Goal: Task Accomplishment & Management: Manage account settings

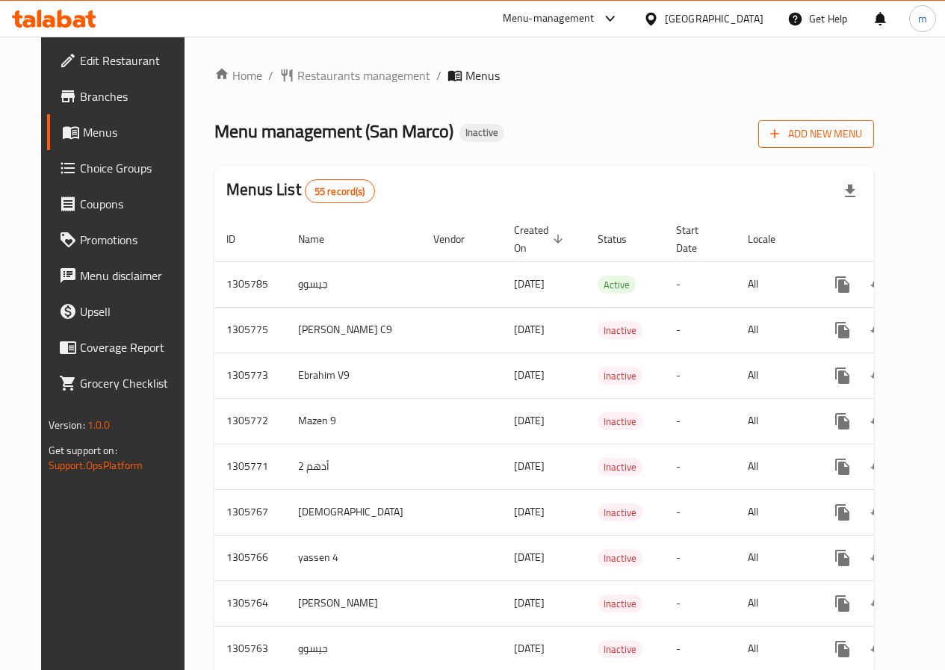
click at [835, 128] on span "Add New Menu" at bounding box center [816, 134] width 92 height 19
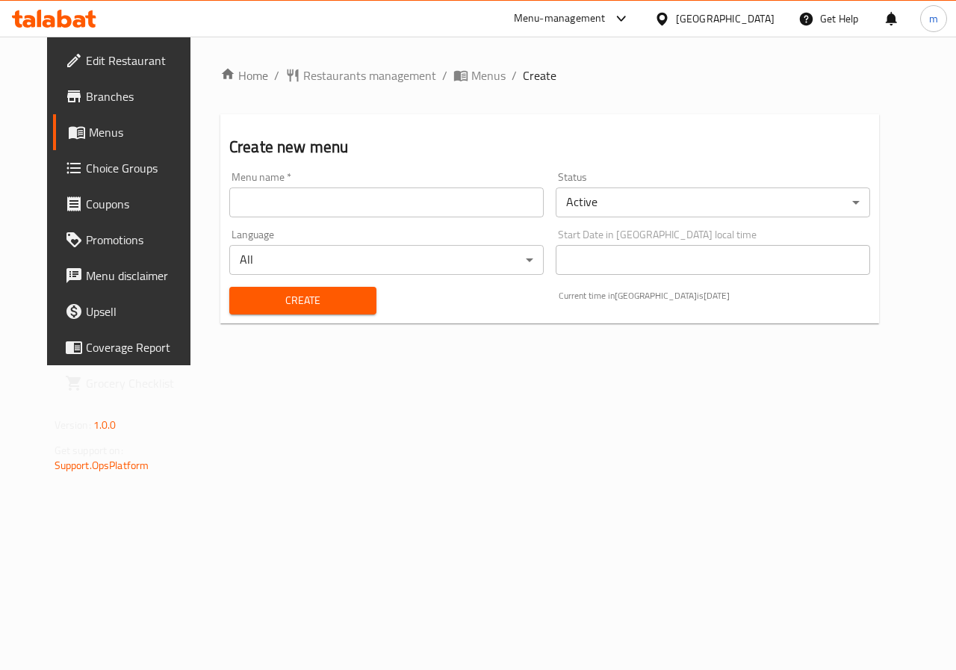
click at [425, 205] on input "text" at bounding box center [386, 202] width 314 height 30
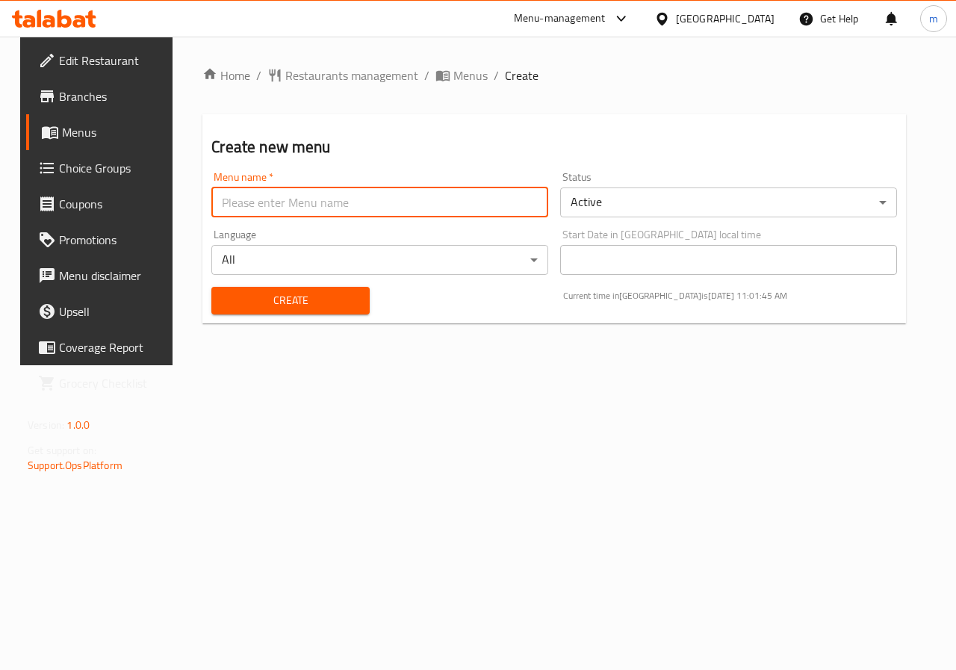
type input "Ateff"
click at [272, 293] on span "Create" at bounding box center [290, 300] width 134 height 19
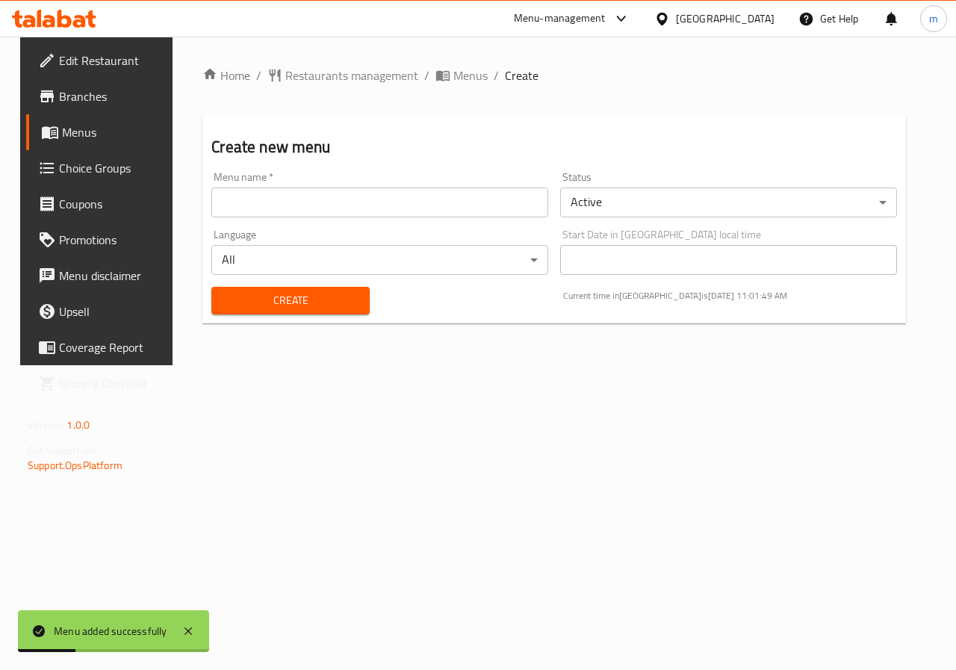
click at [68, 135] on span "Menus" at bounding box center [115, 132] width 106 height 18
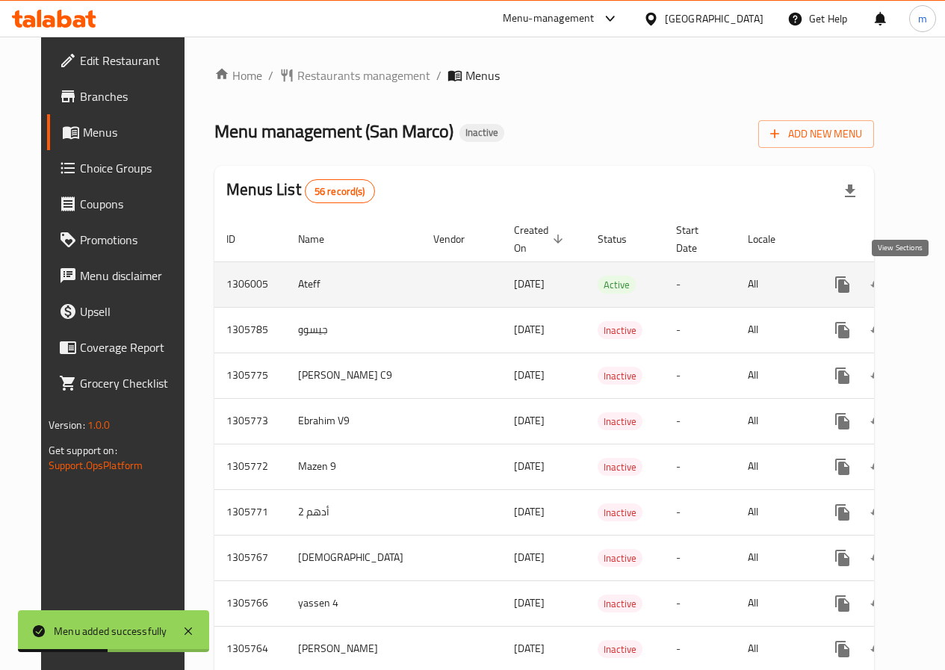
click at [941, 283] on icon "enhanced table" at bounding box center [950, 285] width 18 height 18
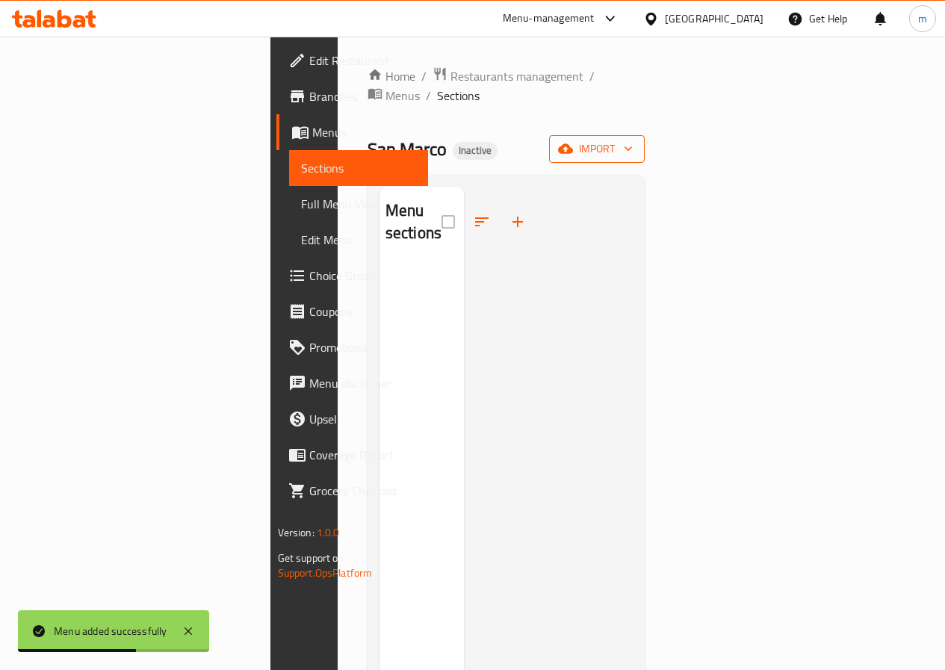
click at [632, 140] on span "import" at bounding box center [597, 149] width 72 height 19
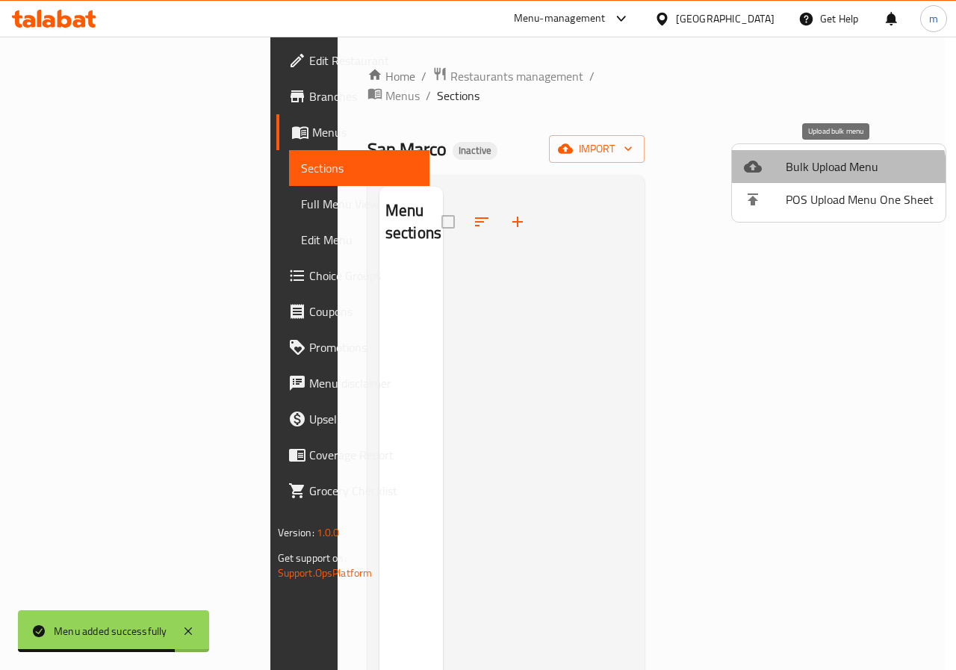
click at [828, 175] on span "Bulk Upload Menu" at bounding box center [860, 167] width 148 height 18
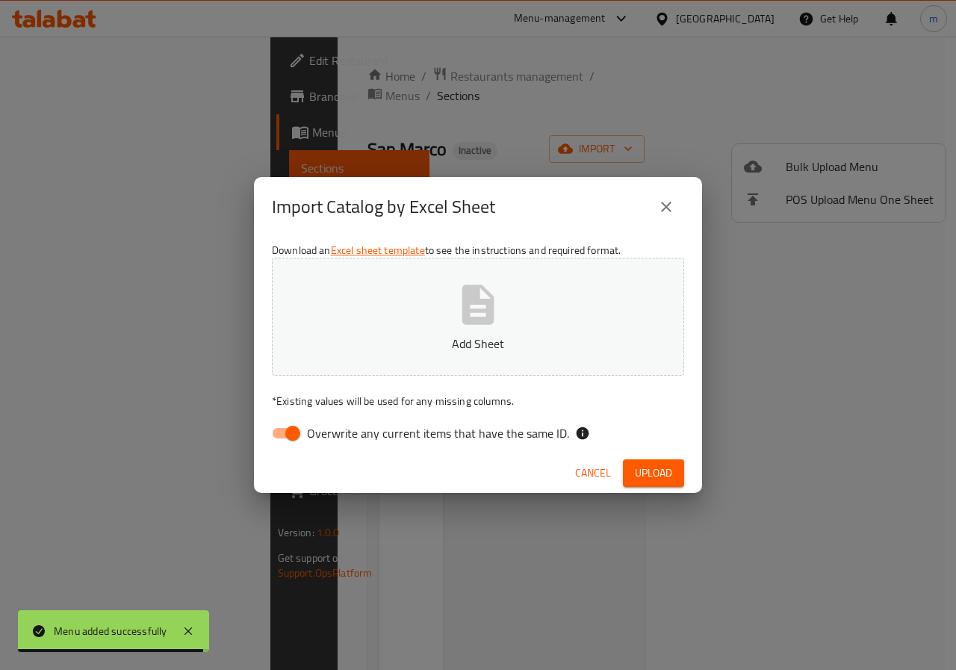
drag, startPoint x: 292, startPoint y: 426, endPoint x: 394, endPoint y: 380, distance: 112.0
click at [293, 426] on input "Overwrite any current items that have the same ID." at bounding box center [292, 433] width 85 height 28
checkbox input "false"
click at [438, 332] on button "Add Sheet" at bounding box center [478, 317] width 412 height 118
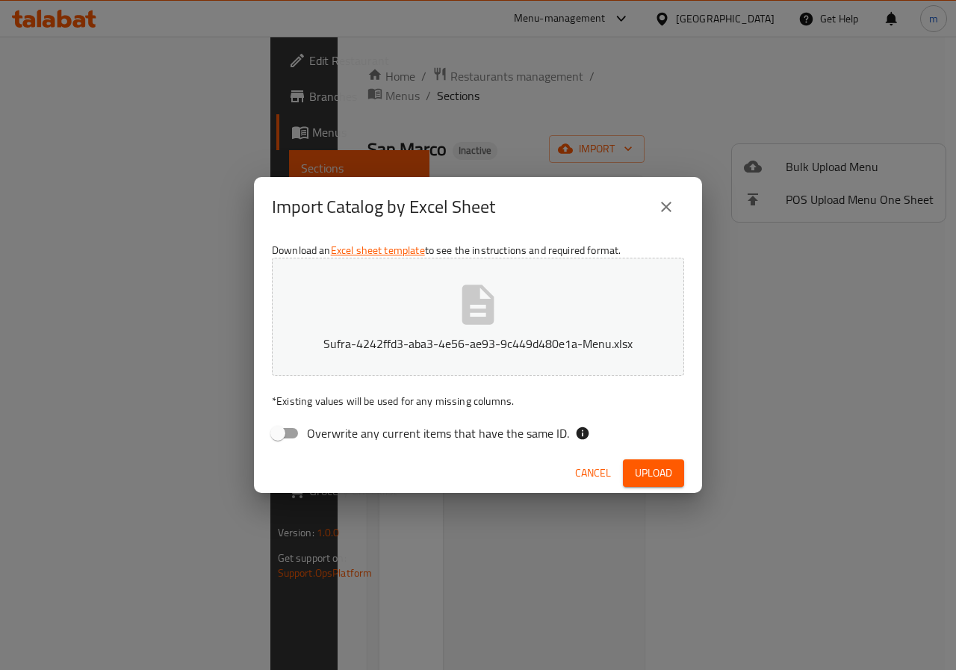
click at [637, 476] on span "Upload" at bounding box center [653, 473] width 37 height 19
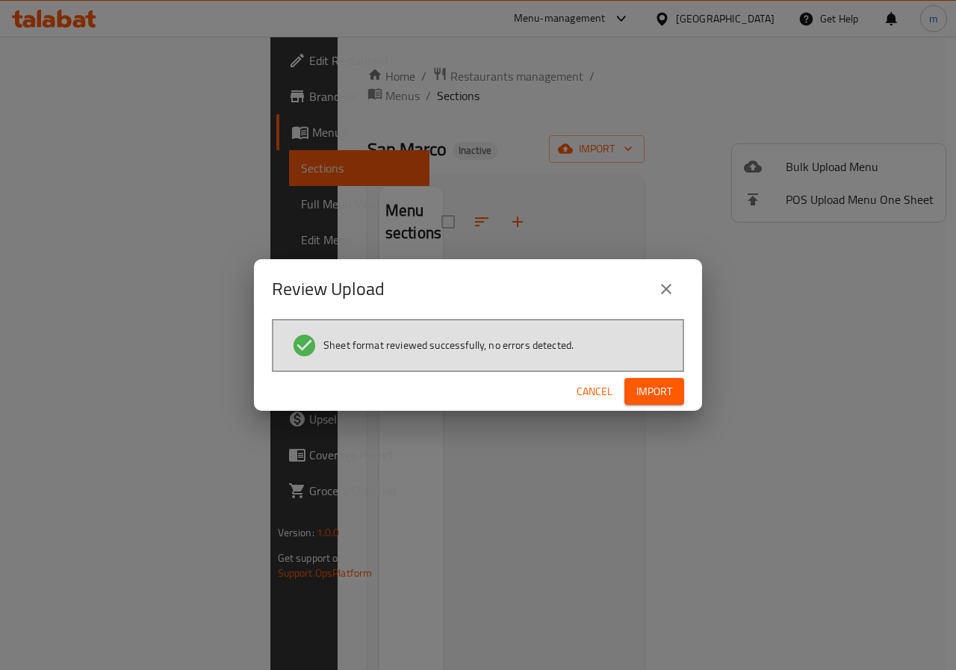
click at [644, 397] on span "Import" at bounding box center [654, 391] width 36 height 19
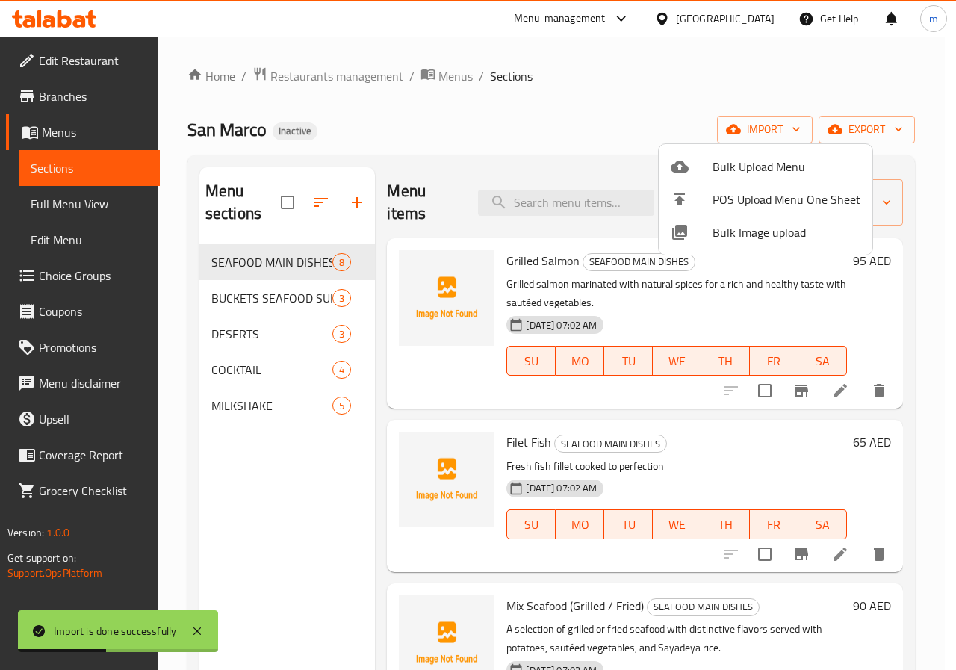
click at [658, 76] on div at bounding box center [478, 335] width 956 height 670
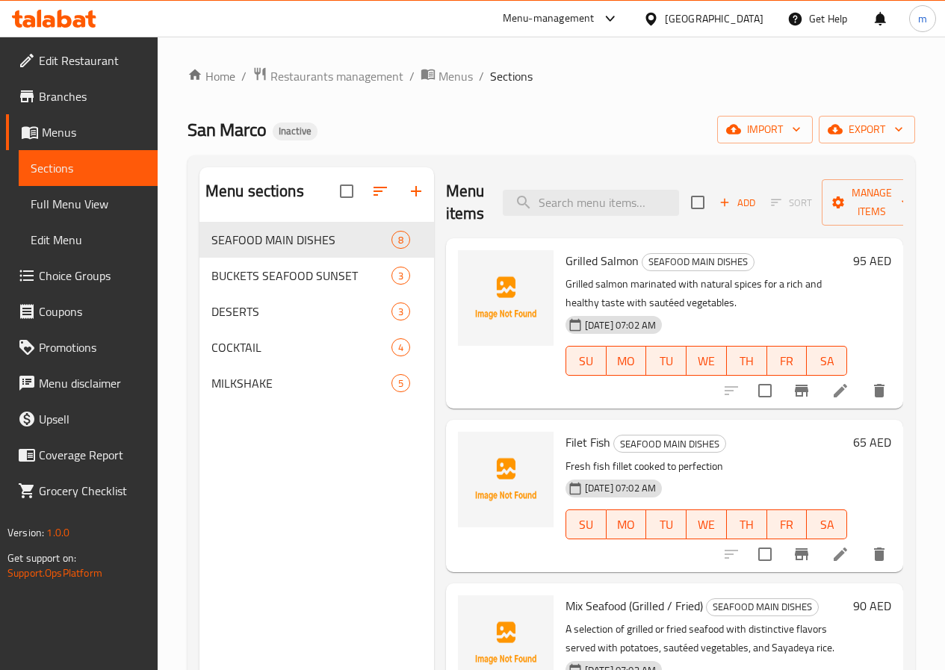
click at [97, 205] on span "Full Menu View" at bounding box center [88, 204] width 115 height 18
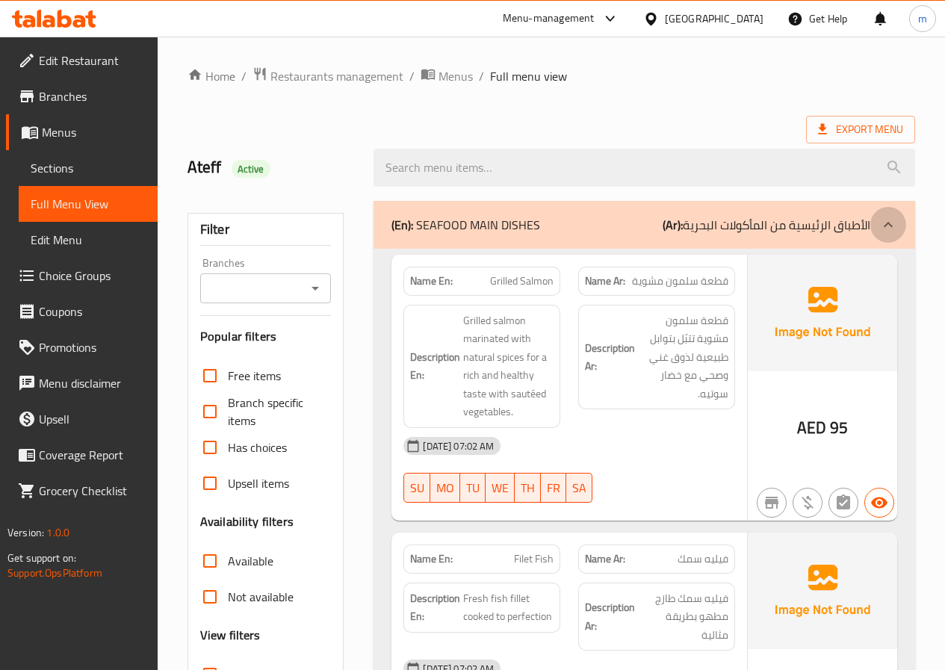
click at [877, 237] on div at bounding box center [888, 225] width 36 height 36
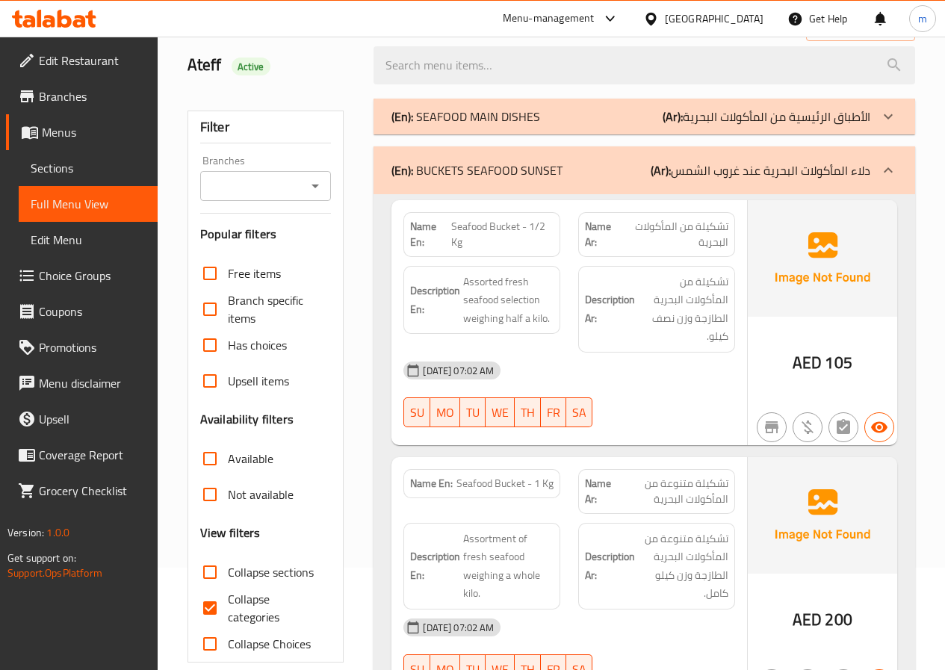
scroll to position [149, 0]
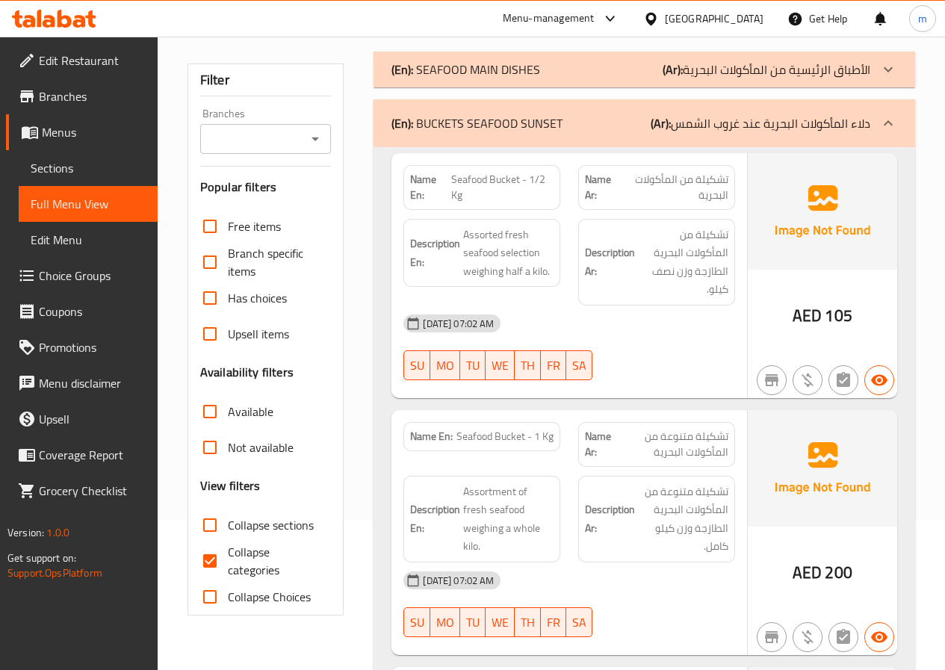
click at [877, 132] on div at bounding box center [888, 123] width 36 height 36
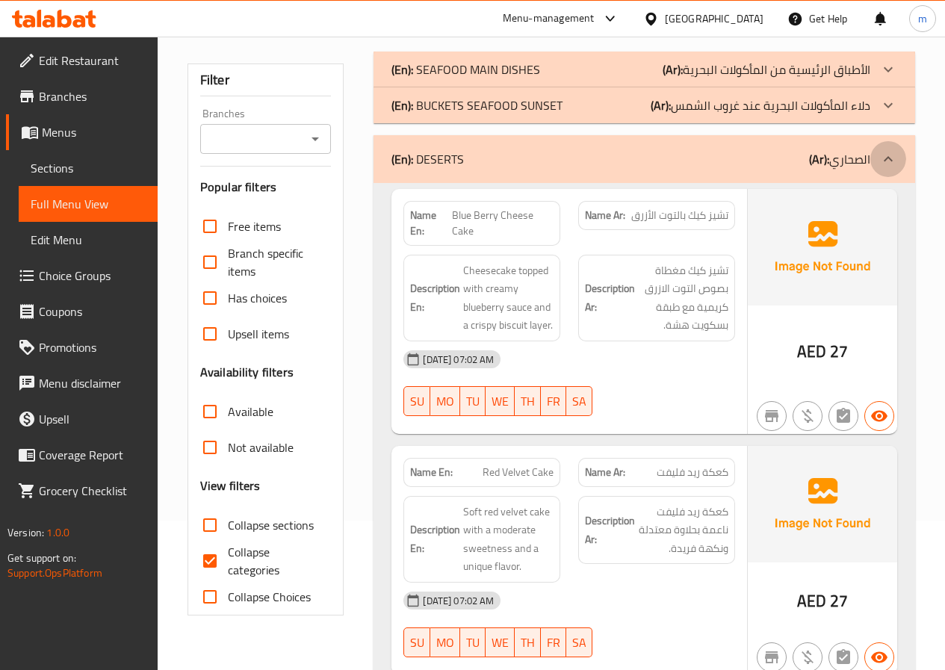
click at [881, 155] on icon at bounding box center [888, 159] width 18 height 18
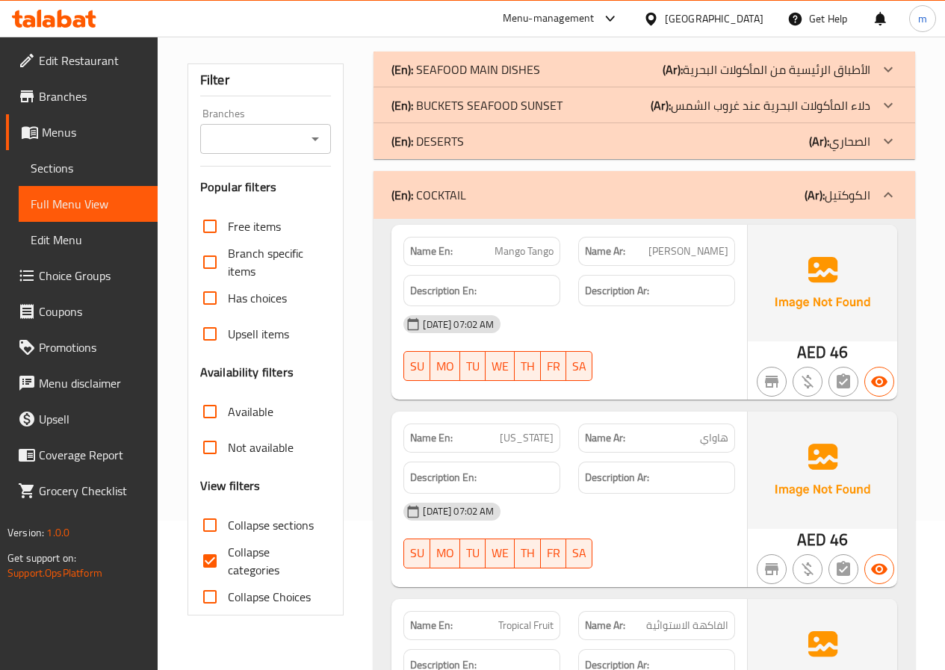
click at [886, 205] on div at bounding box center [888, 195] width 36 height 36
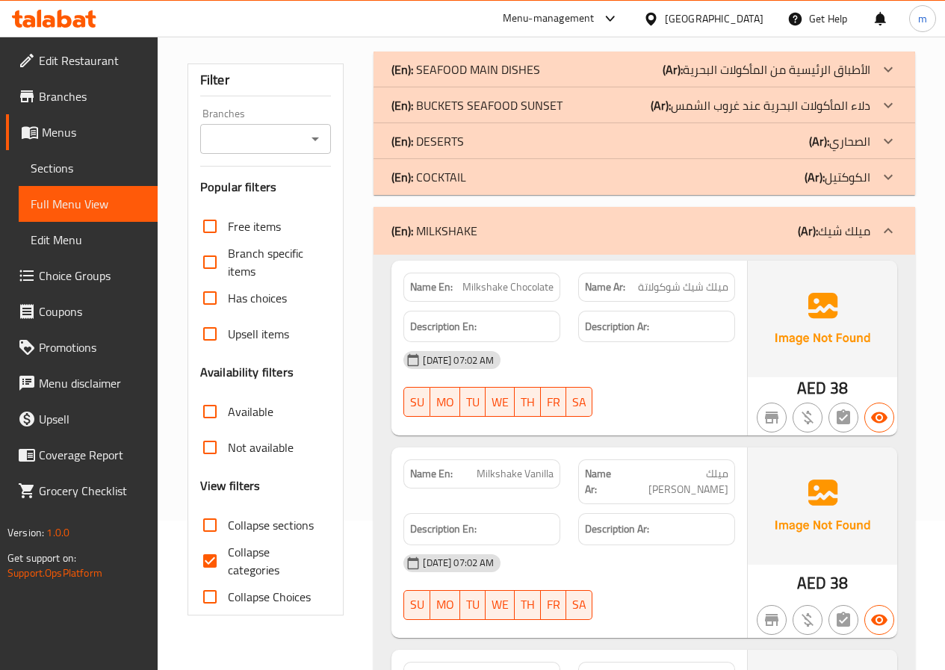
click at [889, 228] on icon at bounding box center [887, 230] width 9 height 5
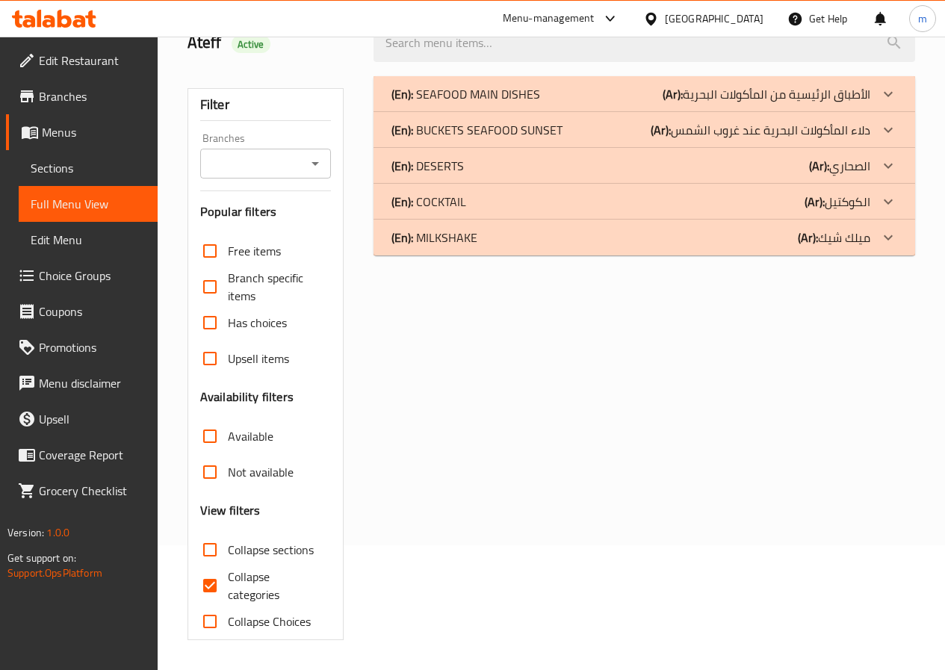
scroll to position [125, 0]
click at [533, 80] on div "(En): SEAFOOD MAIN DISHES (Ar): الأطباق الرئيسية من المأكولات البحرية" at bounding box center [643, 94] width 541 height 36
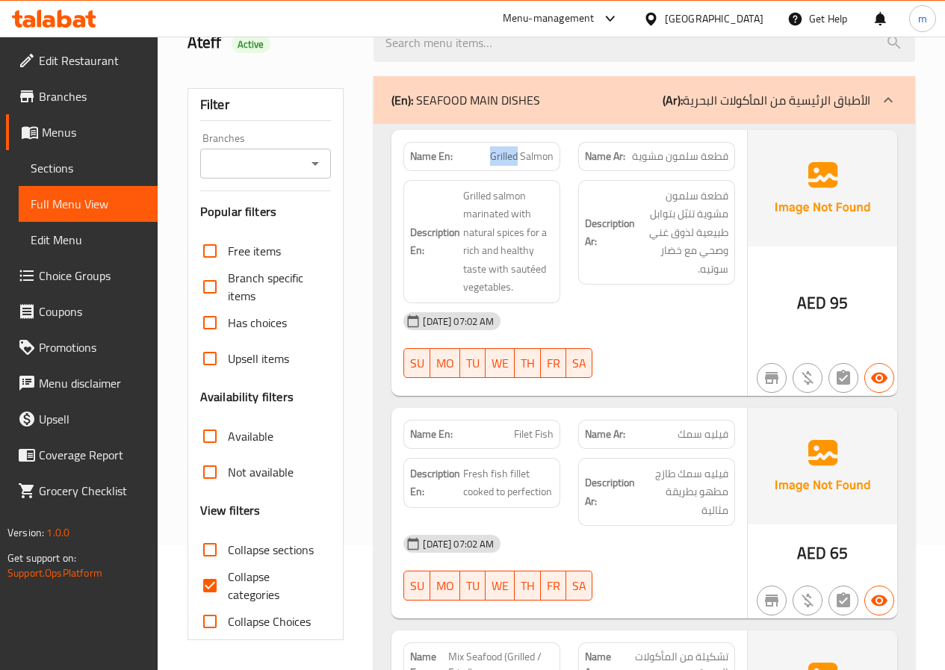
drag, startPoint x: 492, startPoint y: 152, endPoint x: 517, endPoint y: 149, distance: 25.6
click at [517, 149] on span "Grilled Salmon" at bounding box center [521, 157] width 63 height 16
copy span "Grilled"
drag, startPoint x: 522, startPoint y: 152, endPoint x: 556, endPoint y: 149, distance: 33.8
click at [556, 149] on div "Name En: Grilled Salmon" at bounding box center [481, 156] width 157 height 29
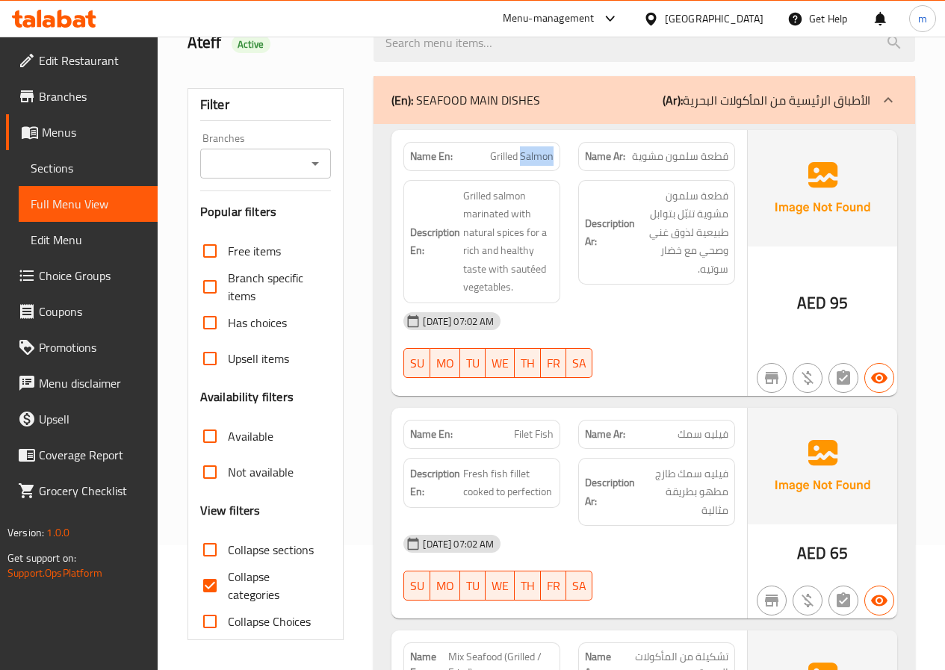
copy span "Salmon"
drag, startPoint x: 699, startPoint y: 155, endPoint x: 706, endPoint y: 156, distance: 7.5
click at [706, 156] on span "قطعة سلمون مشوية" at bounding box center [680, 157] width 96 height 16
click at [714, 158] on span "قطعة سلمون مشوية" at bounding box center [680, 157] width 96 height 16
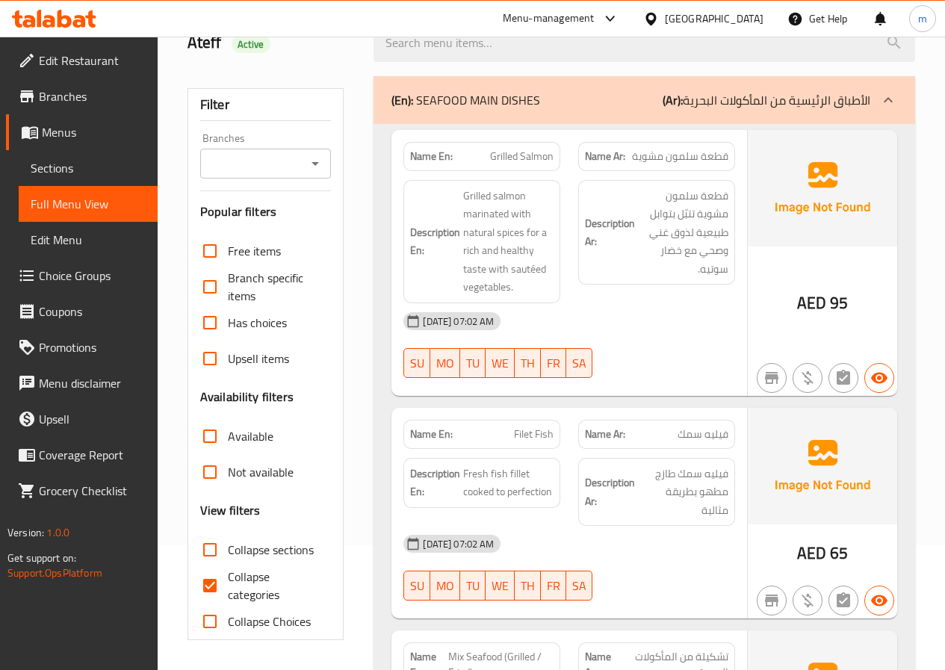
click at [699, 351] on div "[DATE] 07:02 AM SU MO TU WE TH FR SA" at bounding box center [568, 345] width 349 height 84
click at [60, 127] on span "Menus" at bounding box center [94, 132] width 104 height 18
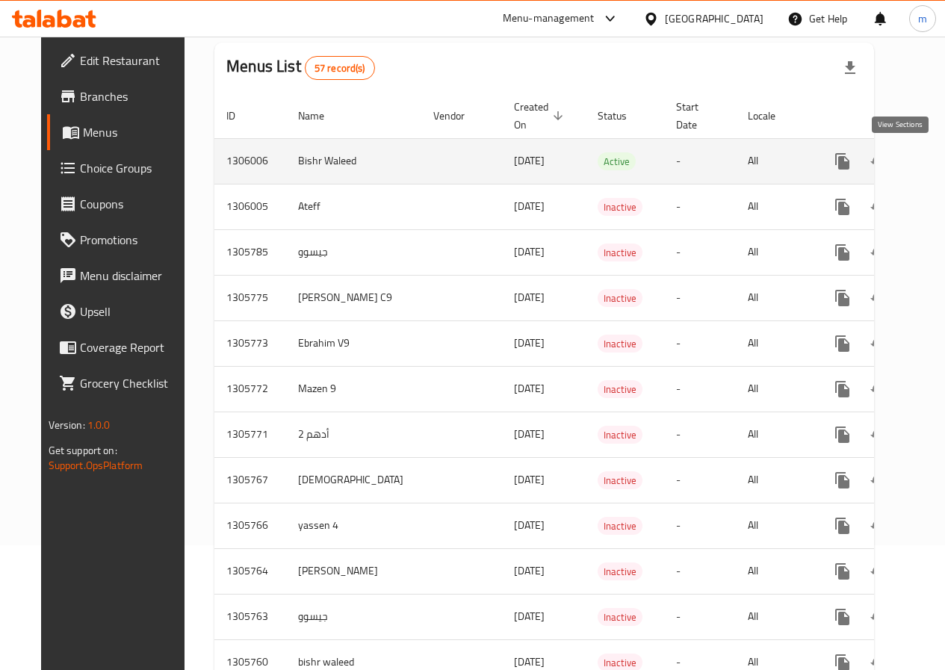
click at [943, 166] on icon "enhanced table" at bounding box center [949, 161] width 13 height 13
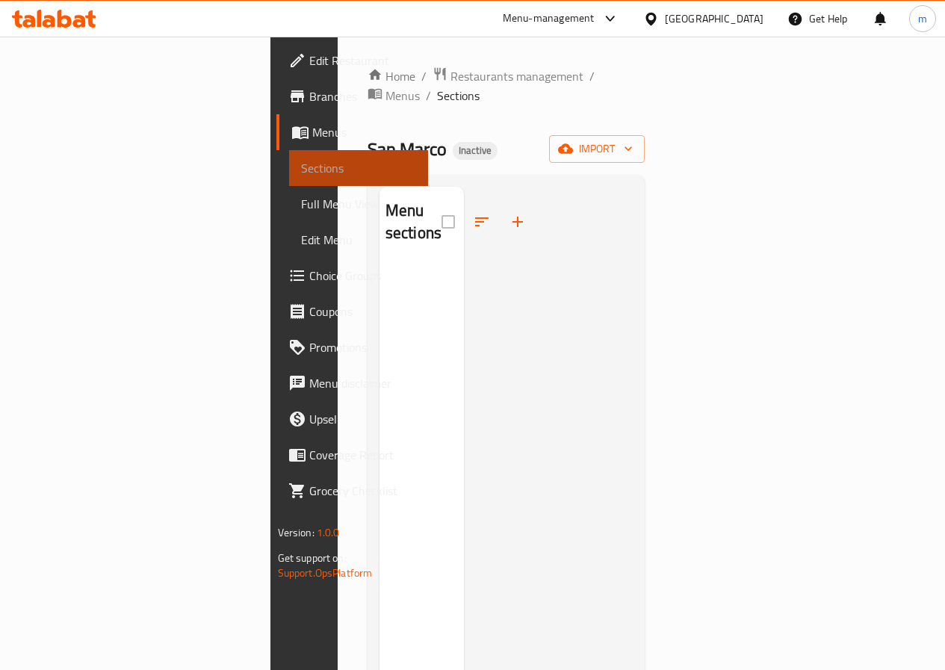
click at [289, 154] on link "Sections" at bounding box center [358, 168] width 139 height 36
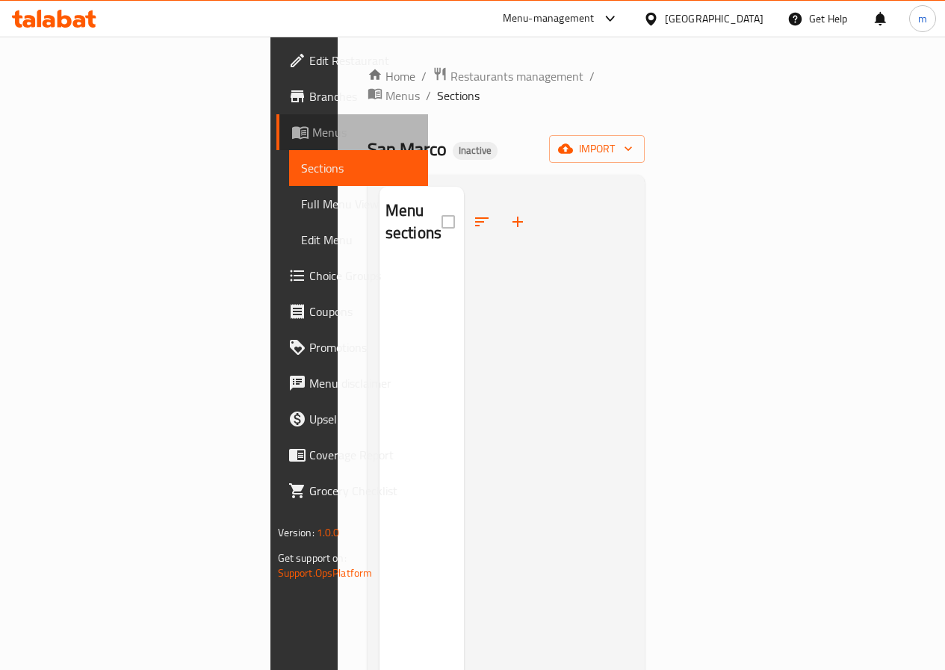
click at [312, 128] on span "Menus" at bounding box center [364, 132] width 104 height 18
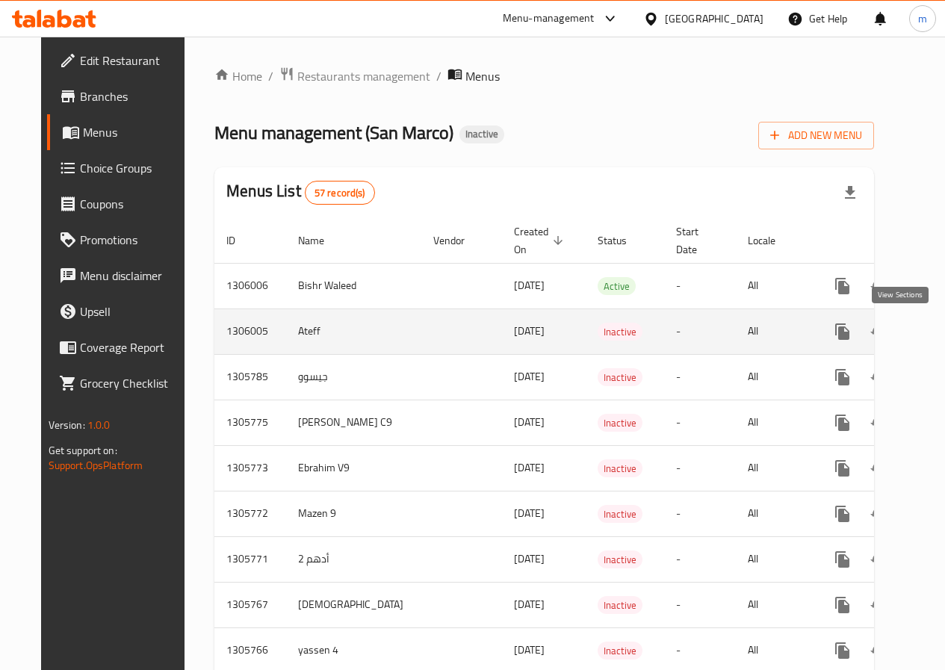
click at [941, 326] on icon "enhanced table" at bounding box center [950, 332] width 18 height 18
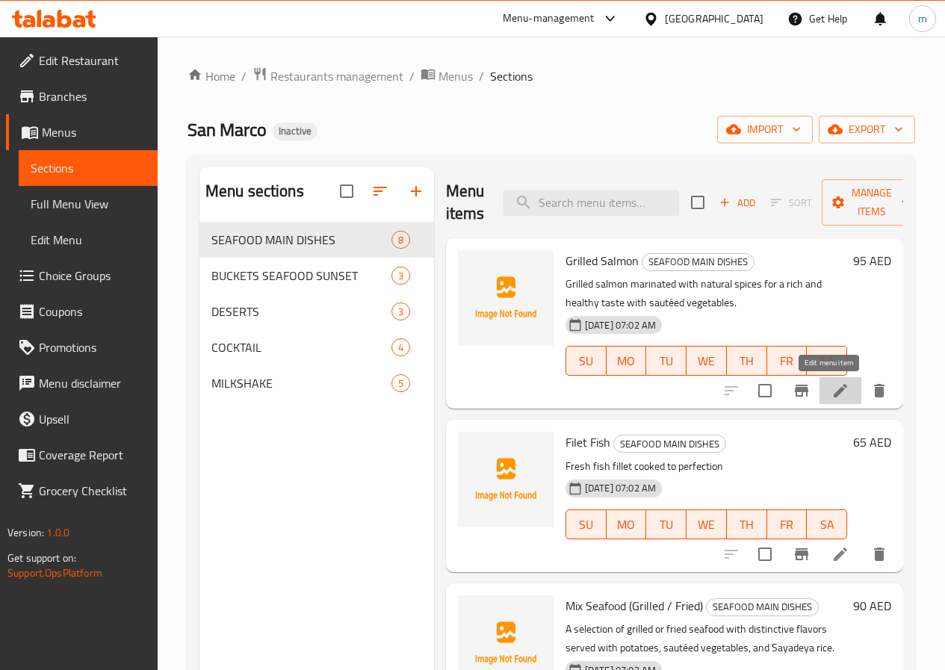
click at [831, 382] on icon at bounding box center [840, 391] width 18 height 18
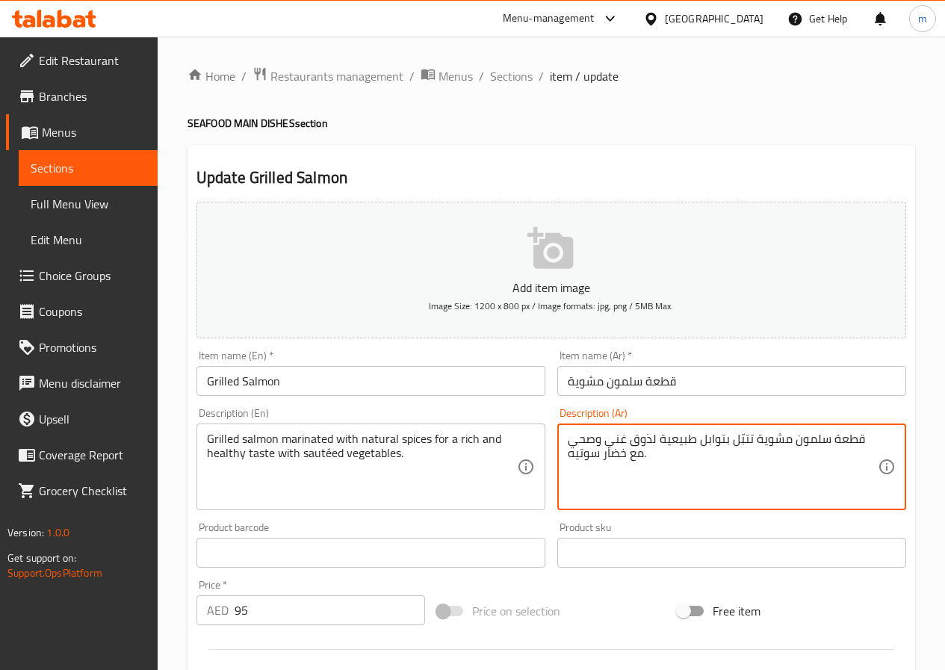
drag, startPoint x: 846, startPoint y: 439, endPoint x: 877, endPoint y: 437, distance: 31.4
click at [856, 434] on textarea "قطعة سلمون مشوية تتبّل بتوابل طبيعية لذوق غني وصحي مع خضار سوتيه." at bounding box center [722, 467] width 310 height 71
drag, startPoint x: 876, startPoint y: 435, endPoint x: 848, endPoint y: 439, distance: 28.7
click at [848, 439] on textarea "قطعة سلمون مشوية تتبّل بتوابل طبيعية لذوق غني وصحي مع خضار سوتيه." at bounding box center [722, 467] width 310 height 71
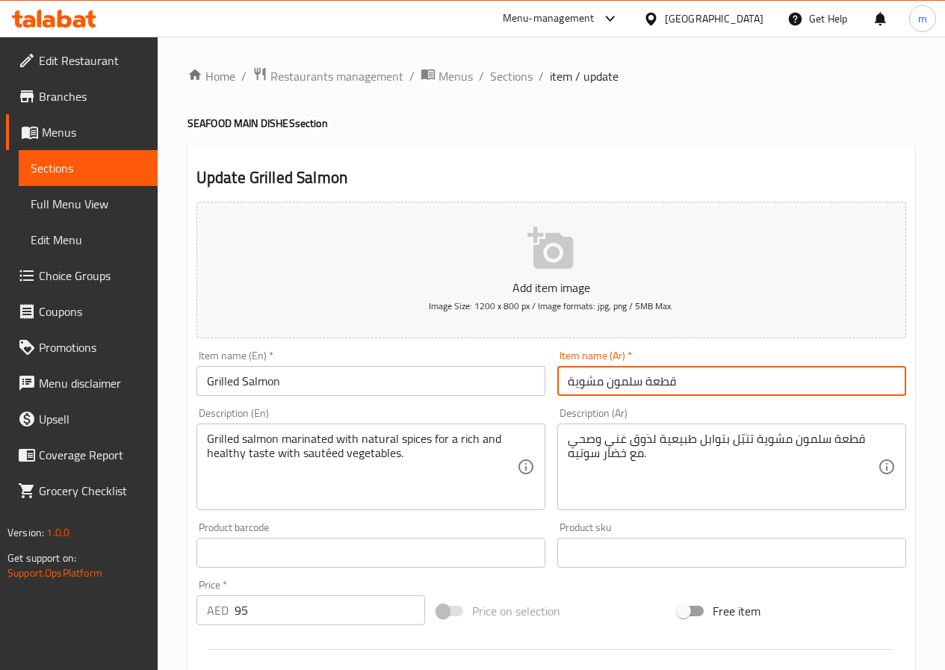
click at [642, 381] on input "قطعة سلمون مشوية" at bounding box center [731, 381] width 349 height 30
click at [642, 382] on input "قطعة سلمون مشوية" at bounding box center [731, 381] width 349 height 30
drag, startPoint x: 643, startPoint y: 382, endPoint x: 704, endPoint y: 384, distance: 61.2
click at [704, 384] on input "قطعة سلمون مشوية" at bounding box center [731, 381] width 349 height 30
type input "سلمون مشوية"
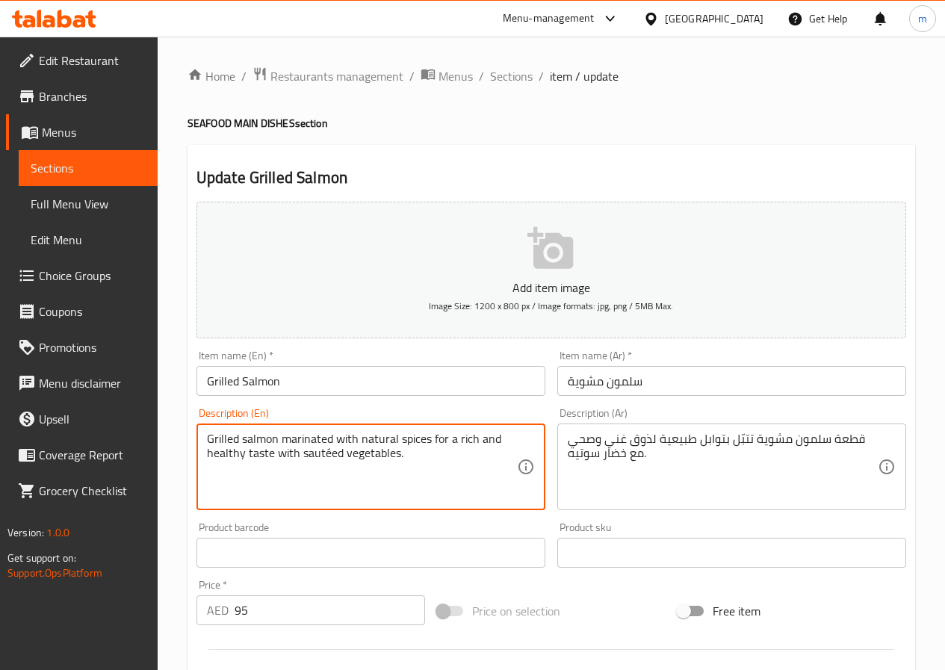
drag, startPoint x: 283, startPoint y: 436, endPoint x: 331, endPoint y: 444, distance: 48.4
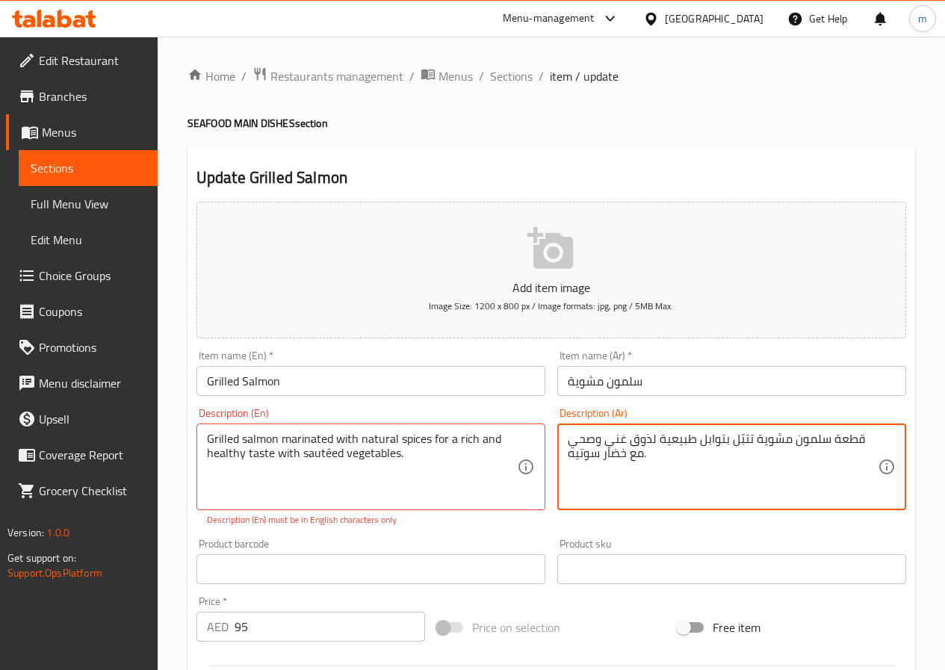
drag, startPoint x: 842, startPoint y: 436, endPoint x: 874, endPoint y: 444, distance: 33.0
drag, startPoint x: 674, startPoint y: 434, endPoint x: 697, endPoint y: 430, distance: 22.7
click at [697, 430] on div "سلمون مشوية تتبّل بتوابل طبيعية لذوق غني وصحي مع خضار سوتيه. Description (Ar)" at bounding box center [731, 466] width 349 height 87
type textarea "سلمون مشوية تتبّل بتوابل طبيعية لذوق غني وصحي مع خضار سوتيه."
drag, startPoint x: 568, startPoint y: 456, endPoint x: 596, endPoint y: 454, distance: 27.7
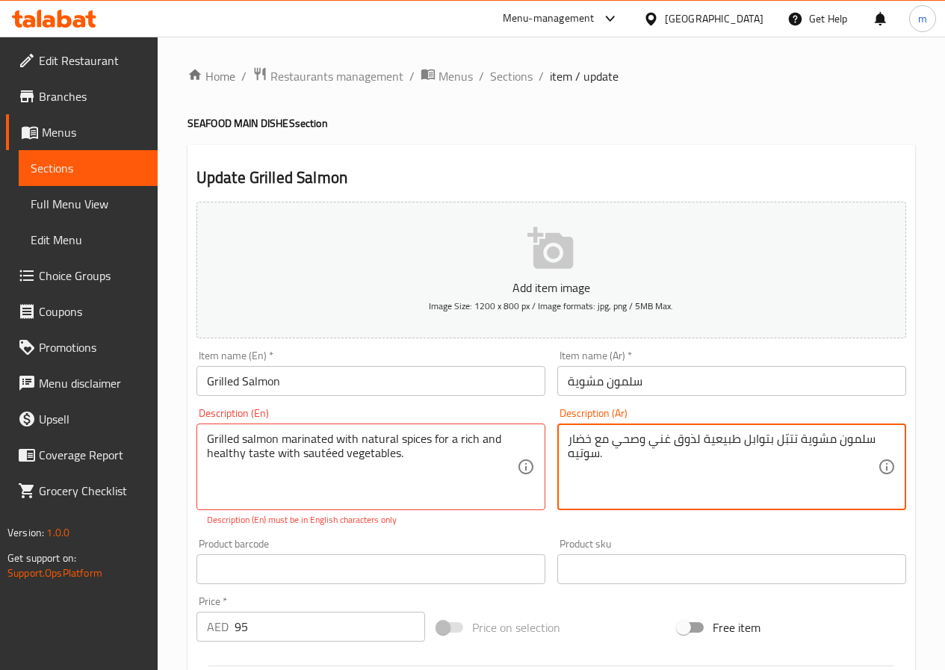
click at [596, 454] on textarea "سلمون مشوية تتبّل بتوابل طبيعية لذوق غني وصحي مع خضار سوتيه." at bounding box center [722, 467] width 310 height 71
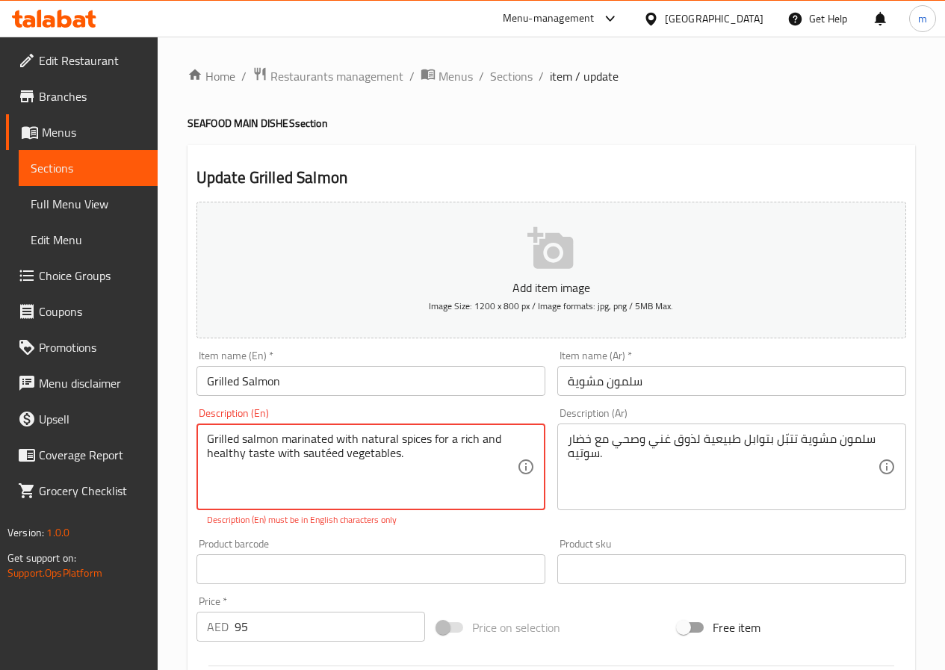
drag, startPoint x: 302, startPoint y: 453, endPoint x: 398, endPoint y: 461, distance: 95.9
paste textarea "Sauteed V"
click at [413, 456] on textarea "Grilled salmon marinated with natural spices for a rich and healthy taste with …" at bounding box center [362, 467] width 310 height 71
drag, startPoint x: 285, startPoint y: 437, endPoint x: 334, endPoint y: 441, distance: 48.7
click at [334, 441] on textarea "Grilled salmon marinated with natural spices for a rich and healthy taste with …" at bounding box center [362, 467] width 310 height 71
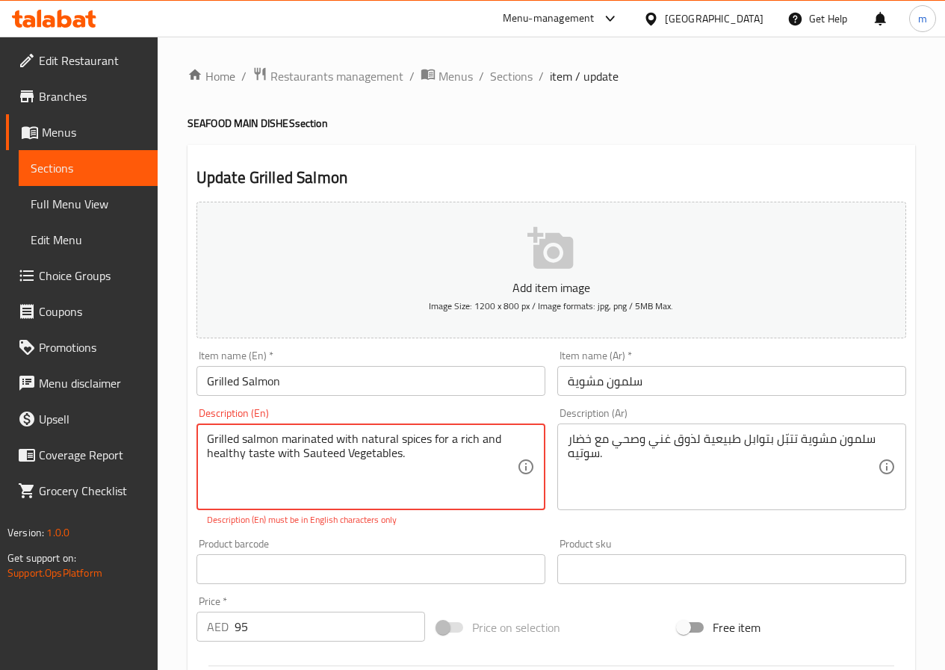
type textarea "Grilled salmon marinated with natural spices for a rich and healthy taste with …"
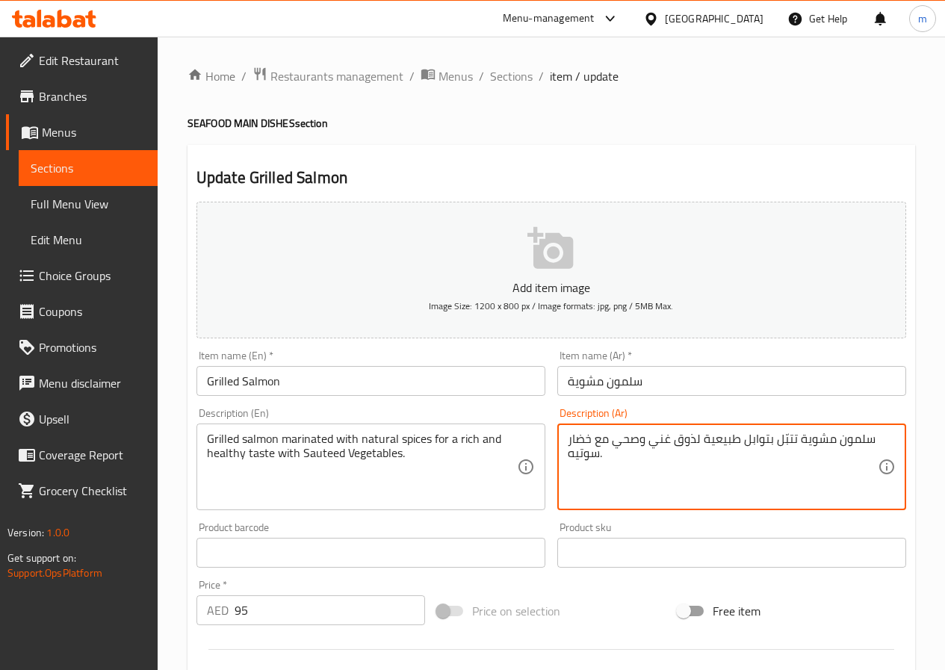
drag, startPoint x: 741, startPoint y: 440, endPoint x: 771, endPoint y: 438, distance: 30.0
click at [784, 436] on textarea "سلمون مشوية تتبّل بتوابل طبيعية لذوق غني وصحي مع خضار سوتيه." at bounding box center [722, 467] width 310 height 71
click at [777, 438] on textarea "سلمون مشوية تتبّل بتوابل طبيعية لذوق غني وصحي مع خضار سوتيه." at bounding box center [722, 467] width 310 height 71
drag, startPoint x: 773, startPoint y: 438, endPoint x: 794, endPoint y: 438, distance: 21.7
click at [794, 438] on textarea "سلمون مشوية تتبّل بتوابل طبيعية لذوق غني وصحي مع خضار سوتيه." at bounding box center [722, 467] width 310 height 71
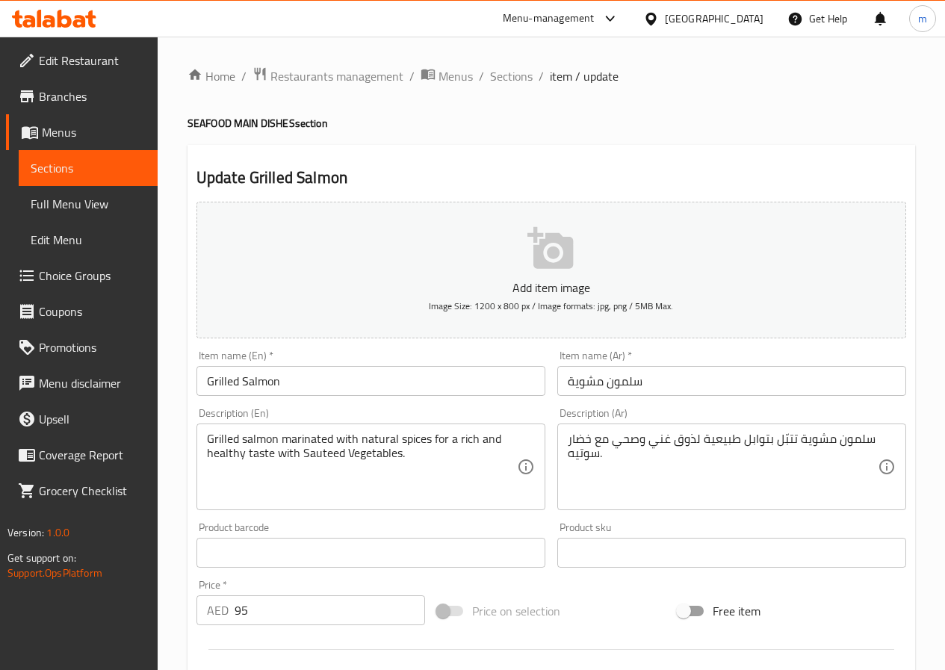
click at [762, 469] on textarea "سلمون مشوية تتبّل بتوابل طبيعية لذوق غني وصحي مع خضار سوتيه." at bounding box center [722, 467] width 310 height 71
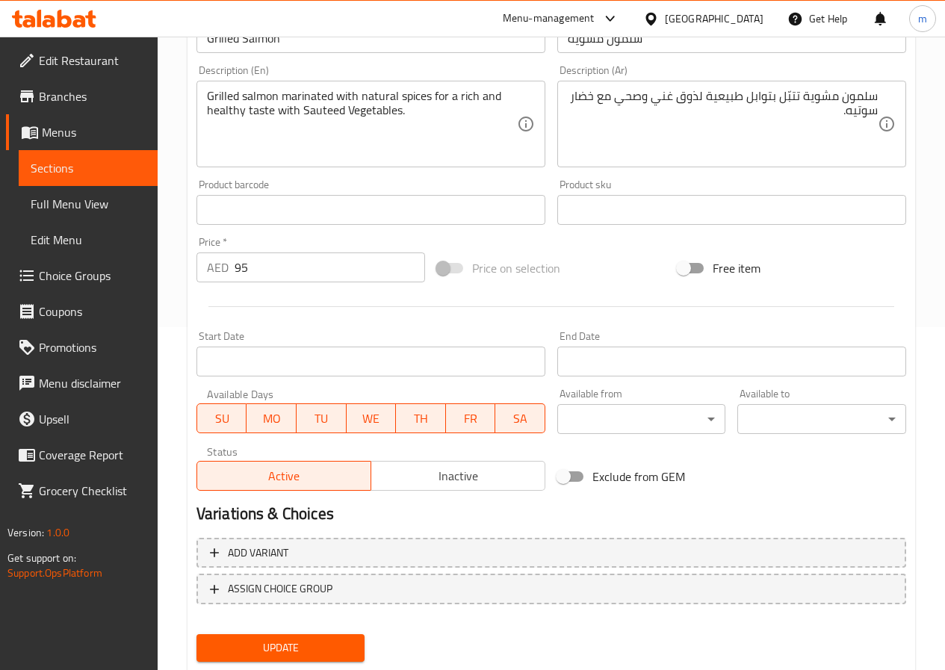
scroll to position [385, 0]
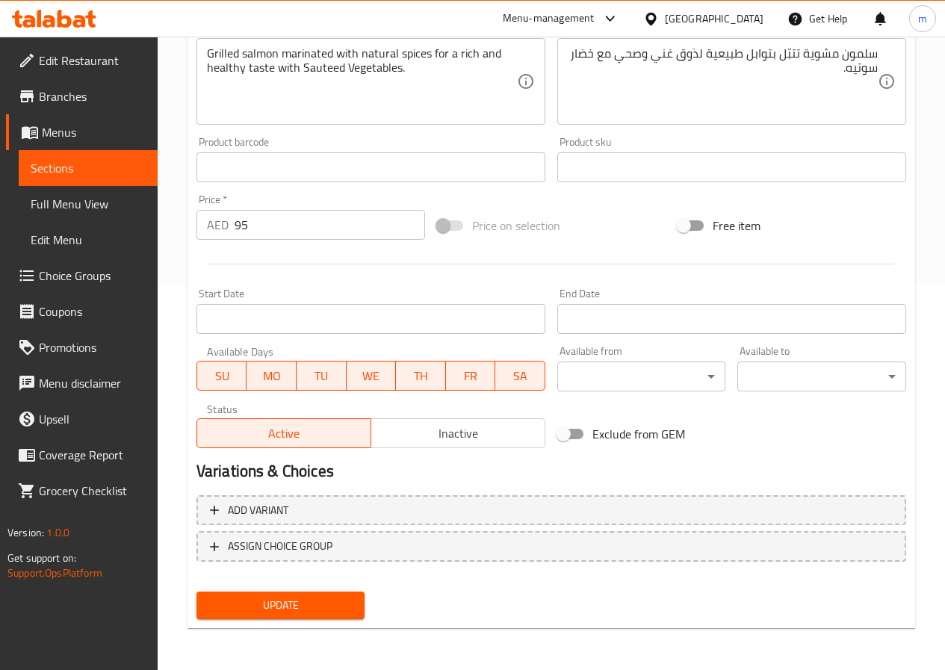
click at [339, 600] on span "Update" at bounding box center [280, 605] width 145 height 19
click at [105, 178] on link "Sections" at bounding box center [88, 168] width 139 height 36
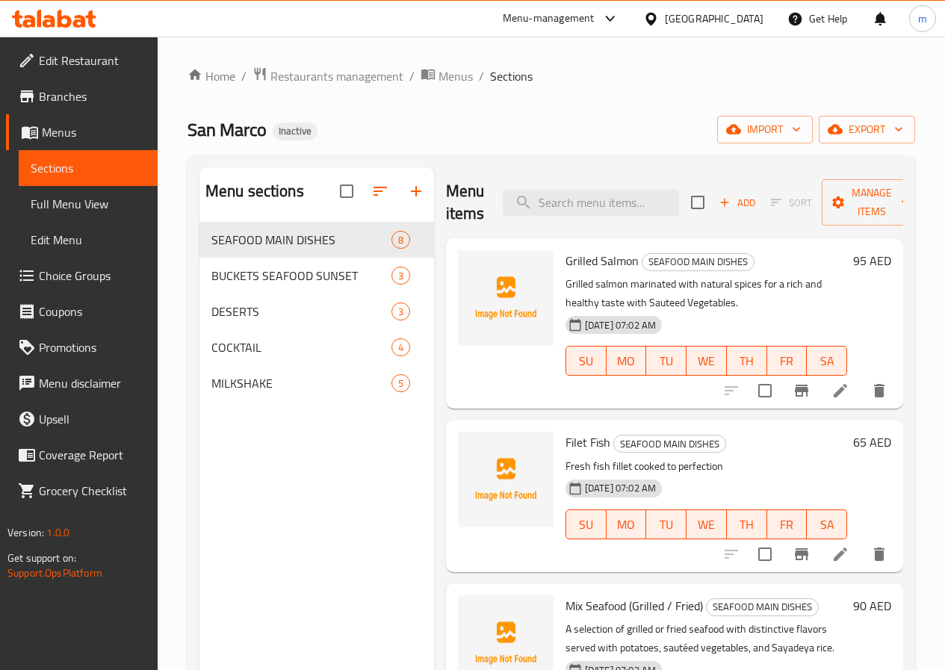
click at [101, 120] on link "Menus" at bounding box center [82, 132] width 152 height 36
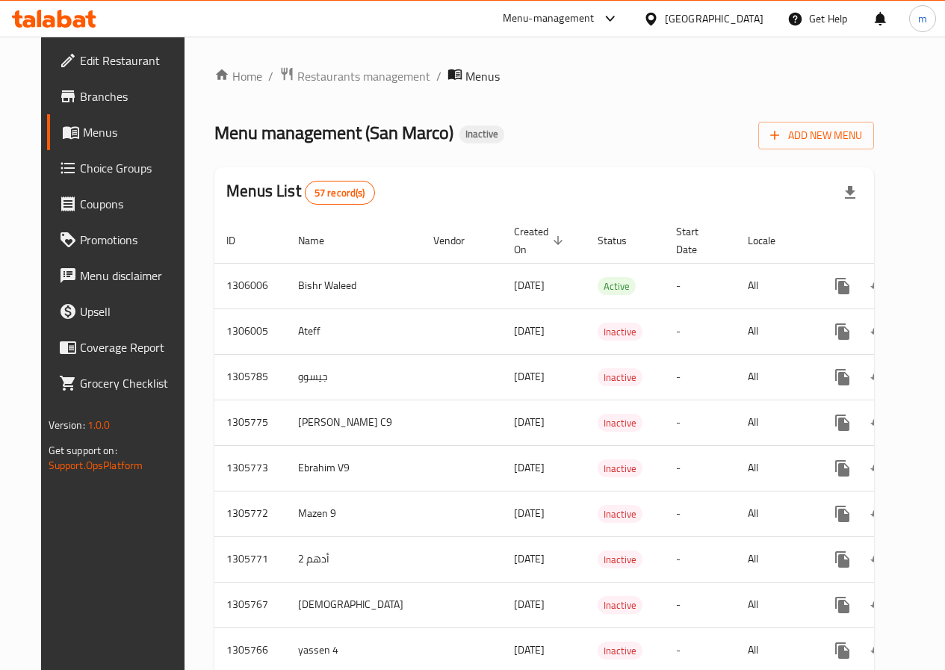
click at [83, 137] on span "Menus" at bounding box center [135, 132] width 104 height 18
click at [81, 160] on span "Choice Groups" at bounding box center [133, 168] width 107 height 18
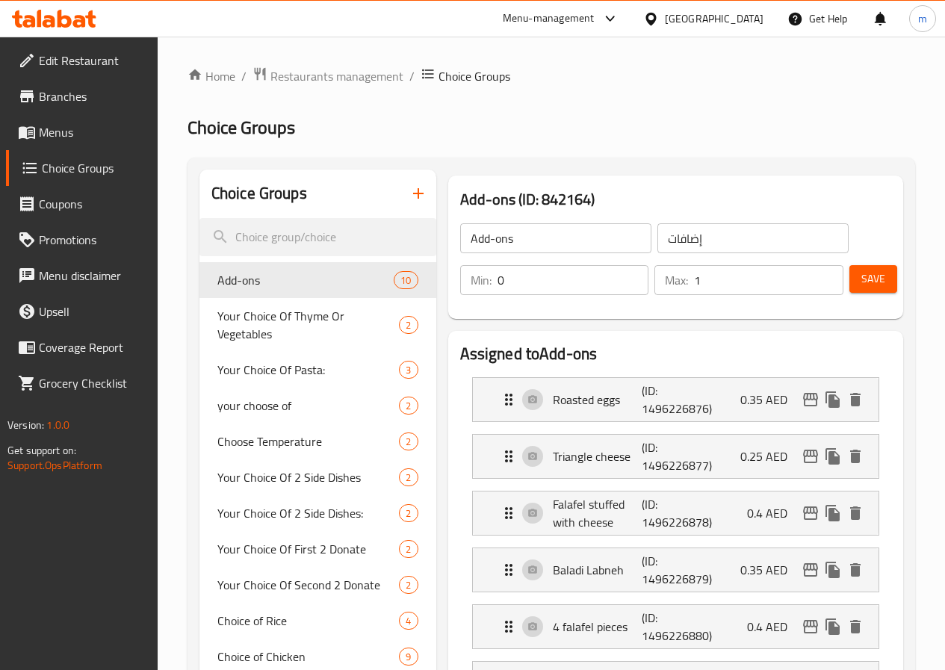
click at [86, 131] on span "Menus" at bounding box center [92, 132] width 107 height 18
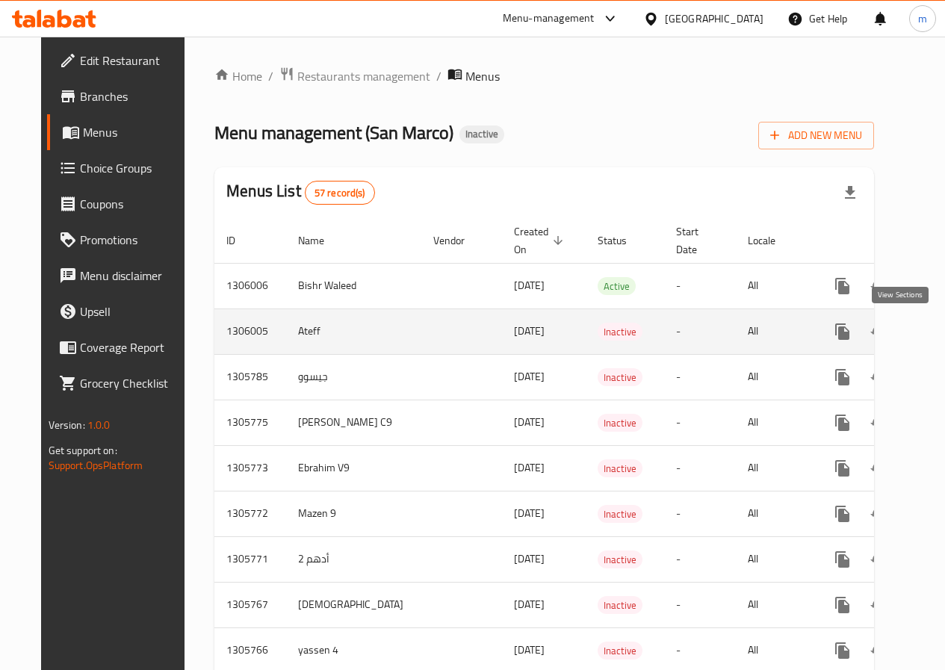
click at [941, 335] on icon "enhanced table" at bounding box center [950, 332] width 18 height 18
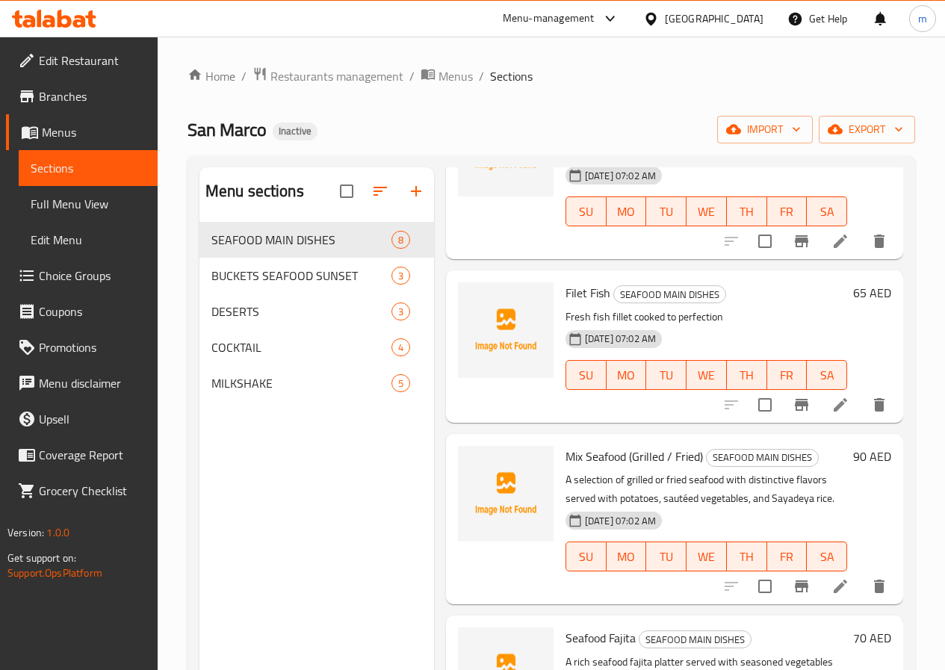
scroll to position [75, 0]
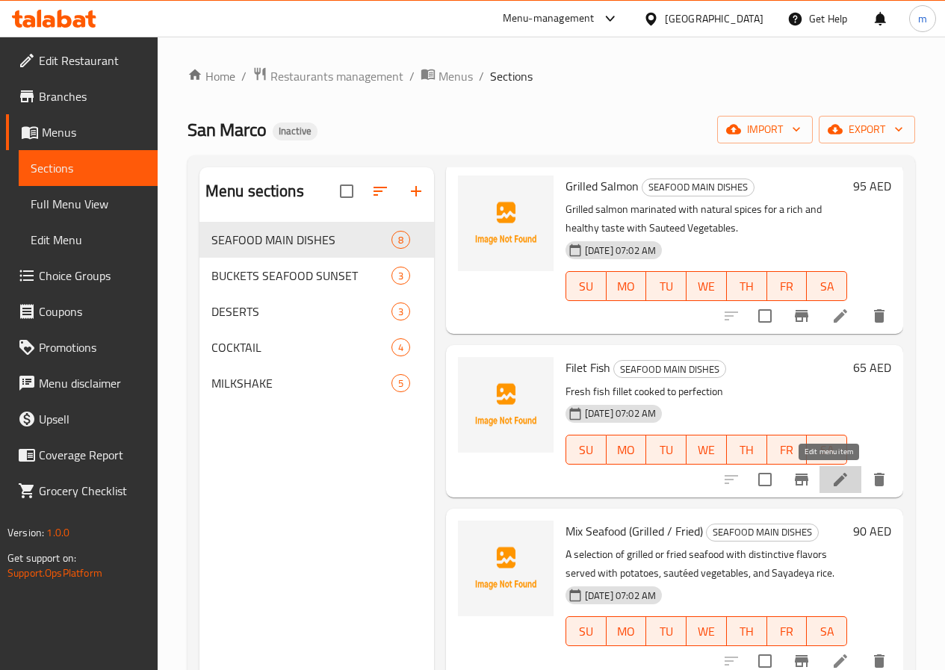
click at [831, 487] on icon at bounding box center [840, 479] width 18 height 18
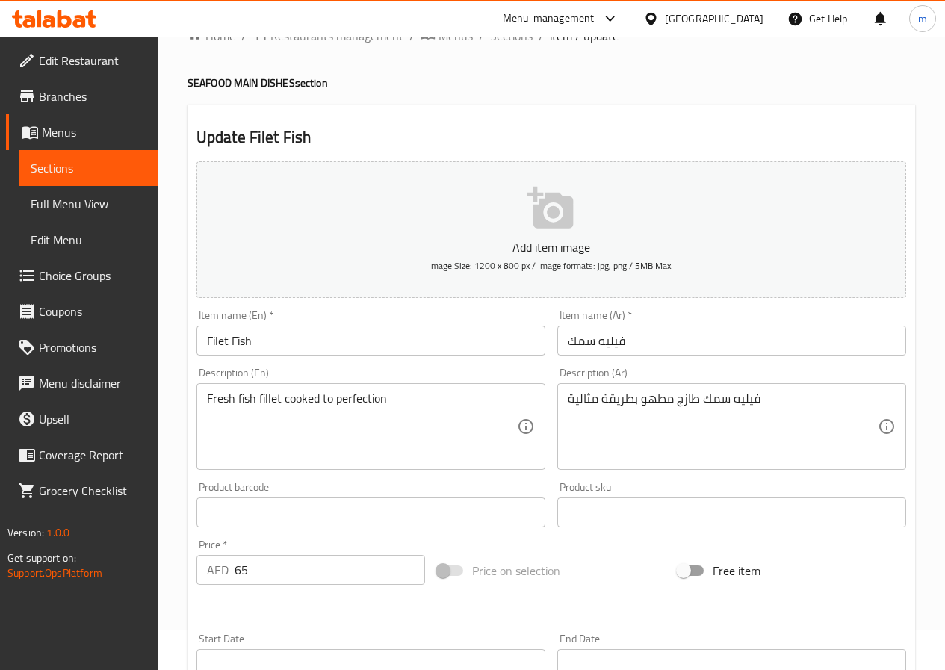
scroll to position [75, 0]
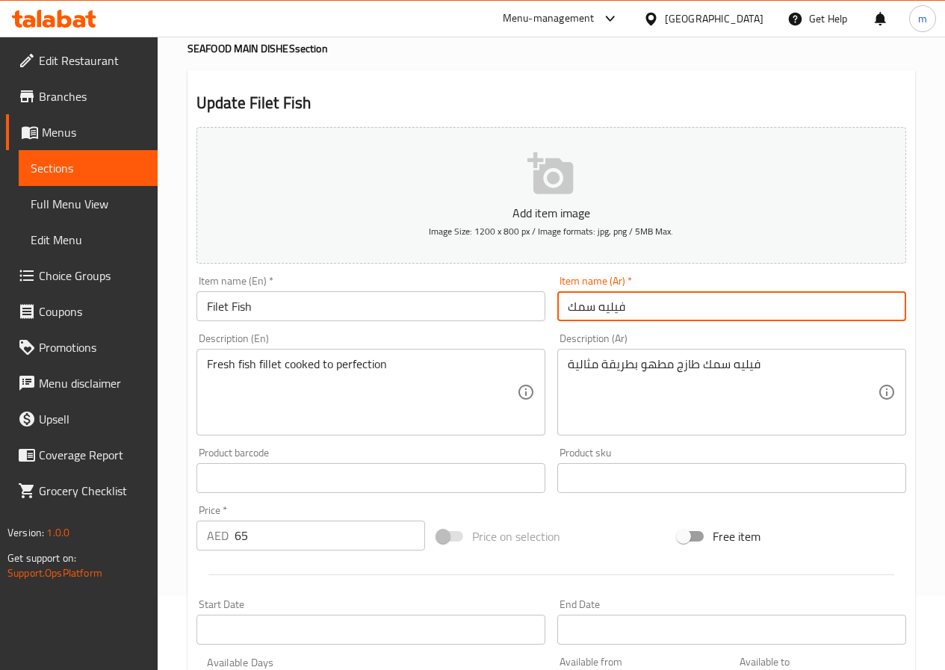
click at [701, 309] on input "فيليه سمك" at bounding box center [731, 306] width 349 height 30
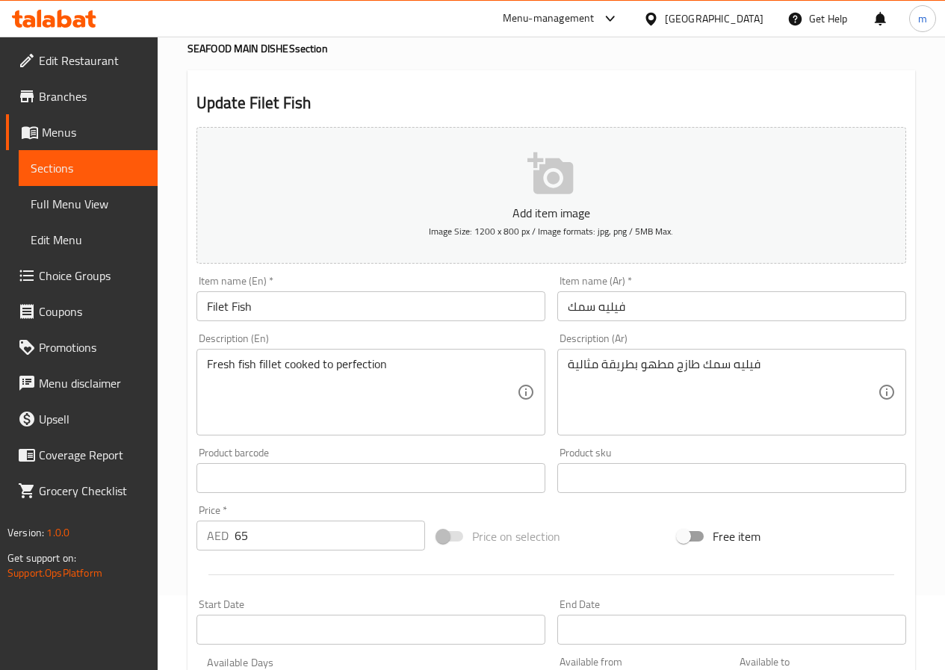
drag, startPoint x: 759, startPoint y: 352, endPoint x: 688, endPoint y: 364, distance: 71.9
click at [688, 364] on div "فيليه سمك طازج مطهو بطريقة مثالية Description (Ar)" at bounding box center [731, 392] width 349 height 87
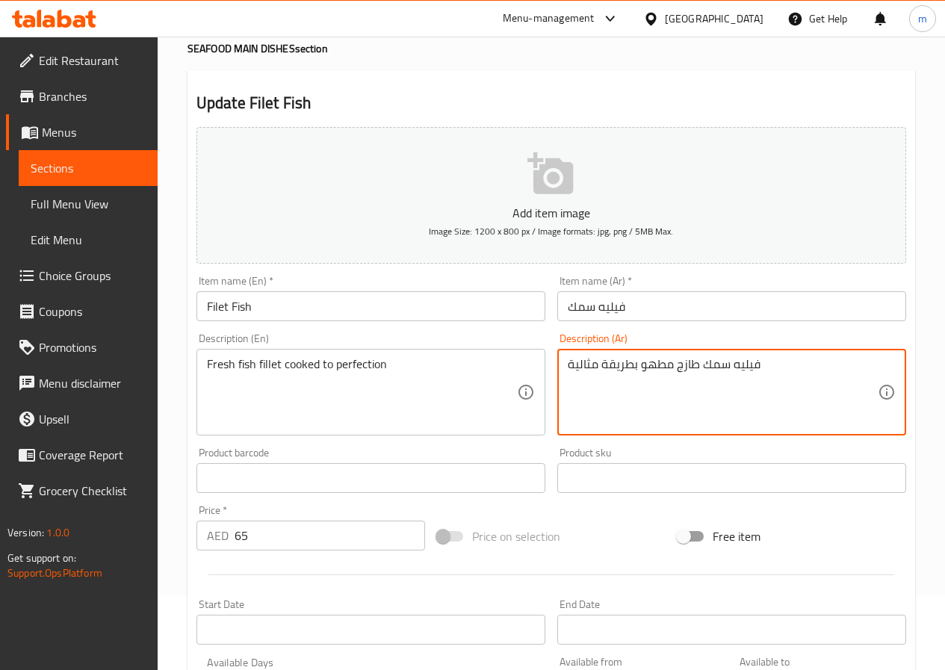
drag, startPoint x: 774, startPoint y: 363, endPoint x: 677, endPoint y: 364, distance: 97.8
click at [677, 364] on textarea "فيليه سمك طازج مطهو بطريقة مثالية" at bounding box center [722, 392] width 310 height 71
drag, startPoint x: 671, startPoint y: 359, endPoint x: 638, endPoint y: 362, distance: 33.0
click at [638, 362] on textarea "فيليه سمك طازج مطهو بطريقة مثالية" at bounding box center [722, 392] width 310 height 71
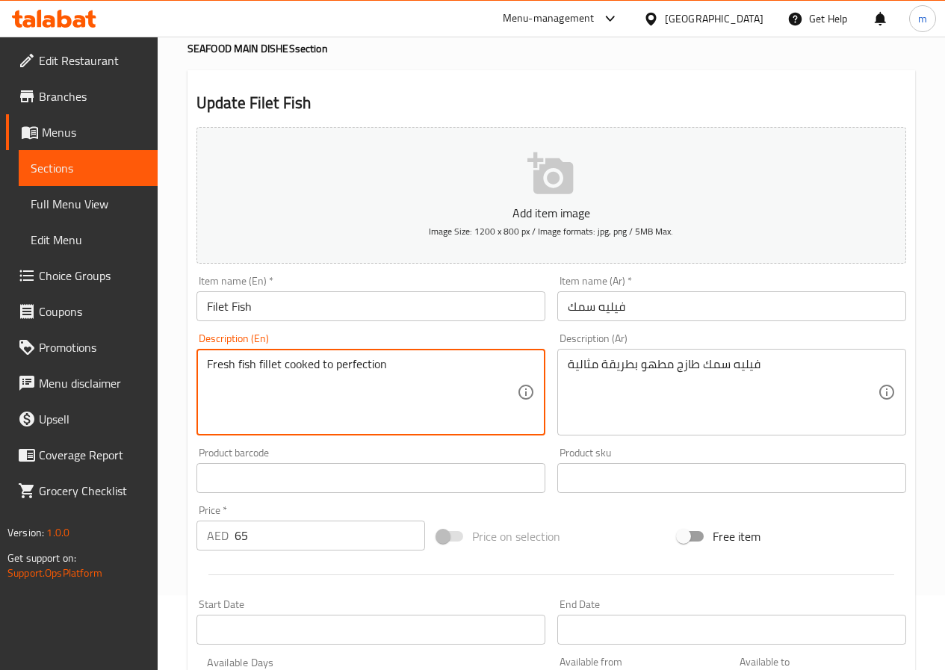
drag, startPoint x: 208, startPoint y: 361, endPoint x: 282, endPoint y: 362, distance: 73.9
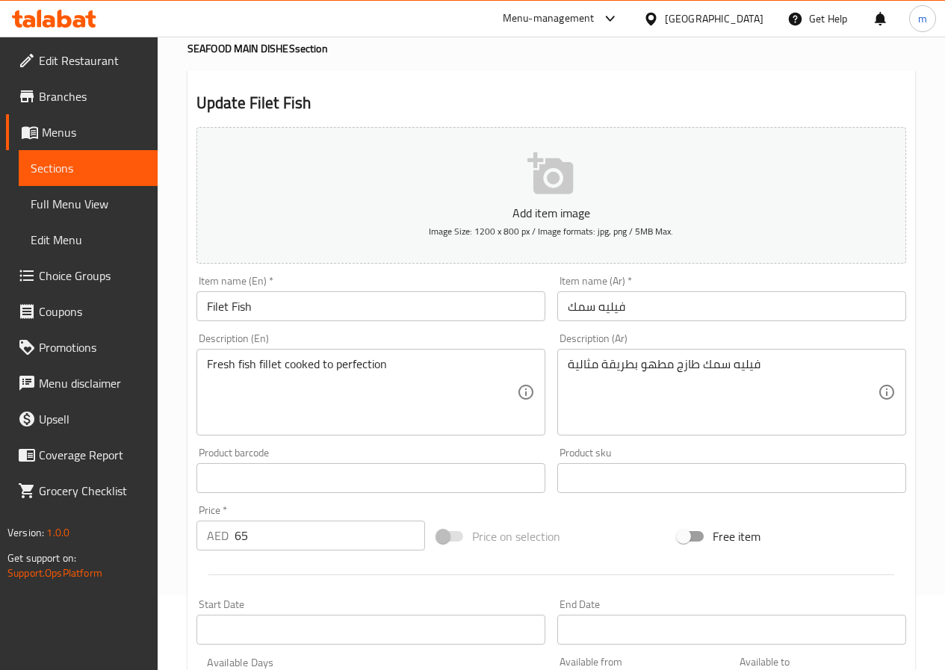
drag, startPoint x: 563, startPoint y: 367, endPoint x: 585, endPoint y: 361, distance: 23.2
click at [585, 361] on div "فيليه سمك طازج مطهو بطريقة مثالية Description (Ar)" at bounding box center [731, 392] width 349 height 87
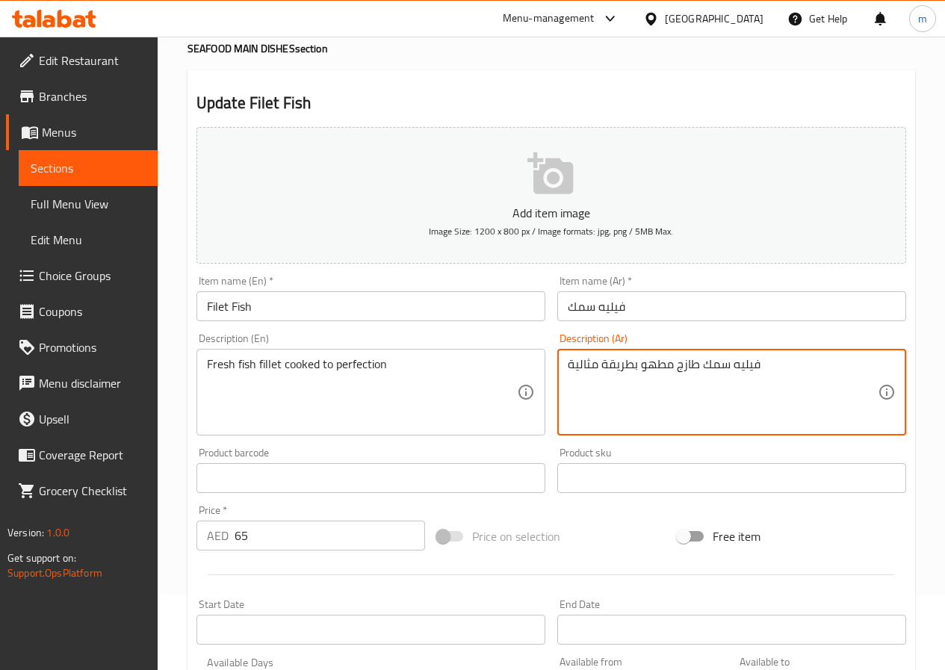
drag, startPoint x: 597, startPoint y: 361, endPoint x: 562, endPoint y: 370, distance: 36.0
click at [562, 370] on div "فيليه سمك طازج مطهو بطريقة مثالية Description (Ar)" at bounding box center [731, 392] width 349 height 87
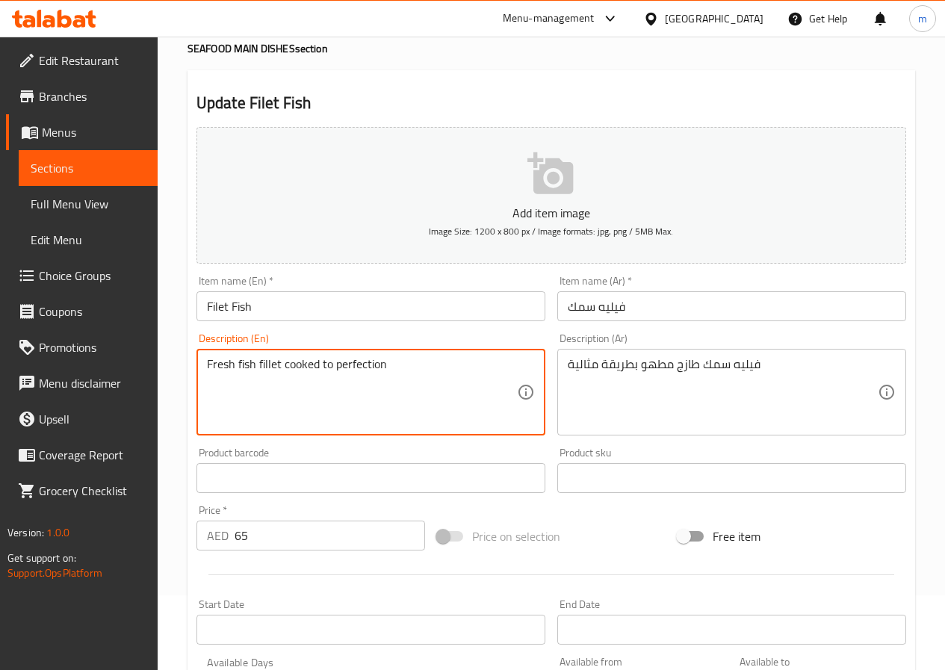
drag, startPoint x: 335, startPoint y: 361, endPoint x: 388, endPoint y: 359, distance: 53.0
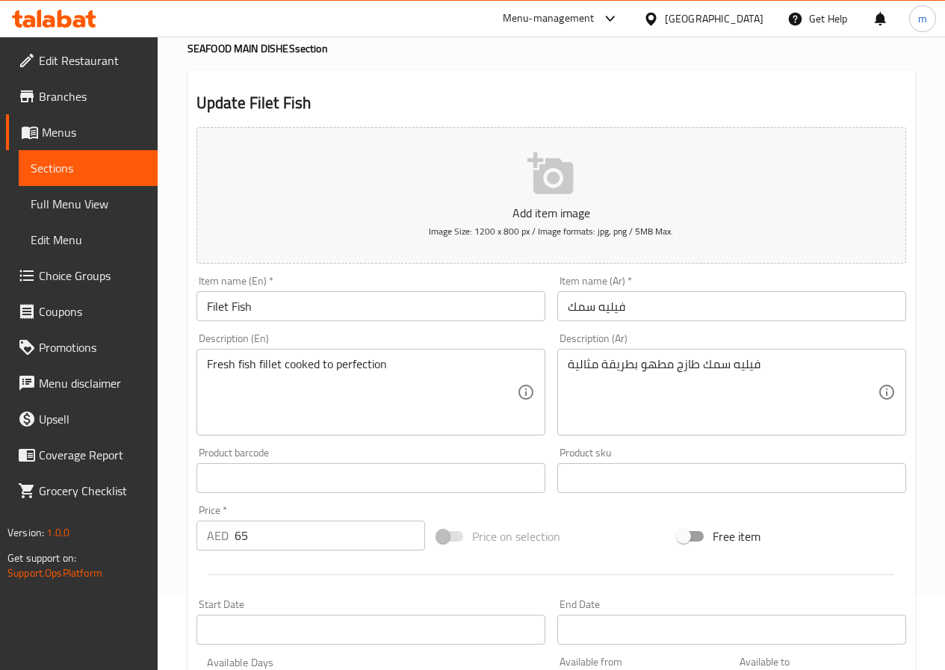
drag, startPoint x: 566, startPoint y: 366, endPoint x: 649, endPoint y: 364, distance: 82.9
click at [649, 364] on div "فيليه سمك طازج مطهو بطريقة مثالية Description (Ar)" at bounding box center [731, 392] width 349 height 87
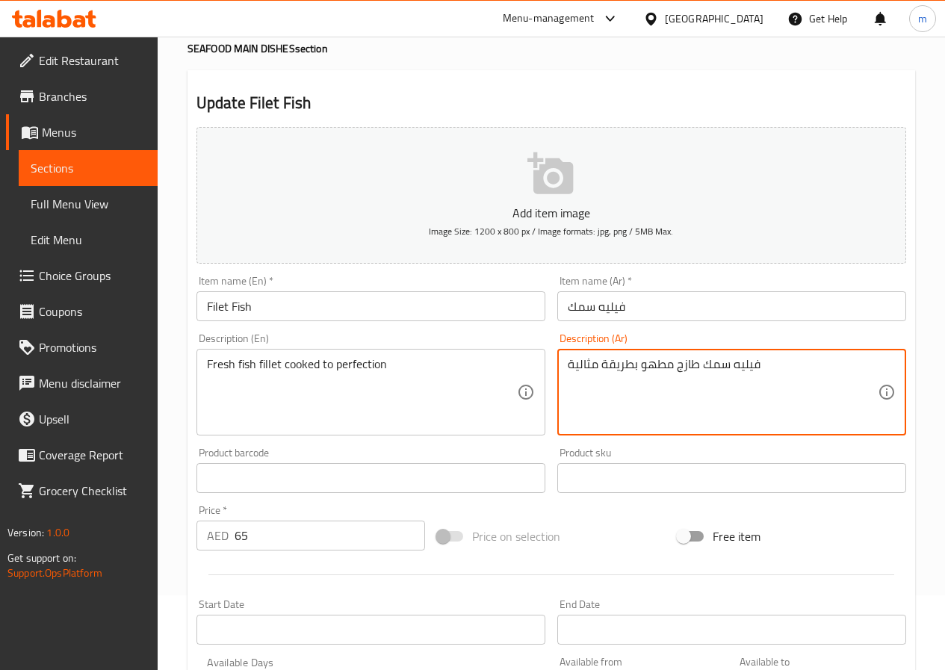
drag, startPoint x: 671, startPoint y: 361, endPoint x: 550, endPoint y: 358, distance: 120.2
click at [551, 358] on div "Description (Ar) فيليه سمك طازج مطهو بطريقة مثالية Description (Ar)" at bounding box center [731, 384] width 361 height 114
click at [567, 360] on textarea "فيليه سمك طازج" at bounding box center [722, 392] width 310 height 71
type textarea "فيليه سمك طازج"
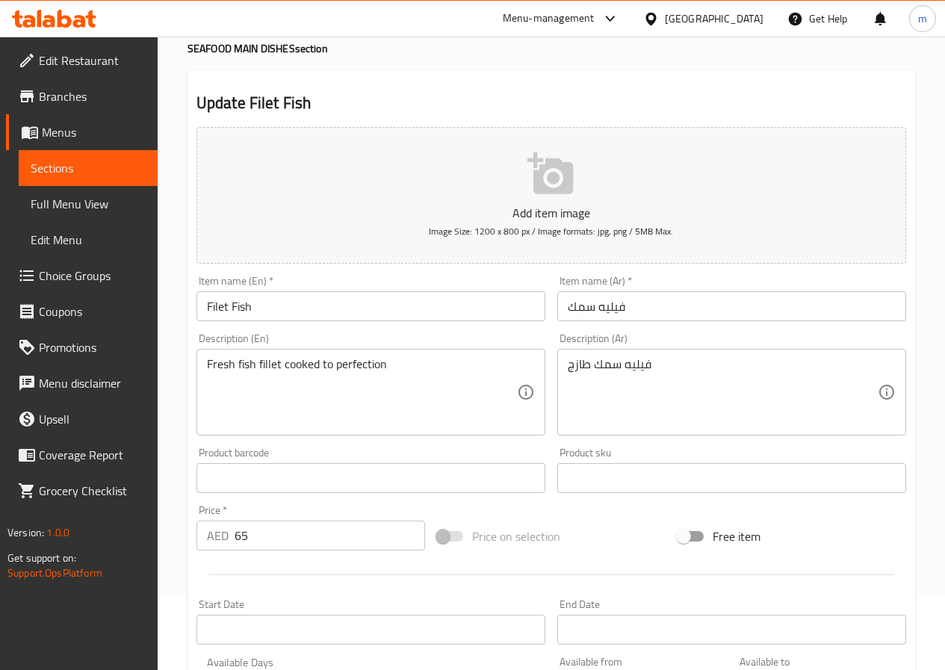
click at [569, 367] on div "فيليه سمك طازج Description (Ar)" at bounding box center [731, 392] width 349 height 87
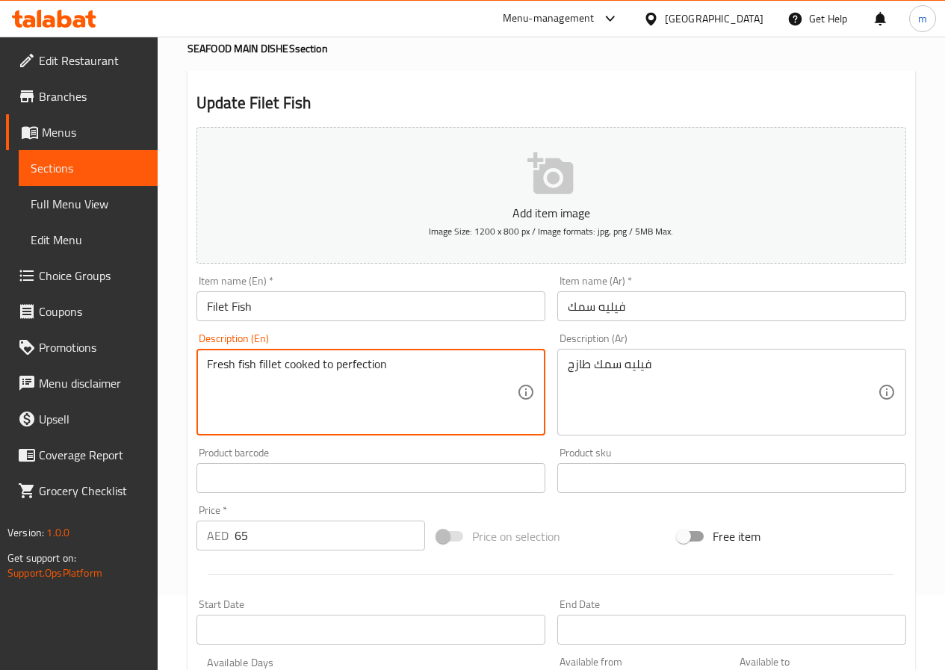
drag, startPoint x: 405, startPoint y: 362, endPoint x: 281, endPoint y: 372, distance: 125.1
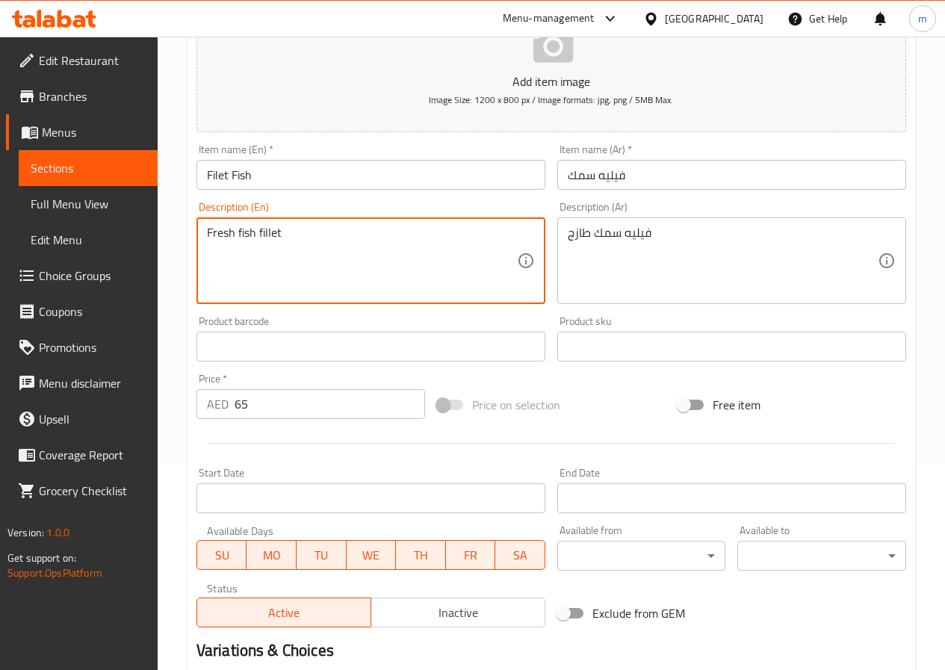
scroll to position [385, 0]
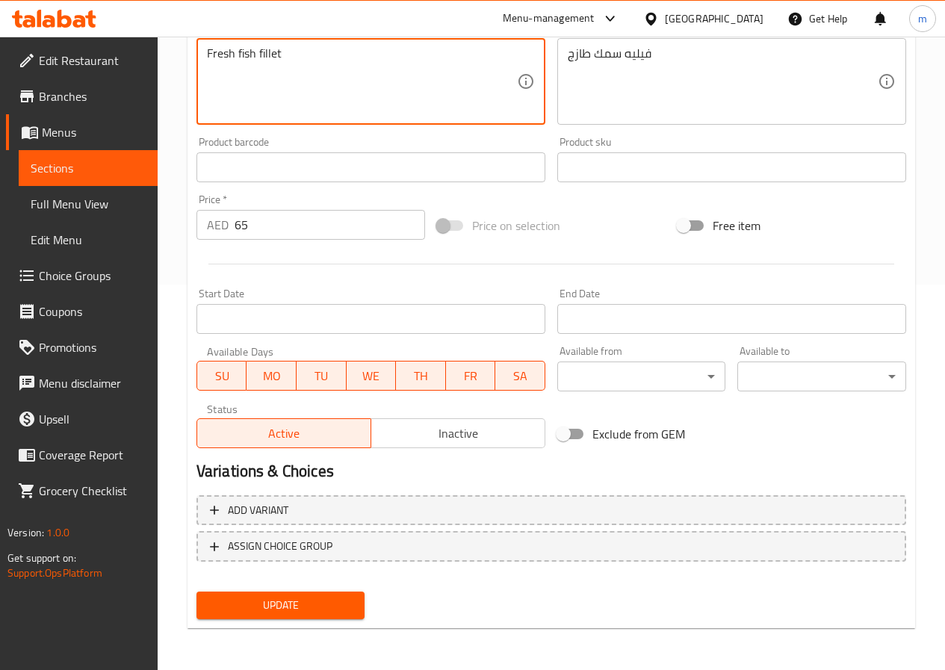
type textarea "Fresh fish fillet"
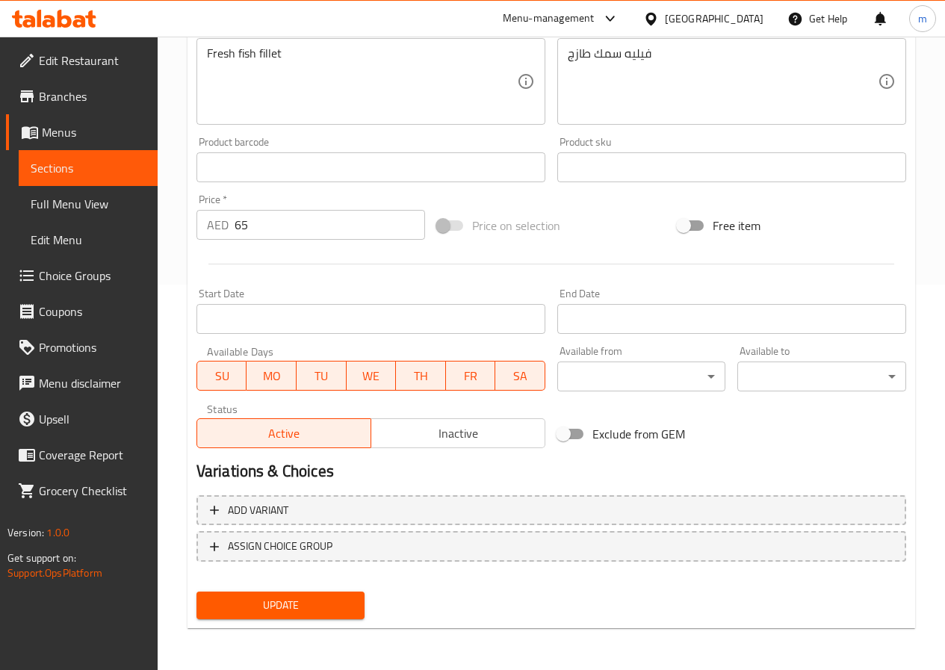
click at [355, 599] on button "Update" at bounding box center [280, 605] width 169 height 28
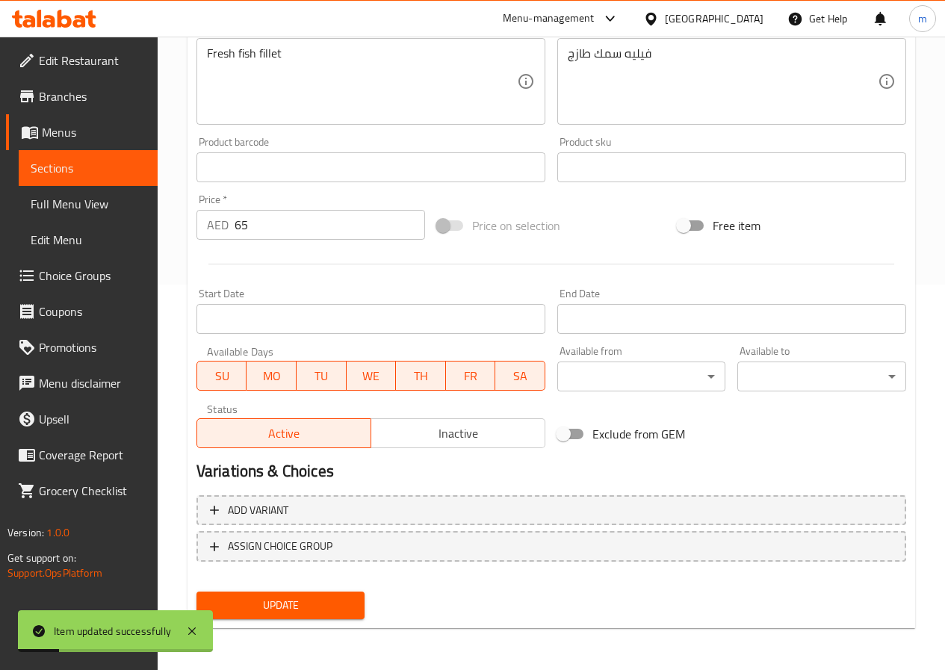
click at [89, 176] on span "Sections" at bounding box center [88, 168] width 115 height 18
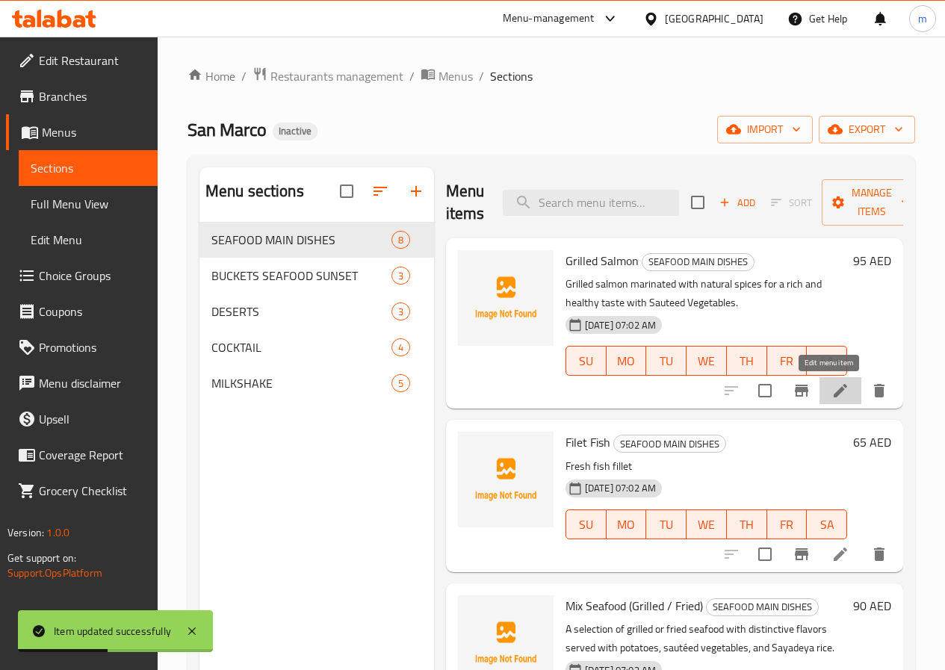
click at [831, 391] on icon at bounding box center [840, 391] width 18 height 18
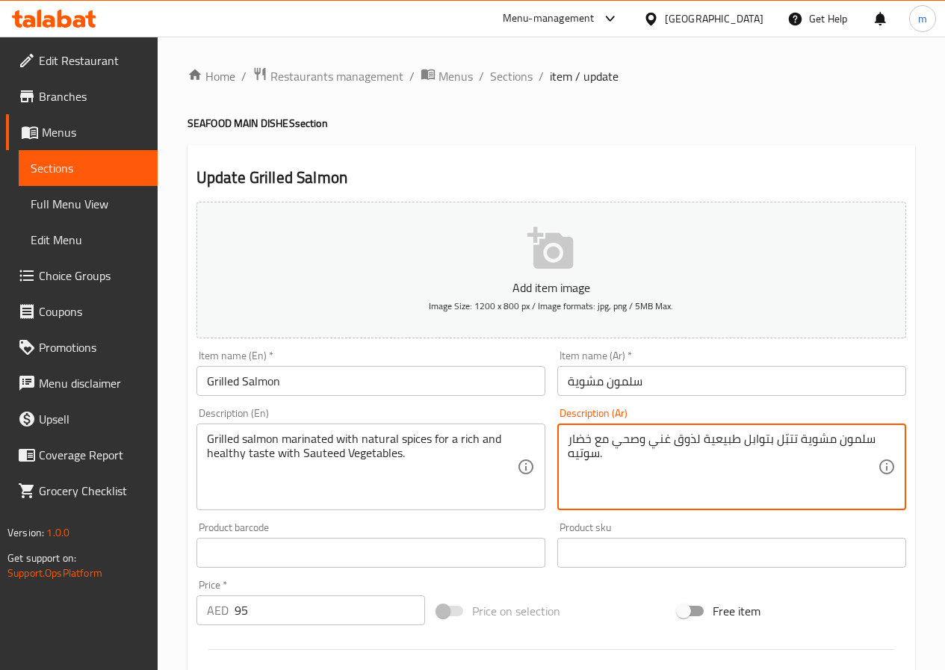
drag, startPoint x: 670, startPoint y: 438, endPoint x: 645, endPoint y: 435, distance: 24.9
click at [643, 438] on textarea "سلمون مشوية تتبّل بتوابل طبيعية لذوق وصحي مع خضار سوتيه." at bounding box center [722, 467] width 310 height 71
type textarea "سلمون مشوية تتبّل بتوابل طبيعية لذوق صحي مع خضار سوتيه."
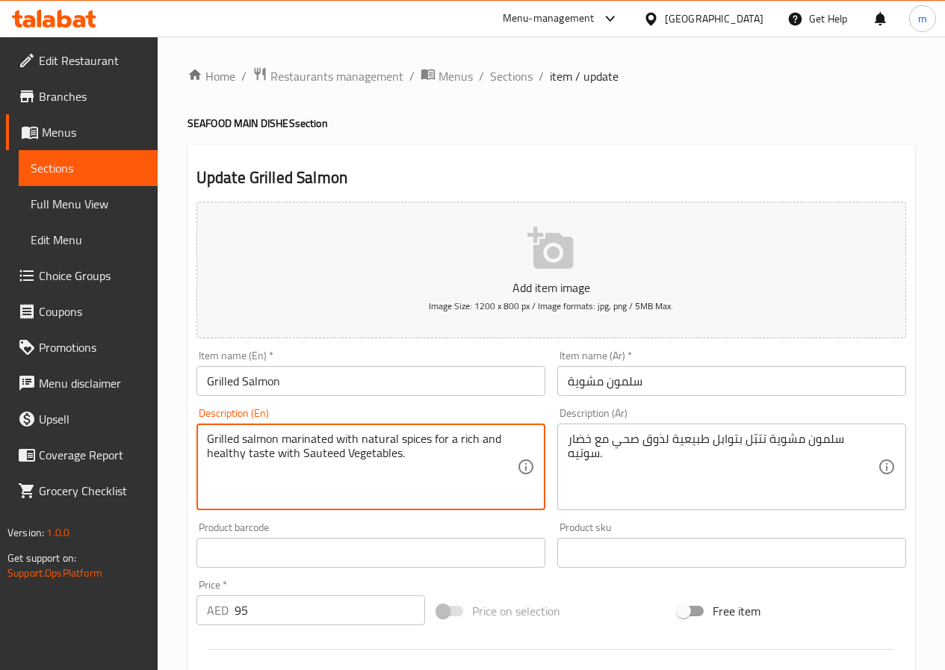
drag, startPoint x: 455, startPoint y: 438, endPoint x: 499, endPoint y: 437, distance: 43.3
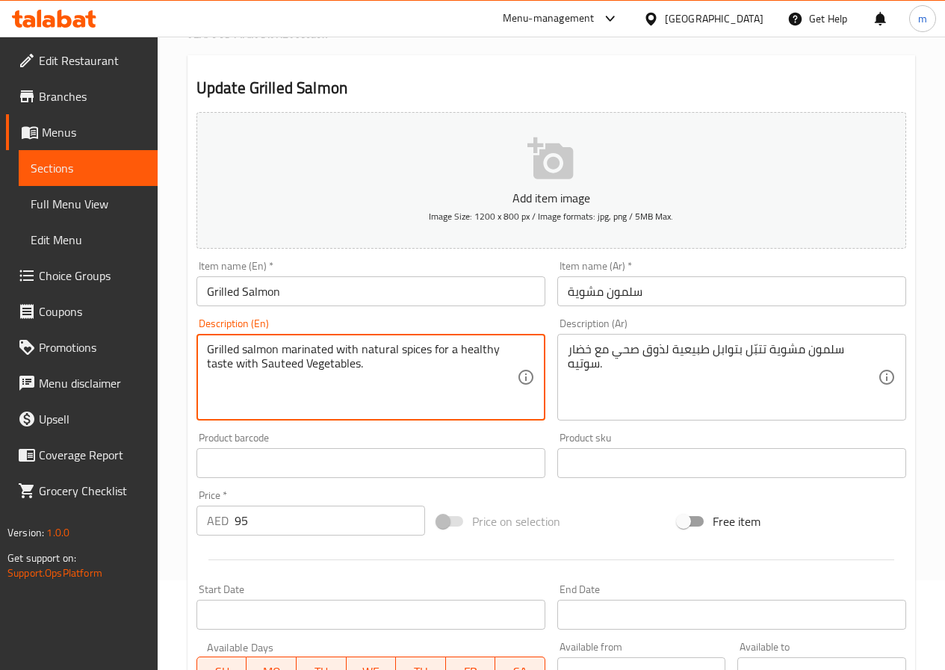
scroll to position [385, 0]
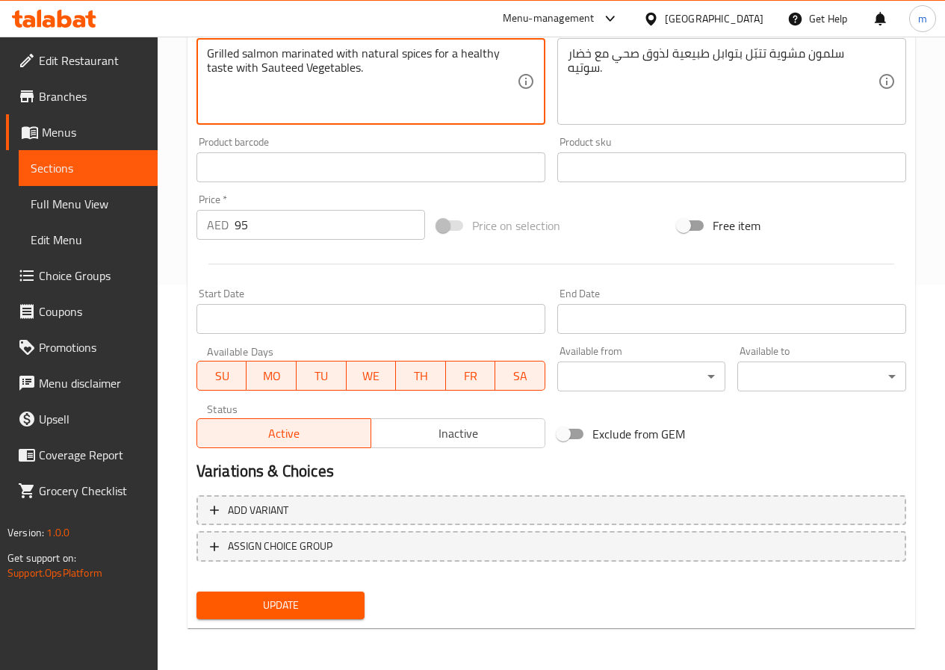
type textarea "Grilled salmon marinated with natural spices for a healthy taste with Sauteed V…"
click at [298, 605] on span "Update" at bounding box center [280, 605] width 145 height 19
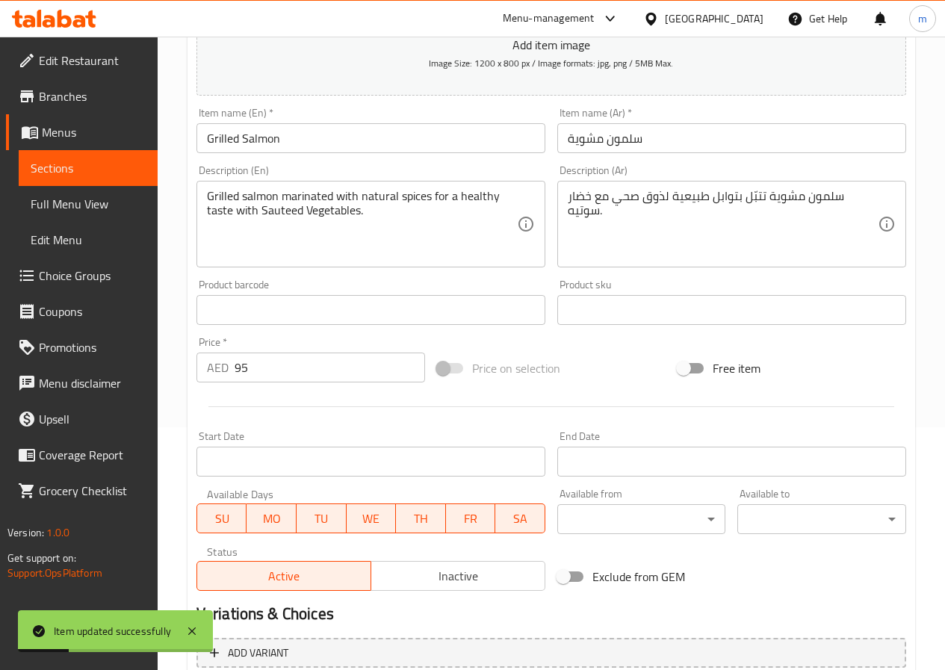
scroll to position [236, 0]
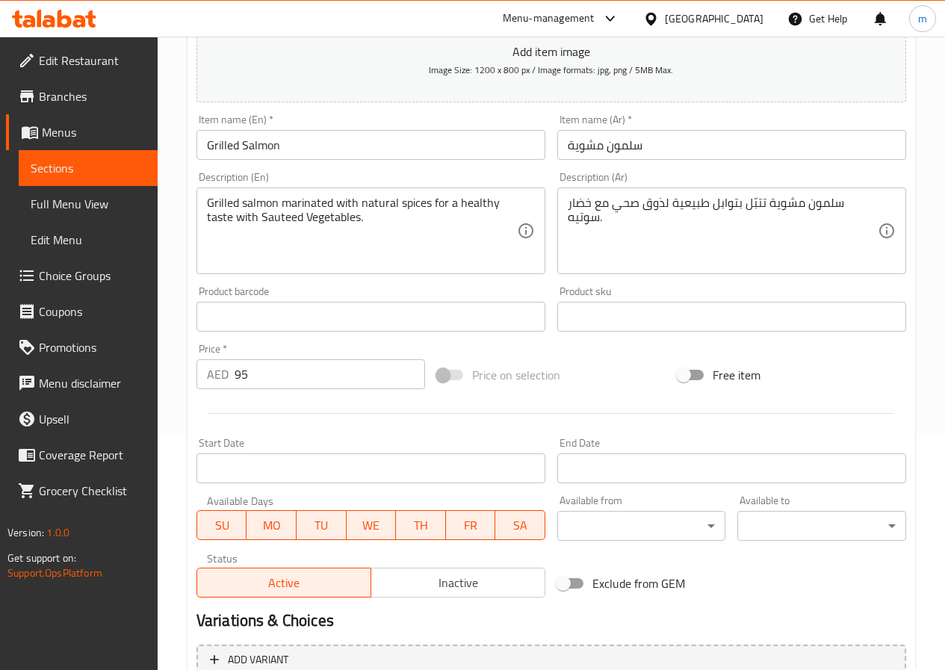
drag, startPoint x: 106, startPoint y: 160, endPoint x: 122, endPoint y: 170, distance: 18.8
click at [106, 160] on span "Sections" at bounding box center [88, 168] width 115 height 18
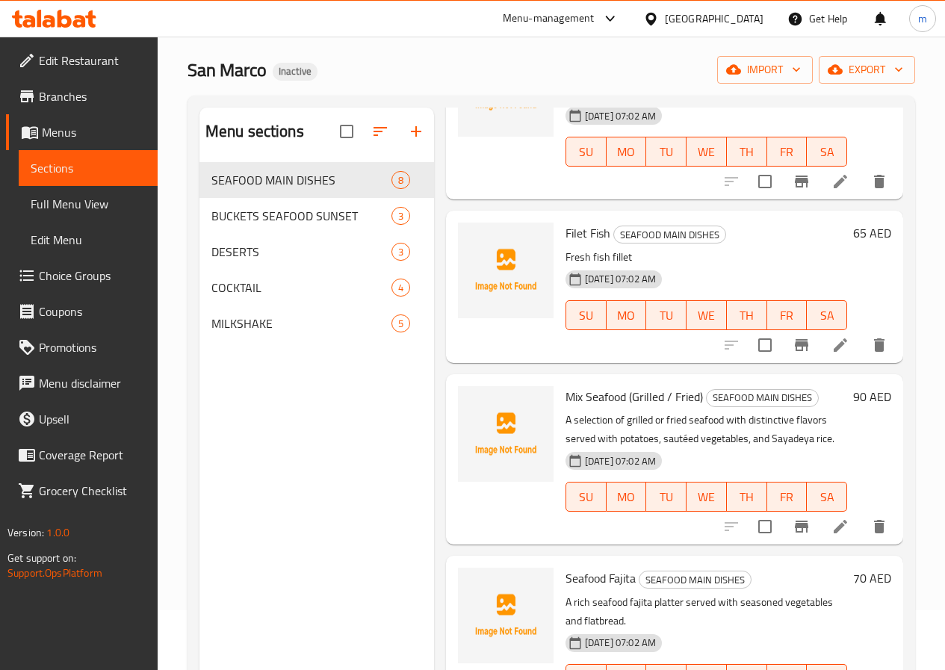
scroll to position [224, 0]
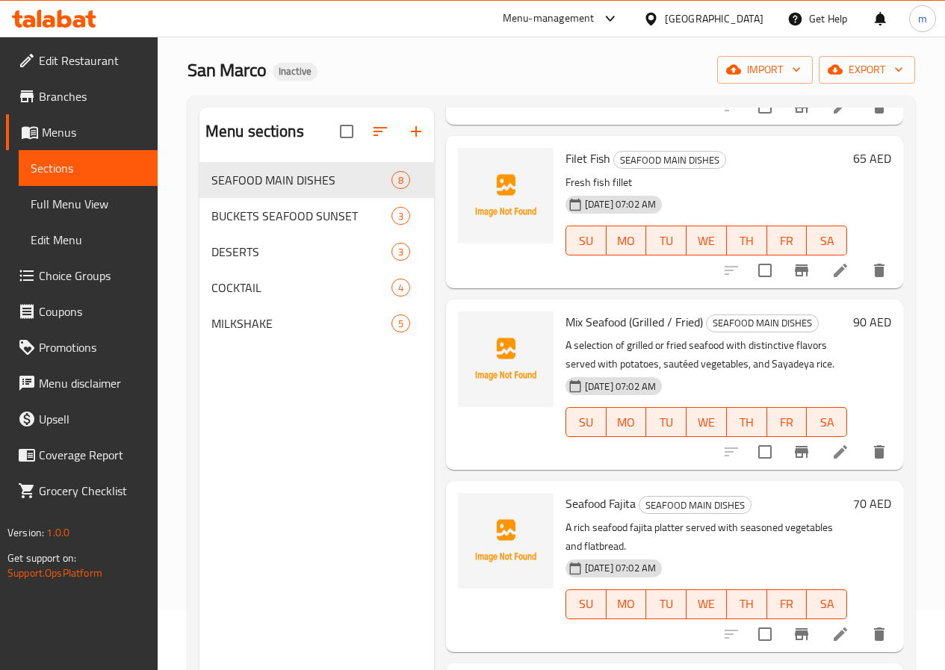
click at [831, 460] on icon at bounding box center [840, 452] width 18 height 18
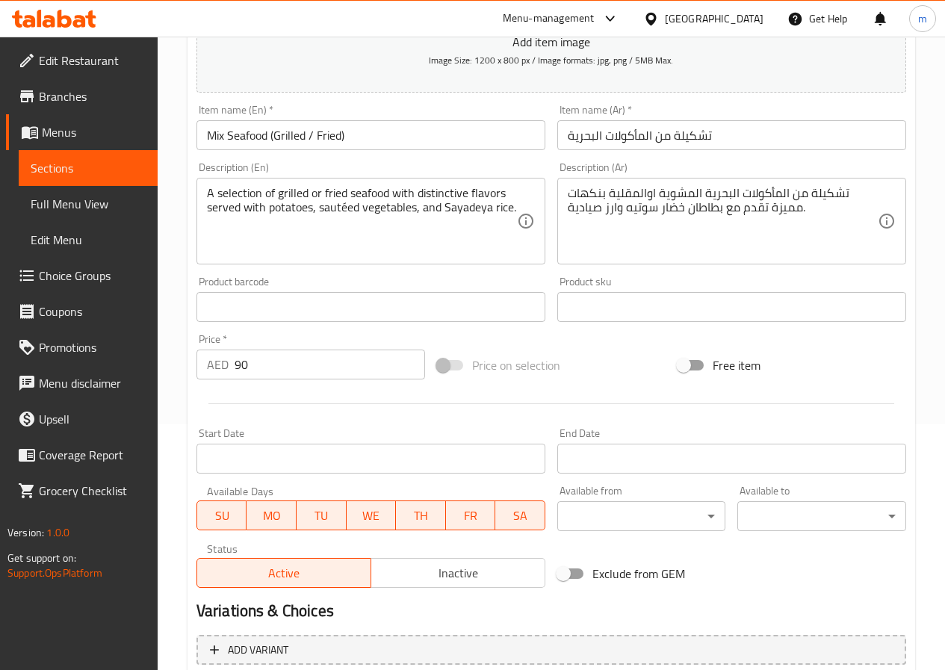
scroll to position [236, 0]
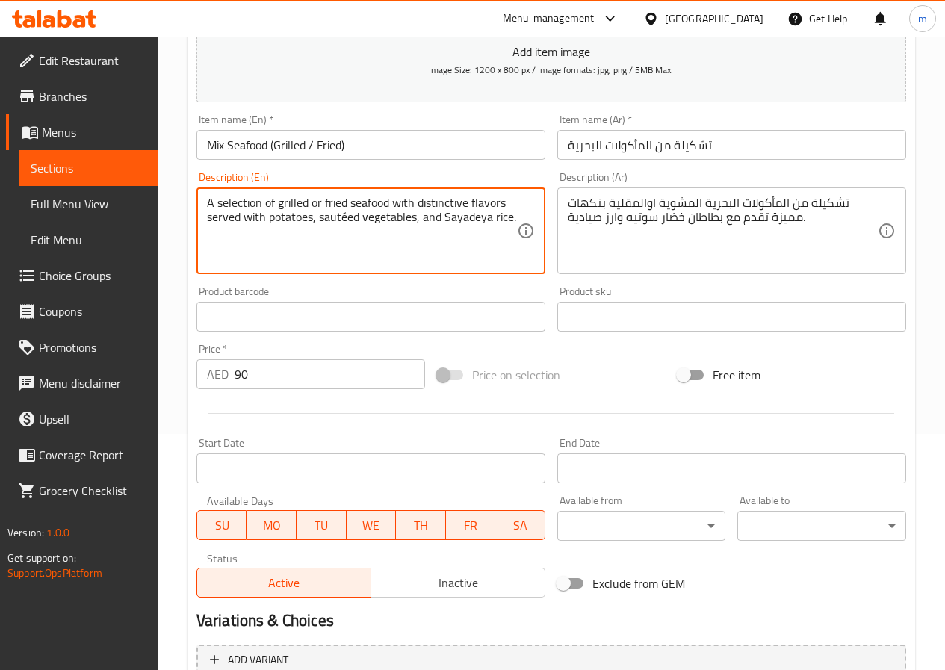
drag, startPoint x: 218, startPoint y: 201, endPoint x: 261, endPoint y: 198, distance: 42.7
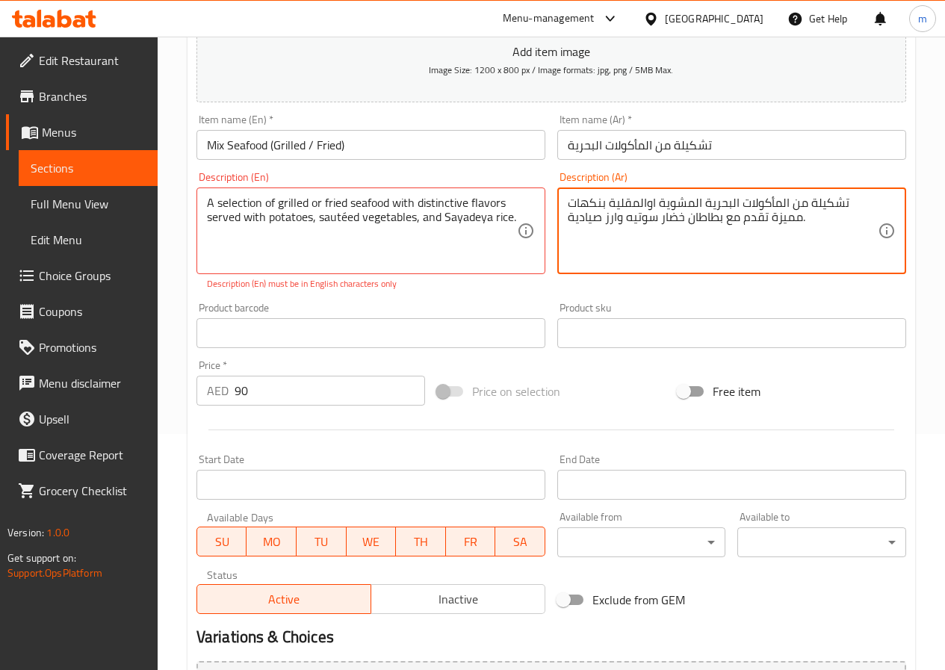
drag, startPoint x: 809, startPoint y: 197, endPoint x: 845, endPoint y: 202, distance: 36.1
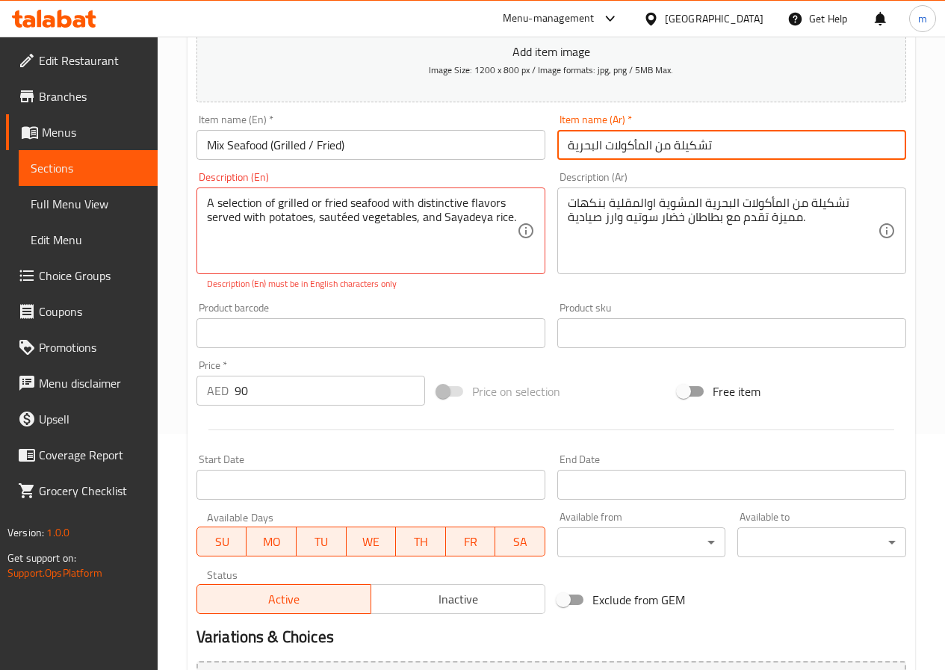
drag, startPoint x: 674, startPoint y: 146, endPoint x: 715, endPoint y: 146, distance: 41.8
click at [715, 146] on input "تشكيلة من المأكولات البحرية" at bounding box center [731, 145] width 349 height 30
type input "ميكس من المأكولات البحرية"
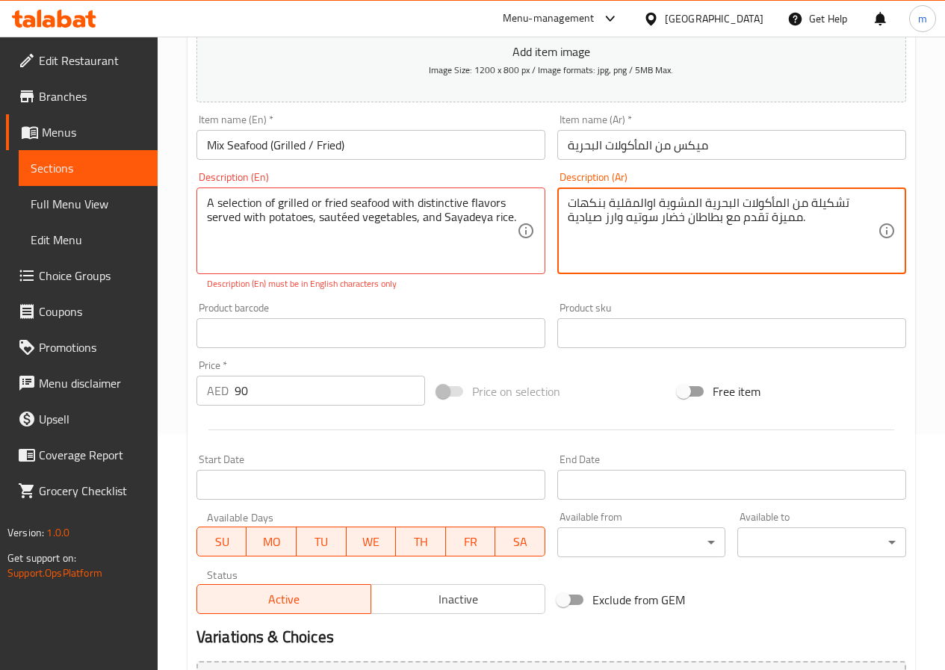
drag, startPoint x: 768, startPoint y: 213, endPoint x: 792, endPoint y: 221, distance: 24.6
click at [792, 221] on textarea "تشكيلة من المأكولات البحرية المشوية اوالمقلية بنكهات مميزة تقدم مع بطاطان خضار …" at bounding box center [722, 231] width 310 height 71
click at [787, 223] on textarea "تشكيلة من المأكولات البحرية المشوية اوالمقلية بنكهات مميزة تقدم مع بطاطان خضار …" at bounding box center [722, 231] width 310 height 71
drag, startPoint x: 770, startPoint y: 219, endPoint x: 799, endPoint y: 218, distance: 29.1
click at [799, 218] on textarea "تشكيلة من المأكولات البحرية المشوية اوالمقلية بنكهات مميزة تقدم مع بطاطان خضار …" at bounding box center [722, 231] width 310 height 71
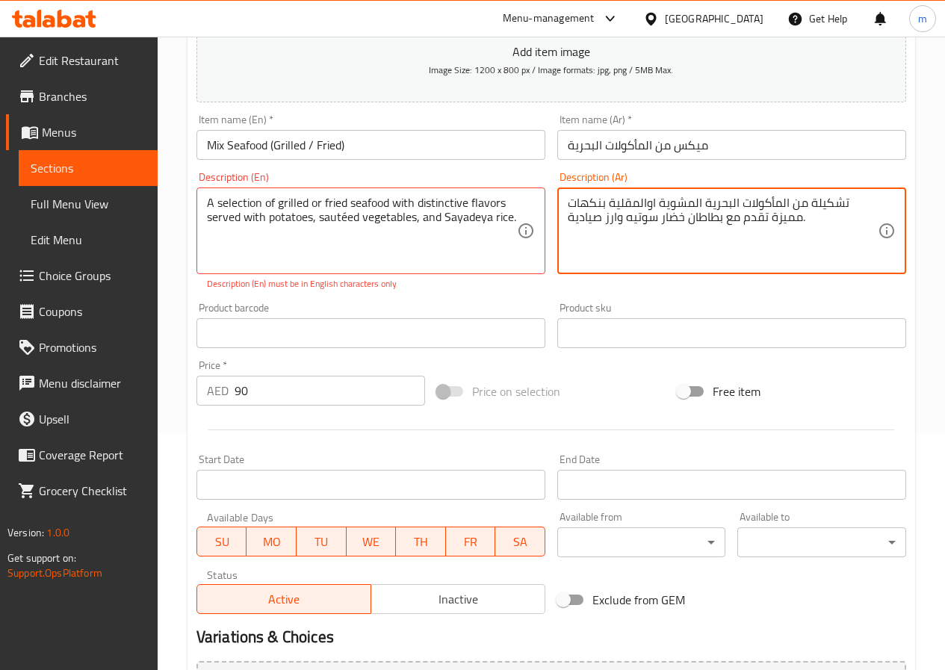
click at [682, 216] on textarea "تشكيلة من المأكولات البحرية المشوية اوالمقلية بنكهات مميزة تقدم مع بطاطان خضار …" at bounding box center [722, 231] width 310 height 71
click at [688, 218] on textarea "تشكيلة من المأكولات البحرية المشوية اوالمقلية بنكهات مميزة تقدم مع بطاطان خضار …" at bounding box center [722, 231] width 310 height 71
type textarea "تشكيلة من المأكولات البحرية المشوية اوالمقلية بنكهات مميزة تقدم مع بطاطا خضار س…"
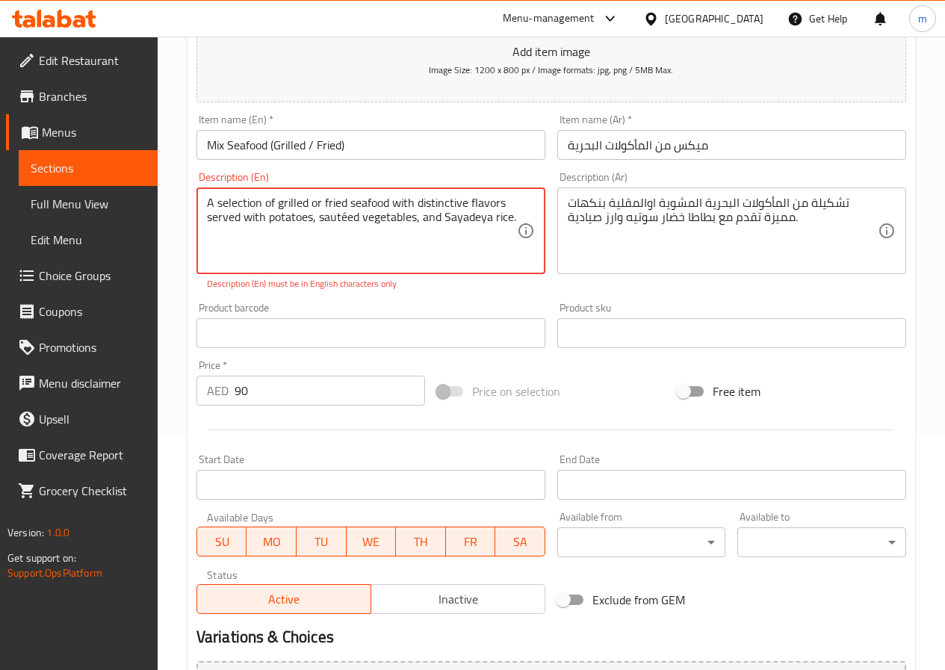
drag, startPoint x: 503, startPoint y: 200, endPoint x: 417, endPoint y: 205, distance: 86.0
drag, startPoint x: 205, startPoint y: 223, endPoint x: 261, endPoint y: 231, distance: 57.5
click at [261, 231] on div "A selection of grilled or fried seafood with distinctive flavors served with po…" at bounding box center [370, 230] width 349 height 87
drag, startPoint x: 320, startPoint y: 220, endPoint x: 359, endPoint y: 217, distance: 39.8
click at [359, 217] on textarea "A selection of grilled or fried seafood with distinctive flavors served with po…" at bounding box center [362, 231] width 310 height 71
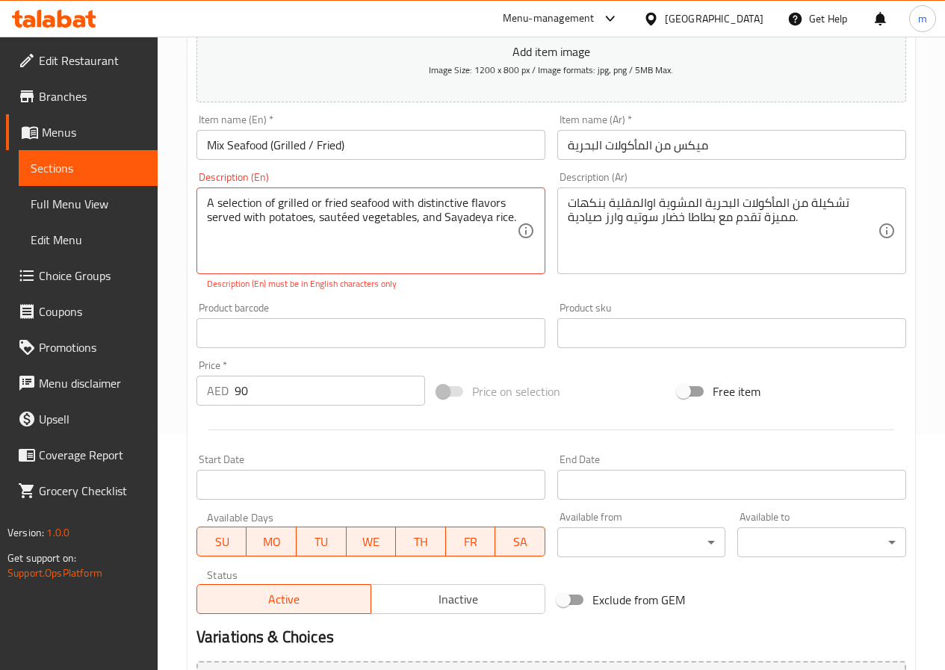
click at [364, 219] on textarea "A selection of grilled or fried seafood with distinctive flavors served with po…" at bounding box center [362, 231] width 310 height 71
drag, startPoint x: 318, startPoint y: 216, endPoint x: 413, endPoint y: 220, distance: 94.9
click at [413, 220] on textarea "A selection of grilled or fried seafood with distinctive flavors served with po…" at bounding box center [362, 231] width 310 height 71
paste textarea "Sauteed V"
click at [420, 254] on textarea "A selection of grilled or fried seafood with distinctive flavors served with po…" at bounding box center [362, 231] width 310 height 71
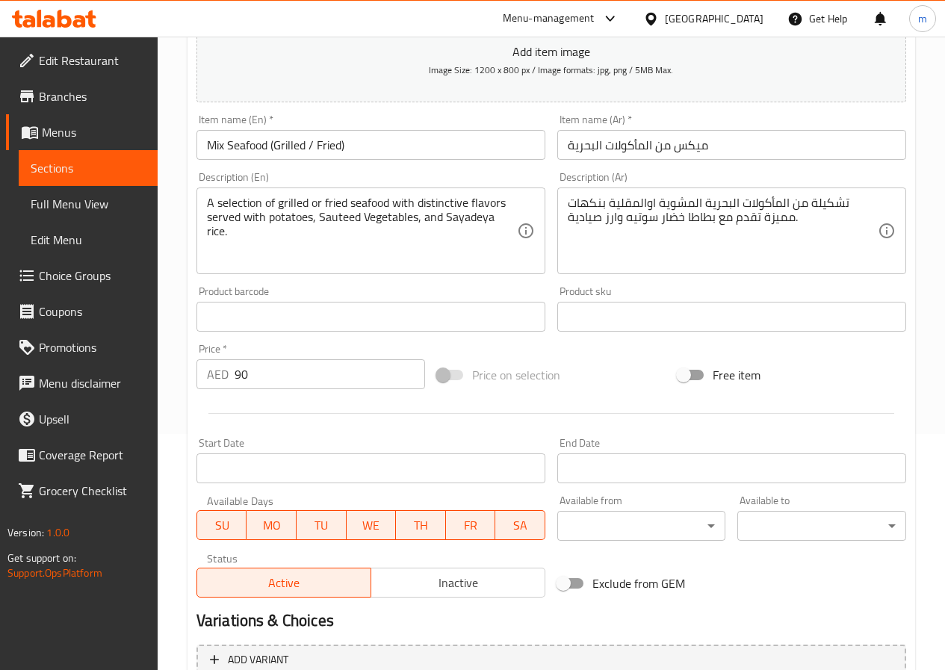
drag, startPoint x: 566, startPoint y: 219, endPoint x: 596, endPoint y: 211, distance: 30.8
click at [596, 211] on div "تشكيلة من المأكولات البحرية المشوية اوالمقلية بنكهات مميزة تقدم مع بطاطا خضار س…" at bounding box center [731, 230] width 349 height 87
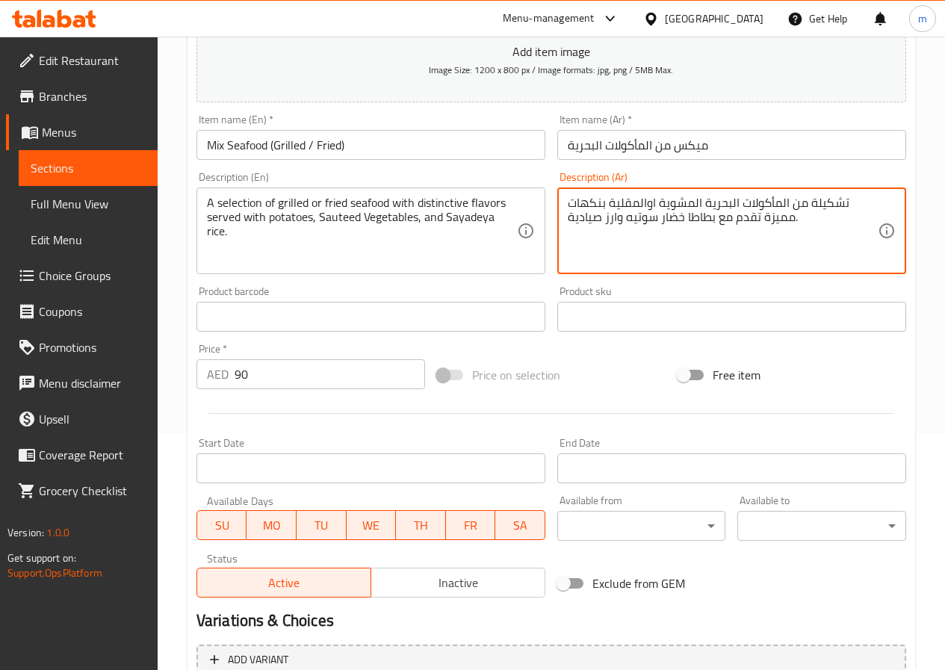
drag, startPoint x: 600, startPoint y: 215, endPoint x: 569, endPoint y: 223, distance: 31.5
click at [569, 223] on textarea "تشكيلة من المأكولات البحرية المشوية اوالمقلية بنكهات مميزة تقدم مع بطاطا خضار س…" at bounding box center [722, 231] width 310 height 71
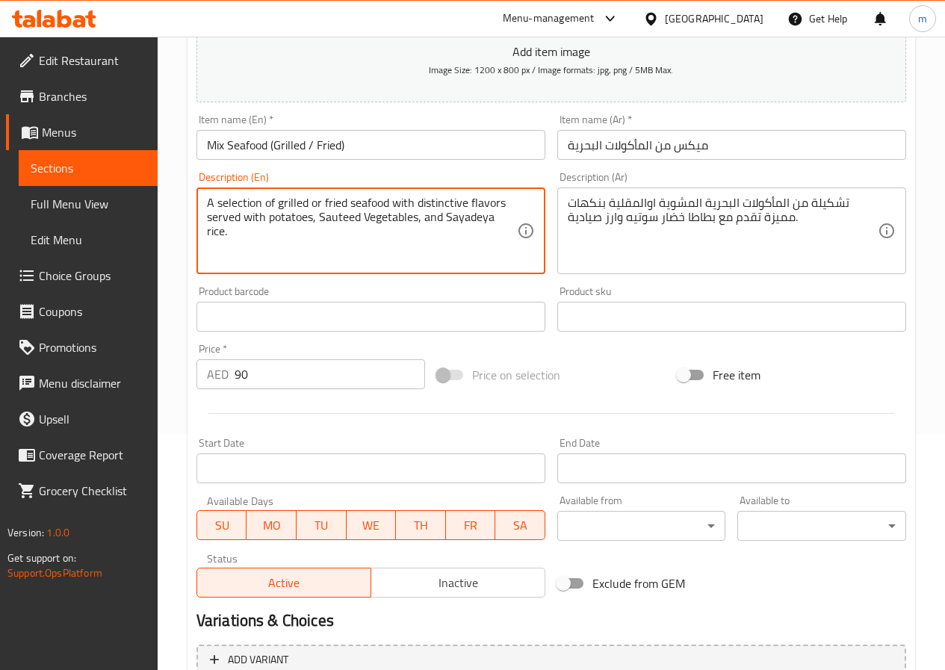
drag, startPoint x: 491, startPoint y: 214, endPoint x: 445, endPoint y: 214, distance: 46.3
paste textarea "Sayadiyah"
click at [399, 230] on textarea "A selection of grilled or fried seafood with distinctive flavors served with po…" at bounding box center [362, 231] width 310 height 71
drag, startPoint x: 447, startPoint y: 215, endPoint x: 490, endPoint y: 217, distance: 42.6
click at [490, 217] on textarea "A selection of grilled or fried seafood with distinctive flavors served with po…" at bounding box center [362, 231] width 310 height 71
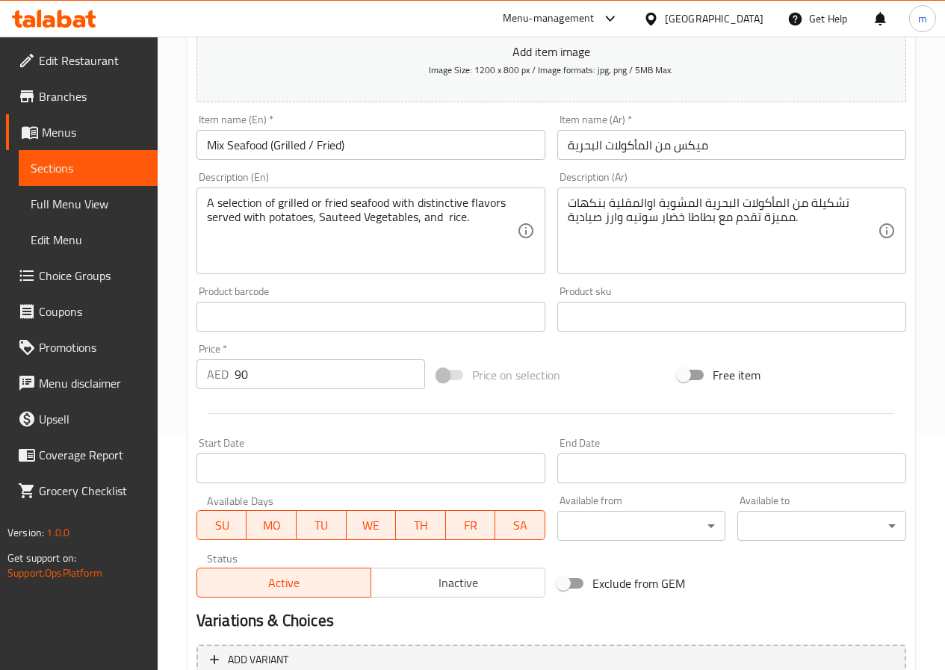
click at [444, 215] on textarea "A selection of grilled or fried seafood with distinctive flavors served with po…" at bounding box center [362, 231] width 310 height 71
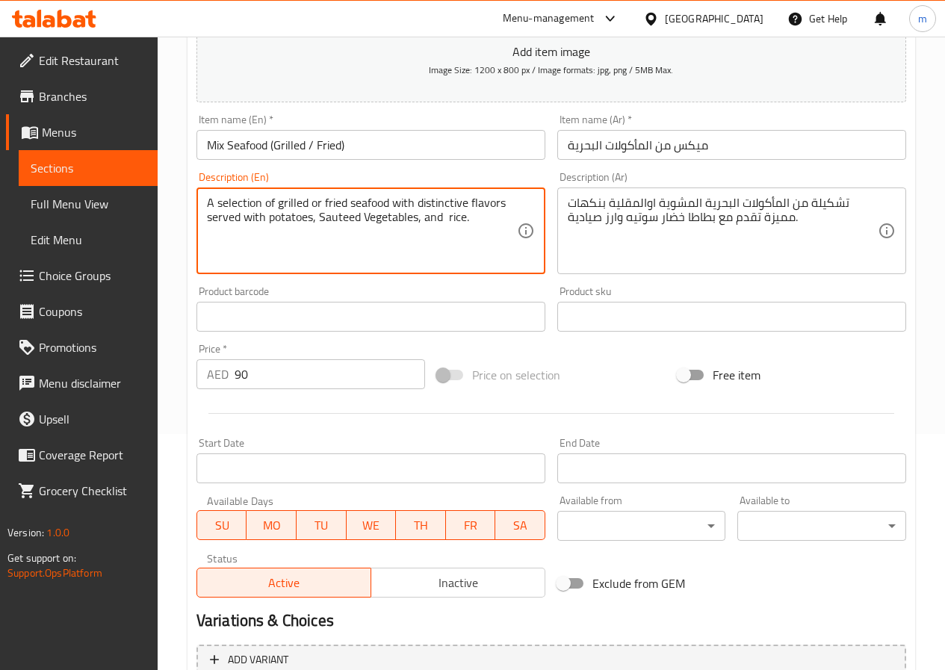
paste textarea "Sayadiyah"
type textarea "A selection of grilled or fried seafood with distinctive flavors served with po…"
click at [521, 264] on div "A selection of grilled or fried seafood with distinctive flavors served with po…" at bounding box center [370, 230] width 349 height 87
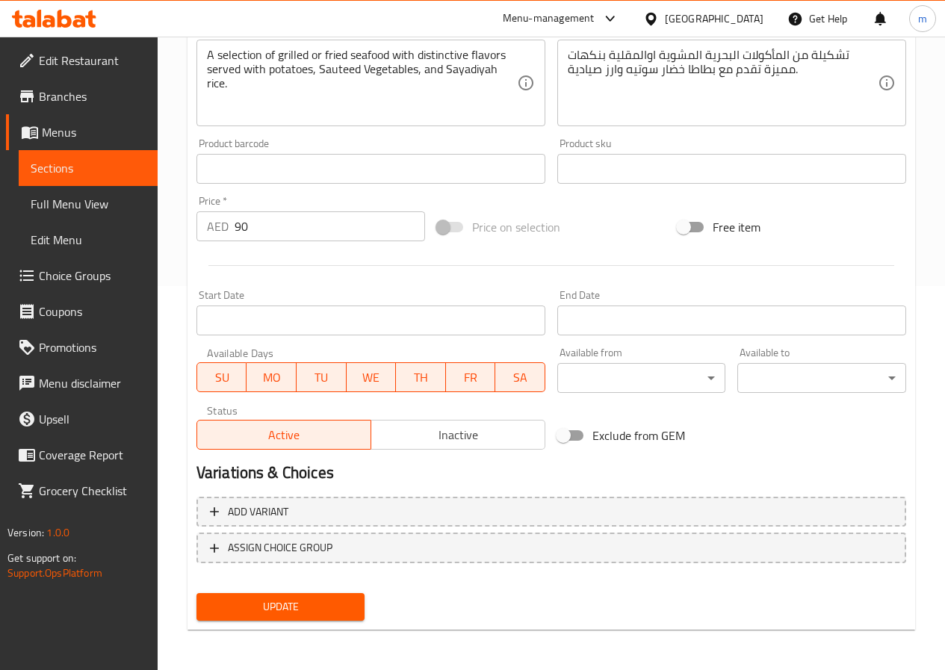
scroll to position [385, 0]
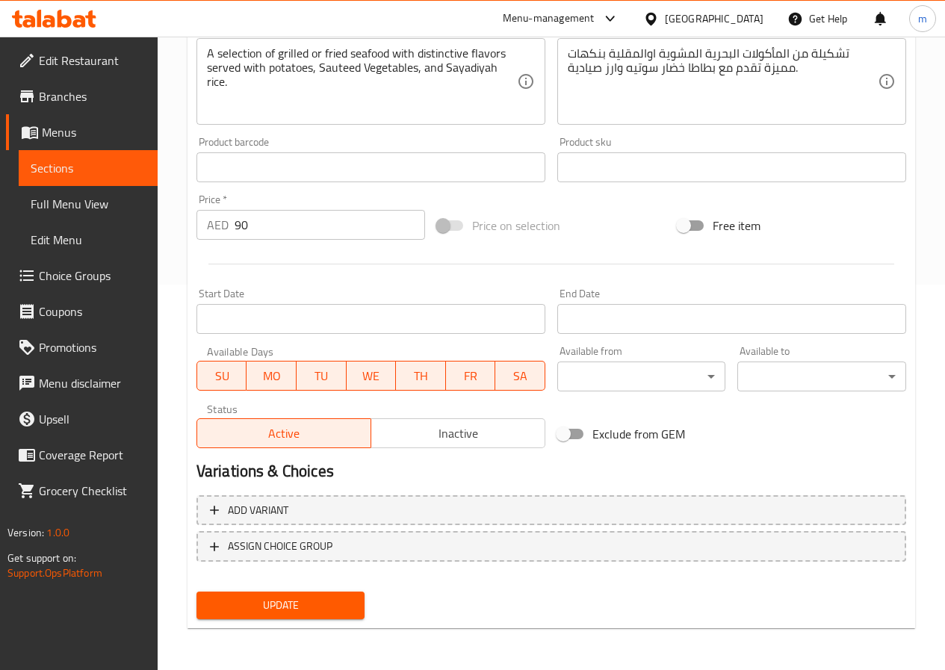
click at [273, 623] on div "Update" at bounding box center [280, 605] width 181 height 40
click at [270, 610] on span "Update" at bounding box center [280, 605] width 145 height 19
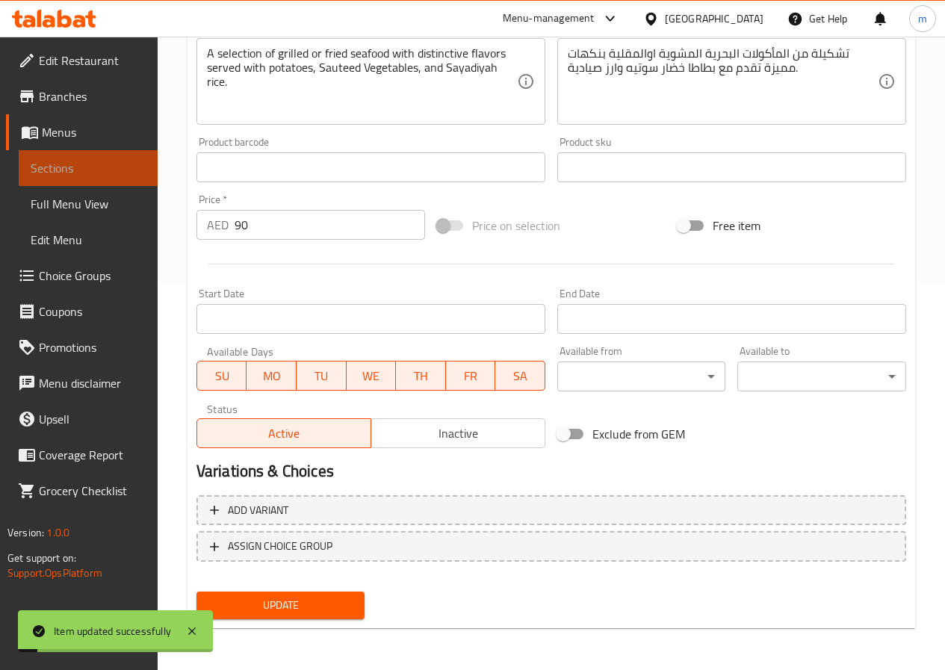
click at [84, 181] on link "Sections" at bounding box center [88, 168] width 139 height 36
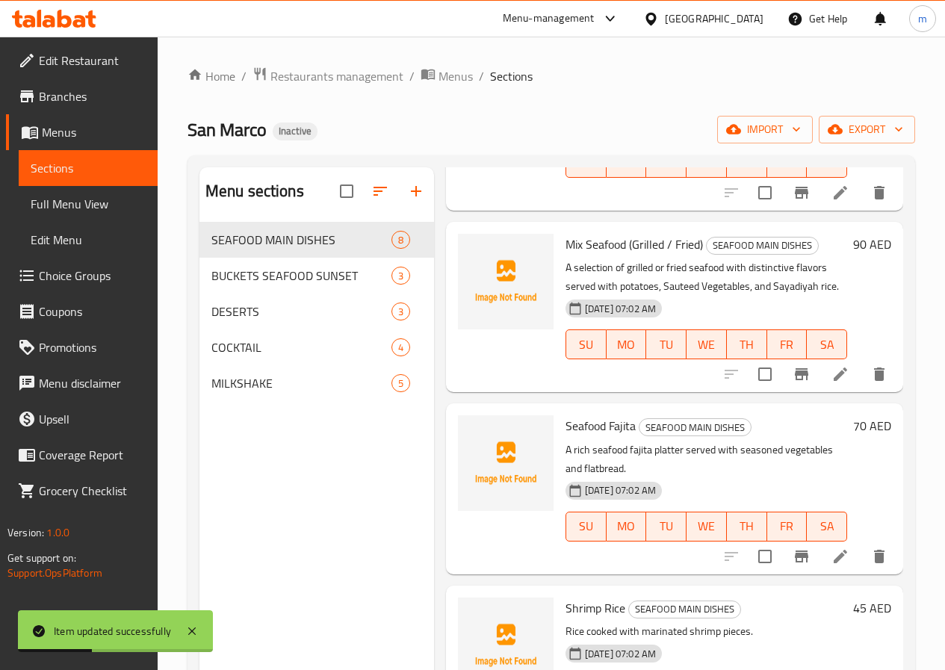
scroll to position [373, 0]
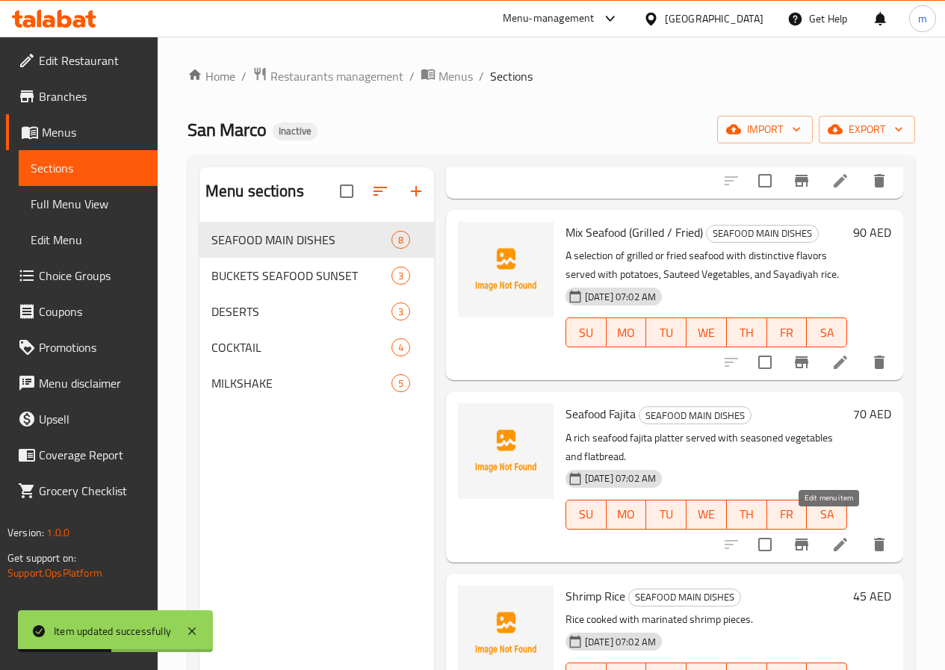
click at [836, 535] on icon at bounding box center [840, 544] width 18 height 18
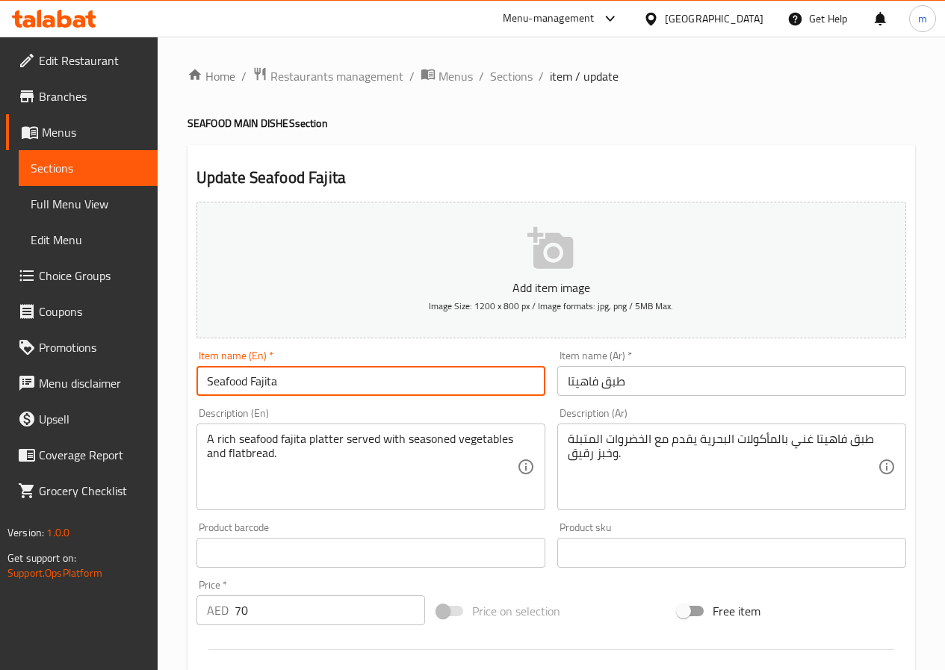
click at [248, 380] on input "Seafood Fajita" at bounding box center [370, 381] width 349 height 30
drag, startPoint x: 250, startPoint y: 379, endPoint x: 282, endPoint y: 379, distance: 32.1
click at [282, 379] on input "Seafood Fajita" at bounding box center [370, 381] width 349 height 30
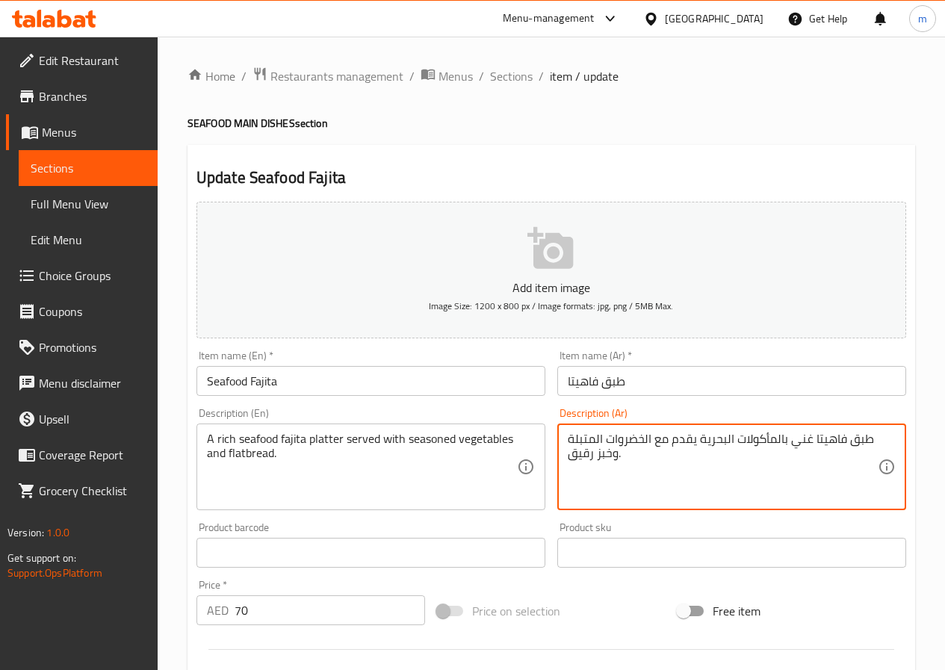
drag, startPoint x: 612, startPoint y: 450, endPoint x: 563, endPoint y: 449, distance: 48.5
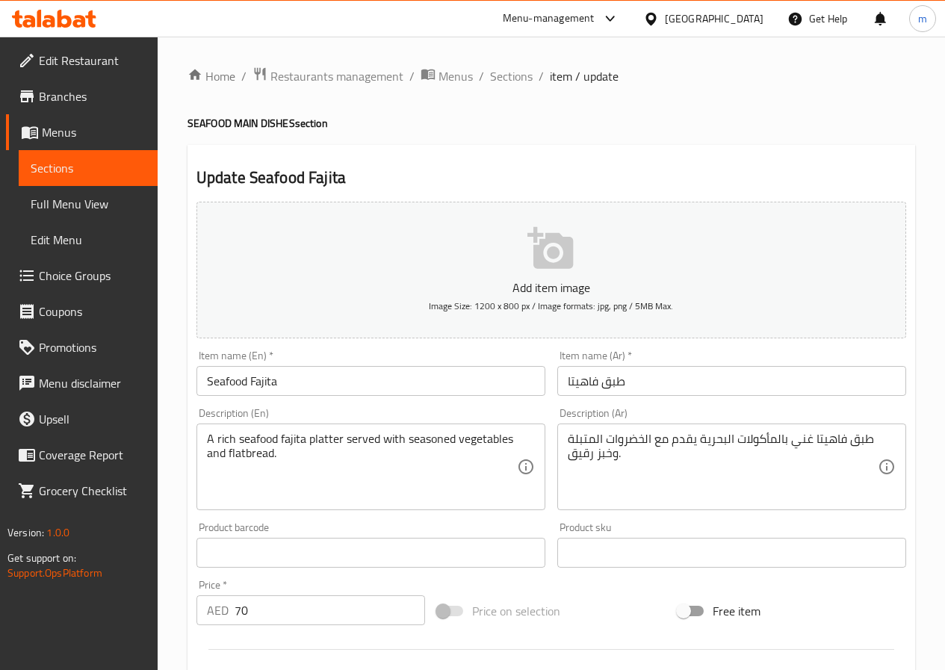
click at [577, 447] on textarea "طبق فاهيتا غني بالمأكولات البحرية يقدم مع الخضروات المتبلة وخبز رقيق." at bounding box center [722, 467] width 310 height 71
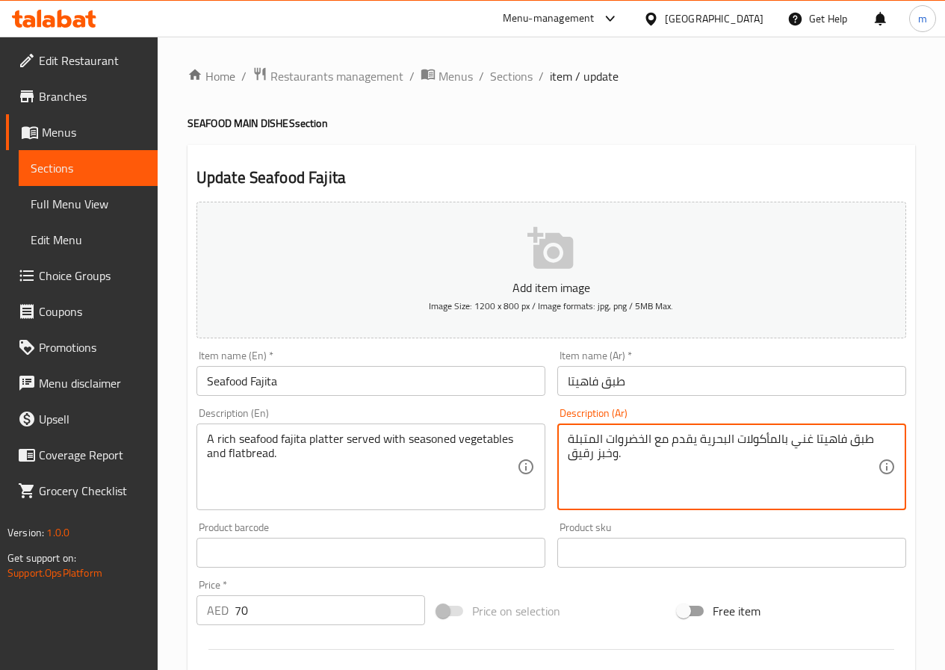
drag, startPoint x: 613, startPoint y: 454, endPoint x: 569, endPoint y: 463, distance: 45.0
click at [569, 463] on textarea "طبق فاهيتا غني بالمأكولات البحرية يقدم مع الخضروات المتبلة وخبز رقيق." at bounding box center [722, 467] width 310 height 71
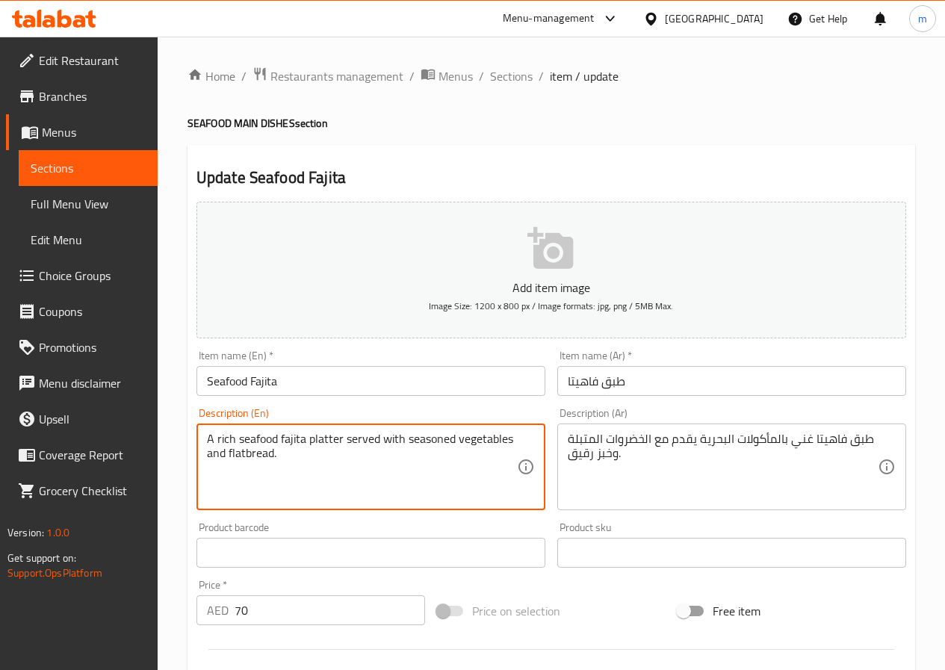
drag, startPoint x: 228, startPoint y: 453, endPoint x: 246, endPoint y: 454, distance: 18.0
paste textarea "delicate"
click at [406, 491] on textarea "A rich seafood fajita platter served with seasoned vegetables and delicate brea…" at bounding box center [362, 467] width 310 height 71
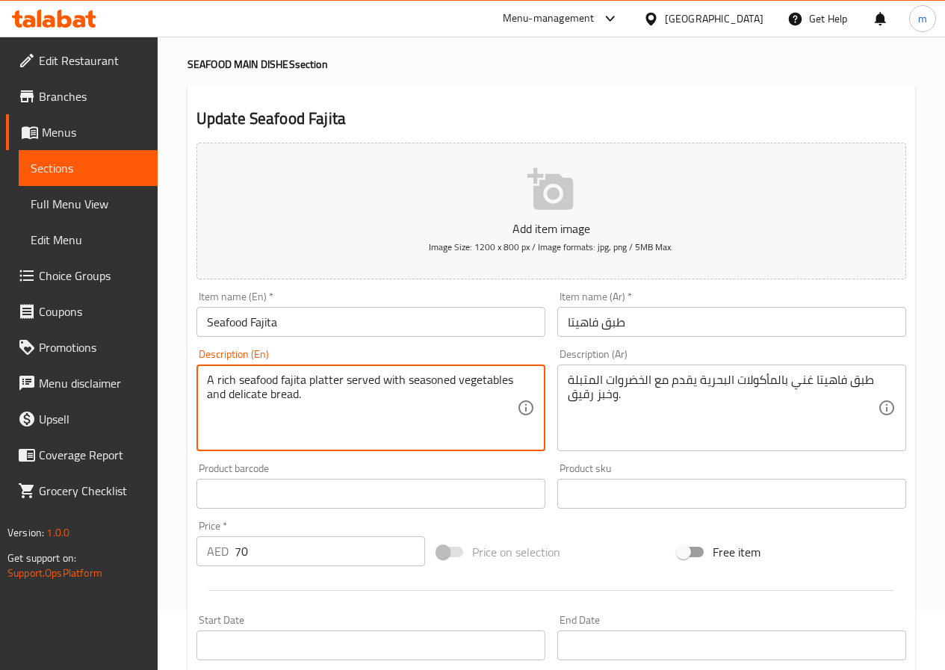
scroll to position [149, 0]
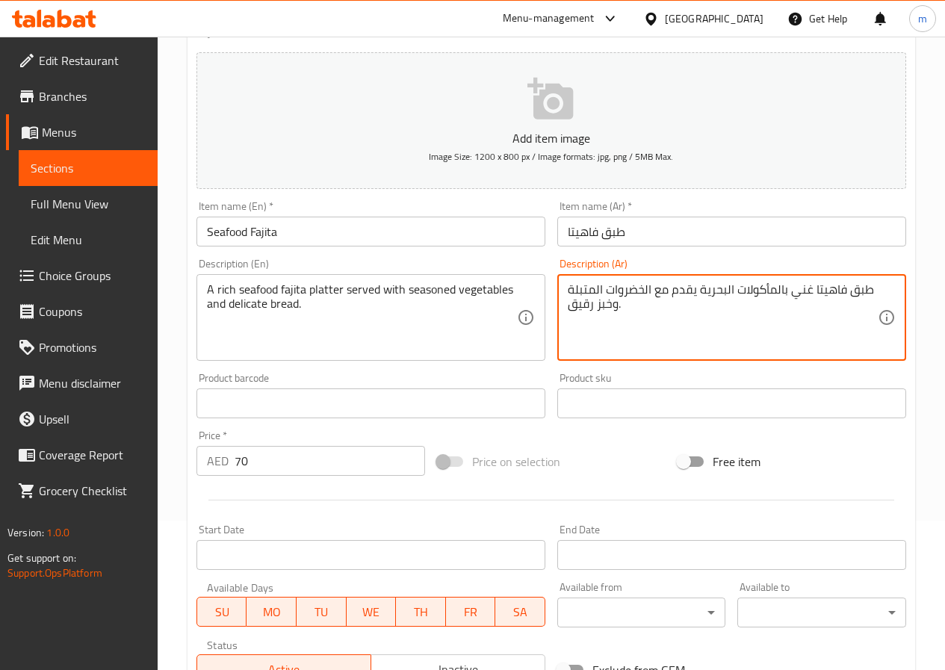
click at [653, 284] on textarea "طبق فاهيتا غني بالمأكولات البحرية يقدم مع الخضروات المتبلة وخبز رقيق." at bounding box center [722, 317] width 310 height 71
drag, startPoint x: 646, startPoint y: 282, endPoint x: 526, endPoint y: 272, distance: 119.9
click at [526, 272] on div "Add item image Image Size: 1200 x 800 px / Image formats: jpg, png / 5MB Max. I…" at bounding box center [550, 368] width 721 height 644
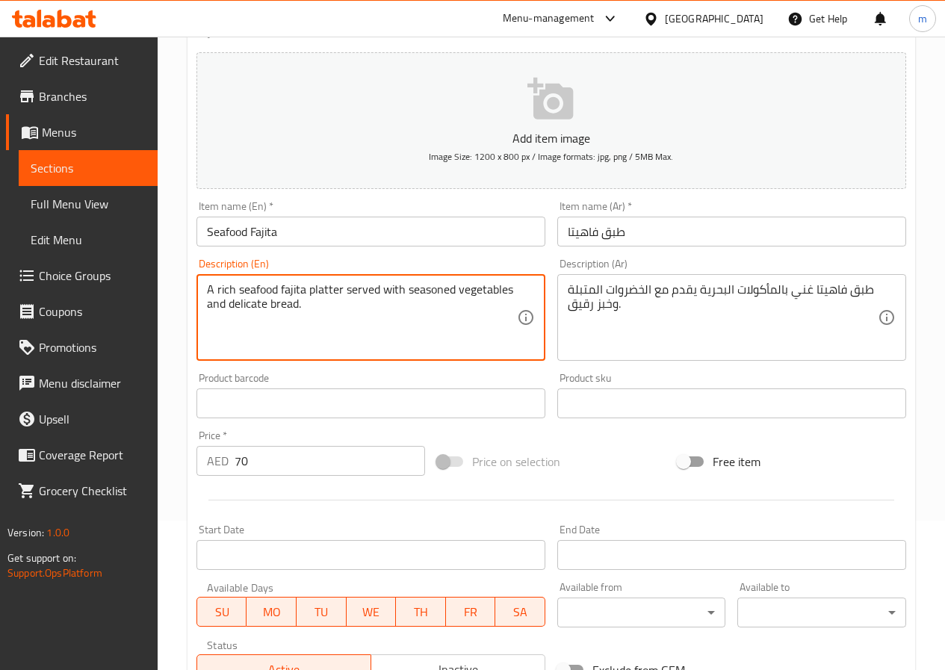
drag, startPoint x: 406, startPoint y: 294, endPoint x: 509, endPoint y: 291, distance: 103.1
paste textarea "Marinat"
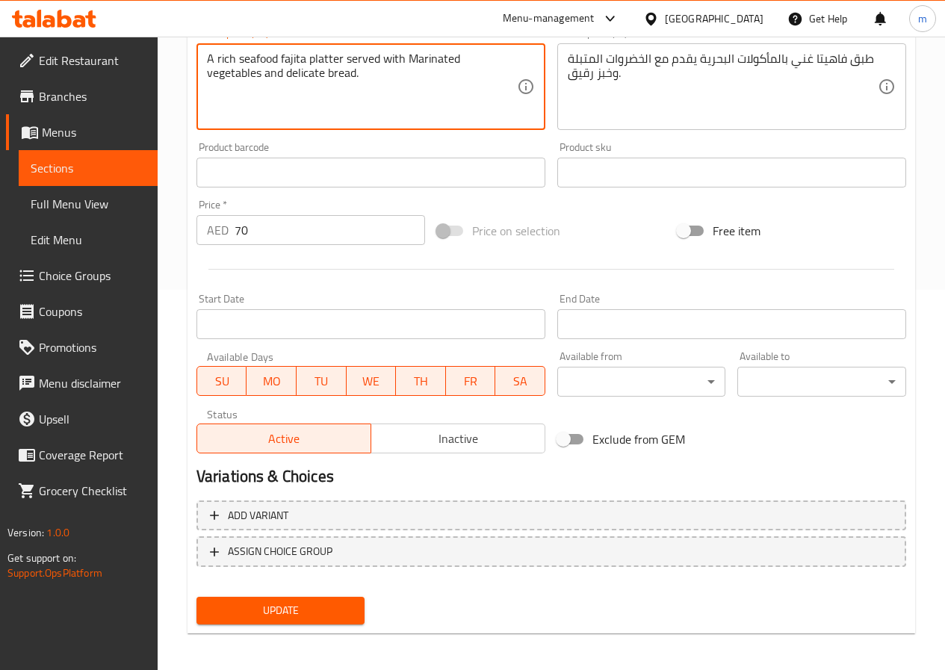
scroll to position [385, 0]
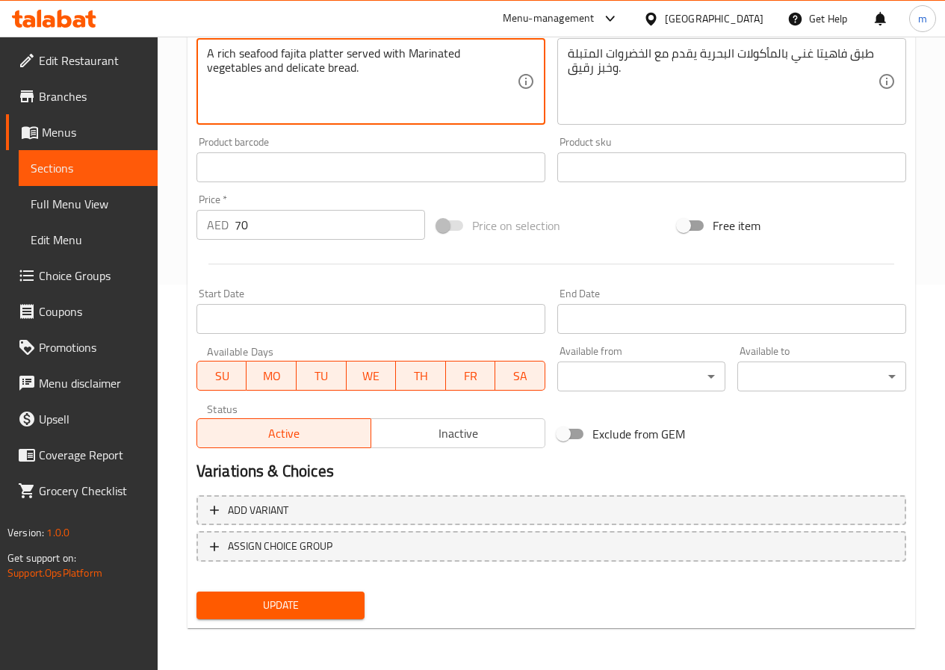
type textarea "A rich seafood fajita platter served with Marinated vegetables and delicate bre…"
click at [314, 609] on span "Update" at bounding box center [280, 605] width 145 height 19
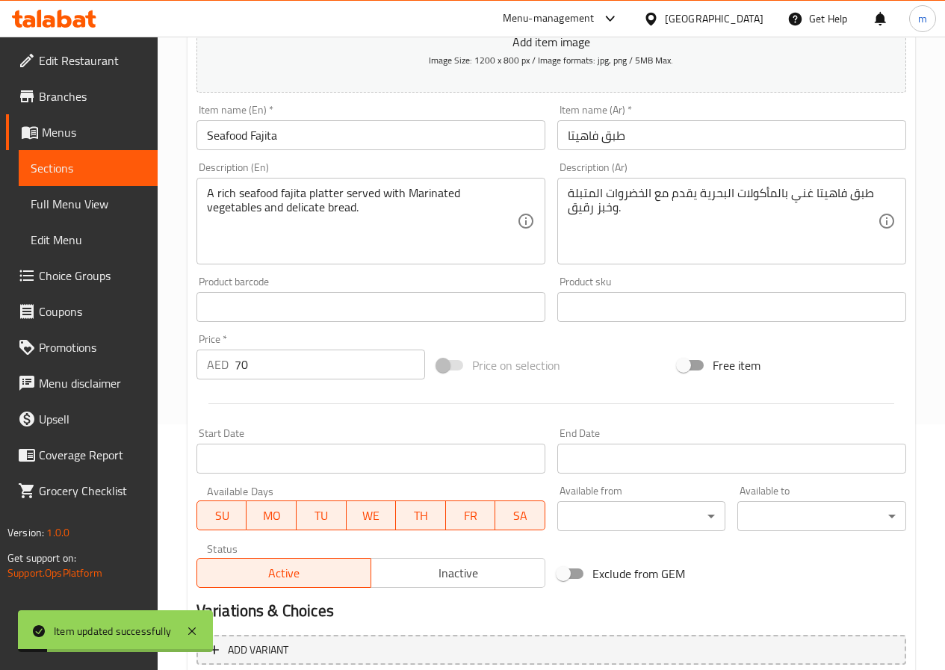
scroll to position [236, 0]
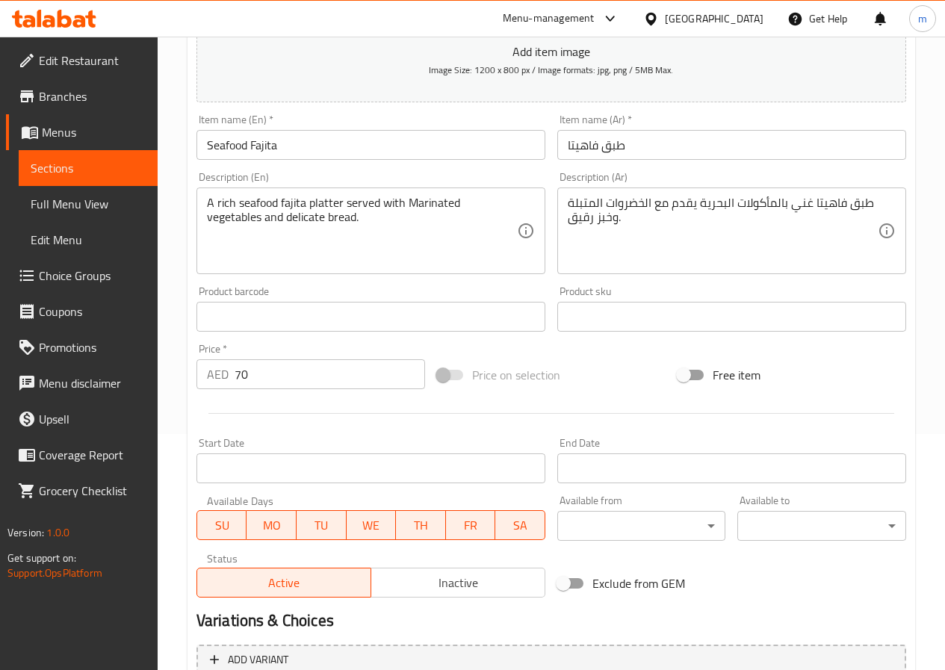
click at [130, 162] on span "Sections" at bounding box center [88, 168] width 115 height 18
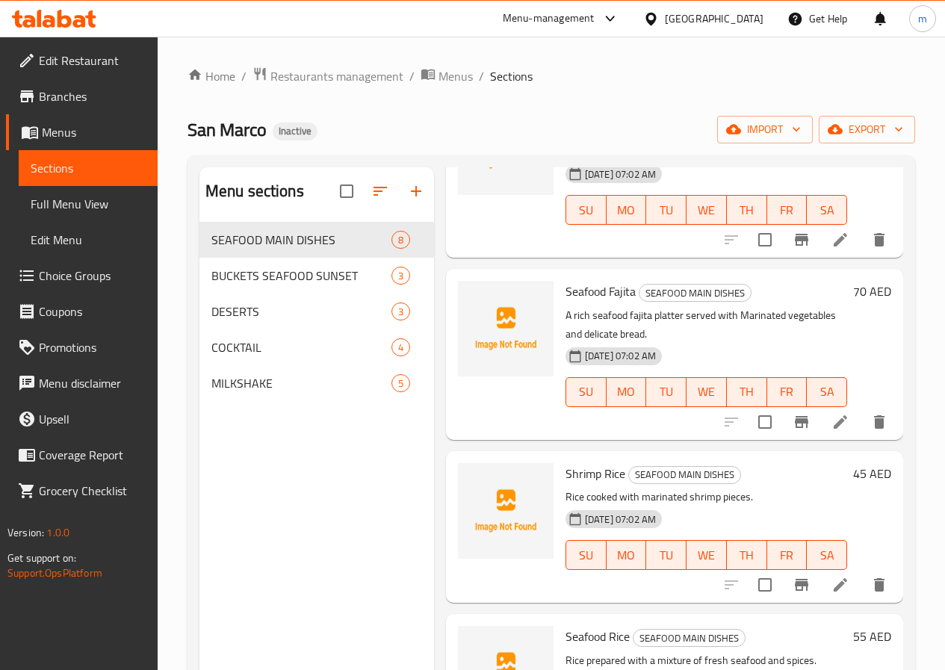
scroll to position [523, 0]
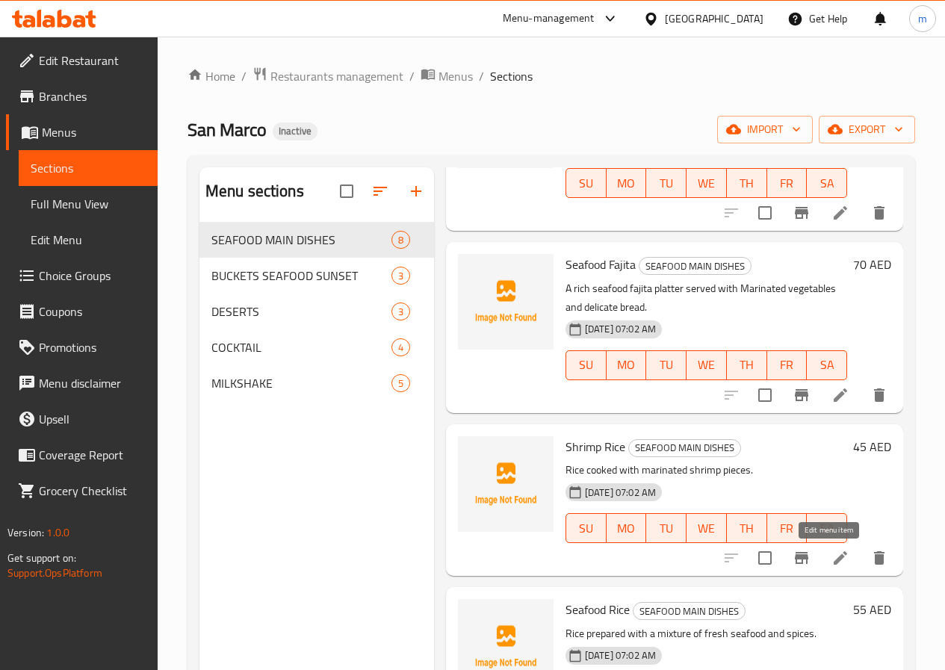
click at [833, 556] on icon at bounding box center [840, 558] width 18 height 18
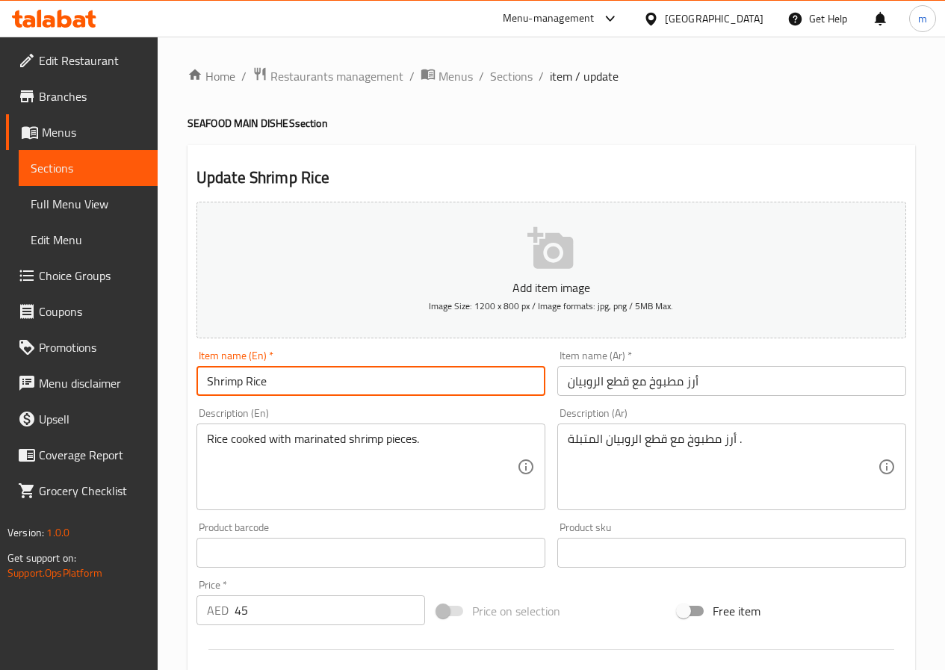
drag, startPoint x: 242, startPoint y: 379, endPoint x: 200, endPoint y: 382, distance: 41.9
click at [200, 382] on input "Shrimp Rice" at bounding box center [370, 381] width 349 height 30
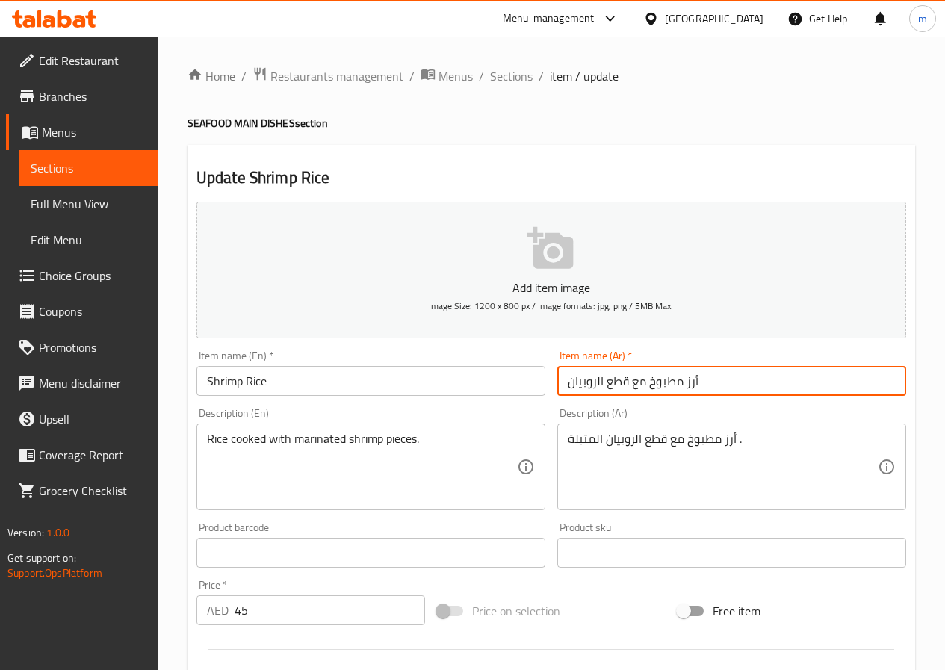
drag, startPoint x: 738, startPoint y: 383, endPoint x: 543, endPoint y: 398, distance: 195.5
click at [543, 398] on div "Add item image Image Size: 1200 x 800 px / Image formats: jpg, png / 5MB Max. I…" at bounding box center [550, 518] width 721 height 644
click at [736, 361] on div "Item name (Ar)   * أرز مطبوخ مع قطع الروبيان Item name (Ar) *" at bounding box center [731, 373] width 349 height 46
drag, startPoint x: 608, startPoint y: 379, endPoint x: 686, endPoint y: 380, distance: 78.4
click at [686, 380] on input "أرز مطبوخ مع قطع الروبيان" at bounding box center [731, 381] width 349 height 30
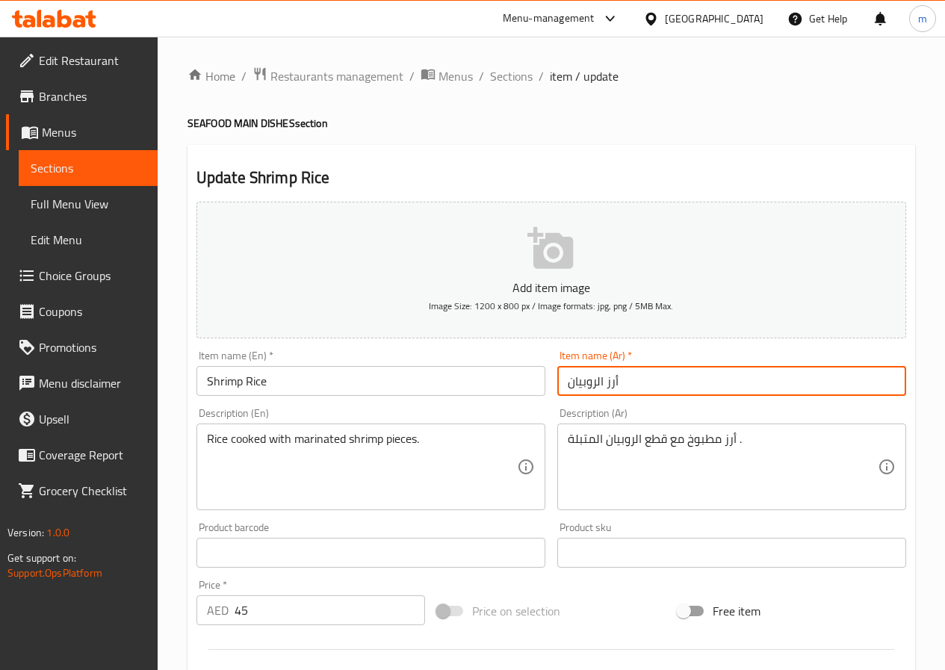
type input "أرز الروبيان"
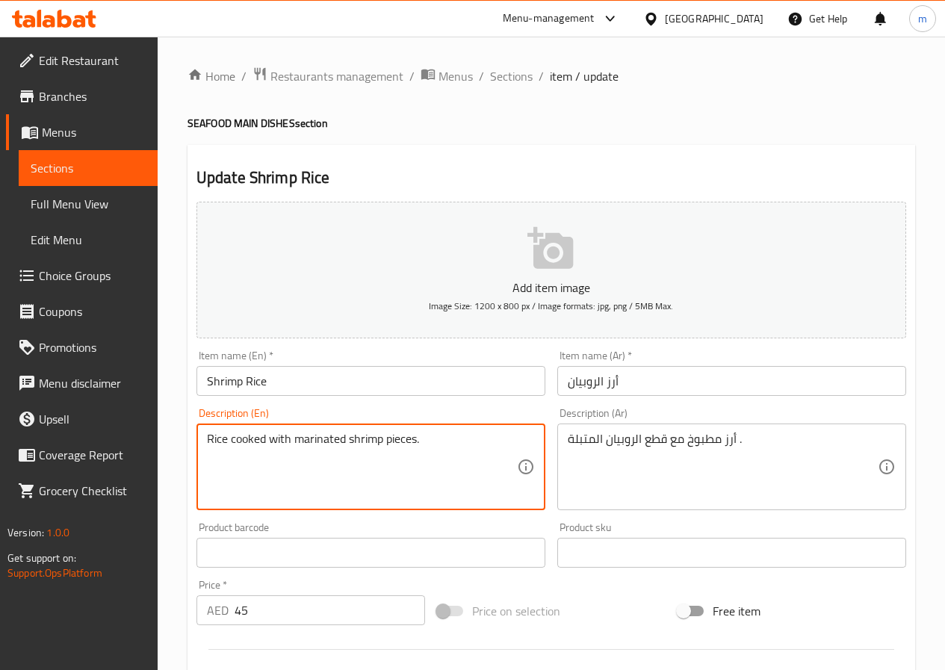
drag, startPoint x: 299, startPoint y: 435, endPoint x: 307, endPoint y: 438, distance: 8.7
click at [291, 441] on textarea "Rice cooked with marinated shrimp pieces." at bounding box center [362, 467] width 310 height 71
drag, startPoint x: 296, startPoint y: 441, endPoint x: 343, endPoint y: 433, distance: 47.6
click at [343, 433] on textarea "Rice cooked with marinated shrimp pieces." at bounding box center [362, 467] width 310 height 71
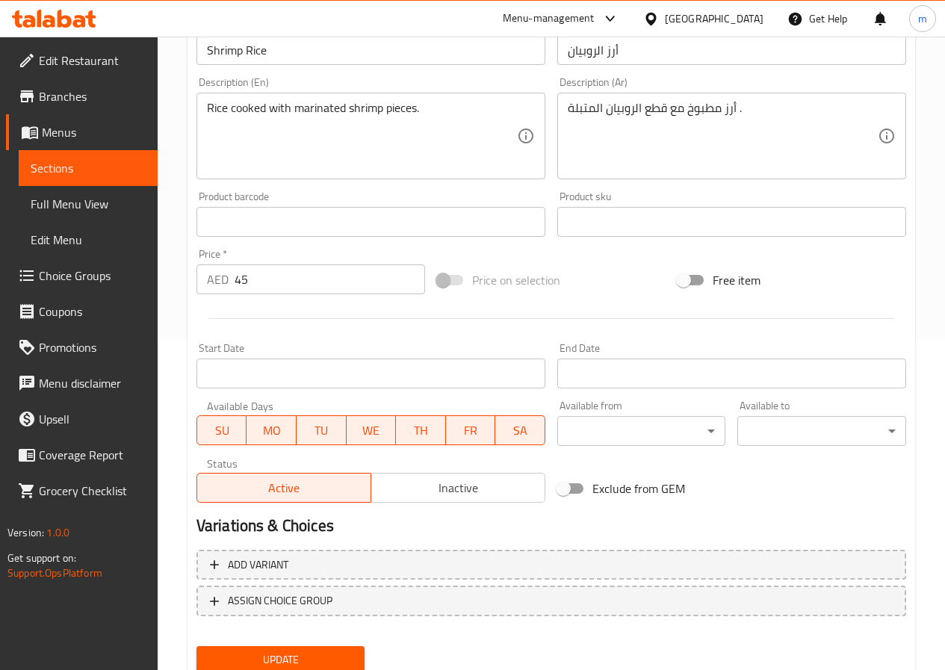
scroll to position [385, 0]
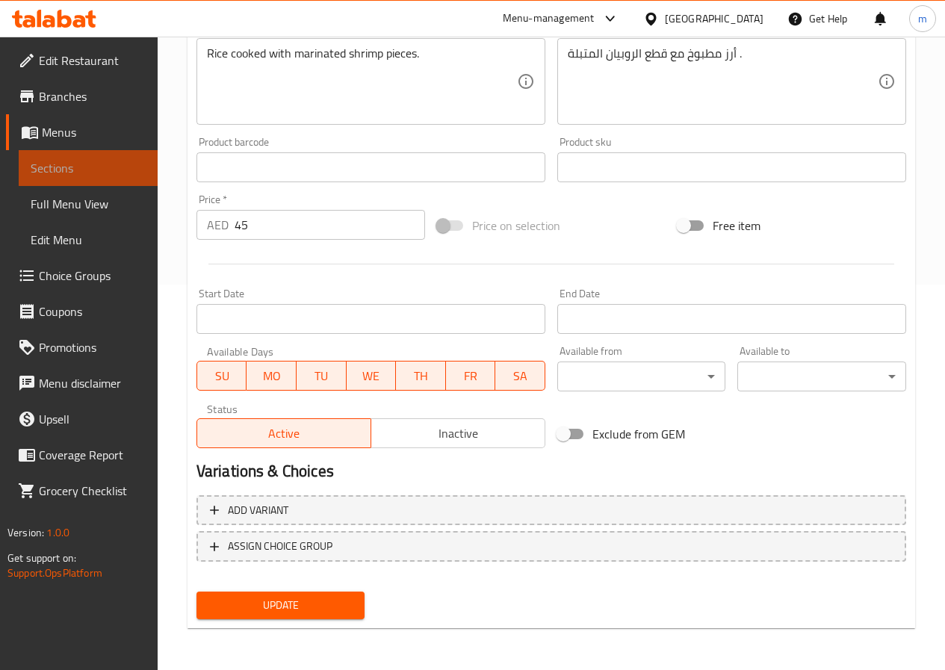
click at [107, 175] on span "Sections" at bounding box center [88, 168] width 115 height 18
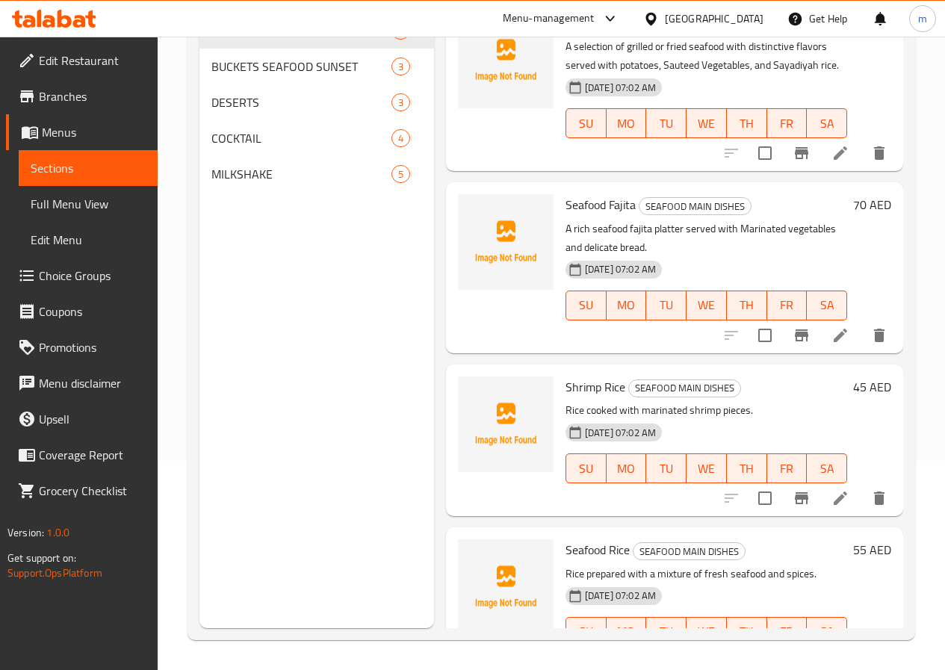
scroll to position [523, 0]
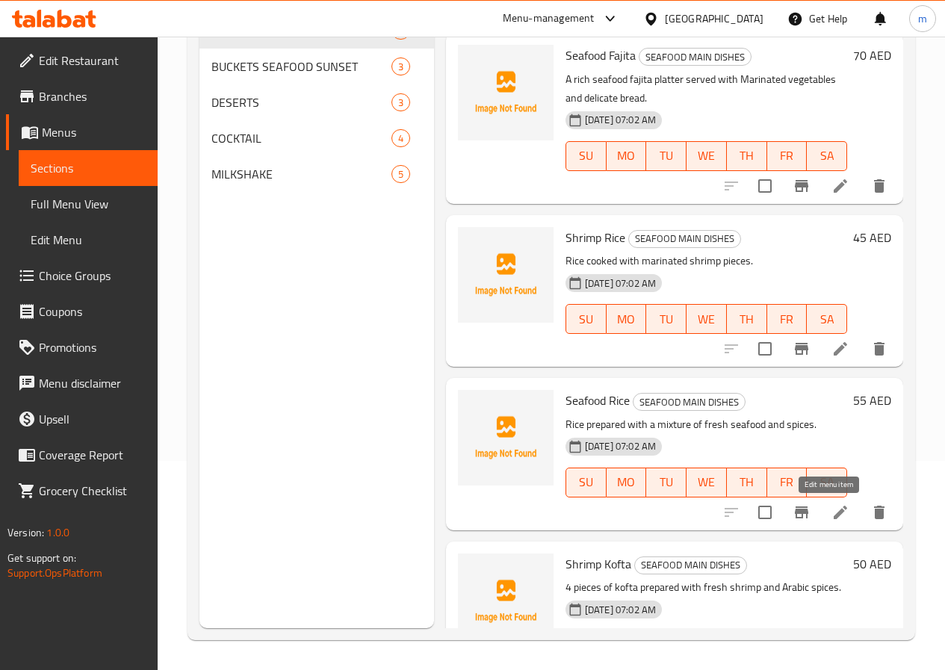
click at [832, 508] on icon at bounding box center [840, 512] width 18 height 18
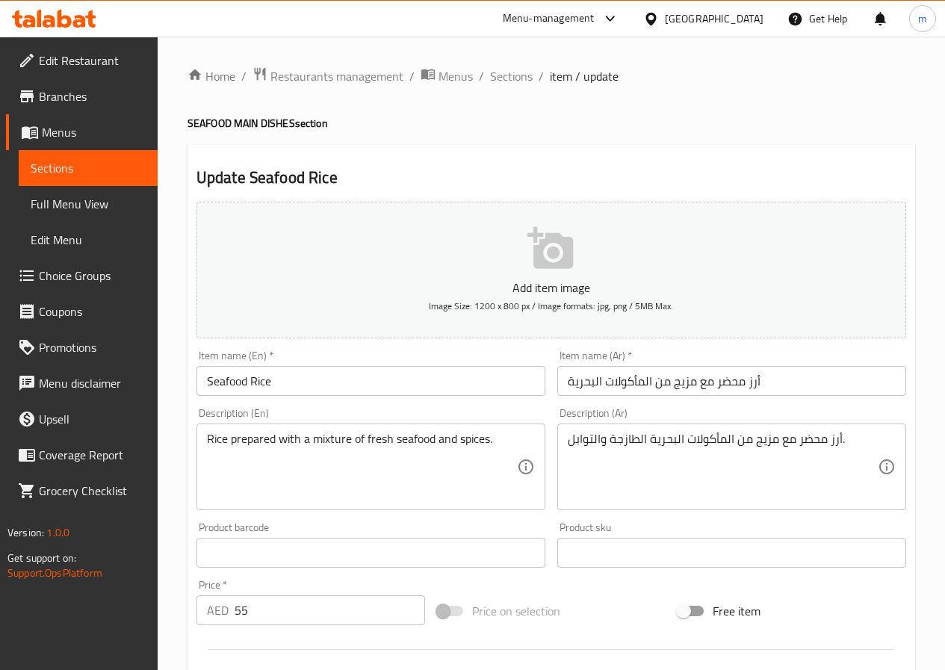
scroll to position [149, 0]
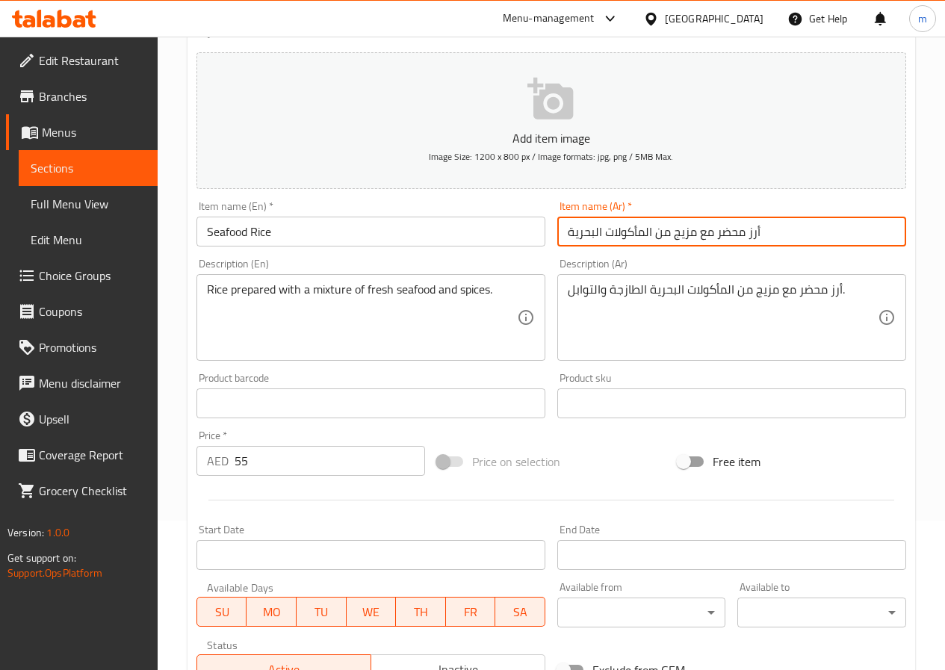
drag, startPoint x: 655, startPoint y: 234, endPoint x: 747, endPoint y: 229, distance: 92.7
click at [747, 229] on input "أرز محضر مع مزيج من المأكولات البحرية" at bounding box center [731, 232] width 349 height 30
type input "أرز المأكولات البحرية"
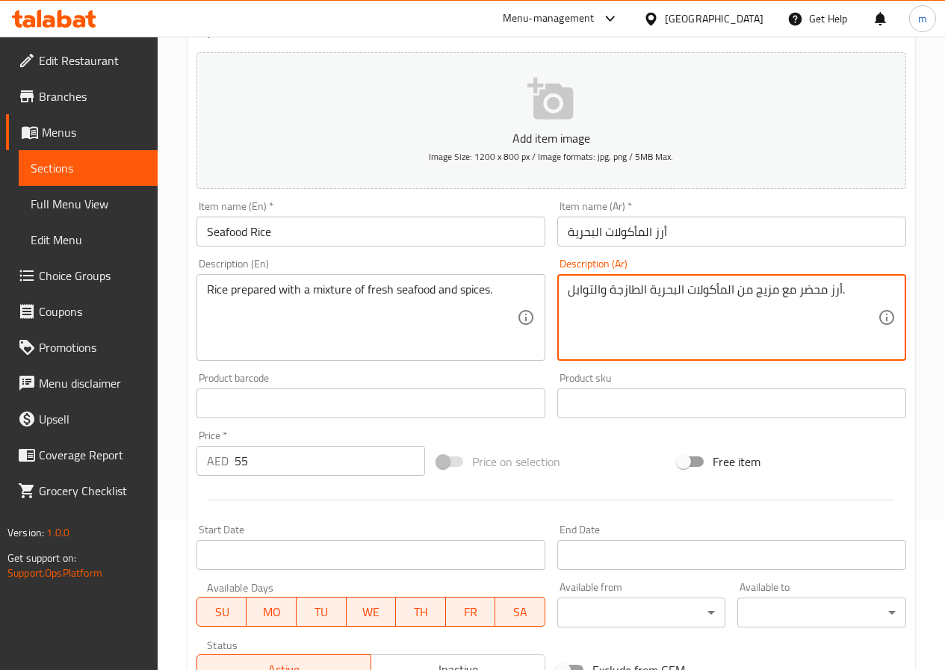
drag, startPoint x: 797, startPoint y: 287, endPoint x: 824, endPoint y: 281, distance: 27.7
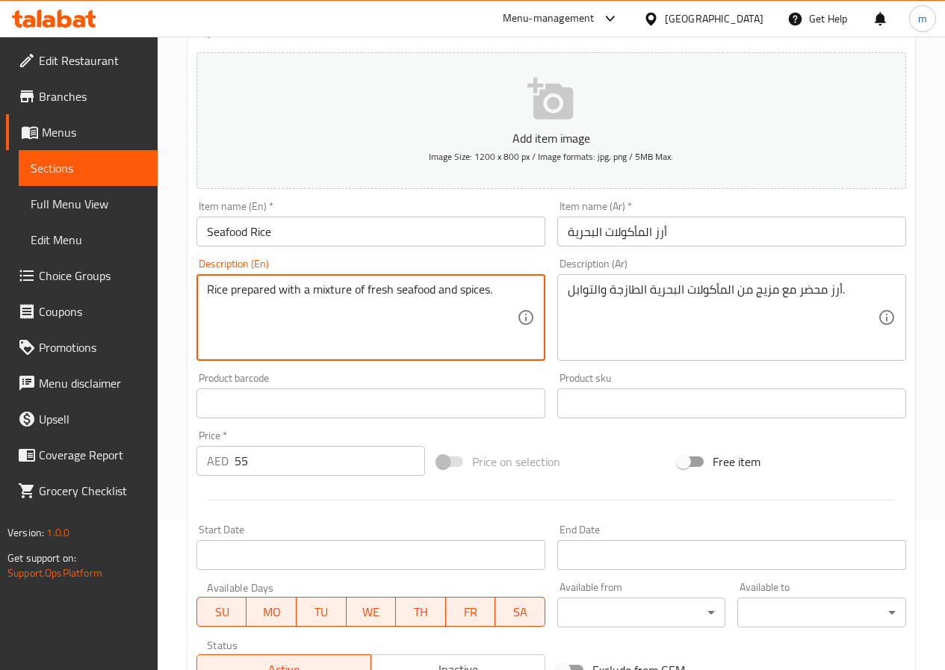
drag, startPoint x: 233, startPoint y: 286, endPoint x: 274, endPoint y: 284, distance: 41.1
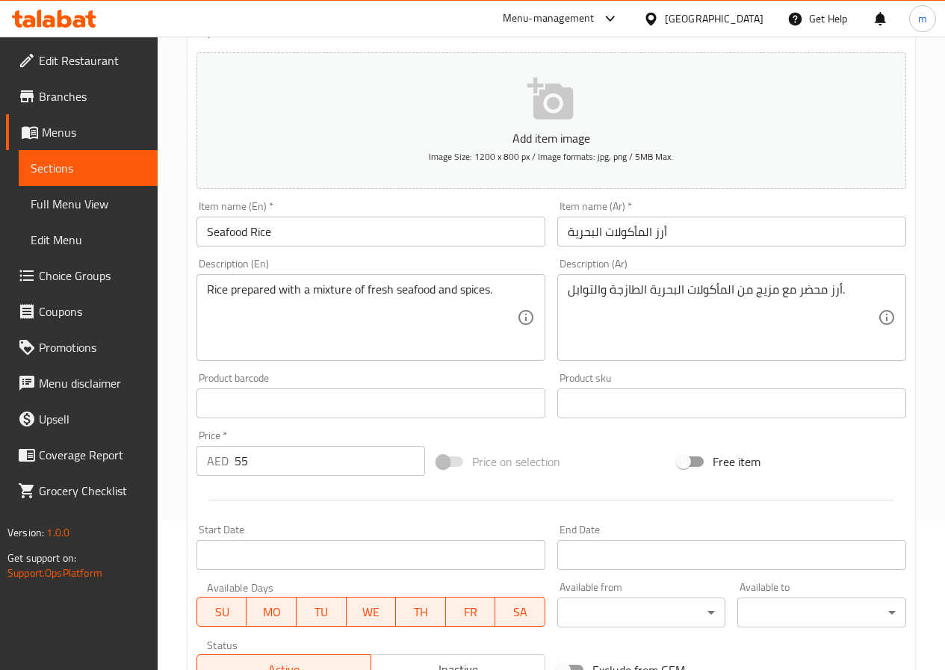
click at [102, 166] on span "Sections" at bounding box center [88, 168] width 115 height 18
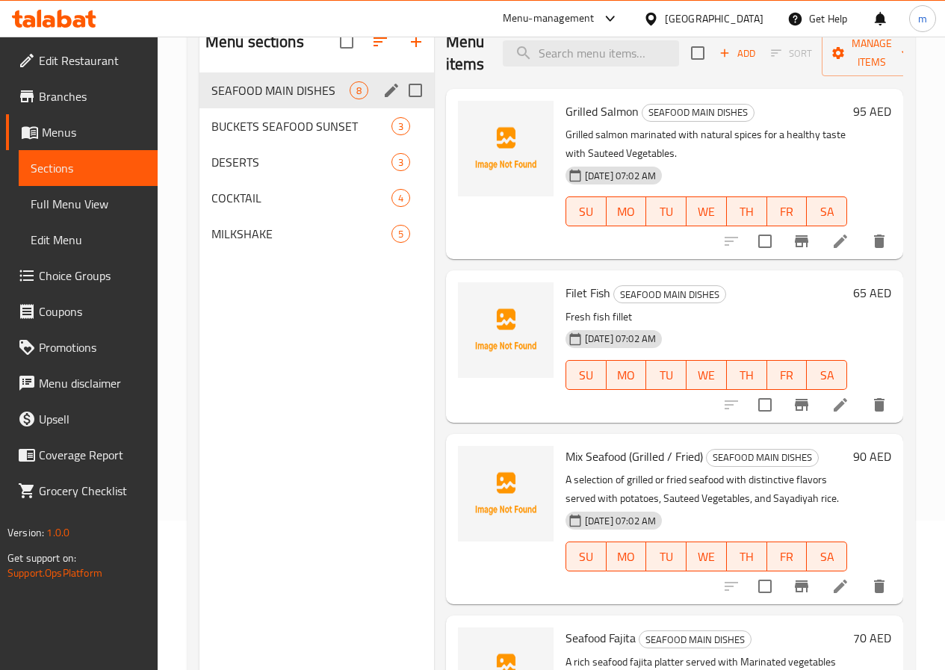
click at [250, 108] on div "SEAFOOD MAIN DISHES 8" at bounding box center [316, 90] width 234 height 36
click at [242, 108] on div "SEAFOOD MAIN DISHES 8" at bounding box center [316, 90] width 234 height 36
click at [257, 101] on div "SEAFOOD MAIN DISHES 8" at bounding box center [316, 90] width 234 height 36
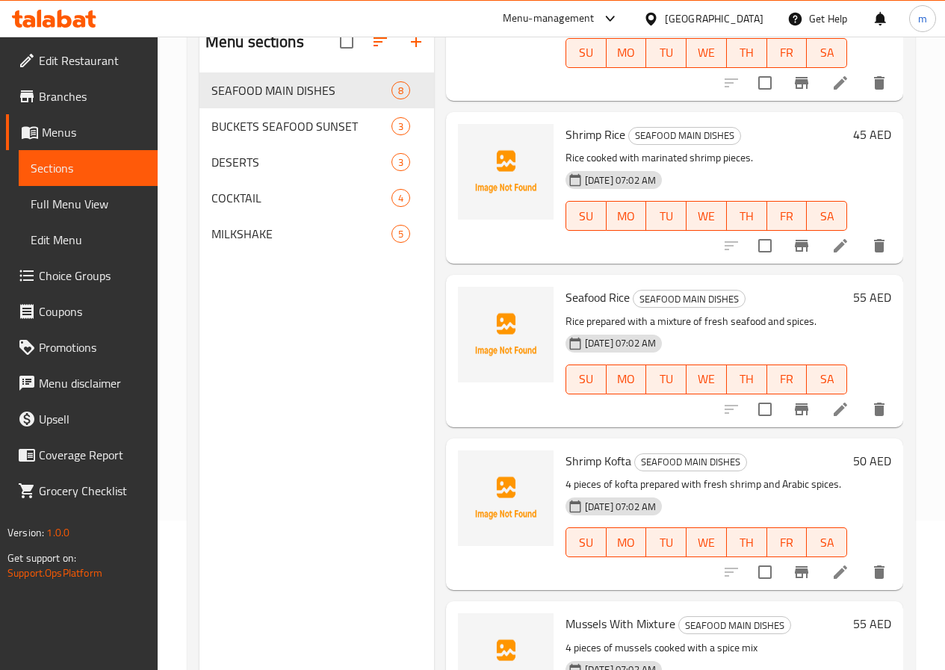
scroll to position [602, 0]
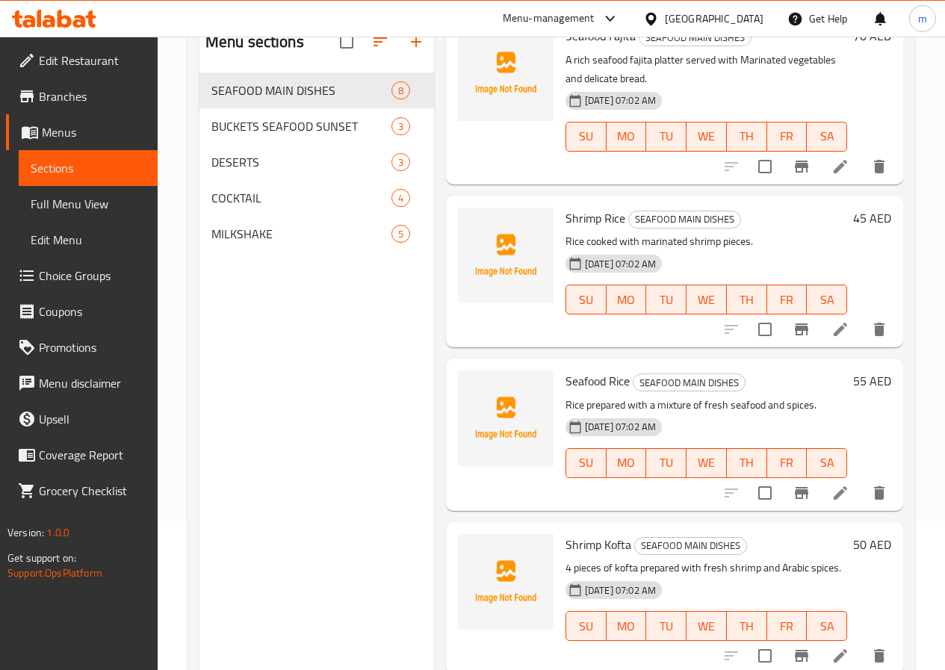
click at [831, 500] on icon at bounding box center [840, 493] width 18 height 18
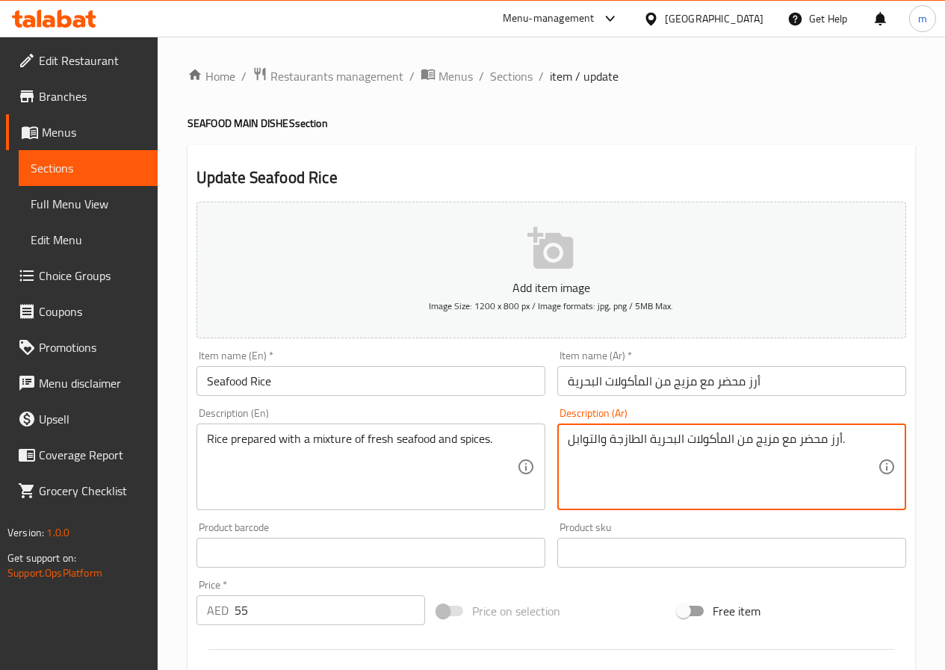
drag, startPoint x: 756, startPoint y: 439, endPoint x: 776, endPoint y: 438, distance: 20.2
drag, startPoint x: 600, startPoint y: 435, endPoint x: 573, endPoint y: 444, distance: 28.1
click at [573, 444] on textarea "أرز محضر مع مزيج من المأكولات البحرية الطازجة والتوابل." at bounding box center [722, 467] width 310 height 71
drag, startPoint x: 857, startPoint y: 444, endPoint x: 666, endPoint y: 454, distance: 191.4
click at [666, 454] on textarea "أرز محضر مع مزيج من المأكولات البحرية الطازجة والتوابل." at bounding box center [722, 467] width 310 height 71
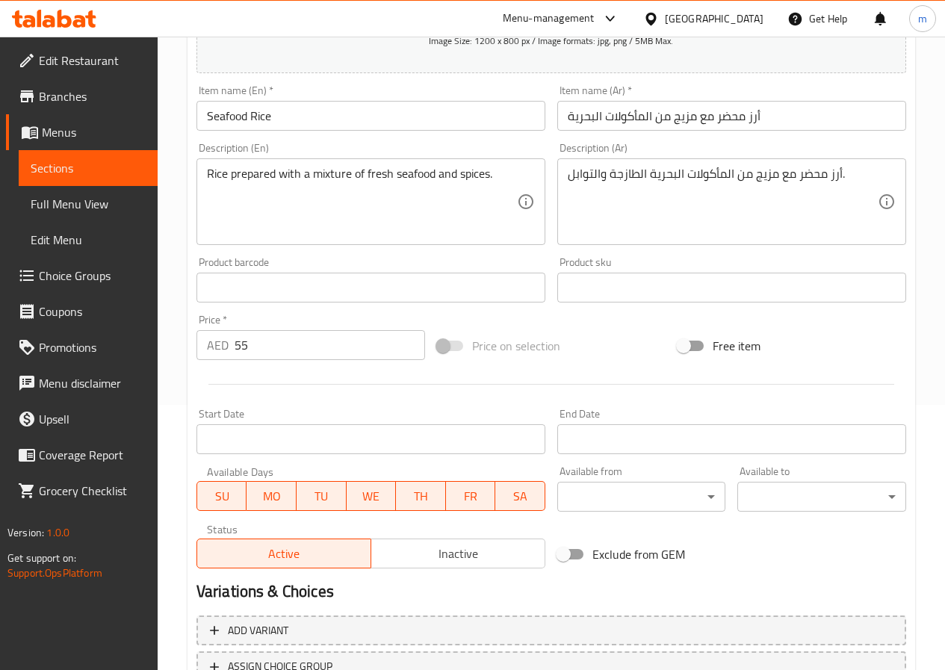
scroll to position [385, 0]
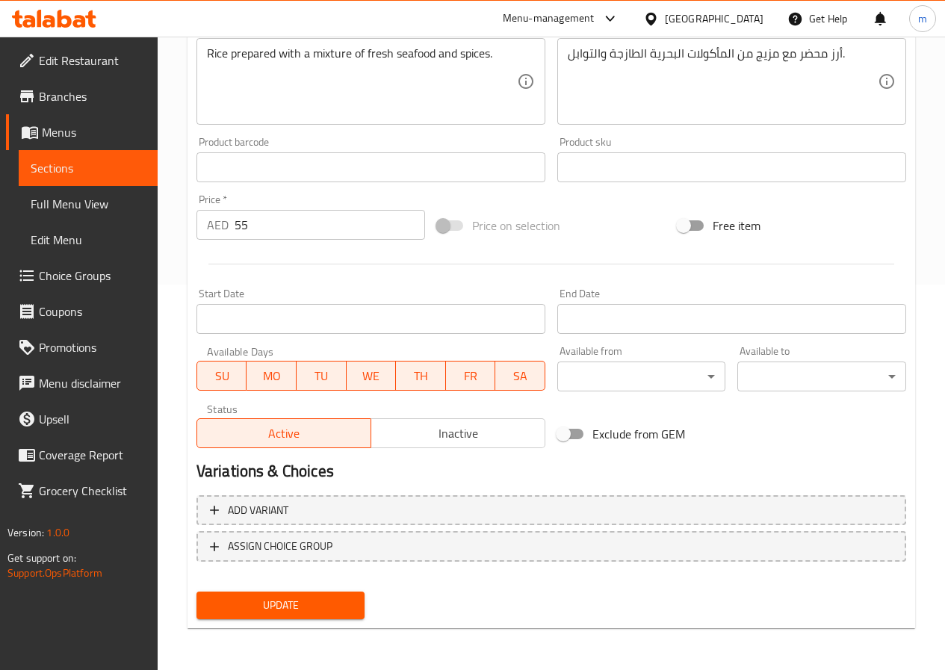
drag, startPoint x: 98, startPoint y: 168, endPoint x: 138, endPoint y: 175, distance: 40.9
click at [98, 168] on span "Sections" at bounding box center [88, 168] width 115 height 18
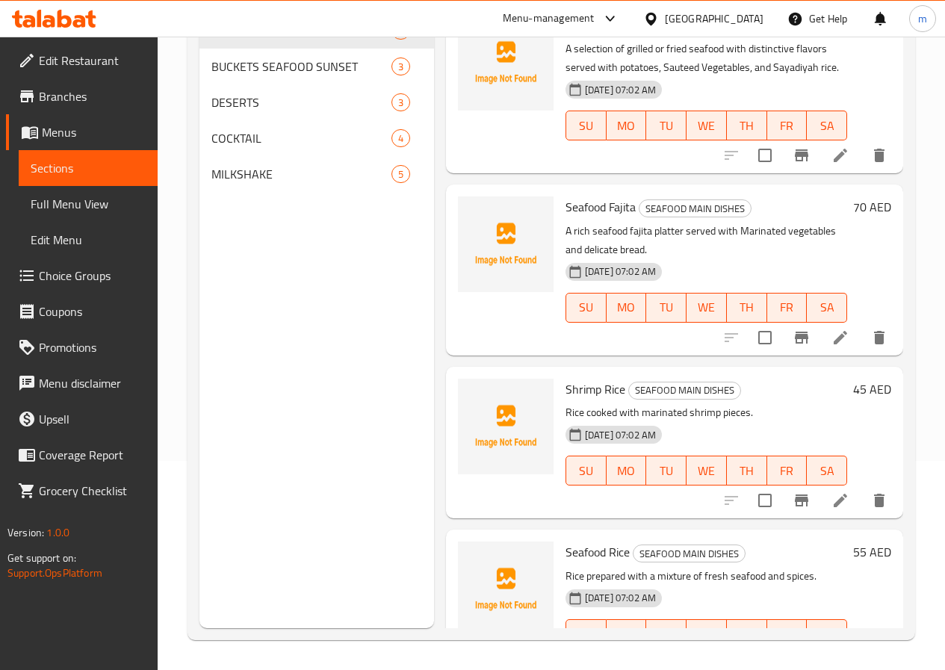
scroll to position [448, 0]
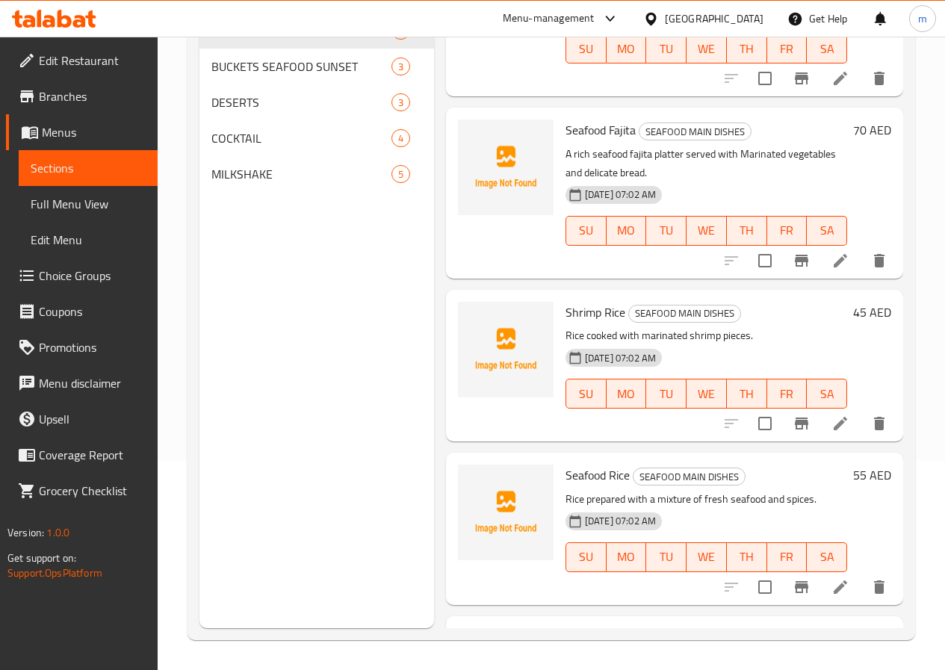
click at [833, 589] on icon at bounding box center [839, 586] width 13 height 13
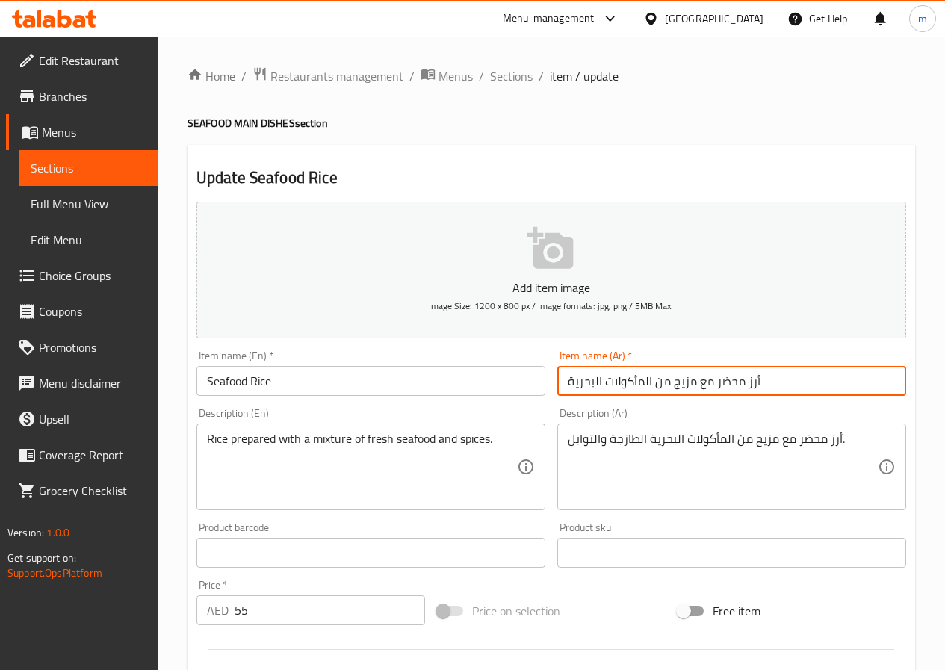
drag, startPoint x: 745, startPoint y: 379, endPoint x: 657, endPoint y: 388, distance: 88.5
click at [657, 388] on input "أرز محضر مع مزيج من المأكولات البحرية" at bounding box center [731, 381] width 349 height 30
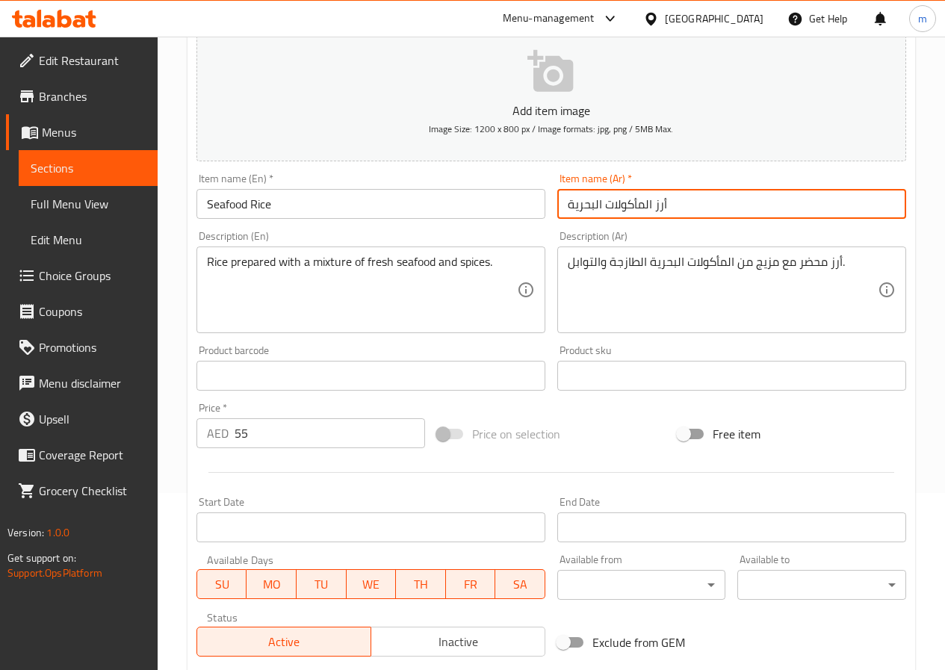
scroll to position [385, 0]
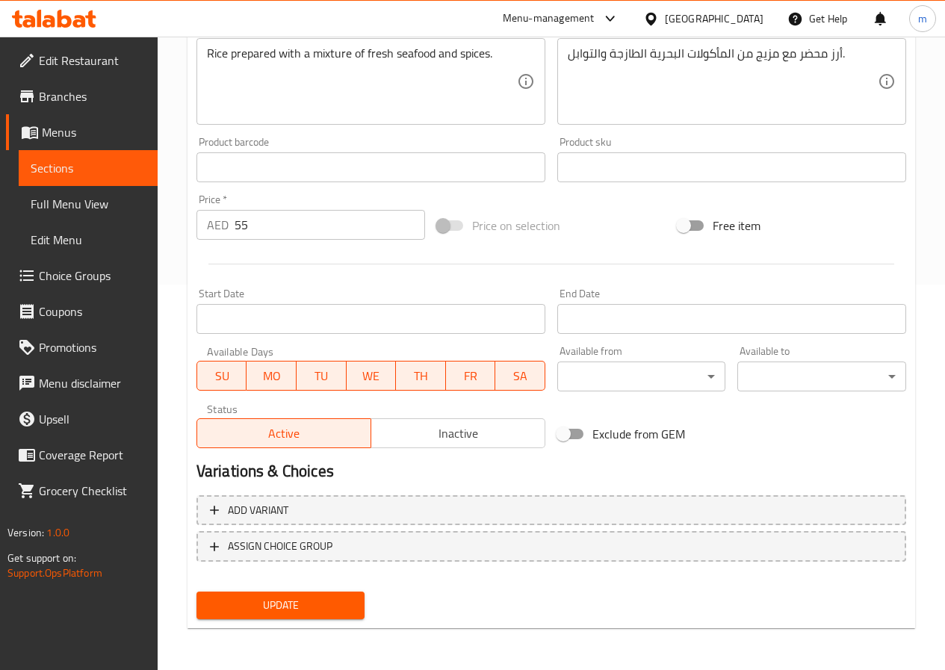
type input "أرز المأكولات البحرية"
click at [325, 608] on span "Update" at bounding box center [280, 605] width 145 height 19
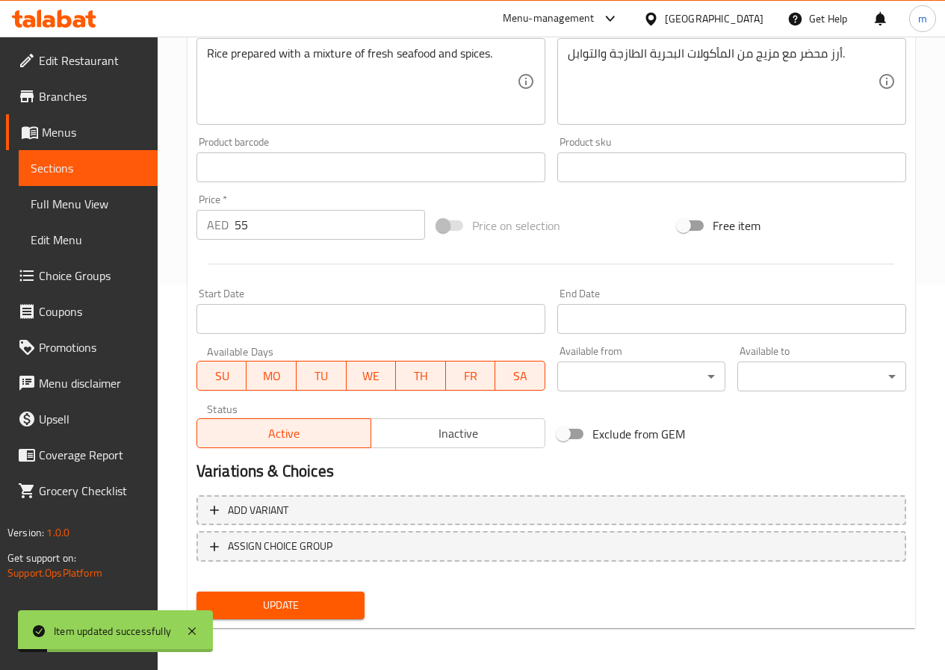
click at [96, 175] on span "Sections" at bounding box center [88, 168] width 115 height 18
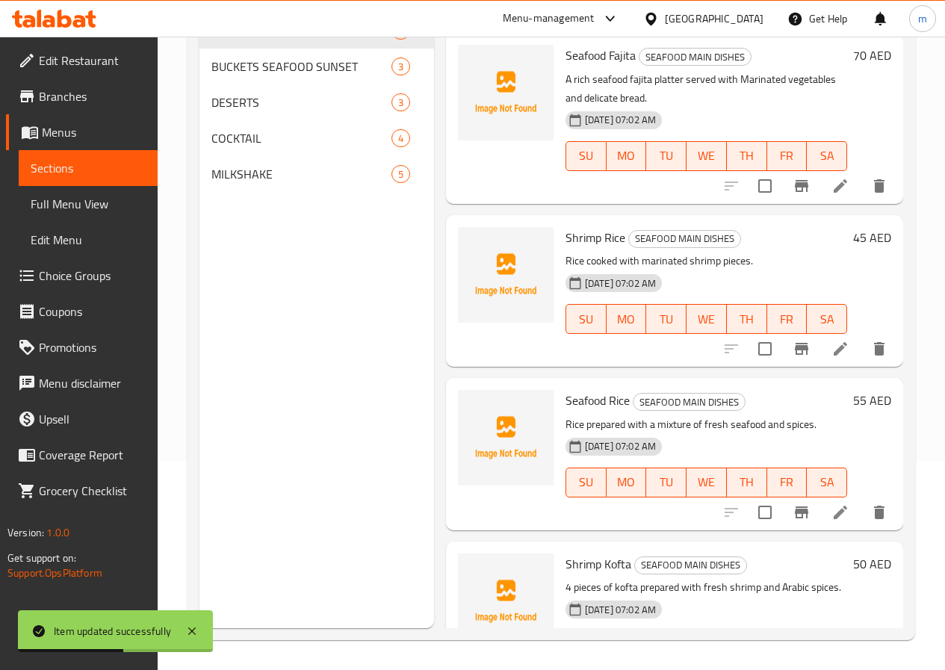
scroll to position [672, 0]
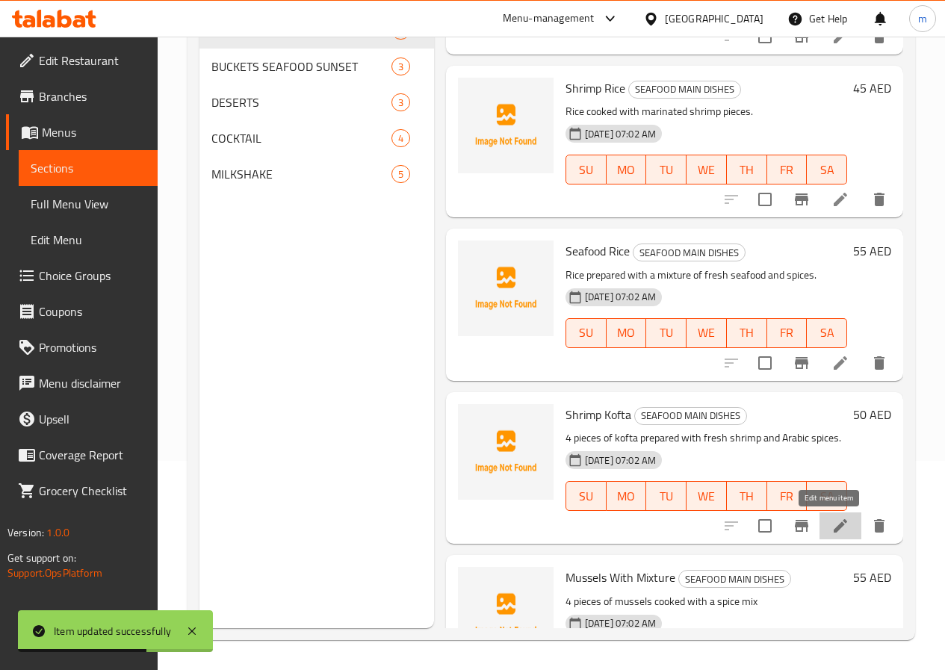
click at [833, 519] on icon at bounding box center [840, 526] width 18 height 18
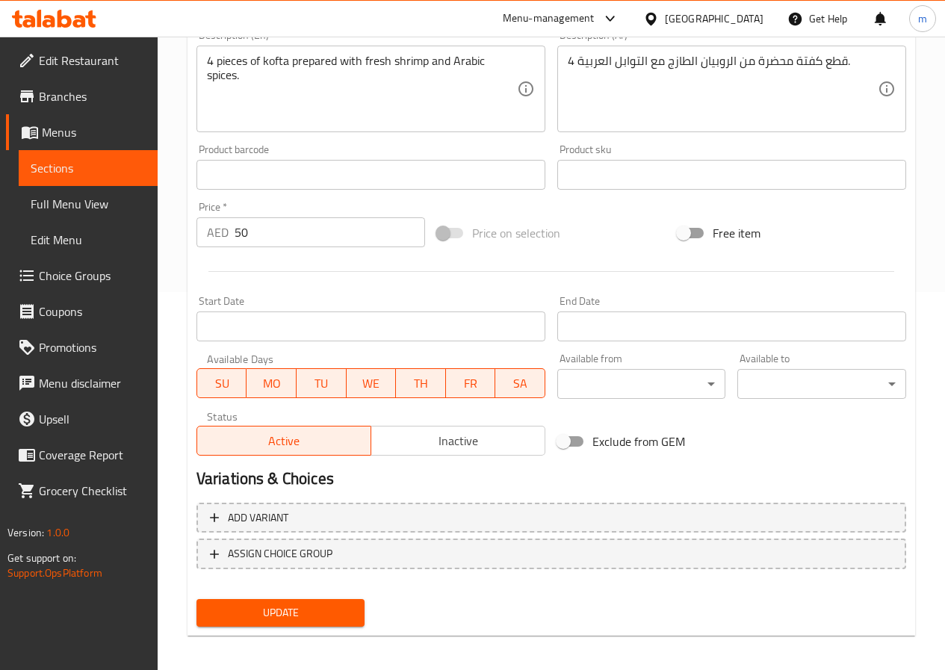
scroll to position [385, 0]
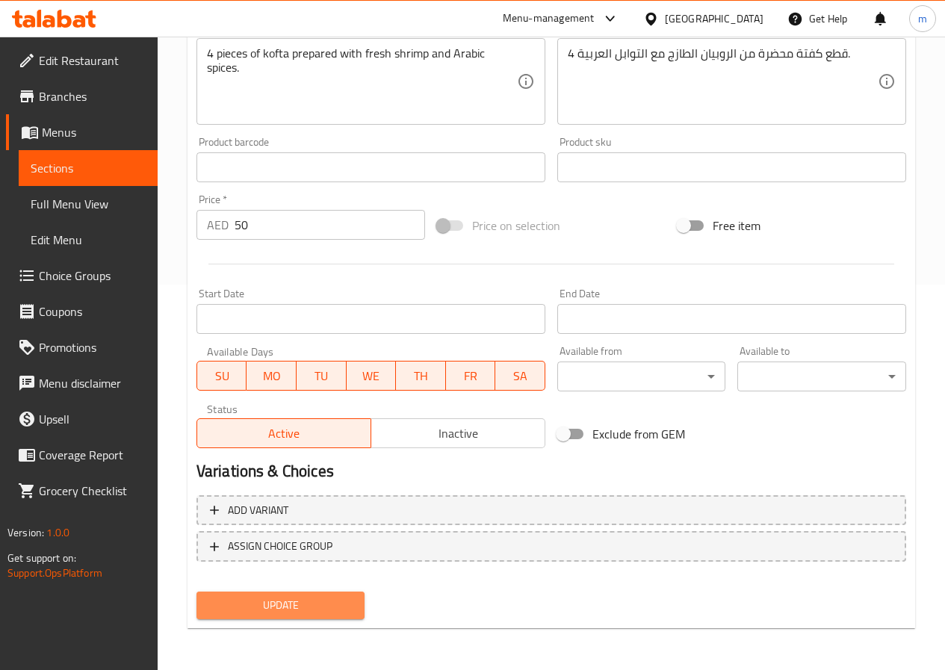
click at [293, 609] on span "Update" at bounding box center [280, 605] width 145 height 19
drag, startPoint x: 87, startPoint y: 164, endPoint x: 106, endPoint y: 190, distance: 31.5
click at [87, 164] on span "Sections" at bounding box center [88, 168] width 115 height 18
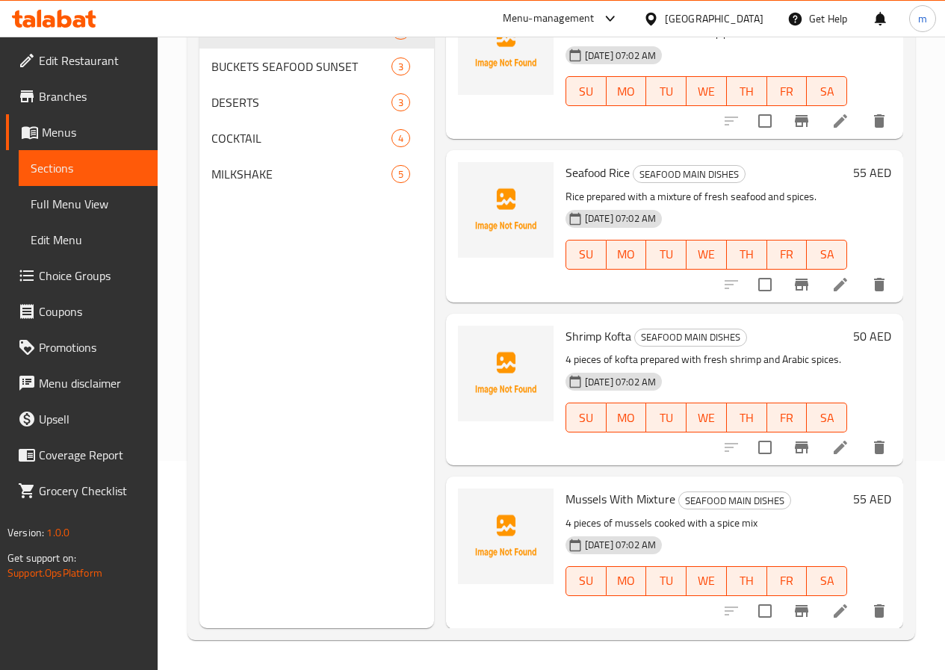
scroll to position [751, 0]
click at [819, 607] on li at bounding box center [840, 610] width 42 height 27
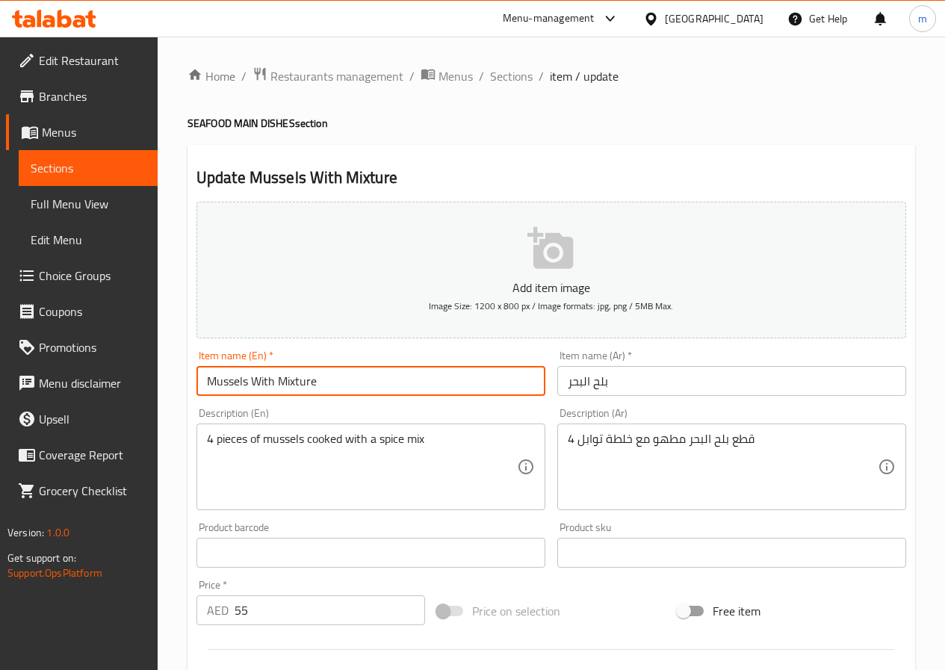
drag, startPoint x: 247, startPoint y: 376, endPoint x: 123, endPoint y: 350, distance: 126.5
click at [170, 376] on div "Home / Restaurants management / Menus / Sections / item / update SEAFOOD MAIN D…" at bounding box center [551, 546] width 787 height 1019
drag, startPoint x: 329, startPoint y: 383, endPoint x: 120, endPoint y: 377, distance: 208.4
click at [181, 392] on div "Home / Restaurants management / Menus / Sections / item / update SEAFOOD MAIN D…" at bounding box center [551, 546] width 787 height 1019
paste input "text"
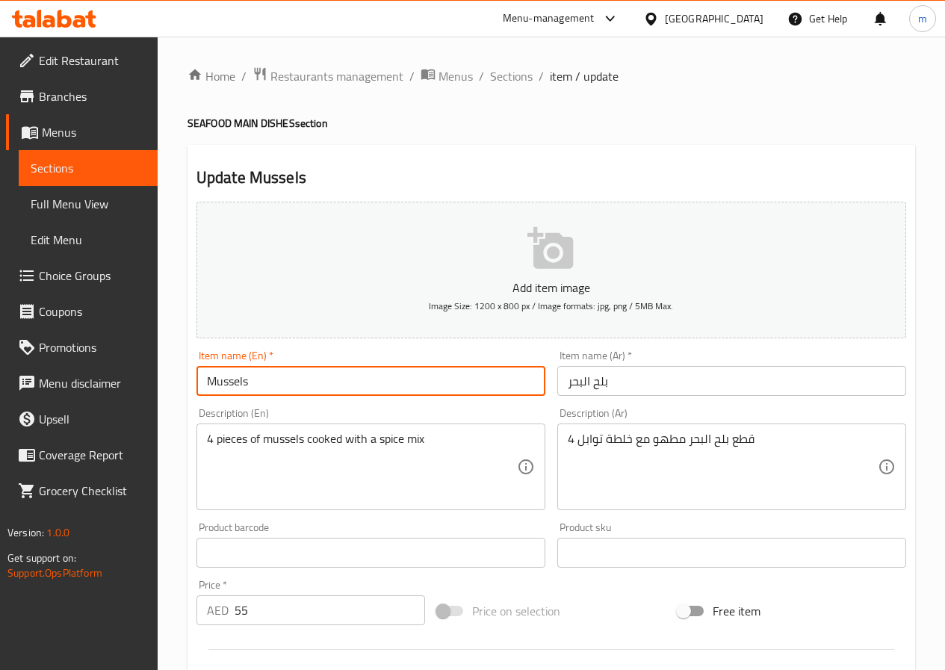
type input "Mussels With Mixture"
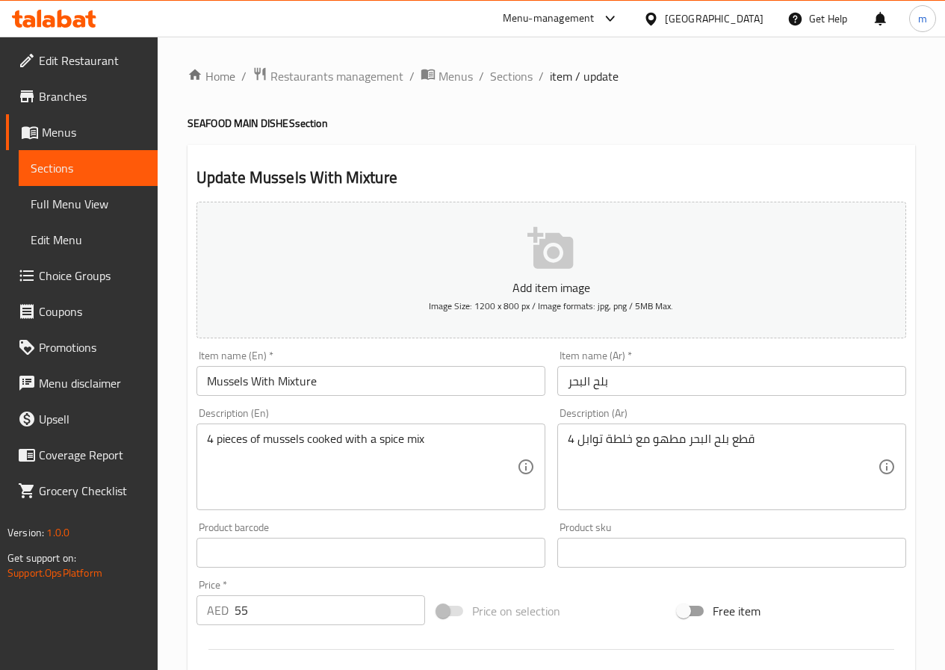
drag, startPoint x: 276, startPoint y: 396, endPoint x: 281, endPoint y: 385, distance: 12.1
click at [278, 396] on input "Mussels With Mixture" at bounding box center [370, 381] width 349 height 30
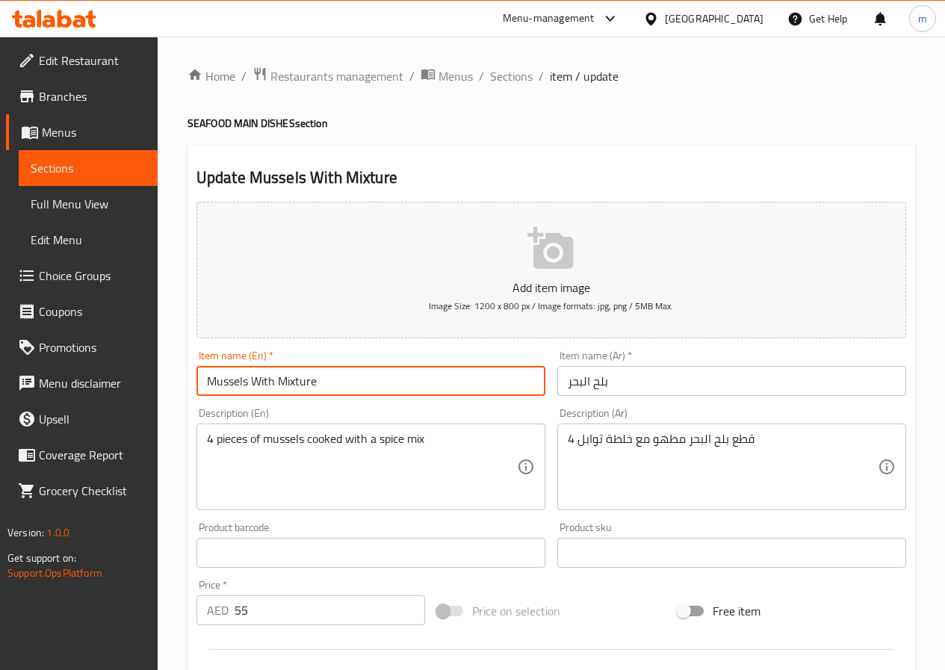
click at [281, 385] on input "Mussels With Mixture" at bounding box center [370, 381] width 349 height 30
click at [276, 379] on input "Mussels With Mixture" at bounding box center [370, 381] width 349 height 30
drag, startPoint x: 277, startPoint y: 379, endPoint x: 337, endPoint y: 371, distance: 60.2
click at [337, 371] on input "Mussels With Mixture" at bounding box center [370, 381] width 349 height 30
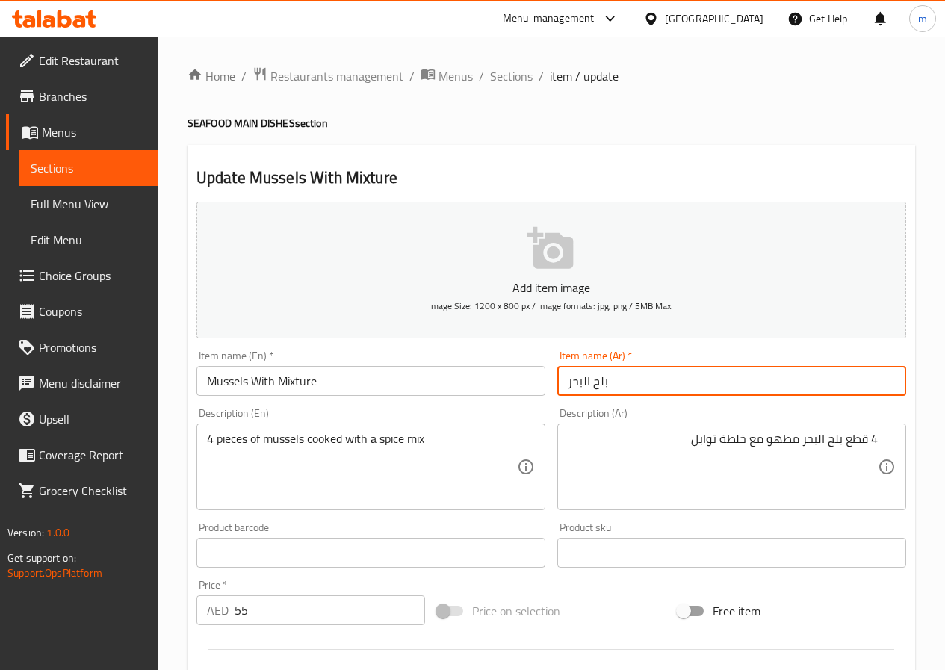
click at [638, 391] on input "بلح البحر" at bounding box center [731, 381] width 349 height 30
click at [623, 390] on input "بلح البحر" at bounding box center [731, 381] width 349 height 30
type input "خليط مع بلح البحر"
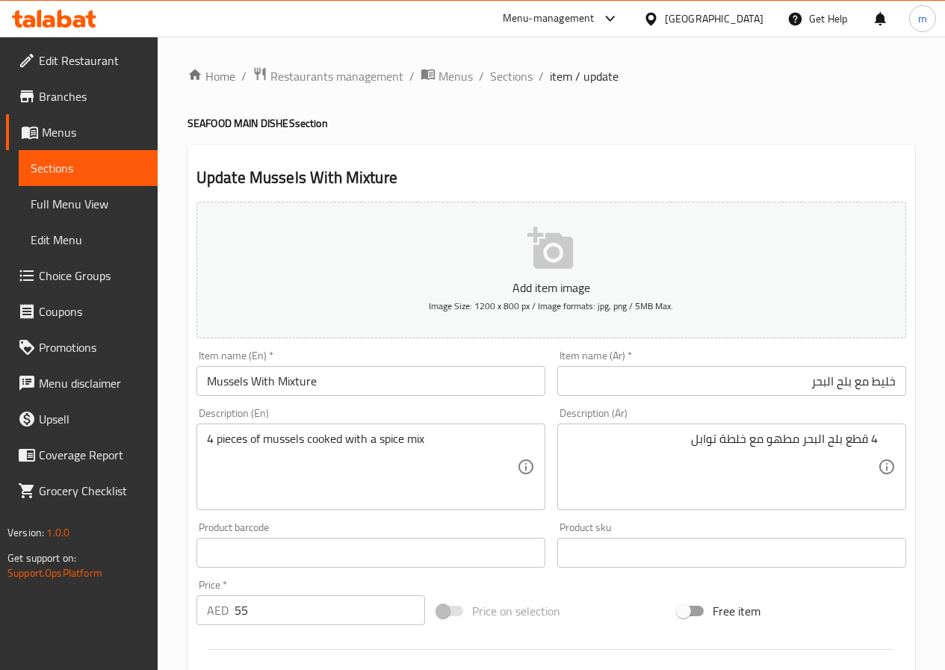
click at [789, 422] on div "Description (Ar) 4 قطع بلح البحر مطهو مع خلطة توابل Description (Ar)" at bounding box center [731, 459] width 349 height 102
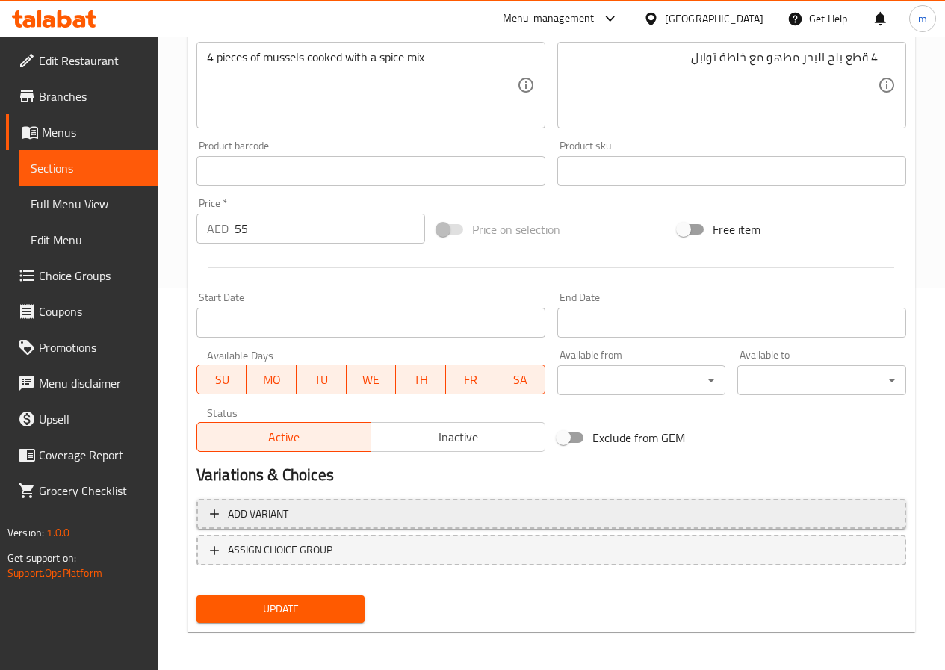
scroll to position [385, 0]
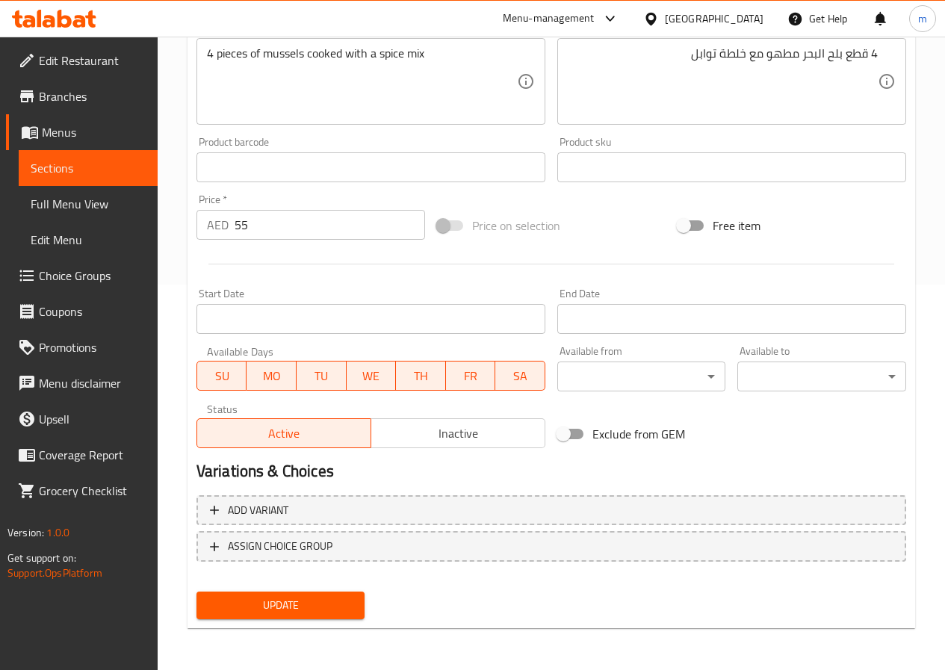
click at [315, 615] on button "Update" at bounding box center [280, 605] width 169 height 28
click at [280, 624] on div "Update" at bounding box center [280, 605] width 181 height 40
click at [280, 621] on div "Update" at bounding box center [280, 605] width 181 height 40
click at [247, 575] on nav at bounding box center [550, 573] width 709 height 12
click at [257, 592] on button "Update" at bounding box center [280, 605] width 169 height 28
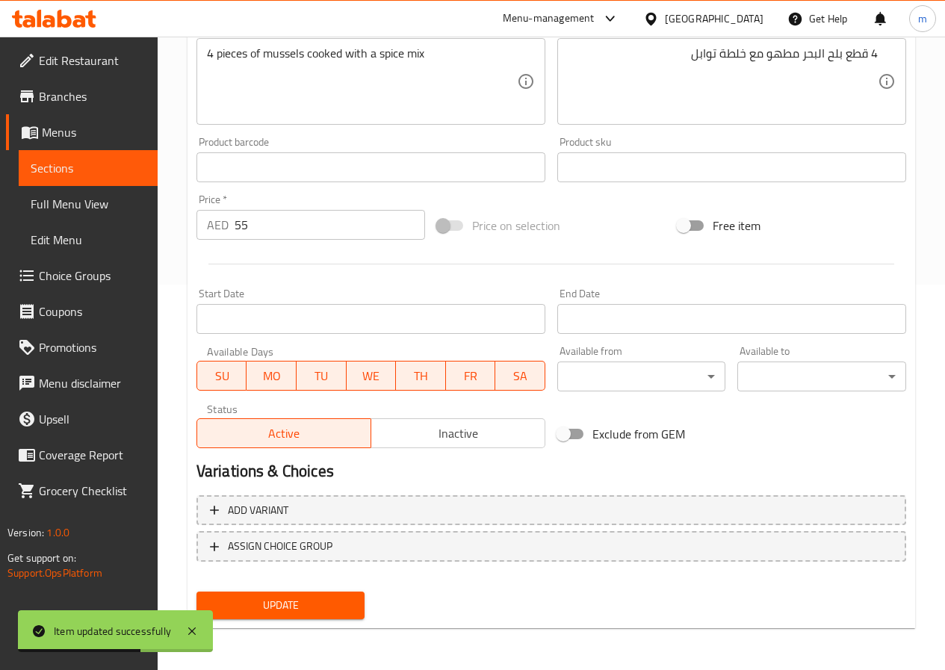
click at [117, 168] on span "Sections" at bounding box center [88, 168] width 115 height 18
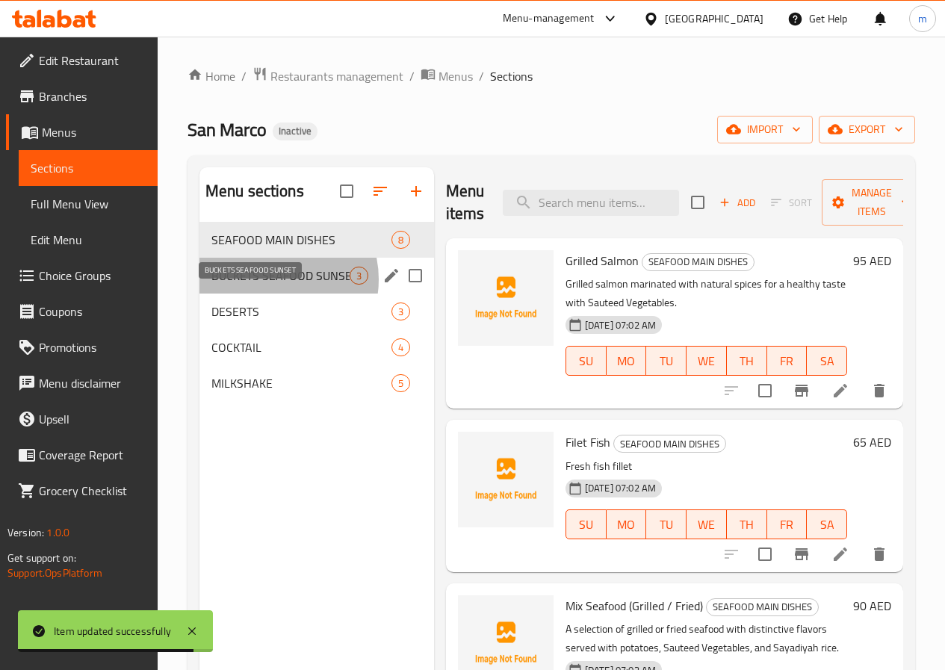
click at [270, 284] on span "BUCKETS SEAFOOD SUNSET" at bounding box center [280, 276] width 138 height 18
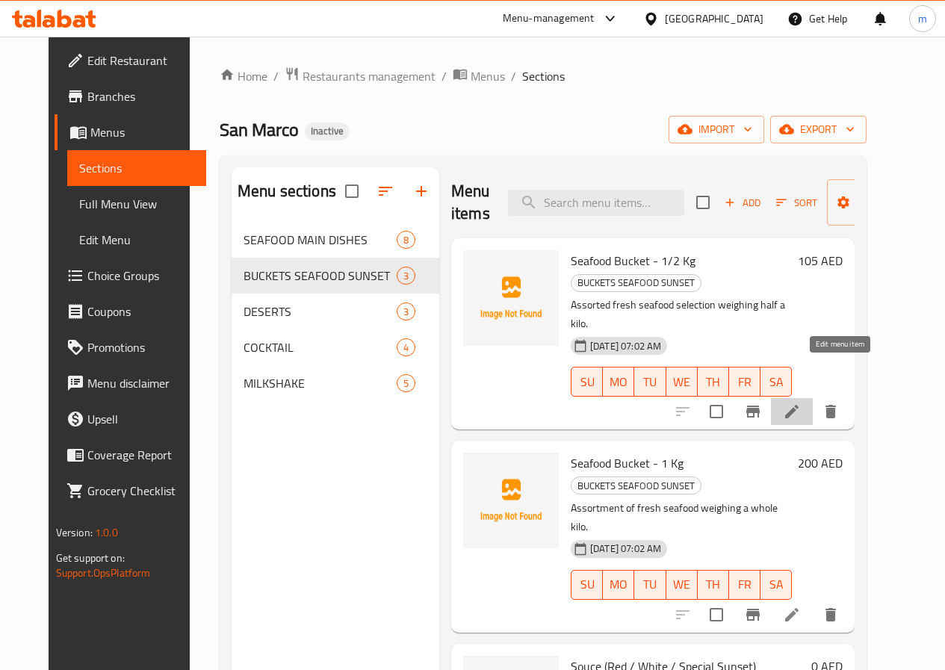
click at [798, 405] on icon at bounding box center [791, 411] width 13 height 13
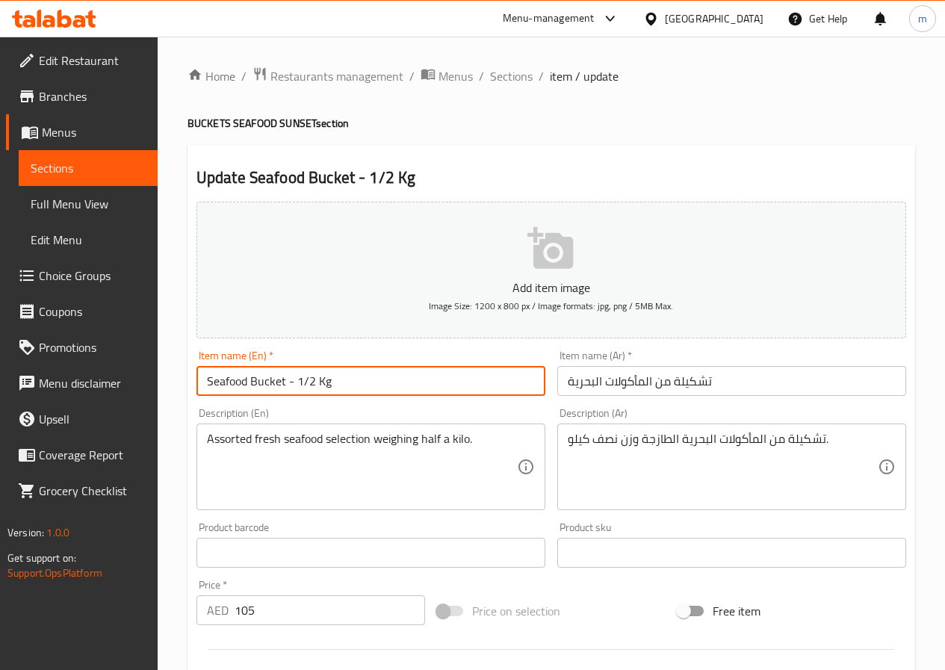
drag, startPoint x: 249, startPoint y: 379, endPoint x: 285, endPoint y: 371, distance: 36.8
click at [285, 371] on input "Seafood Bucket - 1/2 Kg" at bounding box center [370, 381] width 349 height 30
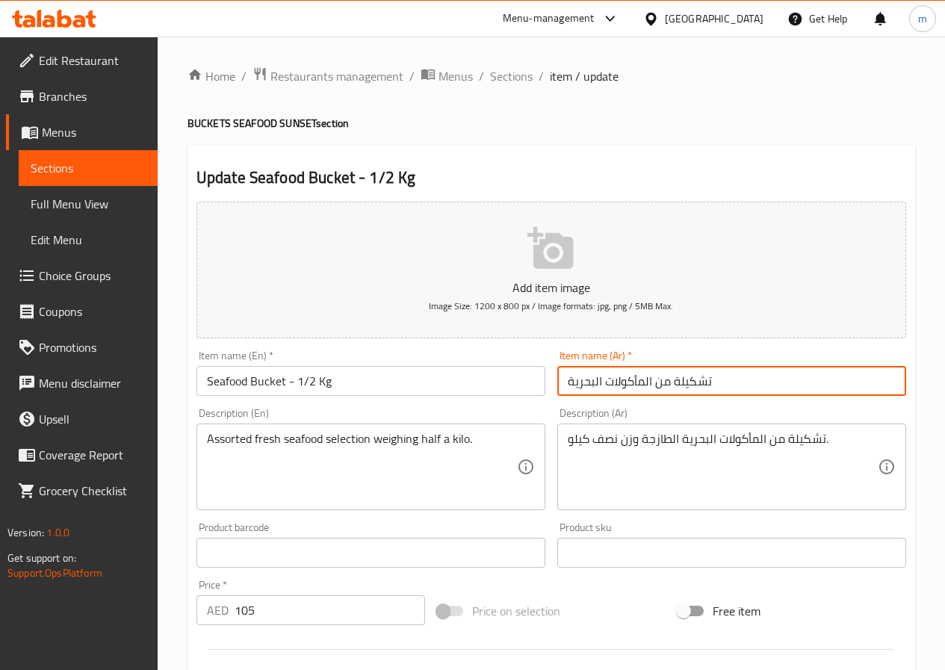
drag, startPoint x: 672, startPoint y: 379, endPoint x: 718, endPoint y: 378, distance: 45.6
click at [718, 378] on input "تشكيلة من المأكولات البحرية" at bounding box center [731, 381] width 349 height 30
click at [706, 373] on input "باكت من المأكولات البحرية" at bounding box center [731, 381] width 349 height 30
type input "باكت من المأكولات البحرية"
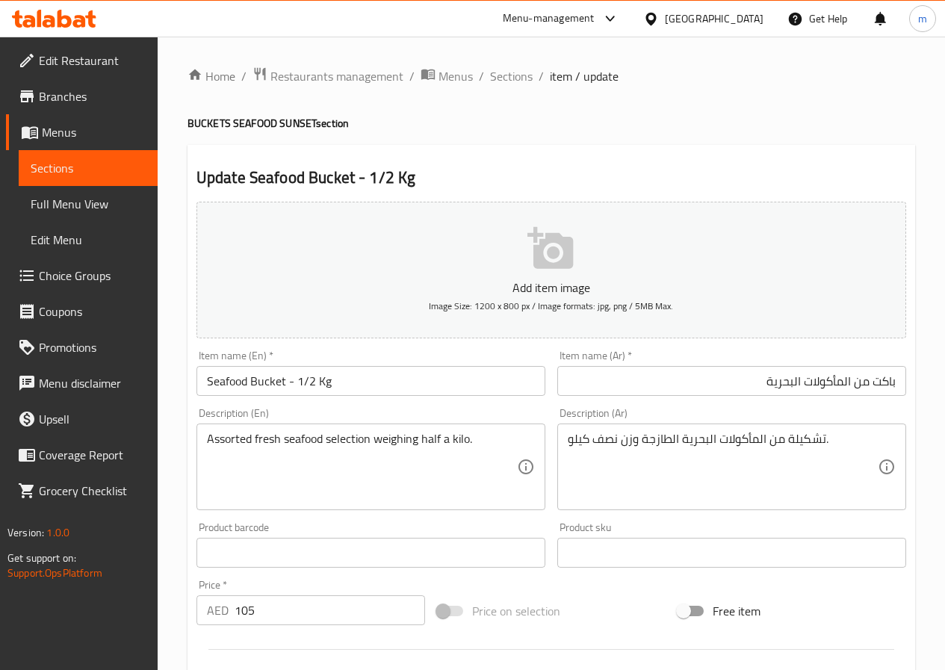
drag, startPoint x: 202, startPoint y: 440, endPoint x: 247, endPoint y: 432, distance: 45.4
click at [247, 432] on div "Assorted fresh seafood selection weighing half a kilo. Description (En)" at bounding box center [370, 466] width 349 height 87
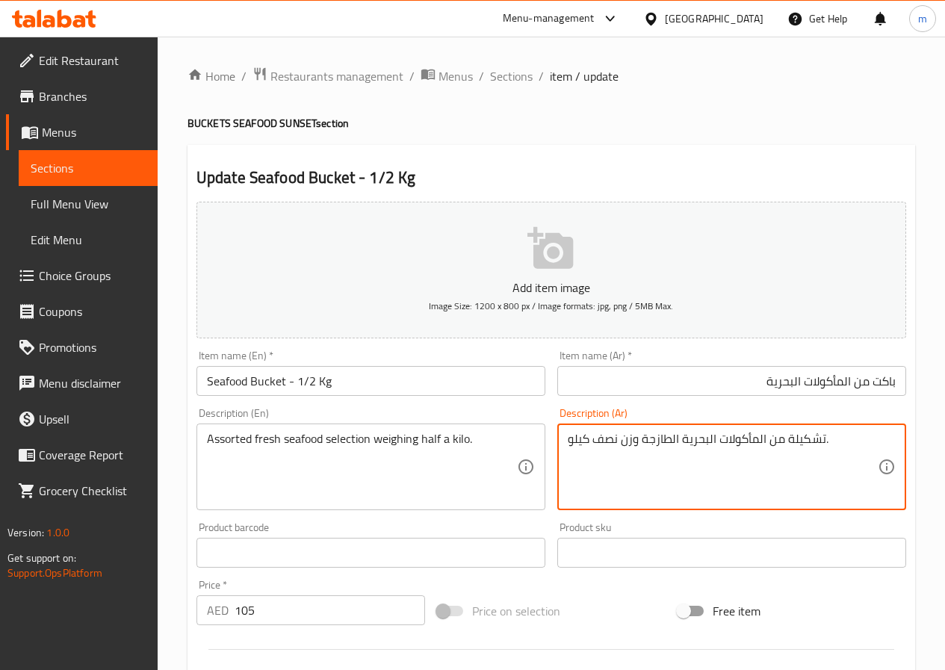
drag, startPoint x: 789, startPoint y: 438, endPoint x: 821, endPoint y: 436, distance: 32.2
click at [821, 436] on textarea "تشكيلة من المأكولات البحرية الطازجة وزن نصف كيلو." at bounding box center [722, 467] width 310 height 71
click at [813, 444] on textarea "تشكيلة من المأكولات البحرية الطازجة وزن نصف كيلو." at bounding box center [722, 467] width 310 height 71
drag, startPoint x: 821, startPoint y: 432, endPoint x: 809, endPoint y: 435, distance: 11.6
click at [808, 435] on textarea "تشكيلة من المأكولات البحرية الطازجة وزن نصف كيلو." at bounding box center [722, 467] width 310 height 71
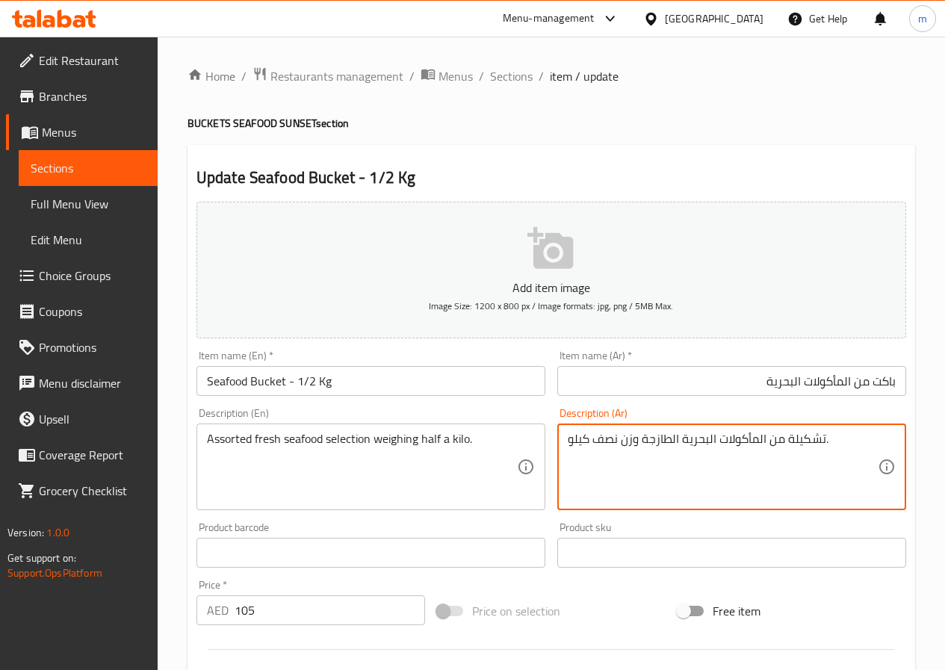
drag, startPoint x: 822, startPoint y: 432, endPoint x: 788, endPoint y: 435, distance: 34.5
click at [788, 435] on textarea "تشكيلة من المأكولات البحرية الطازجة وزن نصف كيلو." at bounding box center [722, 467] width 310 height 71
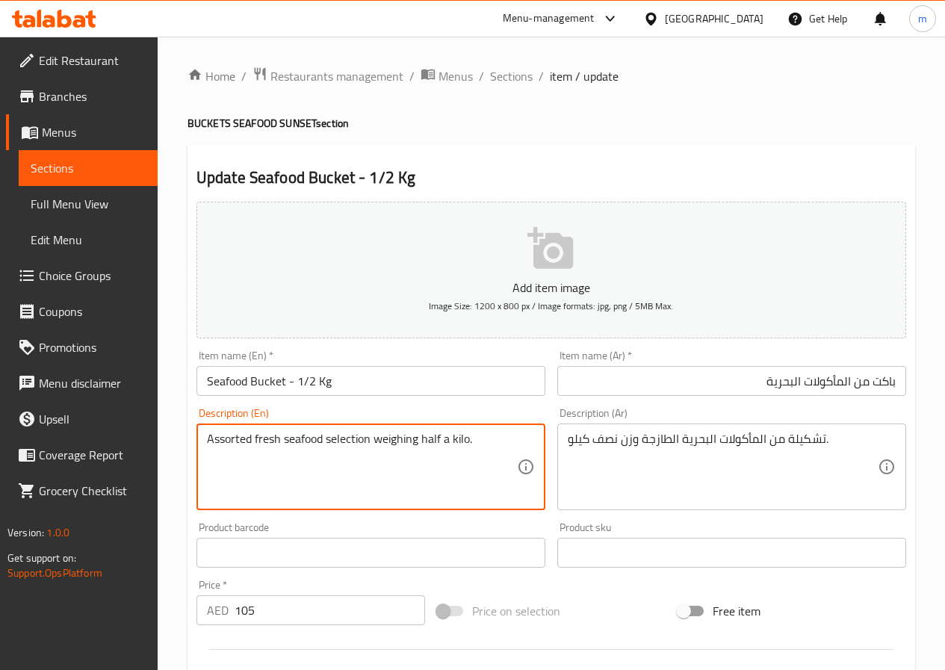
click at [251, 451] on textarea "Assorted fresh seafood selection weighing half a kilo." at bounding box center [362, 467] width 310 height 71
drag, startPoint x: 250, startPoint y: 440, endPoint x: 193, endPoint y: 447, distance: 57.2
click at [193, 447] on div "Description (En) Assorted fresh seafood selection weighing half a kilo. Descrip…" at bounding box center [370, 459] width 361 height 114
paste textarea "collection"
click at [296, 467] on textarea "Assorted fresh seafood selection weighing half a kilo." at bounding box center [362, 467] width 310 height 71
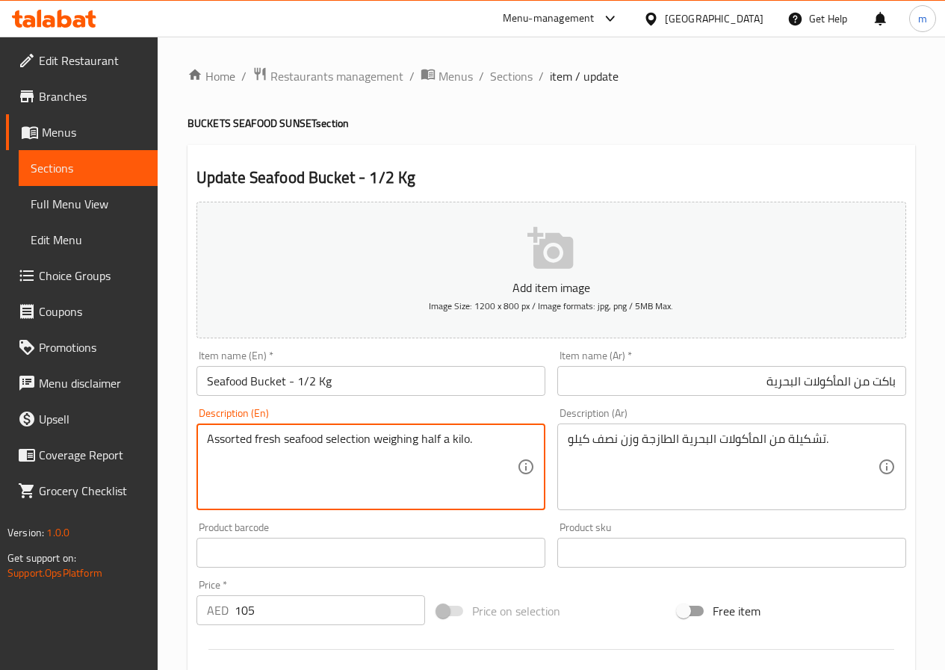
click at [253, 458] on textarea "Assorted fresh seafood selection weighing half a kilo." at bounding box center [362, 467] width 310 height 71
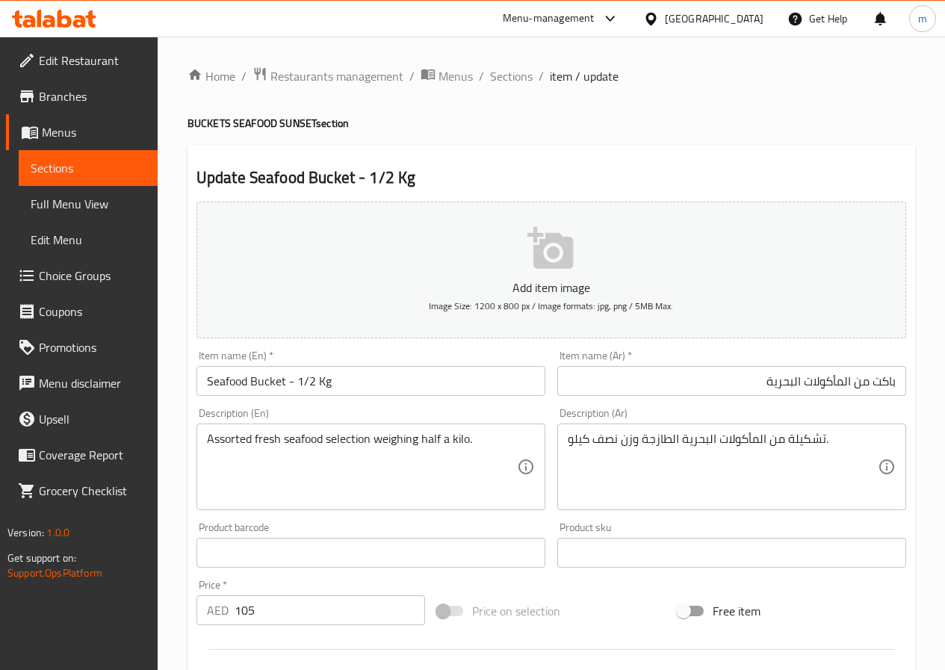
click at [530, 665] on div at bounding box center [550, 649] width 721 height 37
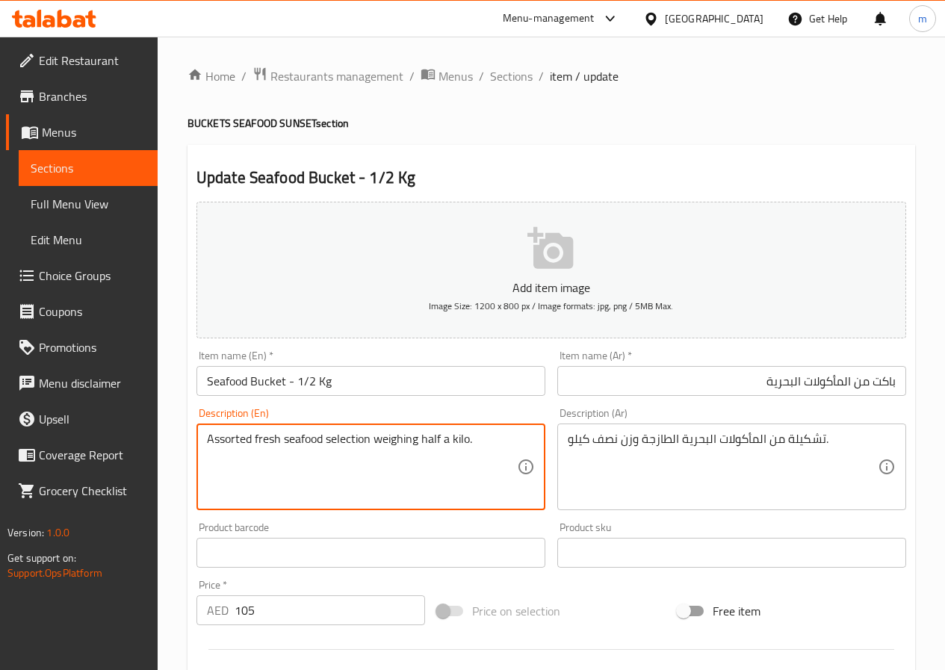
drag, startPoint x: 422, startPoint y: 438, endPoint x: 461, endPoint y: 432, distance: 40.0
drag, startPoint x: 329, startPoint y: 434, endPoint x: 369, endPoint y: 433, distance: 40.3
click at [369, 433] on textarea "Assorted fresh seafood selection weighing half a kilo." at bounding box center [362, 467] width 310 height 71
click at [402, 454] on textarea "Assorted fresh seafood selection weighing half a kilo." at bounding box center [362, 467] width 310 height 71
drag, startPoint x: 326, startPoint y: 438, endPoint x: 468, endPoint y: 435, distance: 141.9
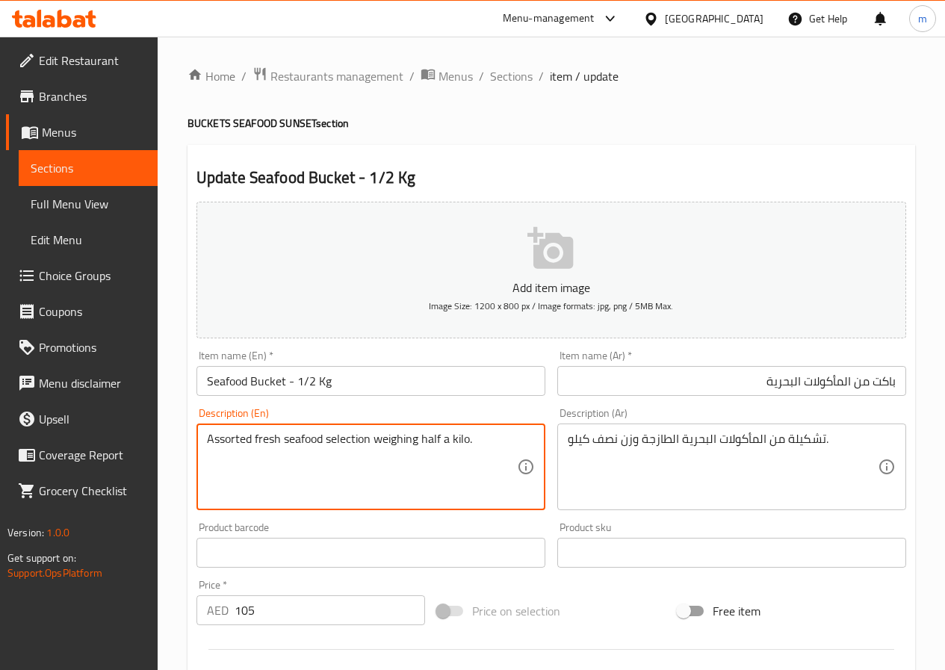
click at [468, 435] on textarea "Assorted fresh seafood selection weighing half a kilo." at bounding box center [362, 467] width 310 height 71
paste textarea "collection"
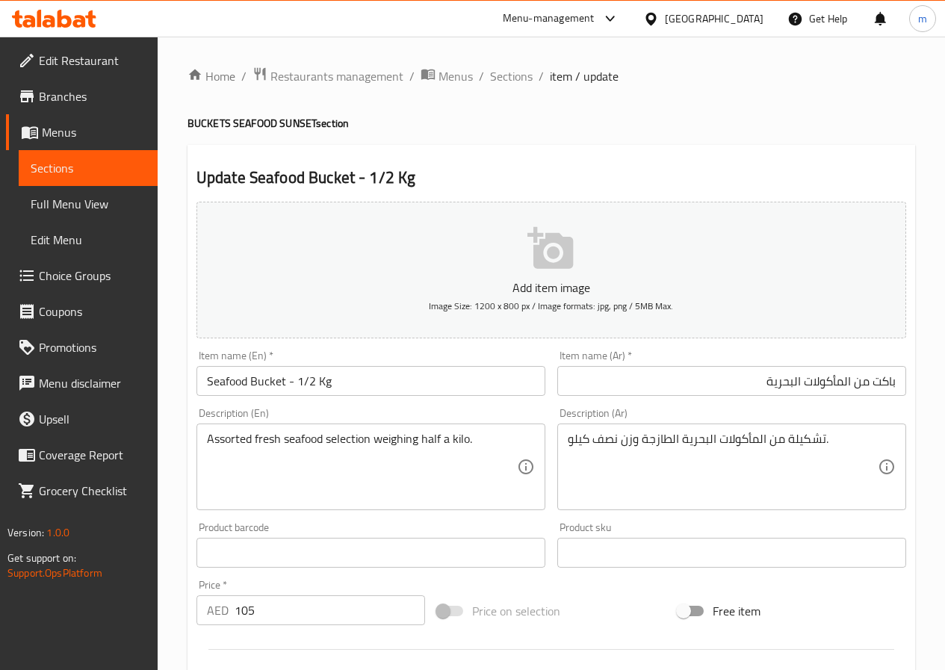
click at [358, 430] on div "Assorted fresh seafood selection weighing half a kilo. Description (En)" at bounding box center [370, 466] width 349 height 87
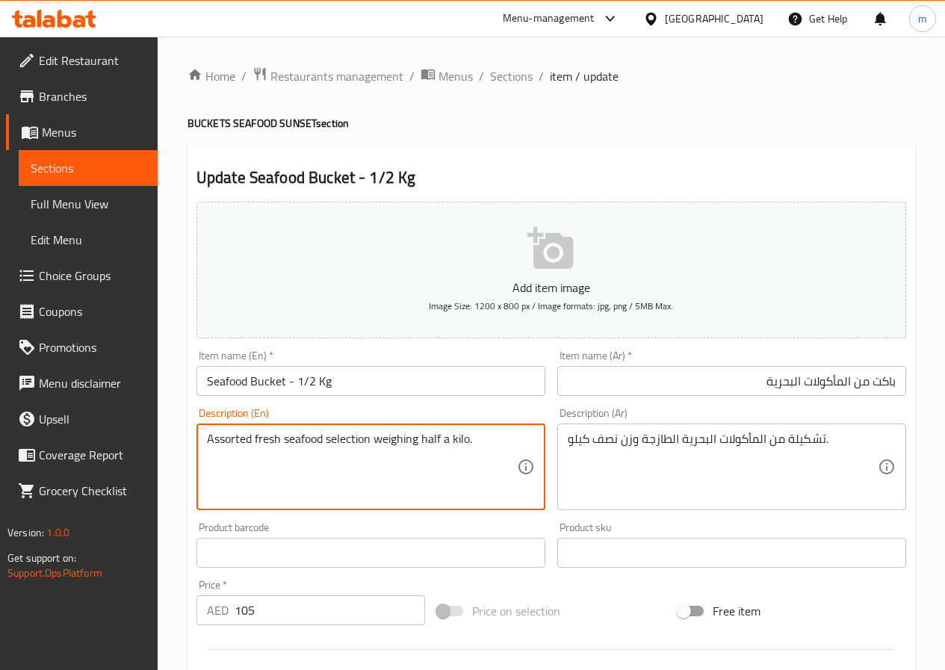
click at [324, 436] on textarea "Assorted fresh seafood selection weighing half a kilo." at bounding box center [362, 467] width 310 height 71
drag, startPoint x: 327, startPoint y: 436, endPoint x: 370, endPoint y: 431, distance: 42.9
click at [370, 432] on textarea "Assorted fresh seafood selection weighing half a kilo." at bounding box center [362, 467] width 310 height 71
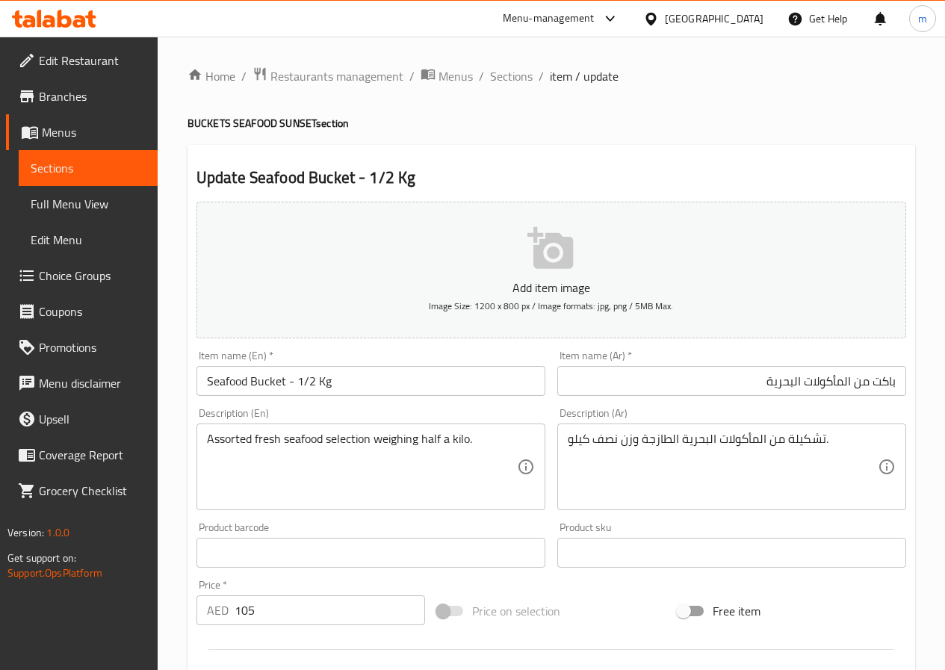
drag, startPoint x: 367, startPoint y: 439, endPoint x: 350, endPoint y: 441, distance: 17.2
click at [367, 439] on textarea "Assorted fresh seafood selection weighing half a kilo." at bounding box center [362, 467] width 310 height 71
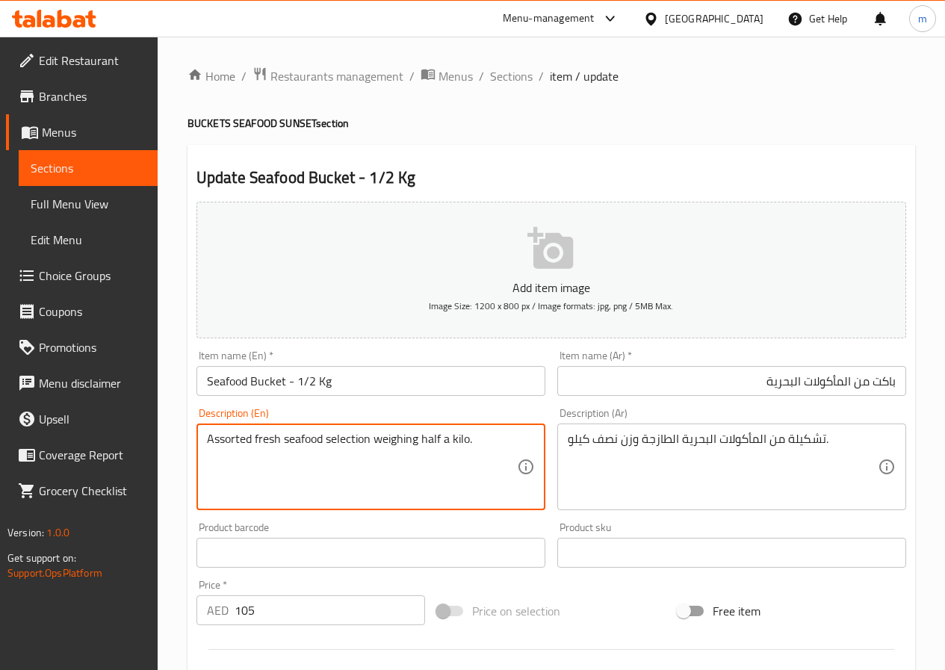
drag, startPoint x: 329, startPoint y: 436, endPoint x: 417, endPoint y: 433, distance: 88.9
click at [417, 433] on textarea "Assorted fresh seafood selection weighing half a kilo." at bounding box center [362, 467] width 310 height 71
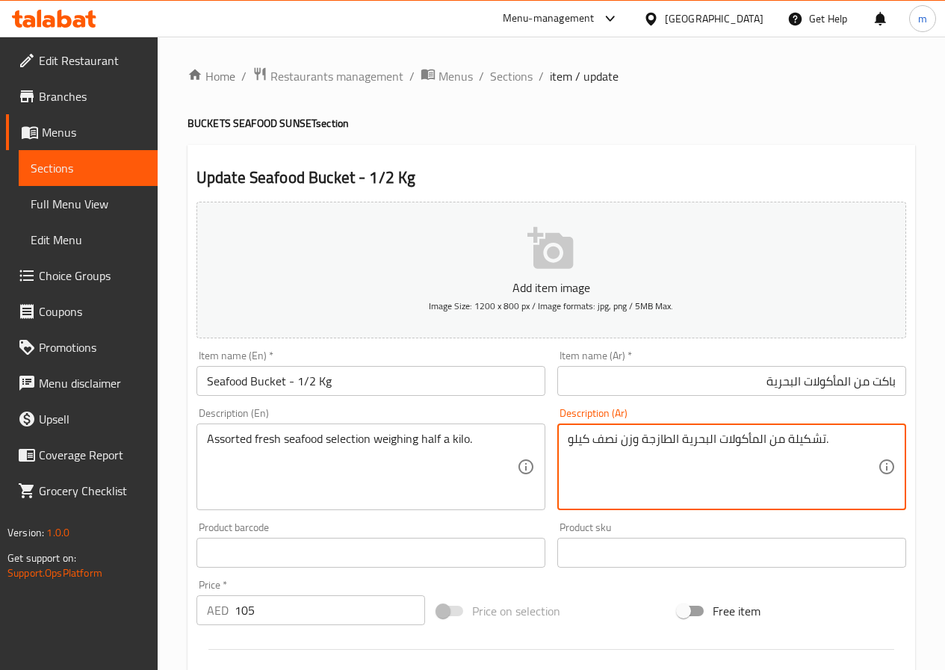
click at [640, 444] on textarea "تشكيلة من المأكولات البحرية الطازجة وزن نصف كيلو." at bounding box center [722, 467] width 310 height 71
click at [661, 470] on textarea "تشكيلة من المأكولات البحرية الطازجة وزن نصف كيلو." at bounding box center [722, 467] width 310 height 71
click at [609, 441] on textarea "تشكيلة من المأكولات البحرية الطازجة وزن نصف كيلو." at bounding box center [722, 467] width 310 height 71
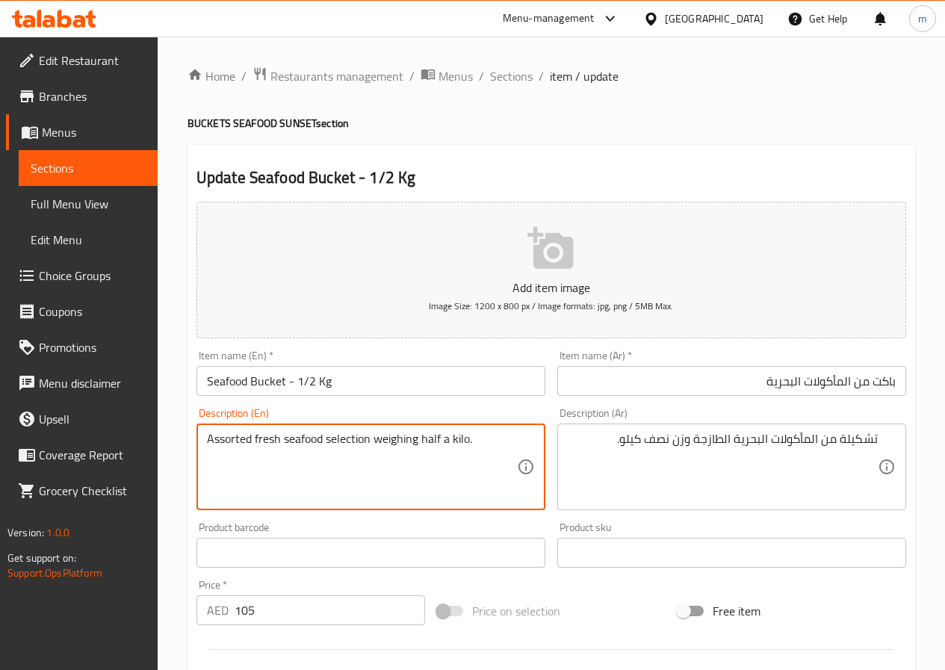
drag, startPoint x: 328, startPoint y: 435, endPoint x: 374, endPoint y: 453, distance: 49.4
type textarea "Assorted fresh seafood weighing half a kilo."
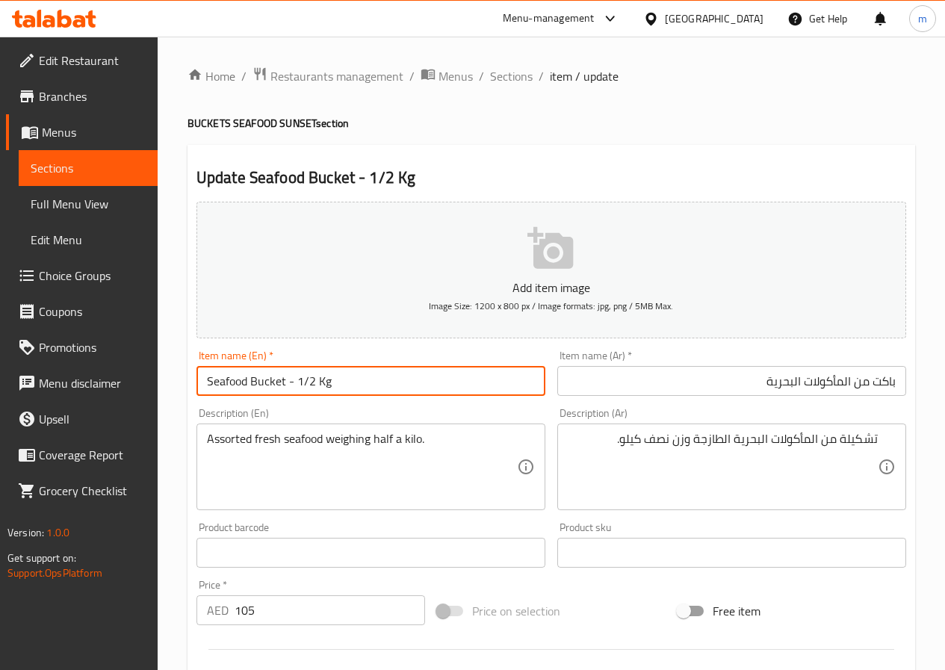
drag, startPoint x: 292, startPoint y: 384, endPoint x: 424, endPoint y: 397, distance: 132.8
click at [424, 397] on div "Item name (En)   * Seafood Bucket - 1/2 Kg Item name (En) *" at bounding box center [370, 372] width 361 height 57
click at [777, 378] on input "باكت من المأكولات البحرية" at bounding box center [731, 381] width 349 height 30
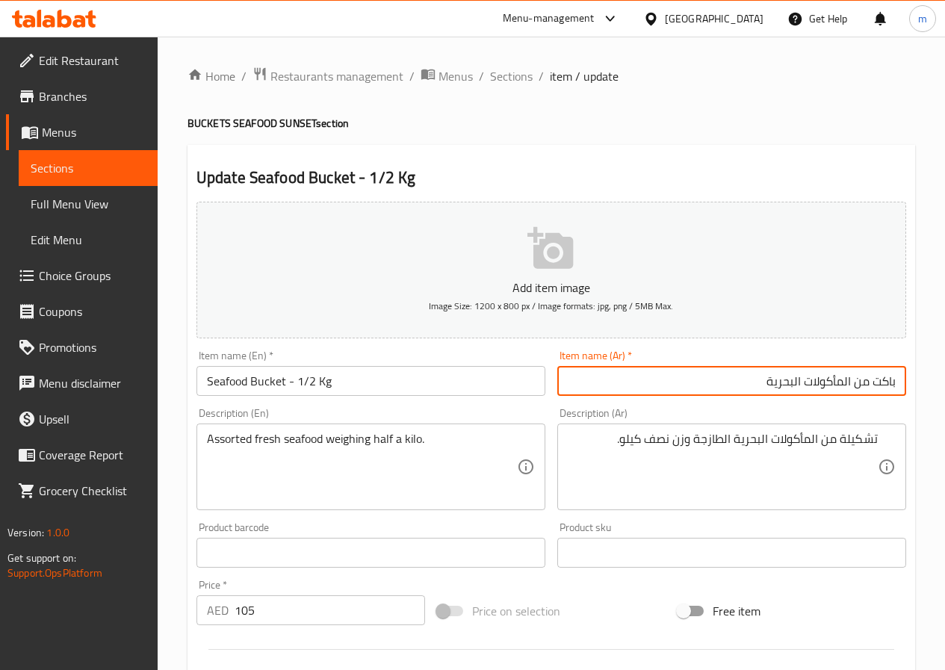
click at [751, 384] on input "باكت من المأكولات البحرية" at bounding box center [731, 381] width 349 height 30
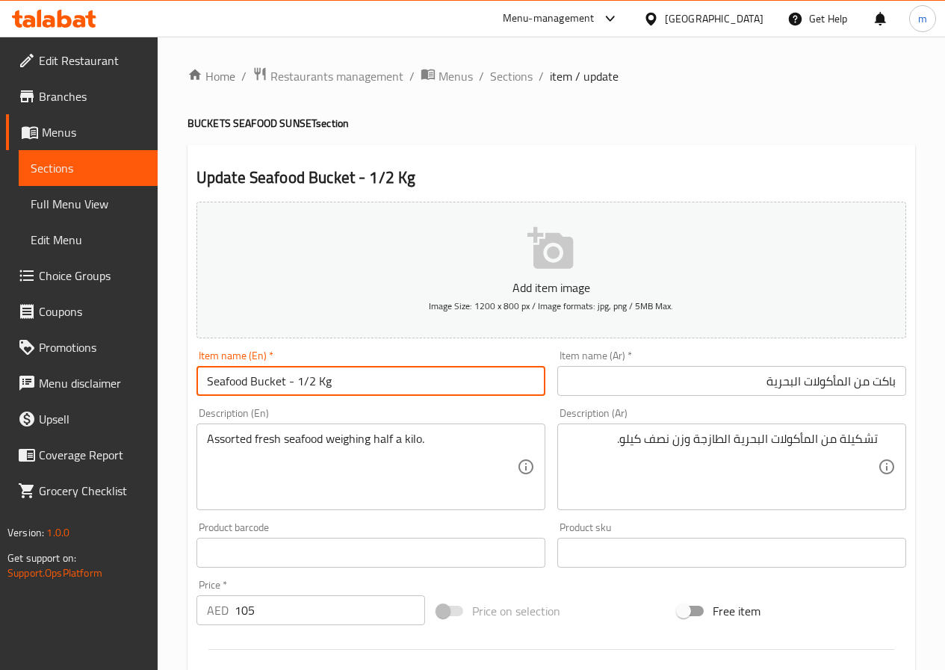
click at [300, 379] on input "Seafood Bucket - 1/2 Kg" at bounding box center [370, 381] width 349 height 30
click at [298, 378] on input "Seafood Bucket - 1/2 Kg" at bounding box center [370, 381] width 349 height 30
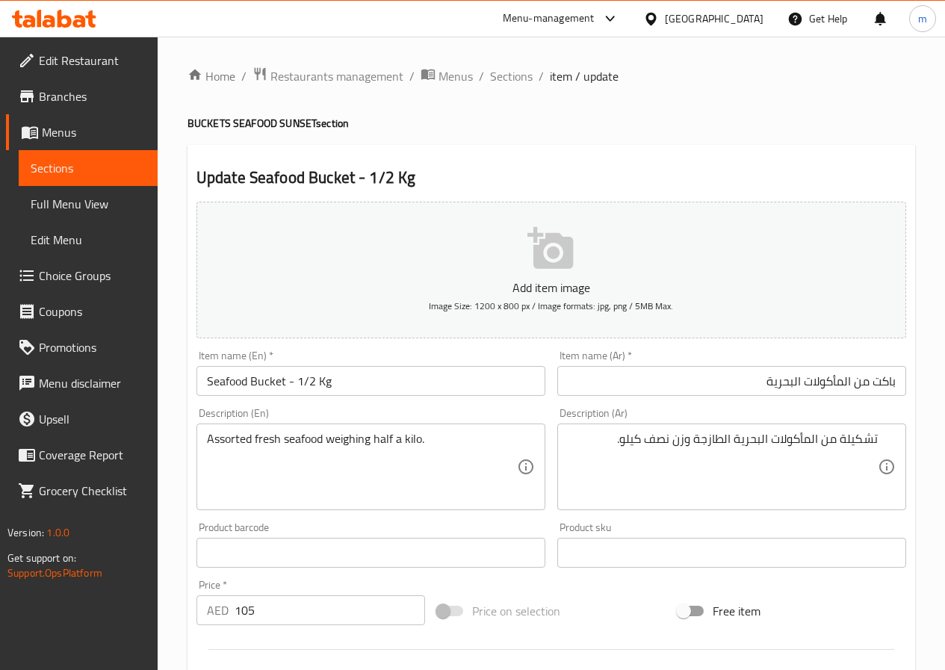
click at [712, 389] on input "باكت من المأكولات البحرية" at bounding box center [731, 381] width 349 height 30
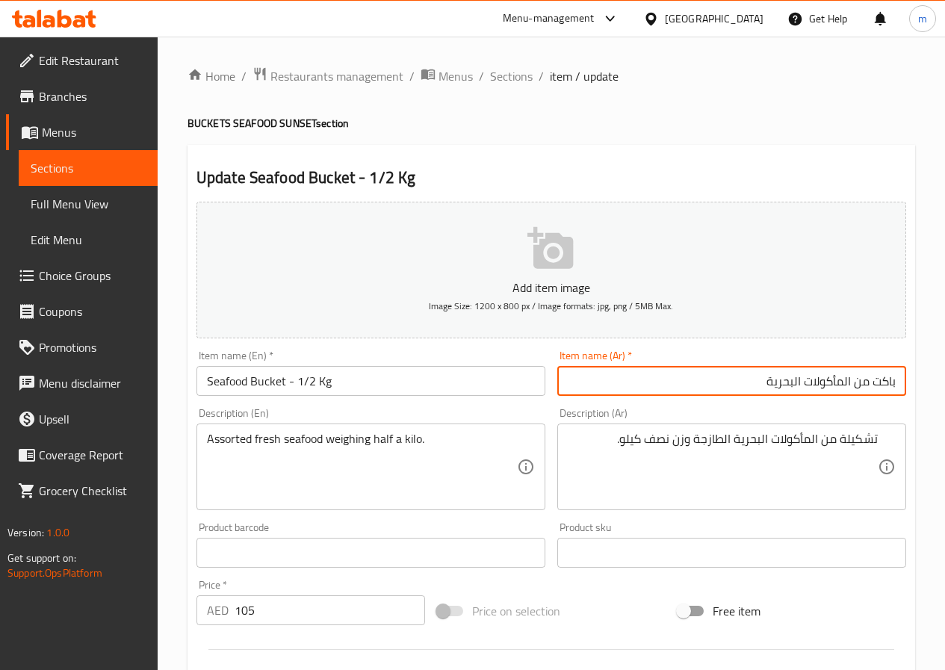
paste input "1/2 كيلو/كجم"
click at [723, 384] on input "باكت من المأكولات البحرية 1/2 كيلو/كجم" at bounding box center [731, 381] width 349 height 30
drag, startPoint x: 718, startPoint y: 382, endPoint x: 743, endPoint y: 385, distance: 25.6
click at [743, 385] on input "باكت من المأكولات البحرية 1/2 كيلو/كجم" at bounding box center [731, 381] width 349 height 30
click at [696, 406] on div "Description (Ar) تشكيلة من المأكولات البحرية الطازجة وزن نصف كيلو. Description …" at bounding box center [731, 459] width 361 height 114
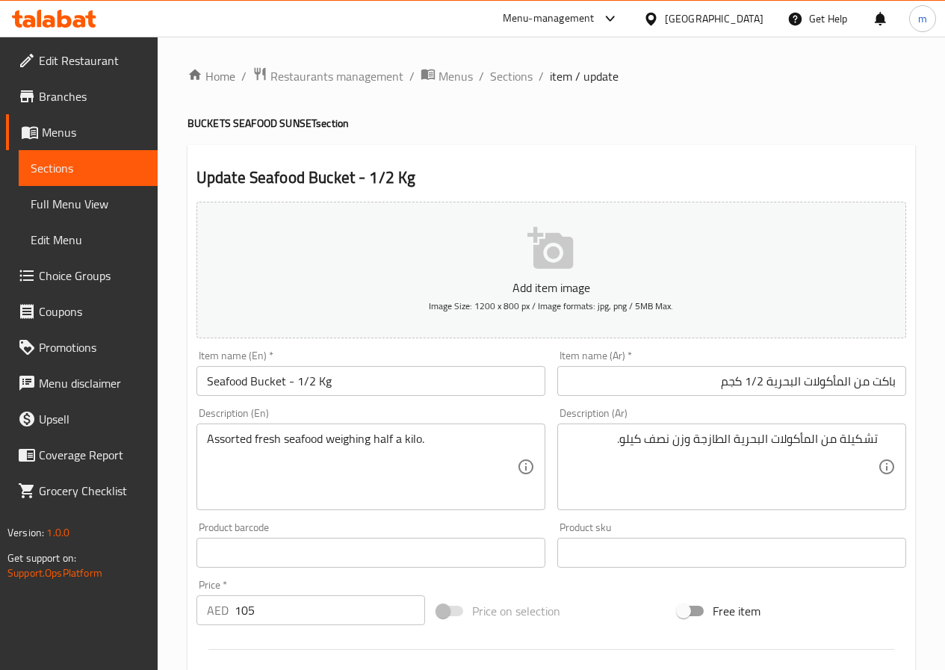
click at [756, 385] on input "باكت من المأكولات البحرية 1/2 كجم" at bounding box center [731, 381] width 349 height 30
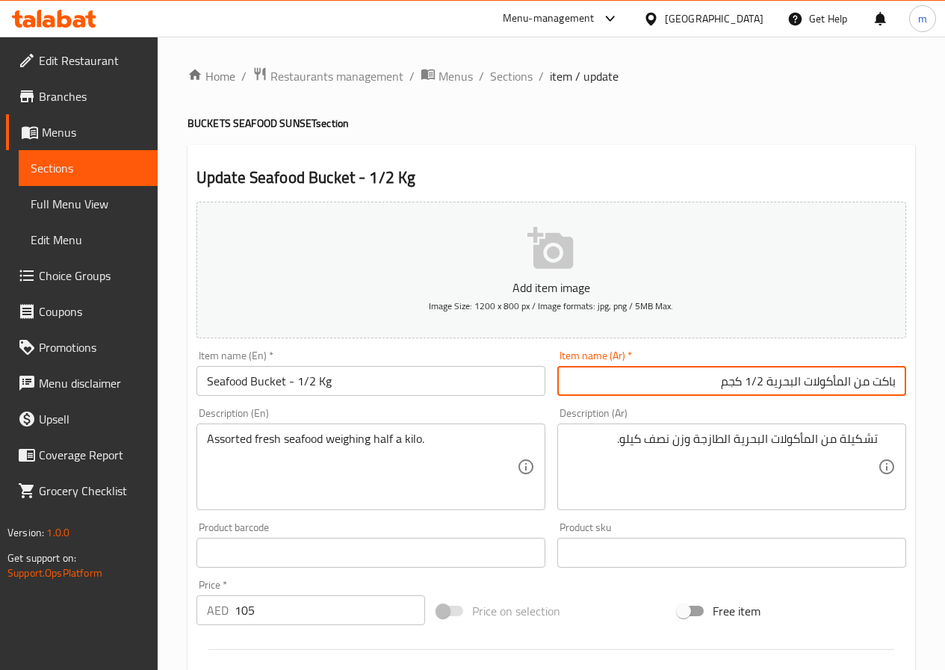
click at [767, 381] on input "باكت من المأكولات البحرية 1/2 كجم" at bounding box center [731, 381] width 349 height 30
click at [769, 376] on input "باكت من المأكولات البحرية- 1/2 كجم" at bounding box center [731, 381] width 349 height 30
type input "باكت من المأكولات البحرية - 1/2 كجم"
click at [704, 408] on div "Description (Ar) تشكيلة من المأكولات البحرية الطازجة وزن نصف كيلو. Description …" at bounding box center [731, 459] width 349 height 102
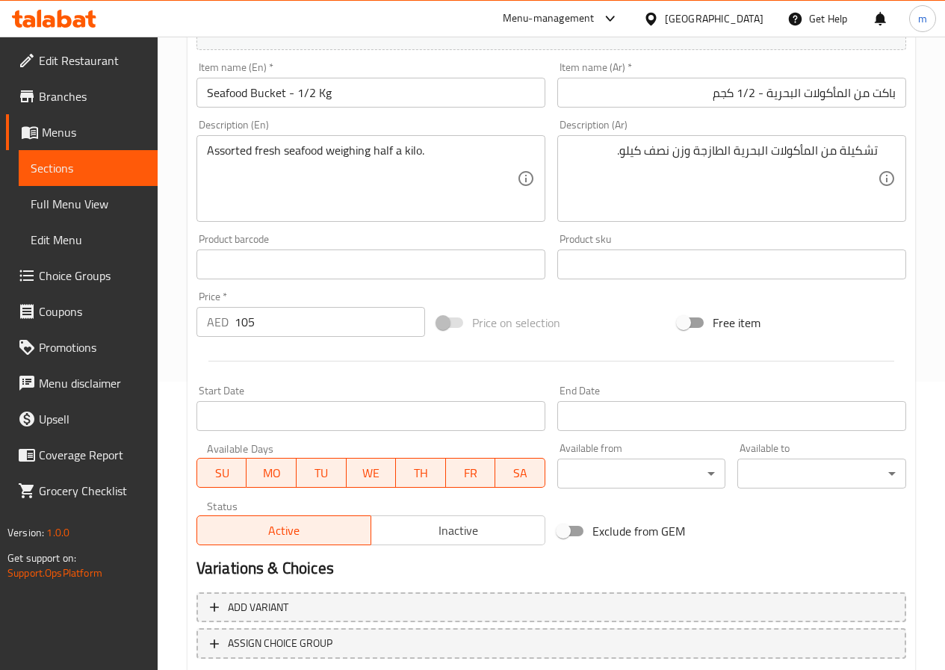
scroll to position [299, 0]
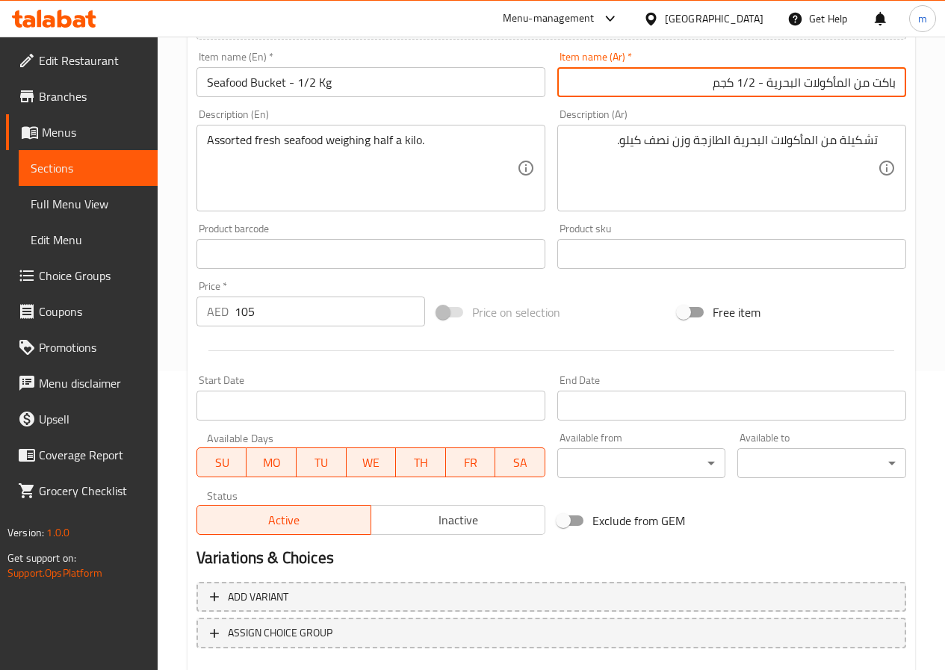
drag, startPoint x: 703, startPoint y: 89, endPoint x: 952, endPoint y: 85, distance: 248.7
click at [945, 85] on html "​ Menu-management [GEOGRAPHIC_DATA] Get Help m Edit Restaurant Branches Menus S…" at bounding box center [472, 36] width 945 height 670
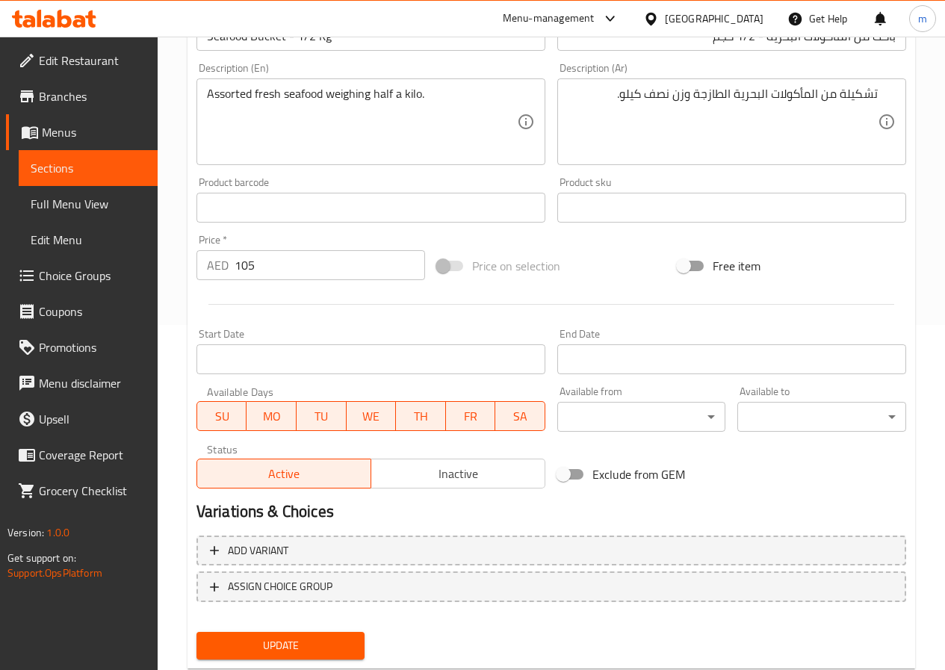
scroll to position [385, 0]
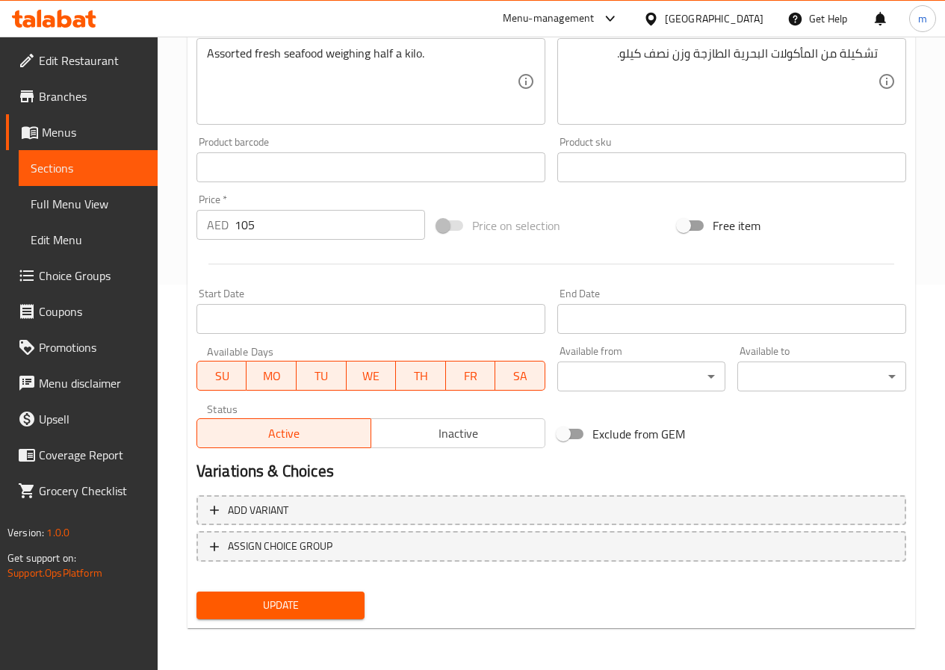
click at [290, 603] on span "Update" at bounding box center [280, 605] width 145 height 19
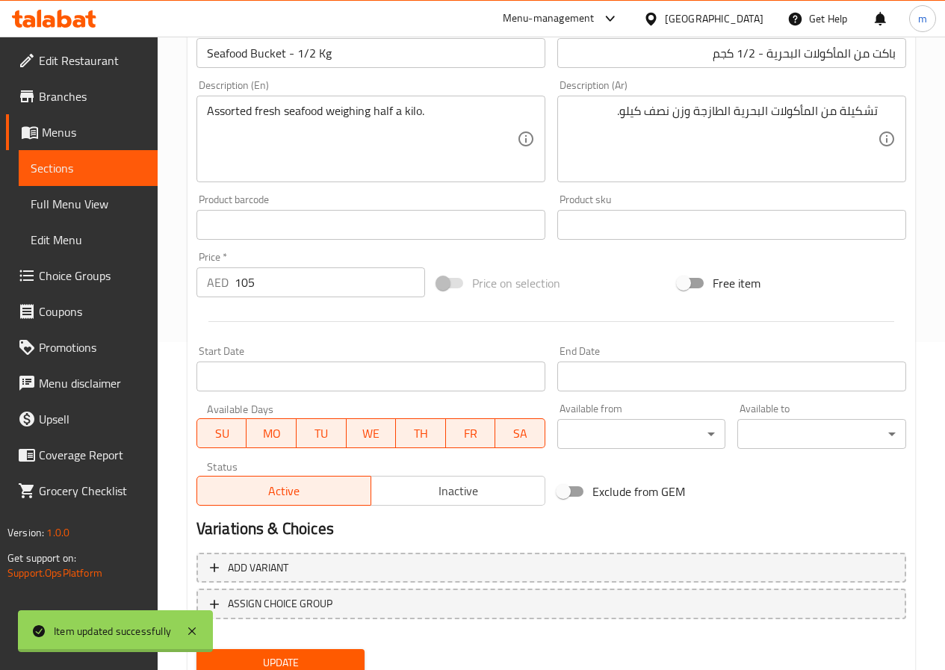
scroll to position [311, 0]
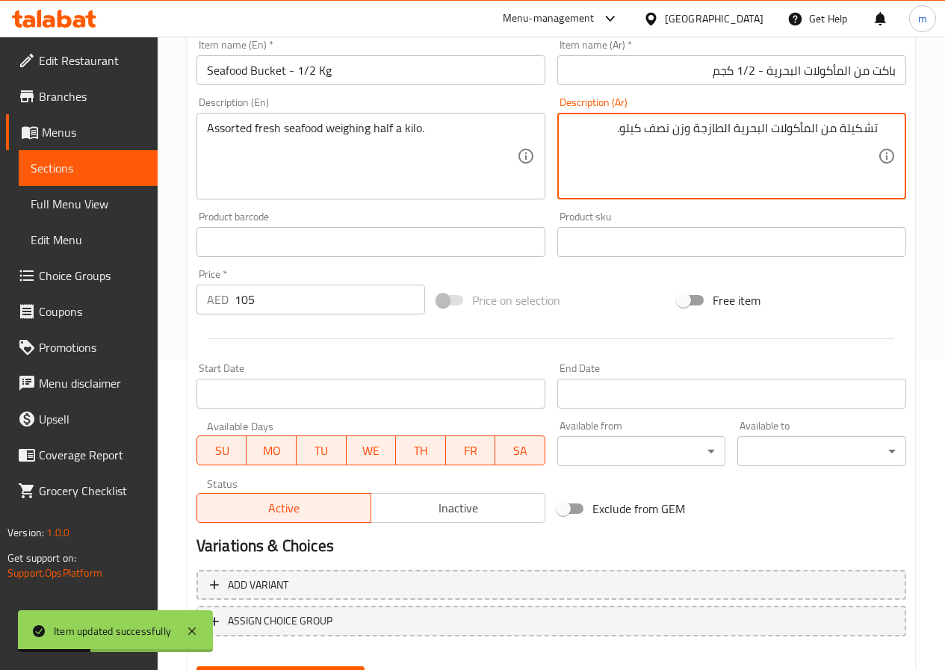
drag, startPoint x: 577, startPoint y: 125, endPoint x: 917, endPoint y: 112, distance: 340.0
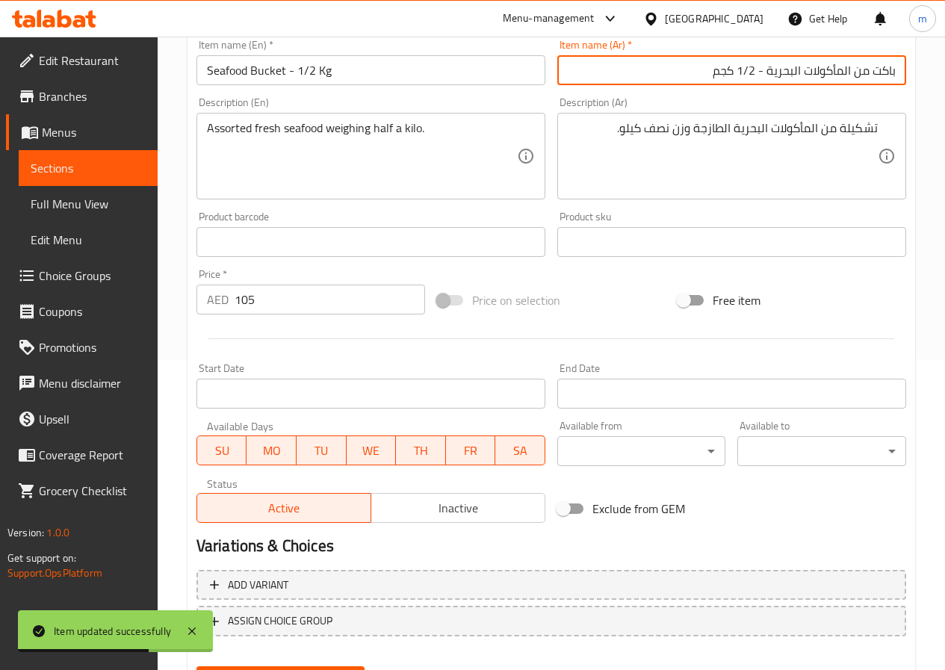
drag, startPoint x: 787, startPoint y: 69, endPoint x: 939, endPoint y: 72, distance: 152.4
click at [939, 72] on div "Home / Restaurants management / Menus / Sections / item / update BUCKETS SEAFOO…" at bounding box center [551, 235] width 787 height 1019
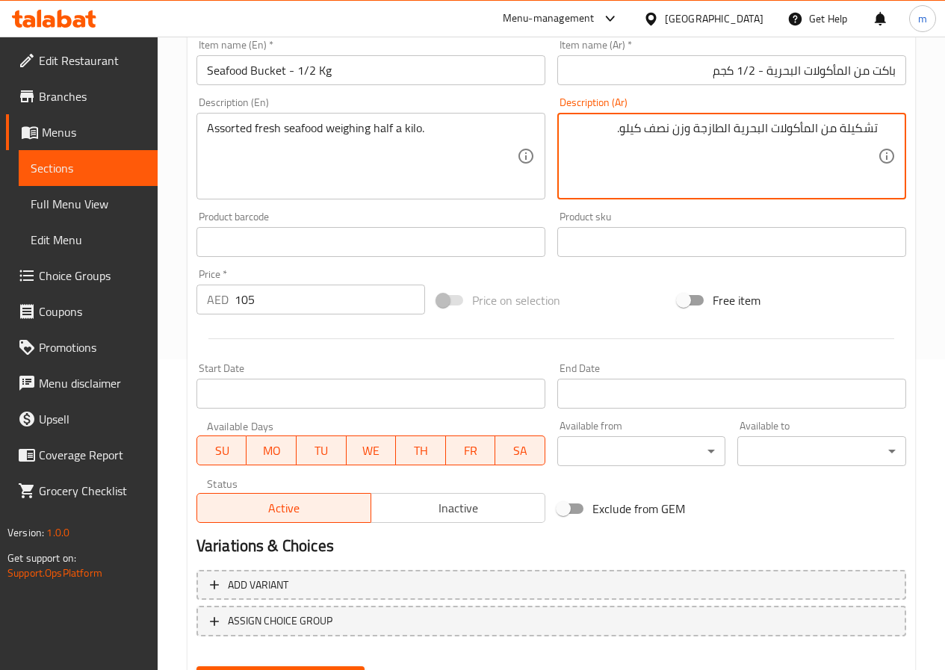
click at [722, 138] on textarea "تشكيلة من المأكولات البحرية الطازجة وزن نصف كيلو." at bounding box center [722, 156] width 310 height 71
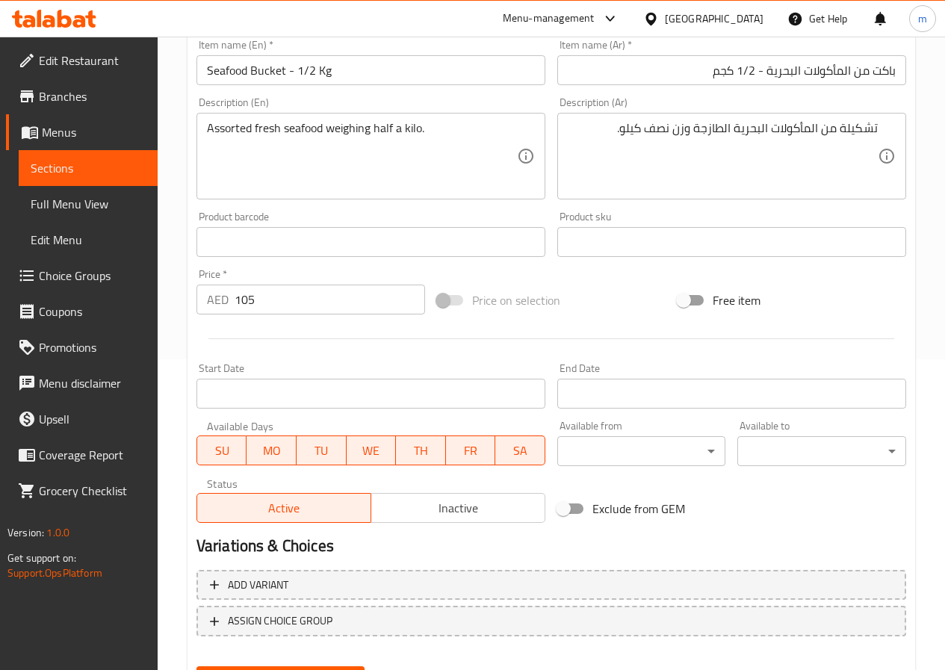
click at [112, 169] on span "Sections" at bounding box center [88, 168] width 115 height 18
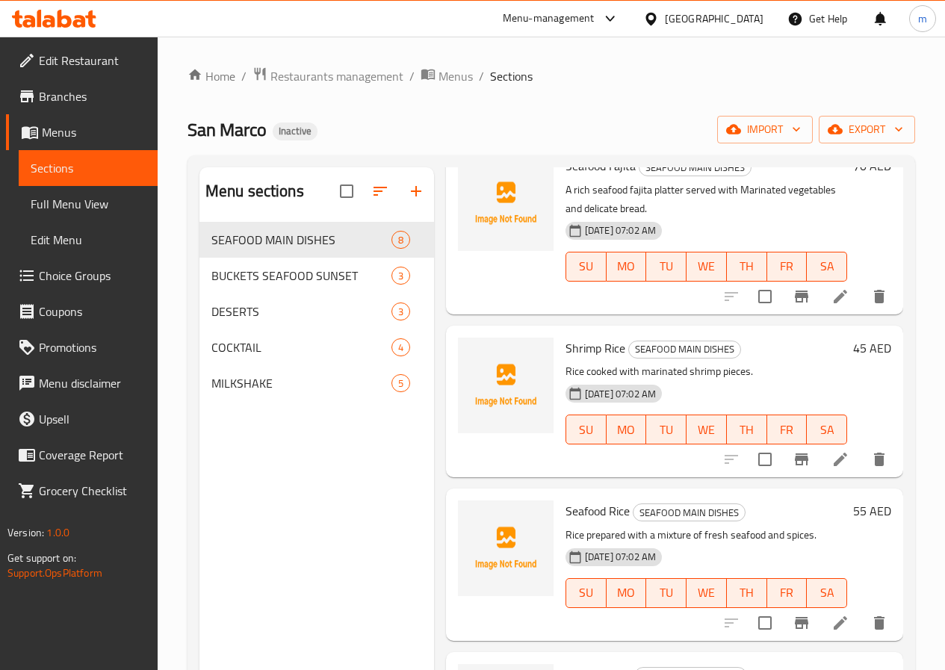
scroll to position [672, 0]
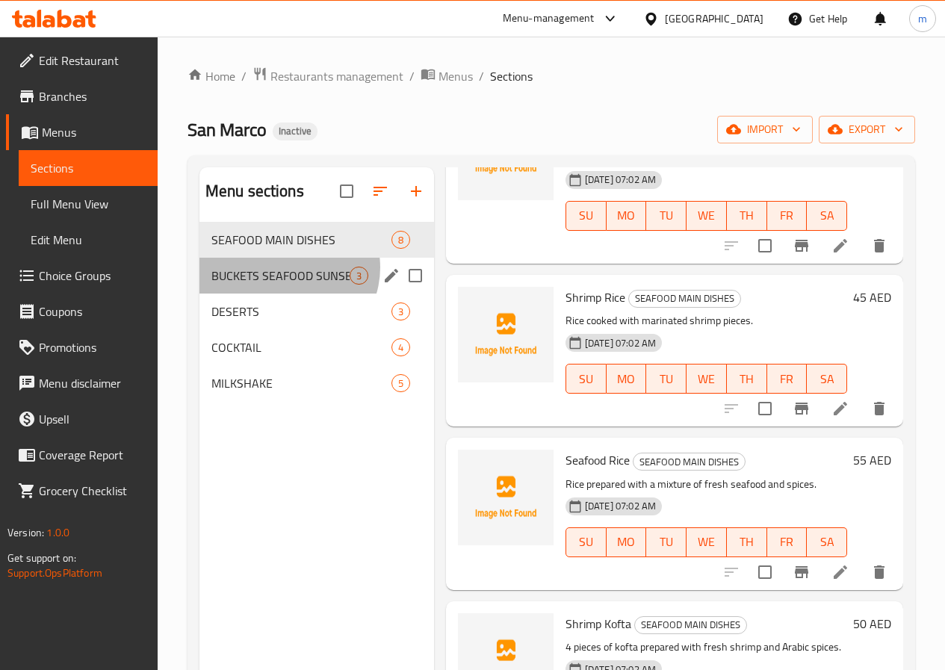
click at [287, 284] on span "BUCKETS SEAFOOD SUNSET" at bounding box center [280, 276] width 138 height 18
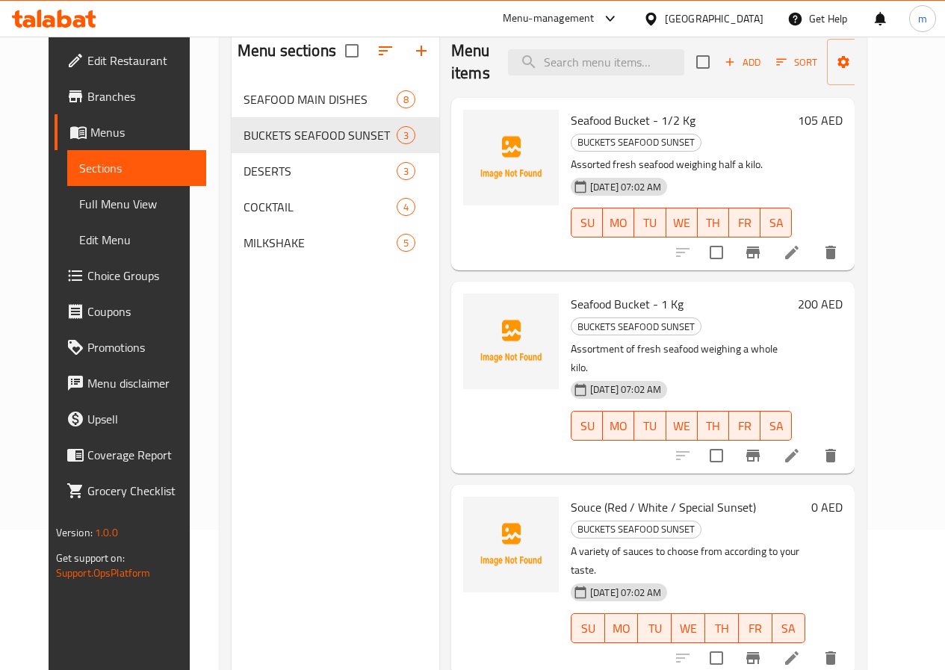
scroll to position [60, 0]
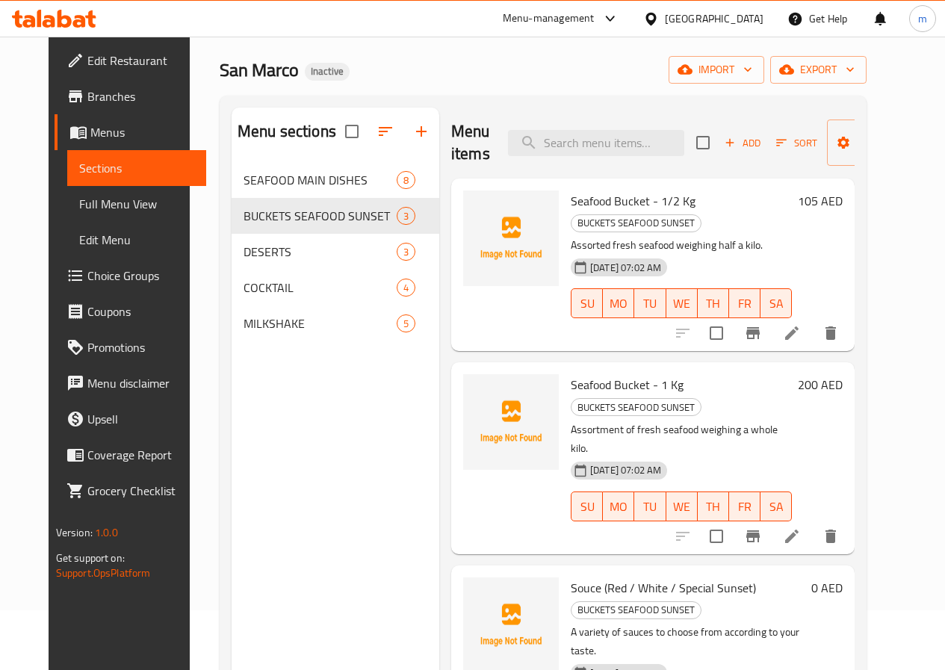
click at [800, 527] on icon at bounding box center [792, 536] width 18 height 18
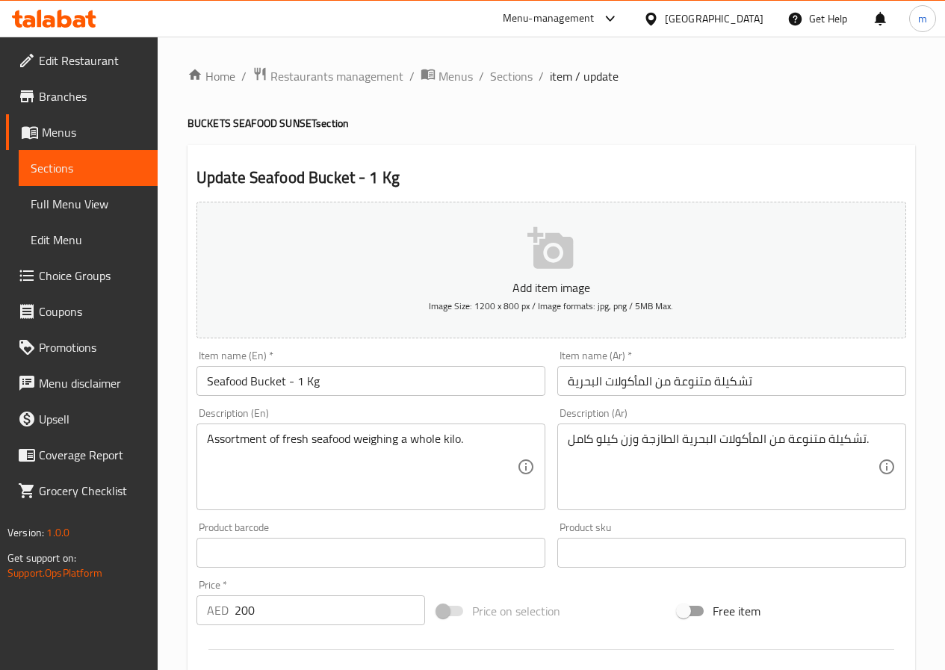
click at [694, 376] on input "تشكيلة متنوعة من المأكولات البحرية" at bounding box center [731, 381] width 349 height 30
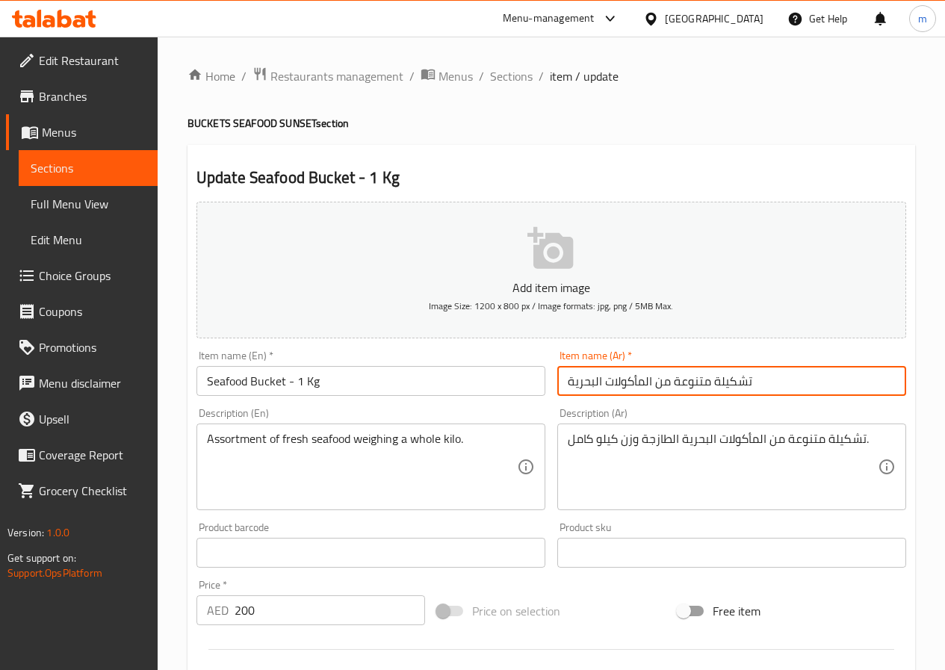
click at [694, 376] on input "تشكيلة متنوعة من المأكولات البحرية" at bounding box center [731, 381] width 349 height 30
paste input "اكت من المأكولات البحرية - 1/2 كجم"
drag, startPoint x: 609, startPoint y: 376, endPoint x: 579, endPoint y: 382, distance: 30.3
click at [579, 382] on input "باكت من المأكولات البحرية - 1/2 كجم" at bounding box center [731, 381] width 349 height 30
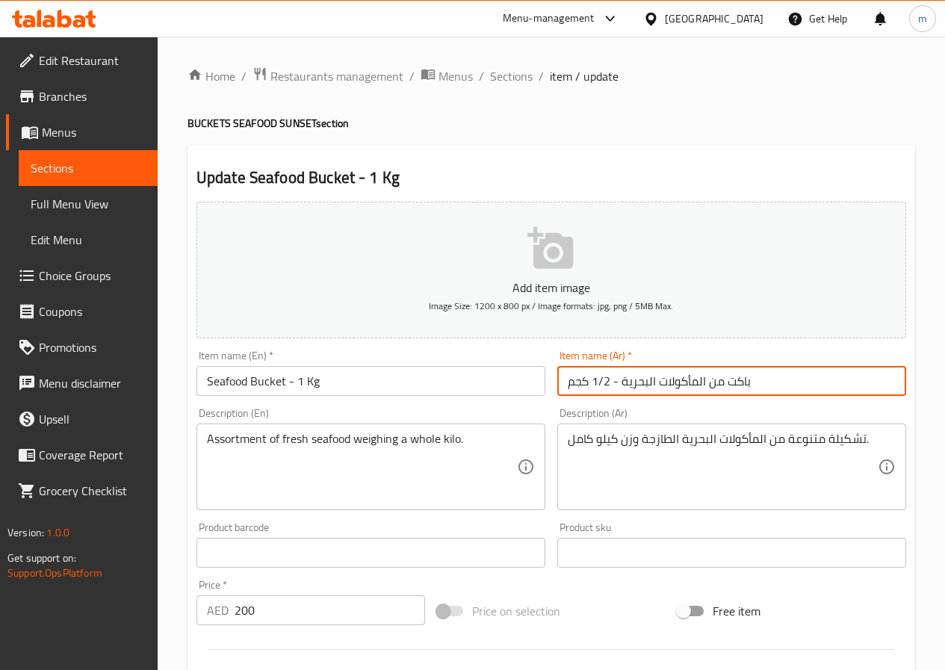
click at [592, 379] on input "باكت من المأكولات البحرية - 1/2 كجم" at bounding box center [731, 381] width 349 height 30
click at [597, 379] on input "باكت من المأكولات البحرية - 1/2 كجم" at bounding box center [731, 381] width 349 height 30
drag, startPoint x: 597, startPoint y: 379, endPoint x: 610, endPoint y: 379, distance: 13.5
click at [610, 379] on input "باكت من المأكولات البحرية - 1/2 كجم" at bounding box center [731, 381] width 349 height 30
type input "باكت من المأكولات البحرية - 1 كجم"
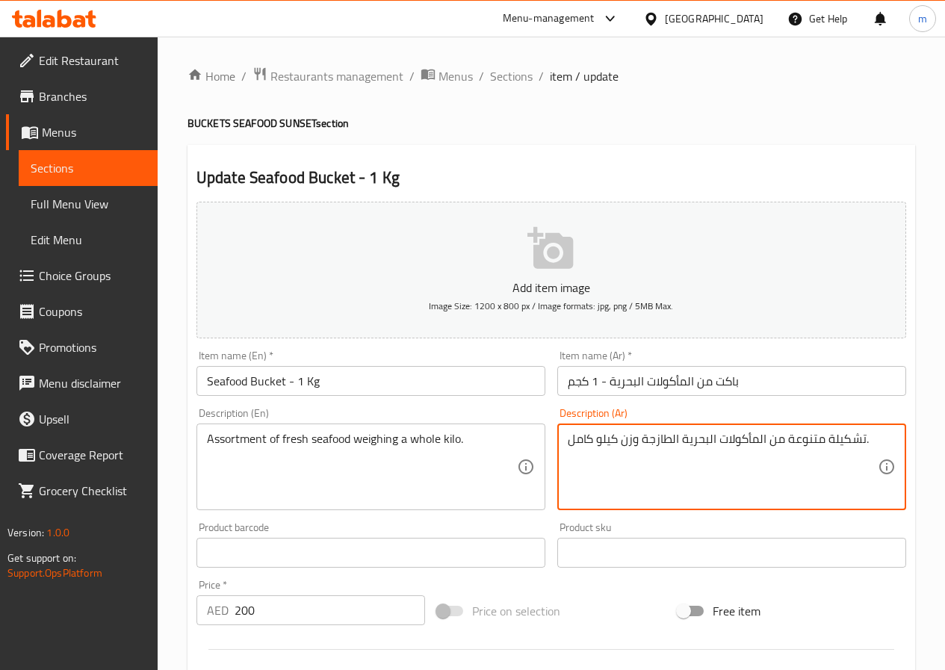
click at [735, 445] on textarea "تشكيلة متنوعة من المأكولات البحرية الطازجة وزن كيلو كامل." at bounding box center [722, 467] width 310 height 71
paste textarea "ن المأكولات البحرية الطازجة وزن نصف كيلو"
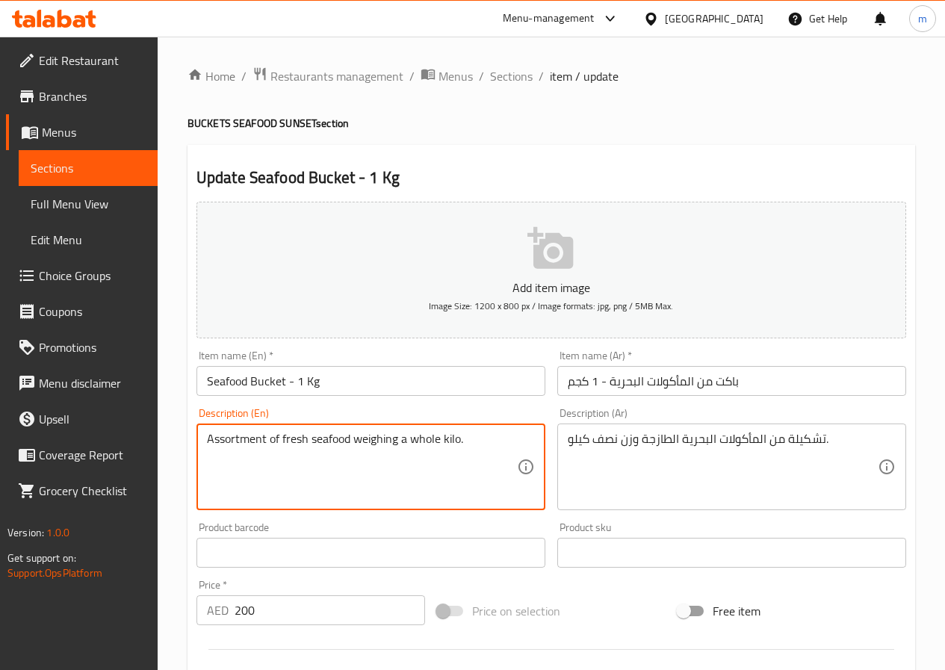
drag, startPoint x: 354, startPoint y: 438, endPoint x: 458, endPoint y: 438, distance: 104.5
click at [458, 438] on textarea "Assortment of fresh seafood weighing a whole kilo." at bounding box center [362, 467] width 310 height 71
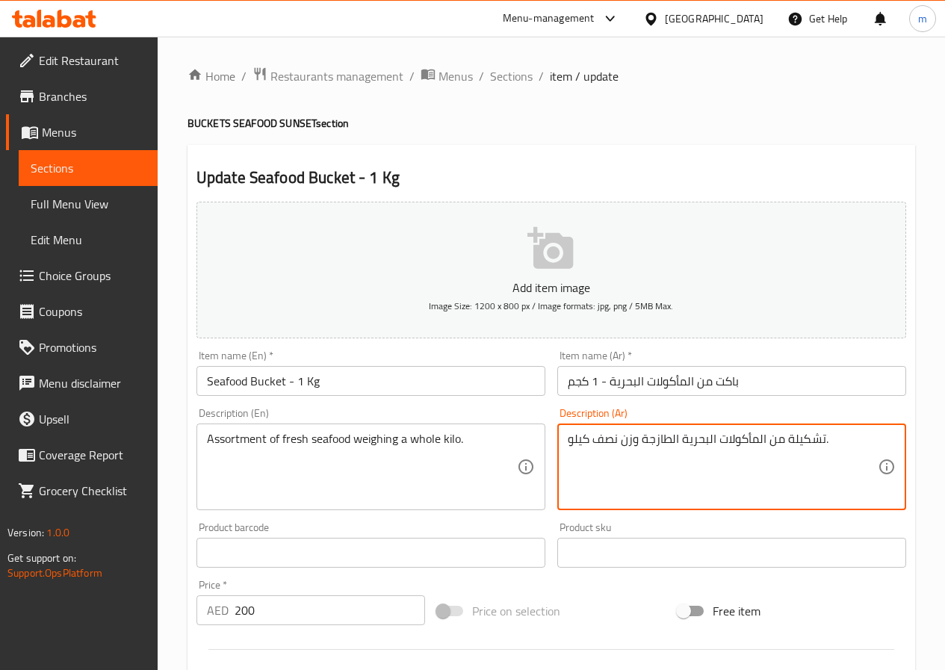
drag, startPoint x: 617, startPoint y: 432, endPoint x: 588, endPoint y: 434, distance: 29.2
click at [570, 436] on textarea "تشكيلة من المأكولات البحرية الطازجة وزن كيلو." at bounding box center [722, 467] width 310 height 71
click at [603, 446] on textarea "تشكيلة من المأكولات البحرية الطازجة وزن كيلو." at bounding box center [722, 467] width 310 height 71
click at [647, 437] on textarea "تشكيلة من المأكولات البحرية الطازجة وزن كيلو." at bounding box center [722, 467] width 310 height 71
drag, startPoint x: 874, startPoint y: 432, endPoint x: 888, endPoint y: 433, distance: 14.3
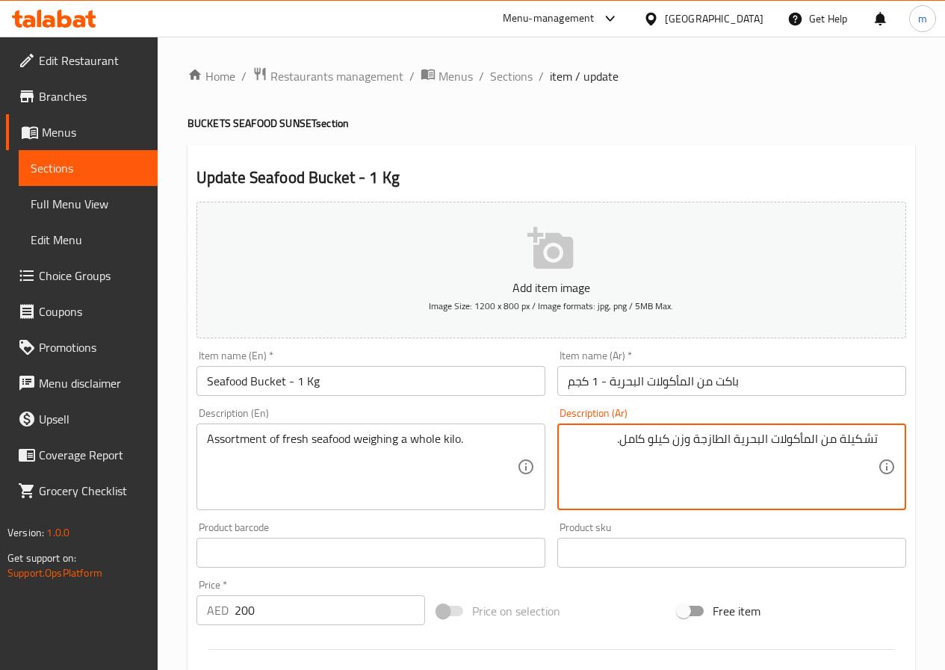
click at [888, 433] on div "تشكيلة من المأكولات البحرية الطازجة وزن كيلو كامل. Description (Ar)" at bounding box center [731, 466] width 349 height 87
click at [615, 445] on textarea "تشكيلة من المأكولات البحرية الطازجة وزن كيلو كامل." at bounding box center [722, 467] width 310 height 71
click at [588, 495] on textarea "تشكيلة من المأكولات البحرية الطازجة وزن كيلو كامل." at bounding box center [722, 467] width 310 height 71
type textarea "تشكيلة متنوعة من المأكولات البحرية الطازجة وزن كيلو كامل."
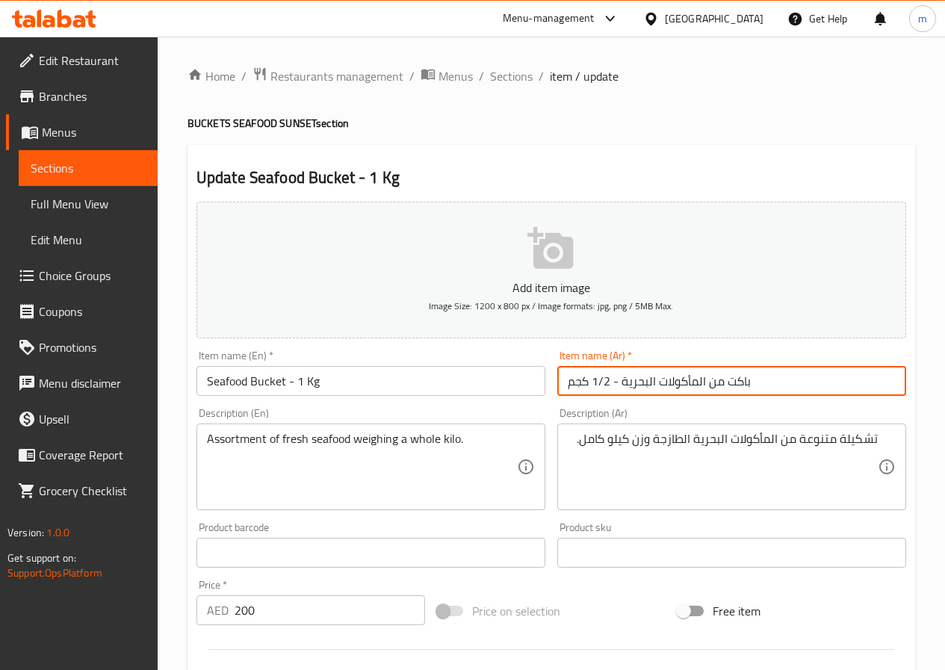
type input "باكت من المأكولات البحرية - 1 كجم"
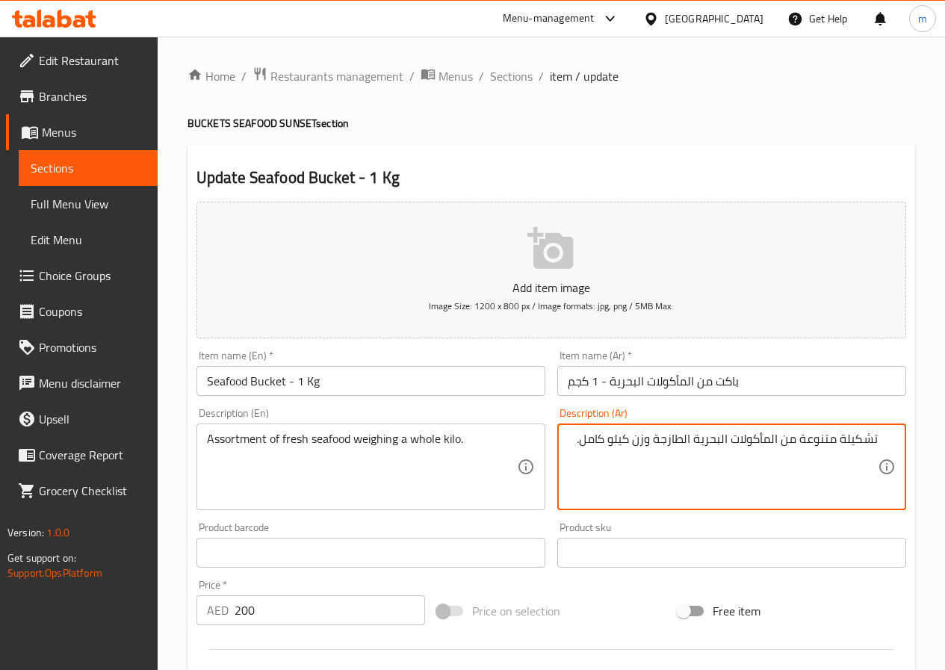
click at [864, 440] on textarea "تشكيلة متنوعة من المأكولات البحرية الطازجة وزن كيلو كامل." at bounding box center [722, 467] width 310 height 71
click at [876, 435] on textarea "تشكيلة متنوعة من المأكولات البحرية الطازجة وزن كيلو كامل." at bounding box center [722, 467] width 310 height 71
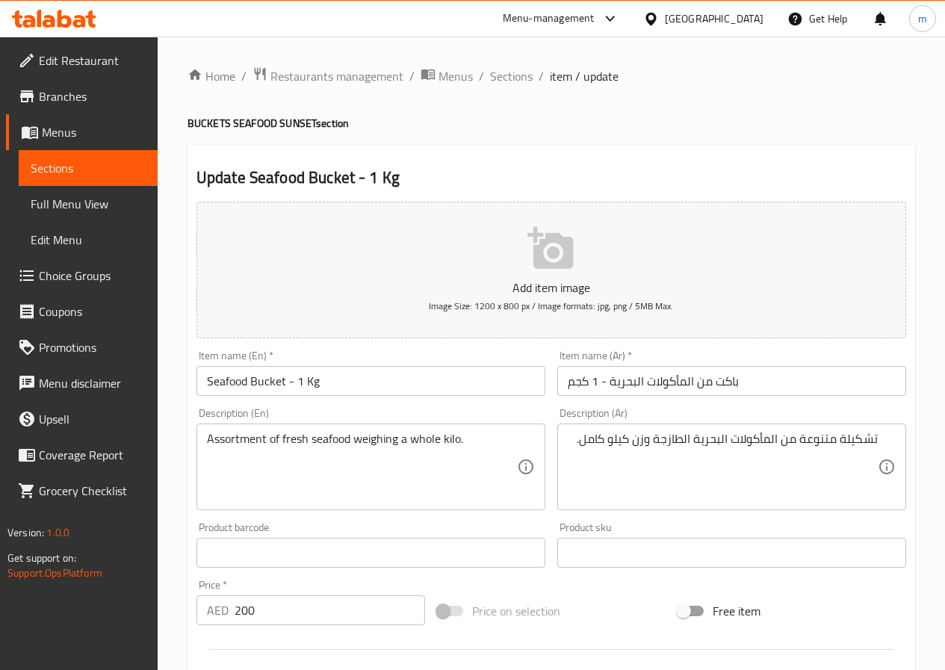
drag, startPoint x: 877, startPoint y: 436, endPoint x: 853, endPoint y: 437, distance: 24.7
click at [853, 437] on div "تشكيلة متنوعة من المأكولات البحرية الطازجة وزن كيلو كامل. Description (Ar)" at bounding box center [731, 466] width 349 height 87
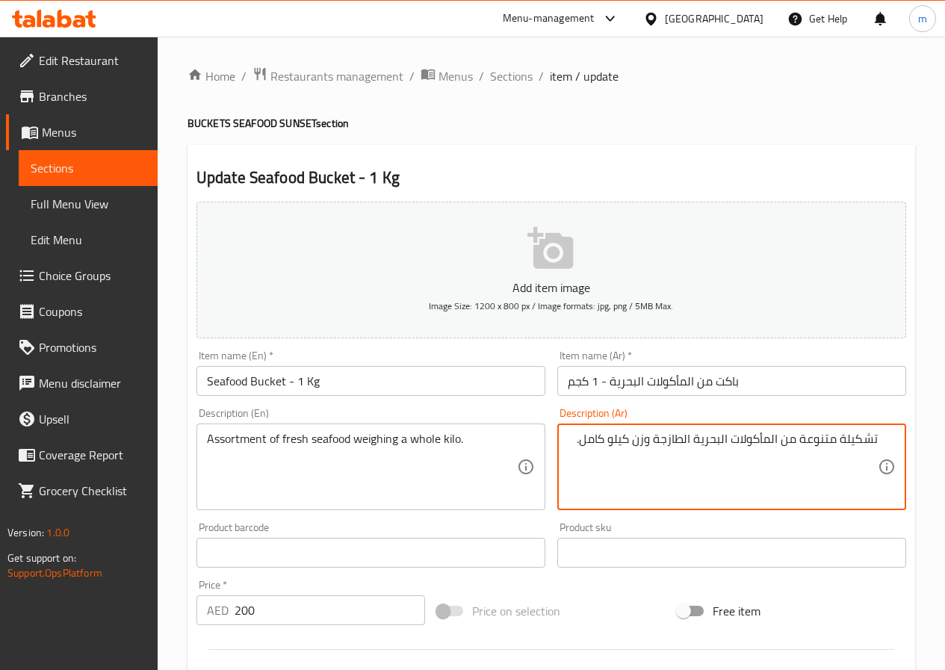
click at [836, 437] on textarea "تشكيلة متنوعة من المأكولات البحرية الطازجة وزن كيلو كامل." at bounding box center [722, 467] width 310 height 71
drag, startPoint x: 842, startPoint y: 437, endPoint x: 847, endPoint y: 415, distance: 22.1
click at [914, 436] on div "Update Seafood Bucket - 1 Kg Add item image Image Size: 1200 x 800 px / Image f…" at bounding box center [550, 579] width 727 height 869
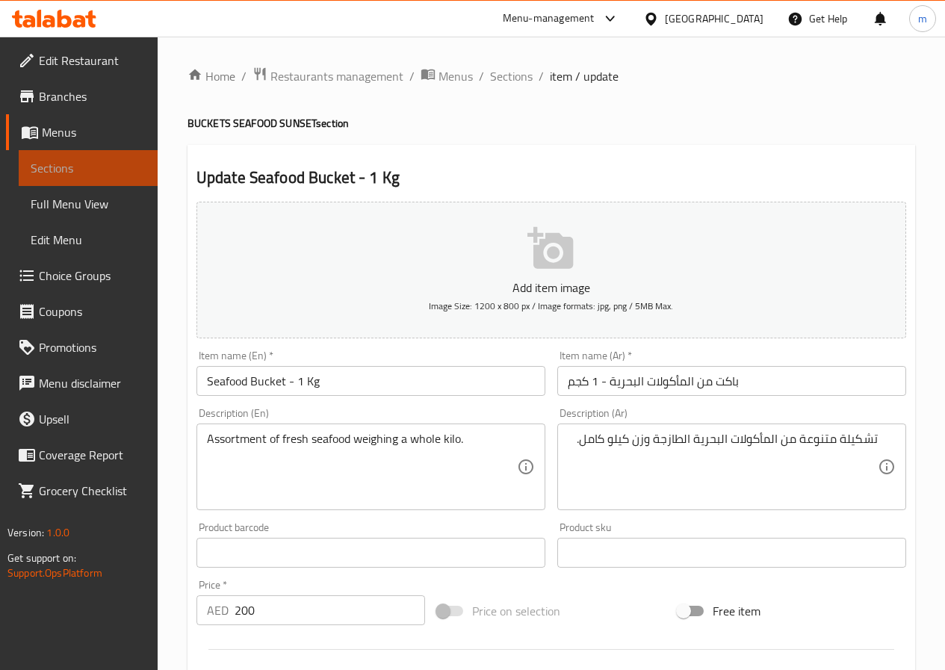
click at [101, 161] on span "Sections" at bounding box center [88, 168] width 115 height 18
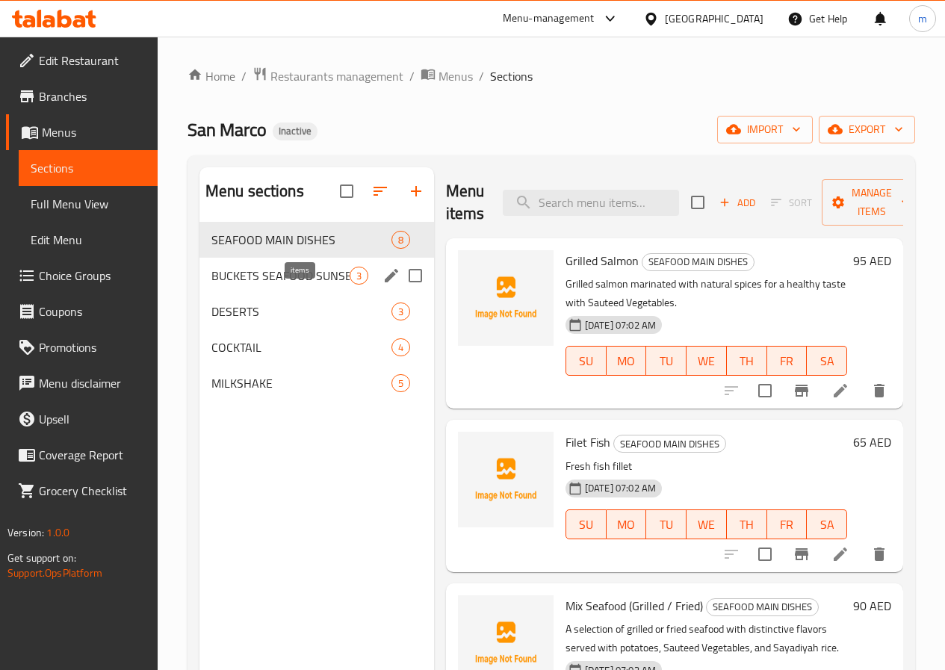
click at [350, 283] on span "3" at bounding box center [358, 276] width 17 height 14
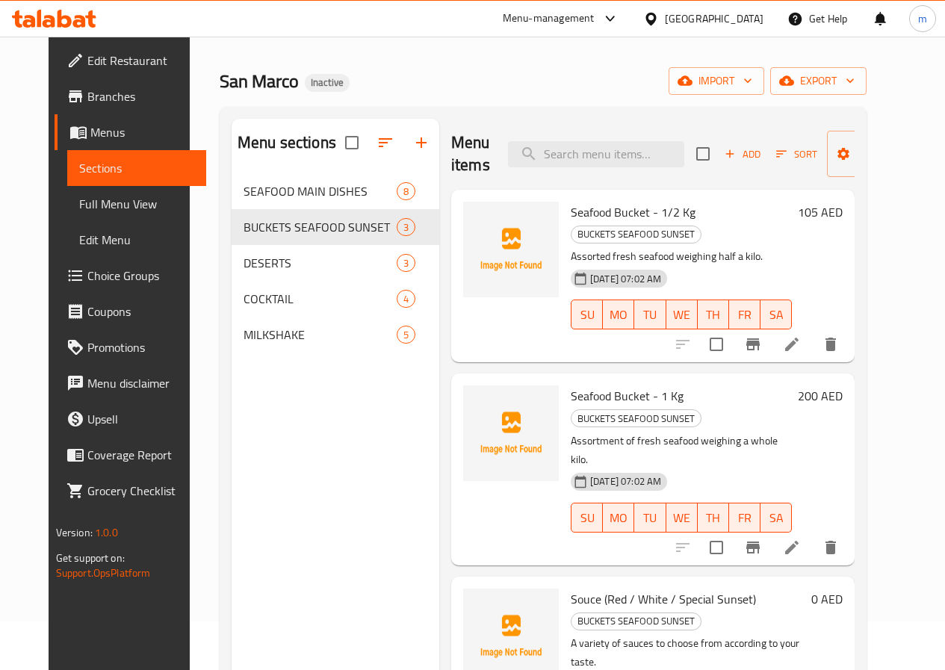
scroll to position [75, 0]
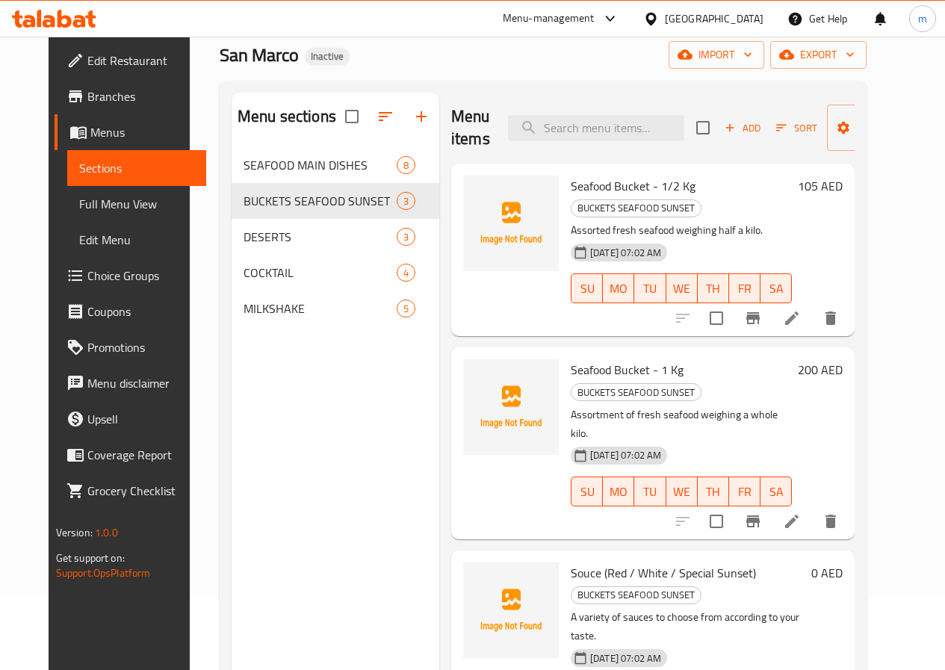
click at [800, 309] on icon at bounding box center [792, 318] width 18 height 18
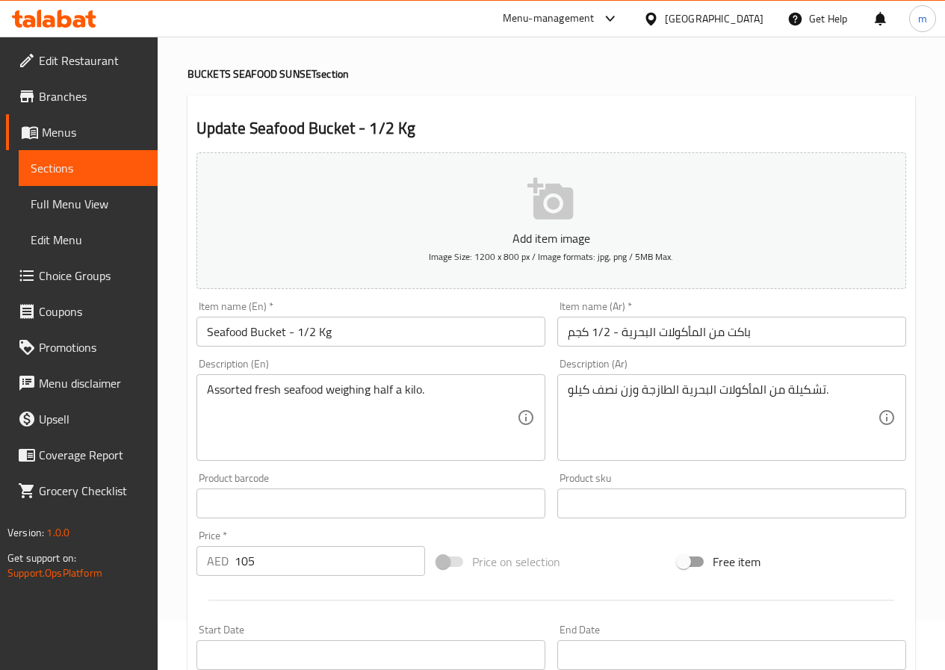
scroll to position [75, 0]
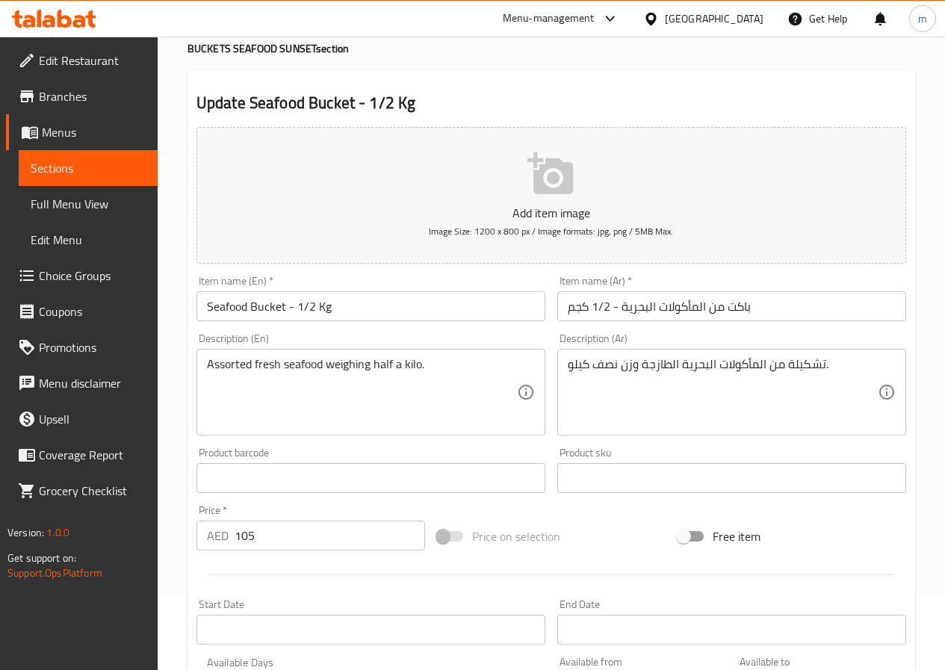
drag, startPoint x: 204, startPoint y: 364, endPoint x: 427, endPoint y: 370, distance: 223.4
click at [427, 370] on div "Assorted fresh seafood weighing half a kilo. Description (En)" at bounding box center [370, 392] width 349 height 87
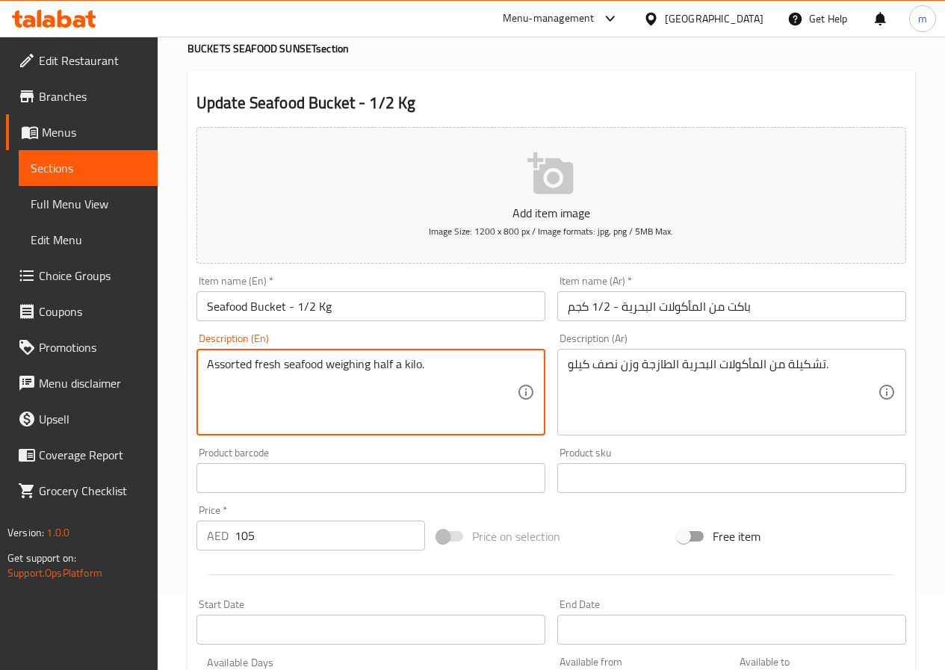
click at [421, 368] on textarea "Assorted fresh seafood weighing half a kilo." at bounding box center [362, 392] width 310 height 71
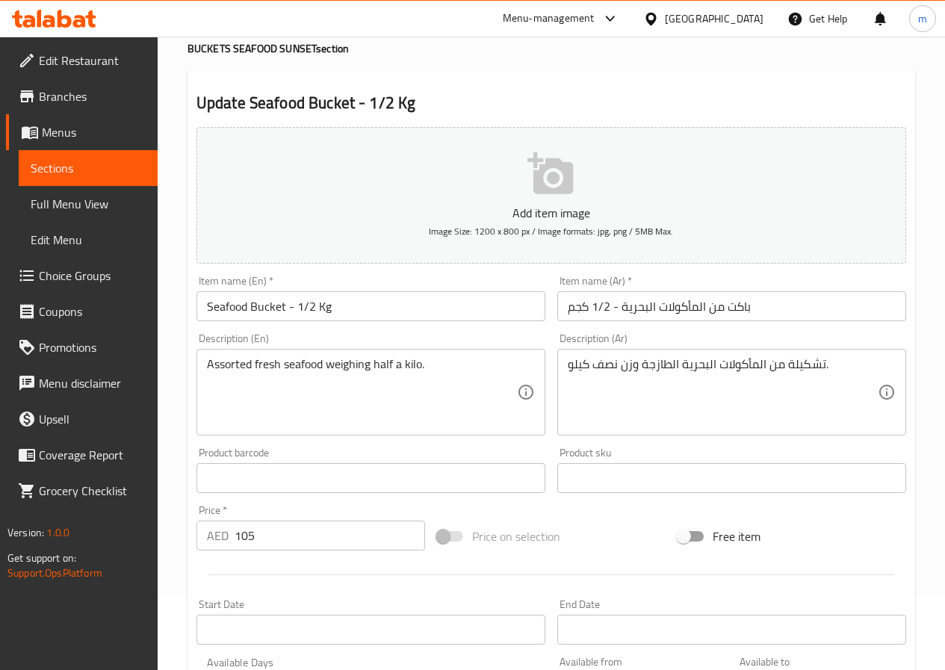
click at [115, 158] on link "Sections" at bounding box center [88, 168] width 139 height 36
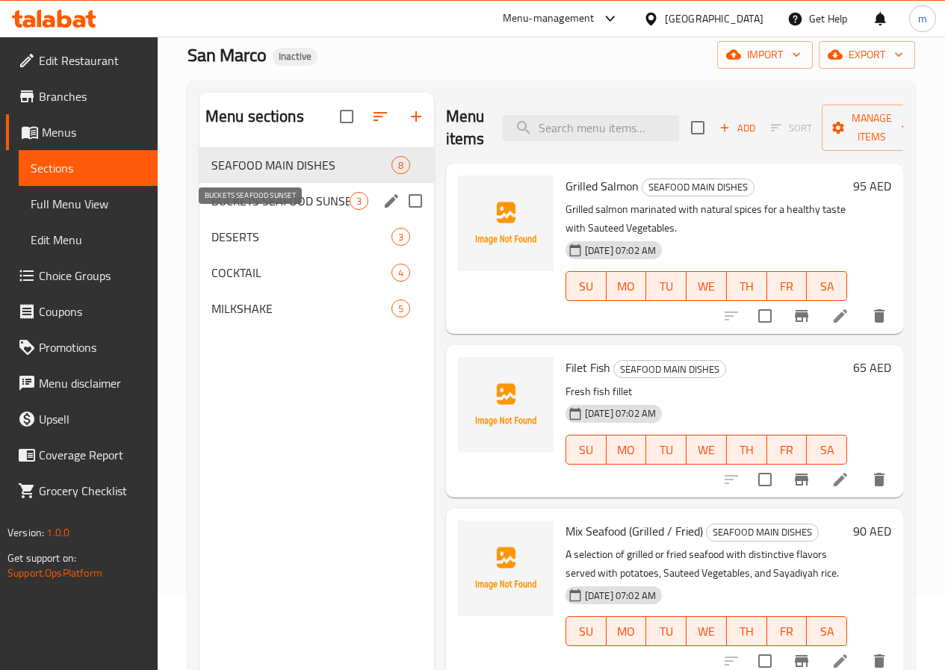
click at [275, 210] on span "BUCKETS SEAFOOD SUNSET" at bounding box center [280, 201] width 138 height 18
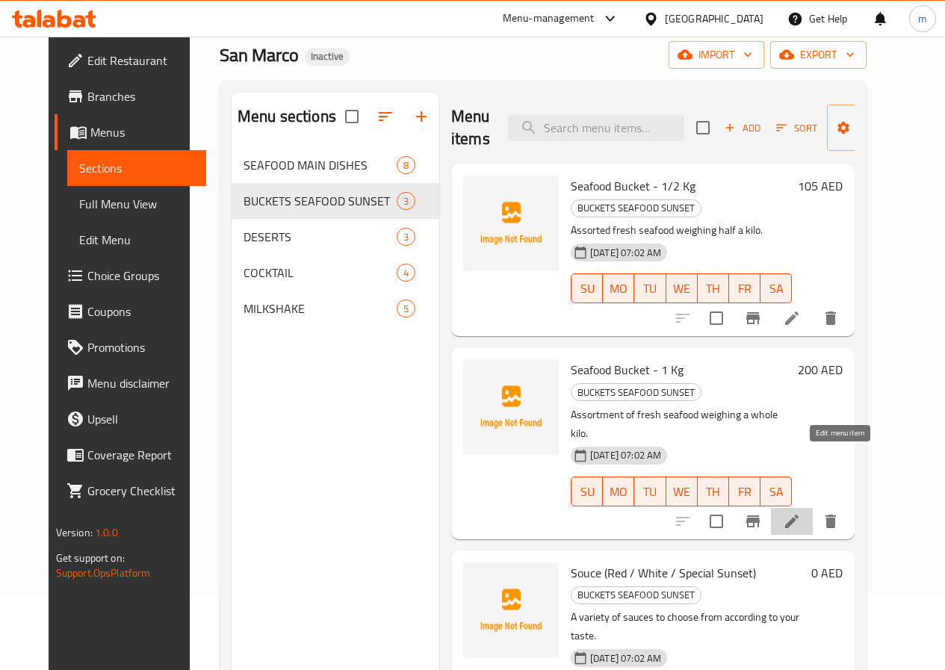
click at [798, 514] on icon at bounding box center [791, 520] width 13 height 13
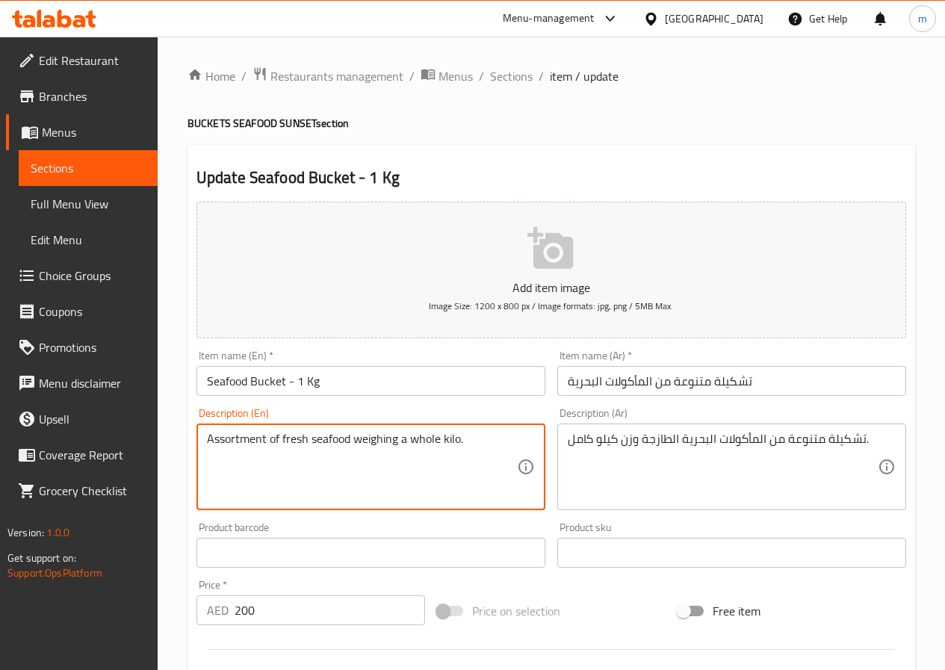
click at [271, 441] on textarea "Assortment of fresh seafood weighing a whole kilo." at bounding box center [362, 467] width 310 height 71
paste textarea "variety"
drag, startPoint x: 302, startPoint y: 438, endPoint x: 315, endPoint y: 442, distance: 13.2
click at [315, 442] on textarea "Assortment variety of fresh seafood weighing a whole kilo." at bounding box center [362, 467] width 310 height 71
click at [264, 437] on textarea "Assortment variety fresh seafood weighing a whole kilo." at bounding box center [362, 467] width 310 height 71
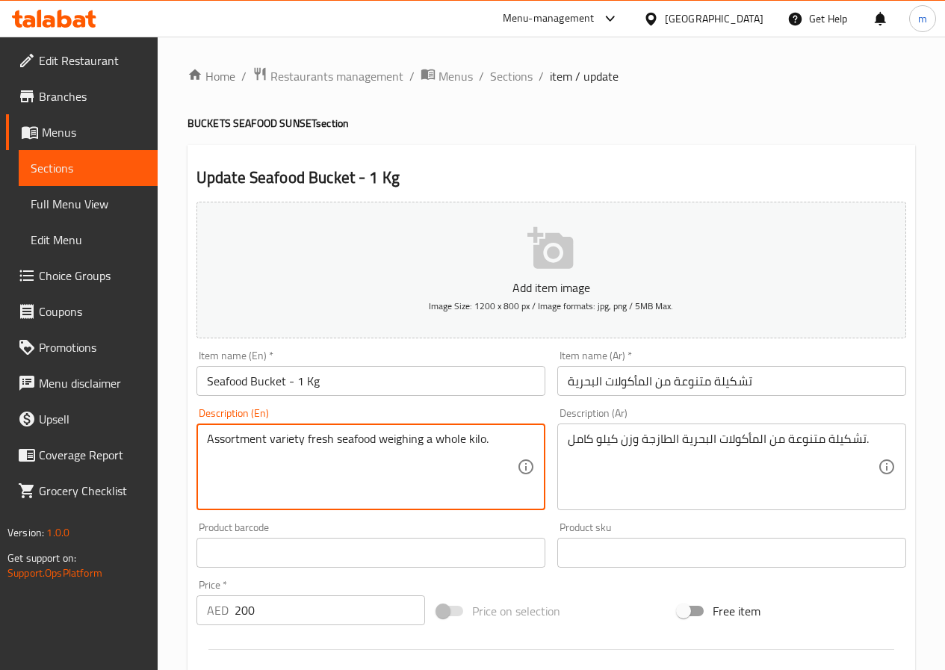
paste textarea "of"
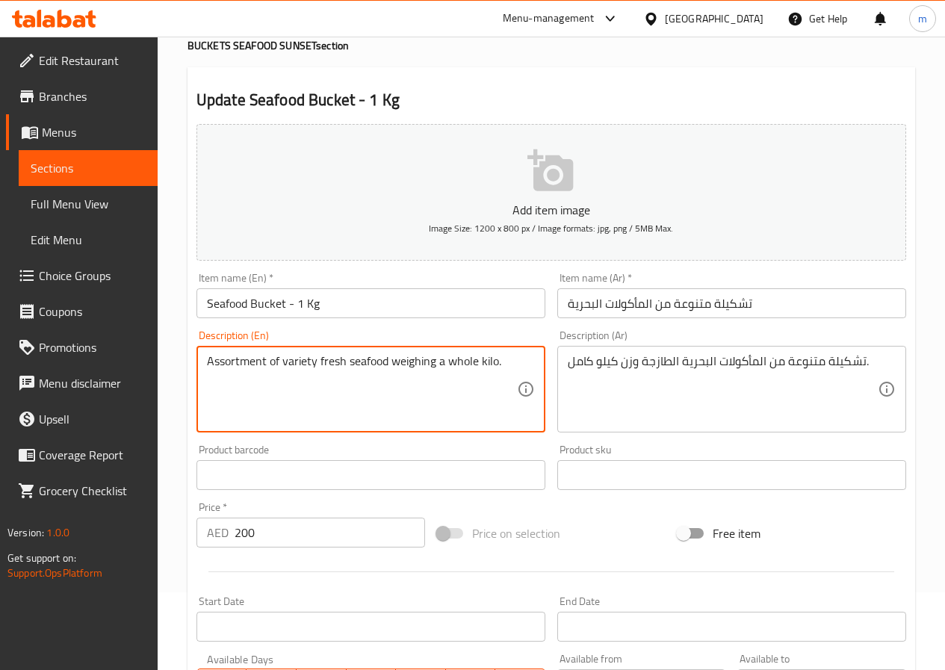
scroll to position [75, 0]
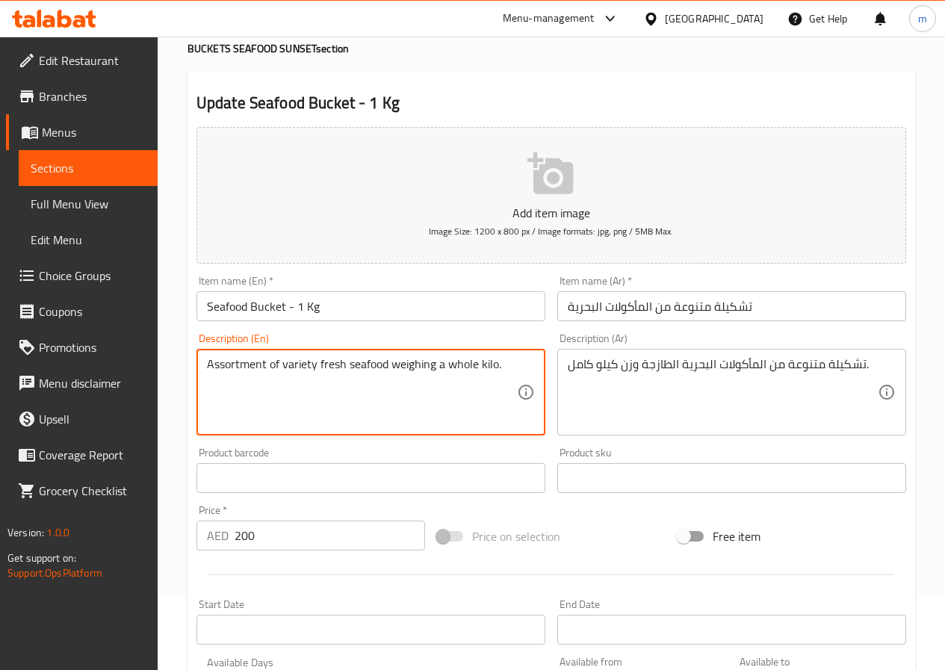
type textarea "Assortment of variety fresh seafood weighing a whole kilo."
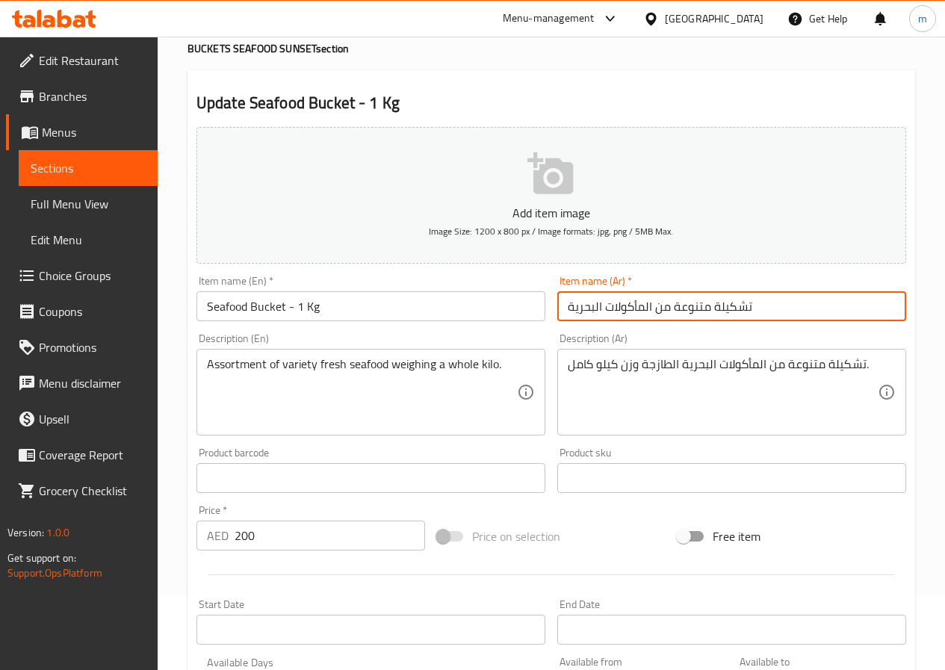
click at [605, 293] on input "تشكيلة متنوعة من المأكولات البحرية" at bounding box center [731, 306] width 349 height 30
paste input "اكت من المأكولات البحرية - 1/2 كجم"
drag, startPoint x: 611, startPoint y: 301, endPoint x: 599, endPoint y: 299, distance: 12.0
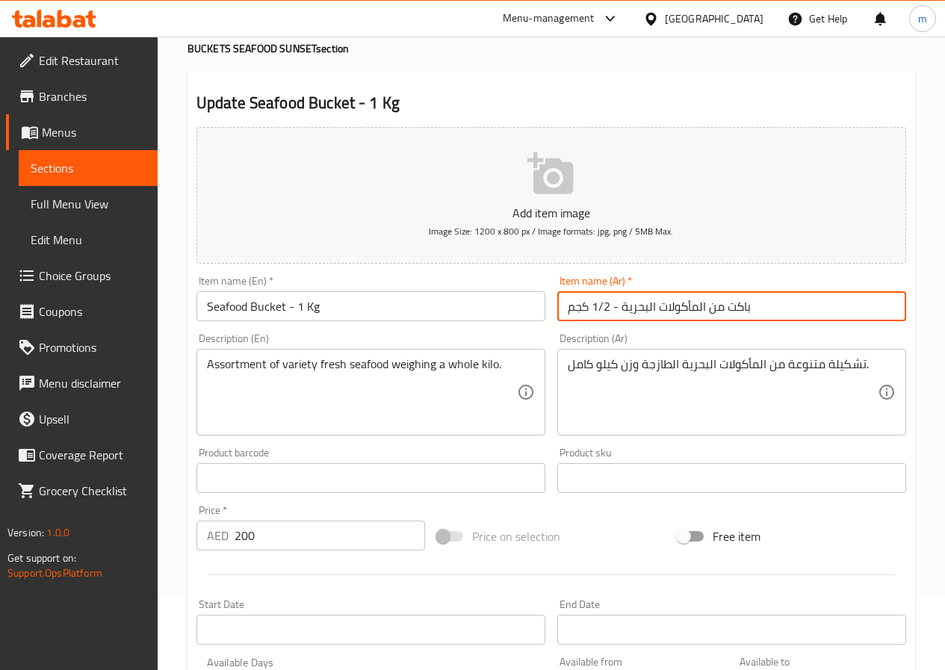
click at [599, 299] on input "باكت من المأكولات البحرية - 1/2 كجم" at bounding box center [731, 306] width 349 height 30
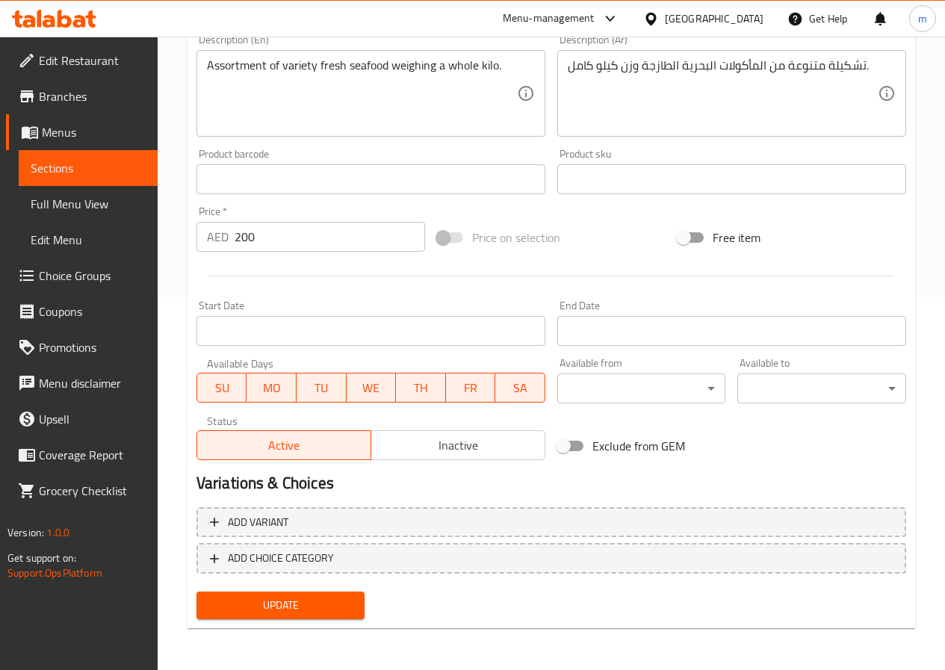
type input "باكت من المأكولات البحرية - 1 كجم"
click at [340, 607] on span "Update" at bounding box center [280, 605] width 145 height 19
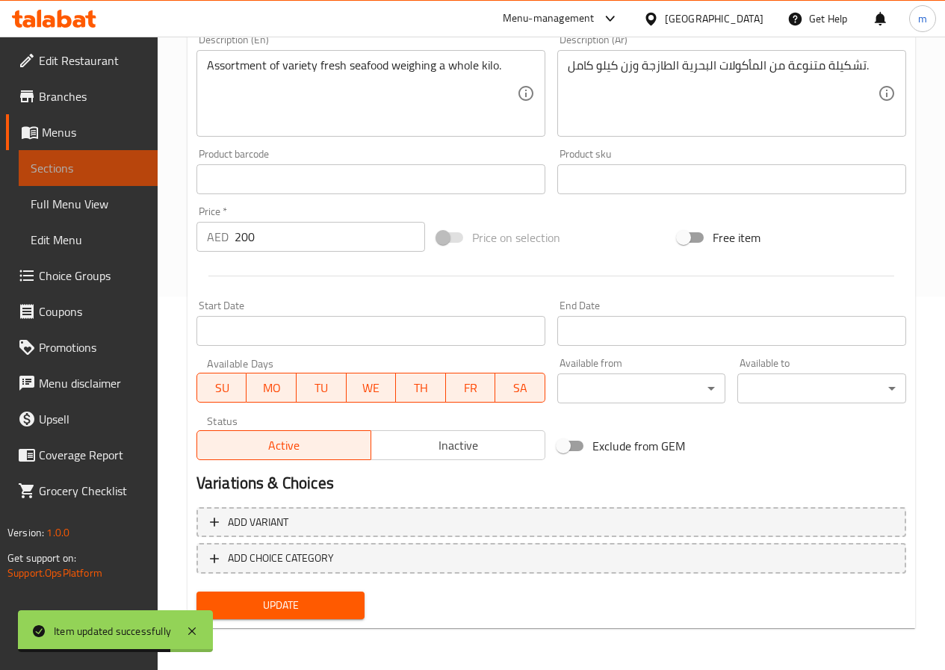
click at [61, 164] on span "Sections" at bounding box center [88, 168] width 115 height 18
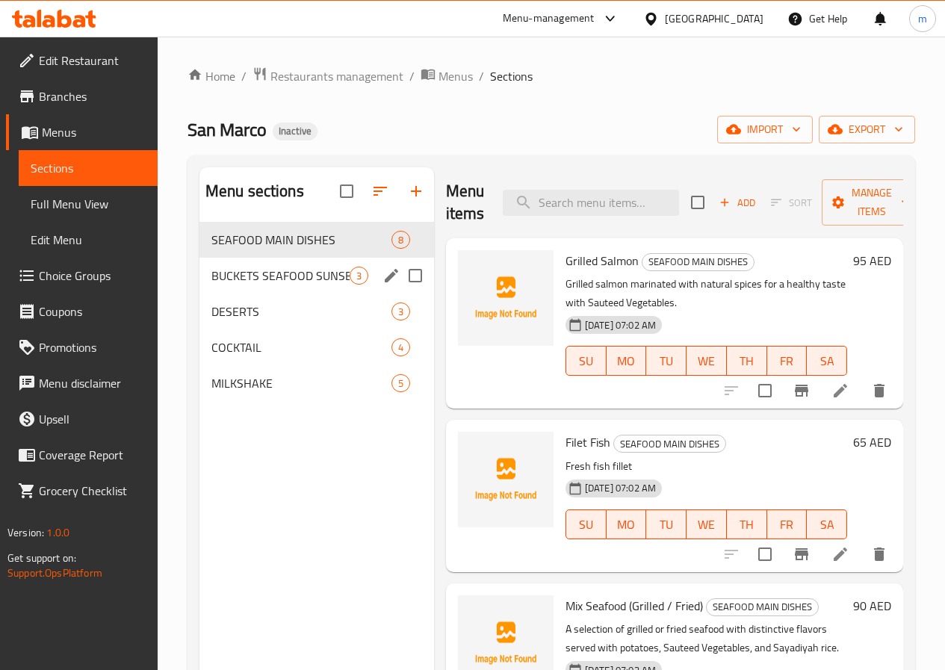
click at [272, 284] on span "BUCKETS SEAFOOD SUNSET" at bounding box center [280, 276] width 138 height 18
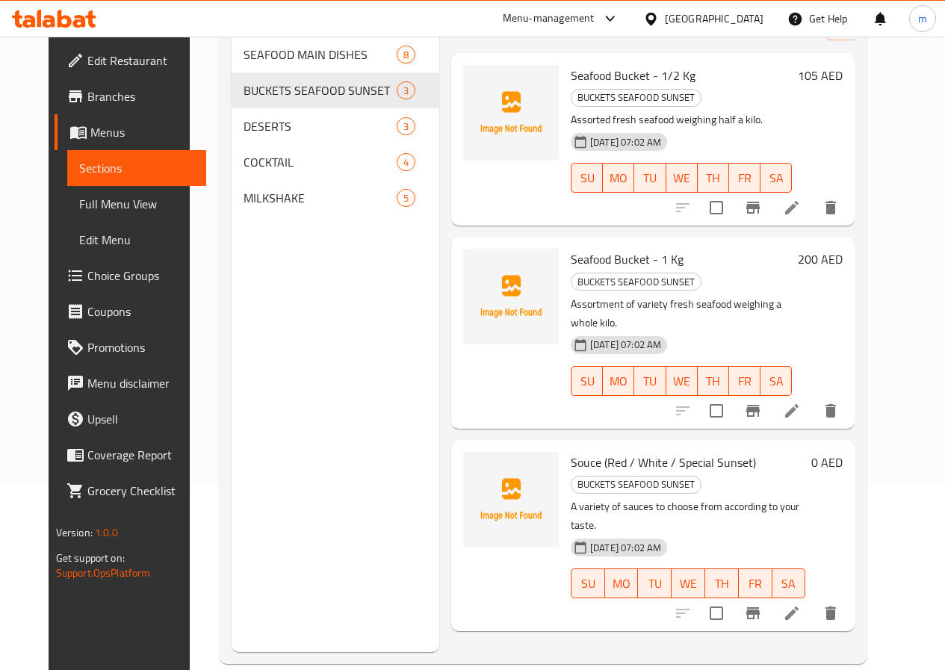
scroll to position [209, 0]
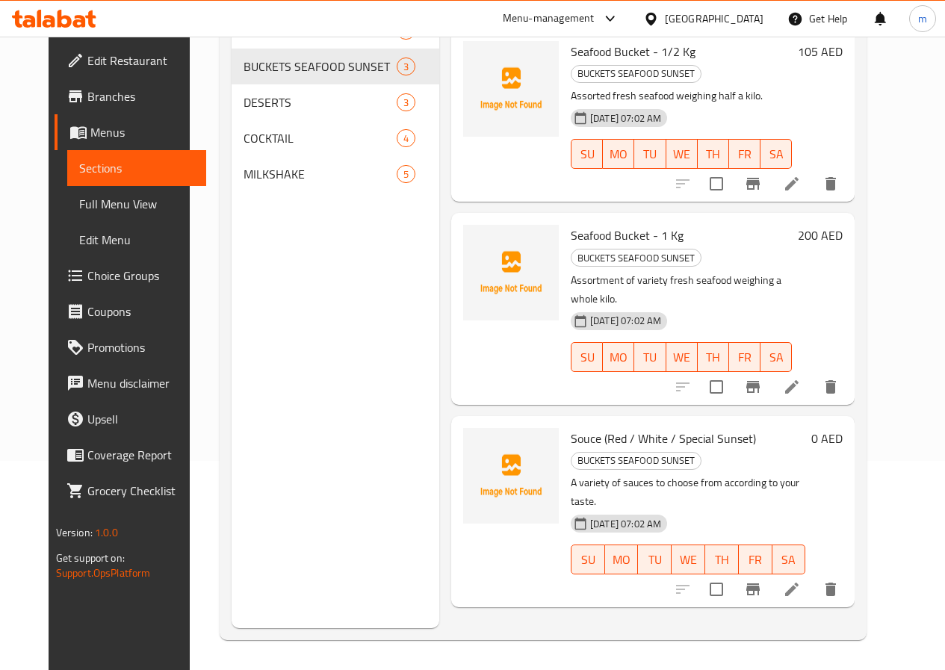
click at [812, 576] on li at bounding box center [792, 589] width 42 height 27
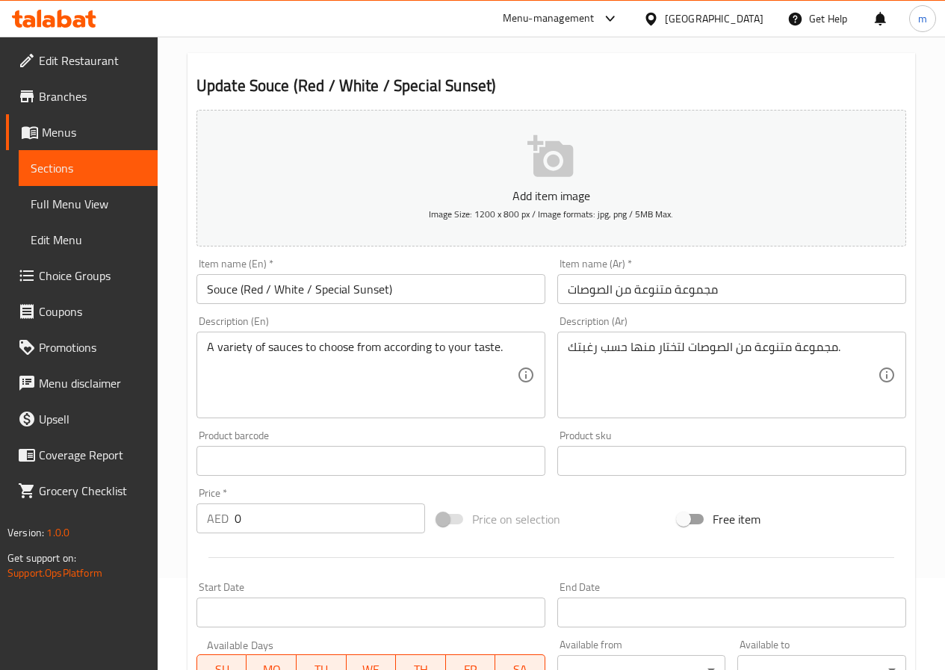
scroll to position [12, 0]
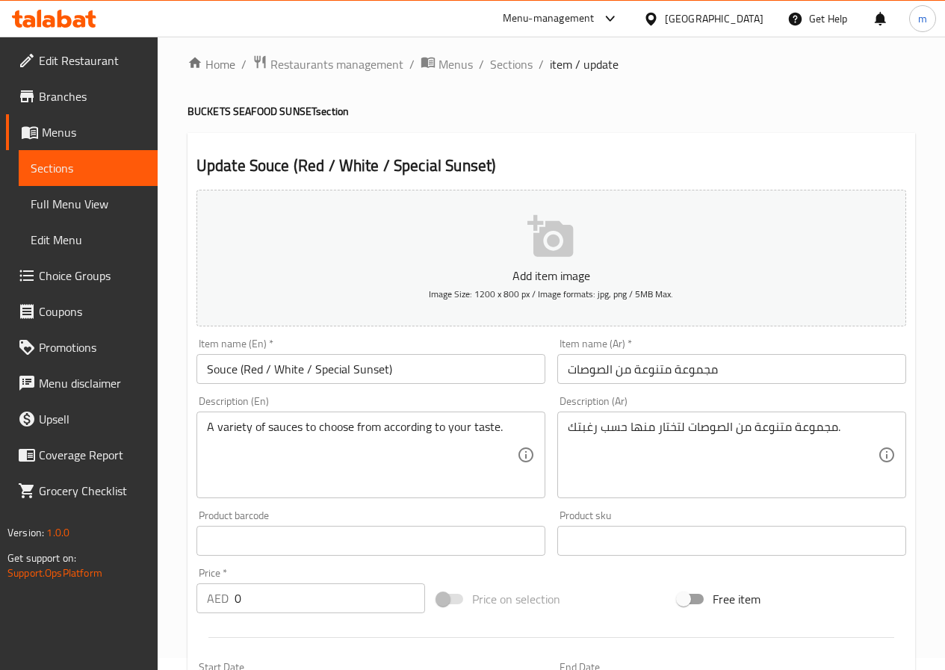
click at [55, 168] on span "Sections" at bounding box center [88, 168] width 115 height 18
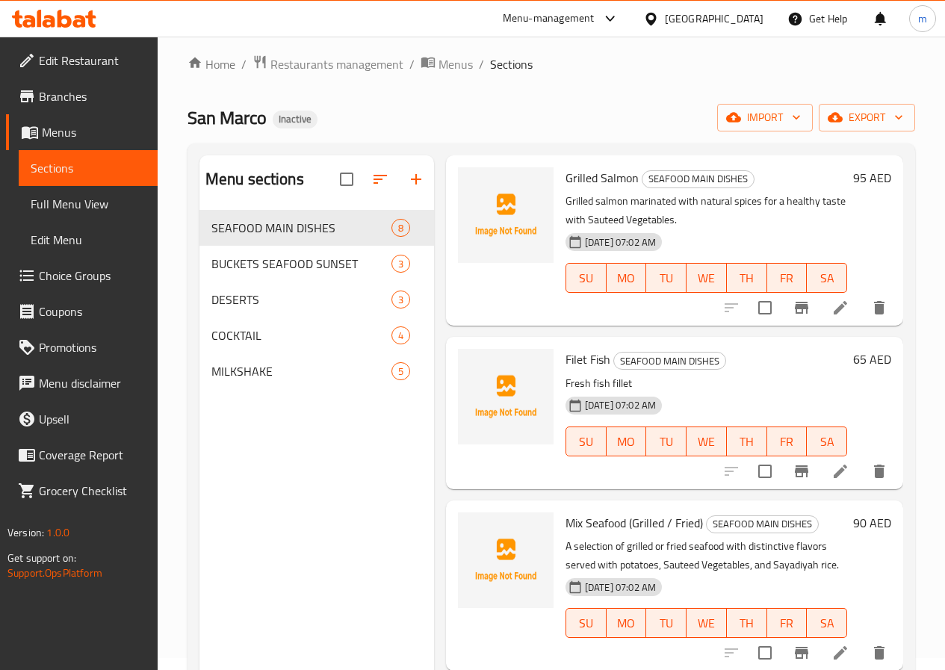
scroll to position [224, 0]
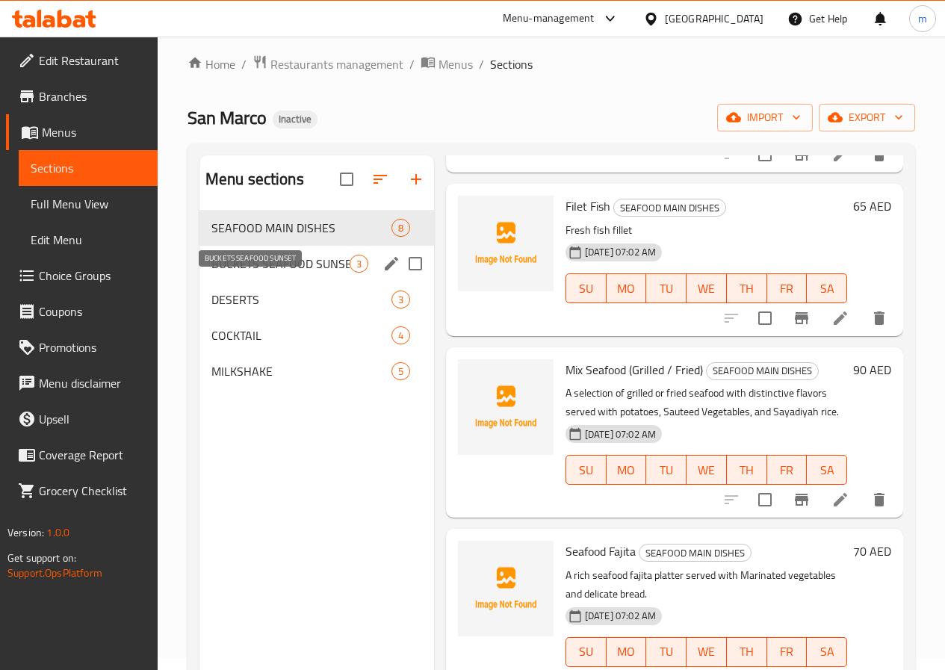
click at [237, 273] on span "BUCKETS SEAFOOD SUNSET" at bounding box center [280, 264] width 138 height 18
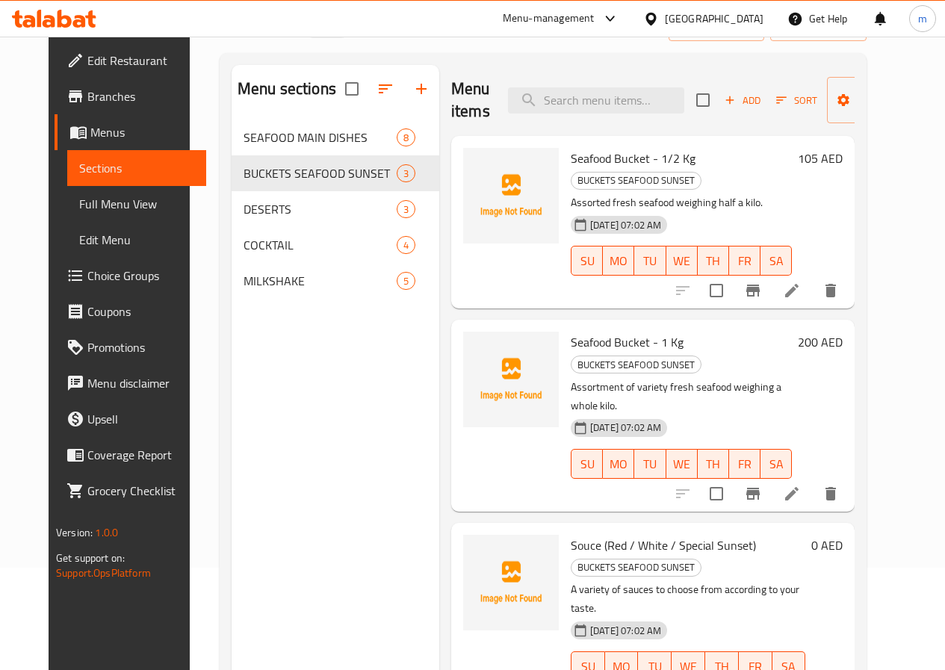
scroll to position [209, 0]
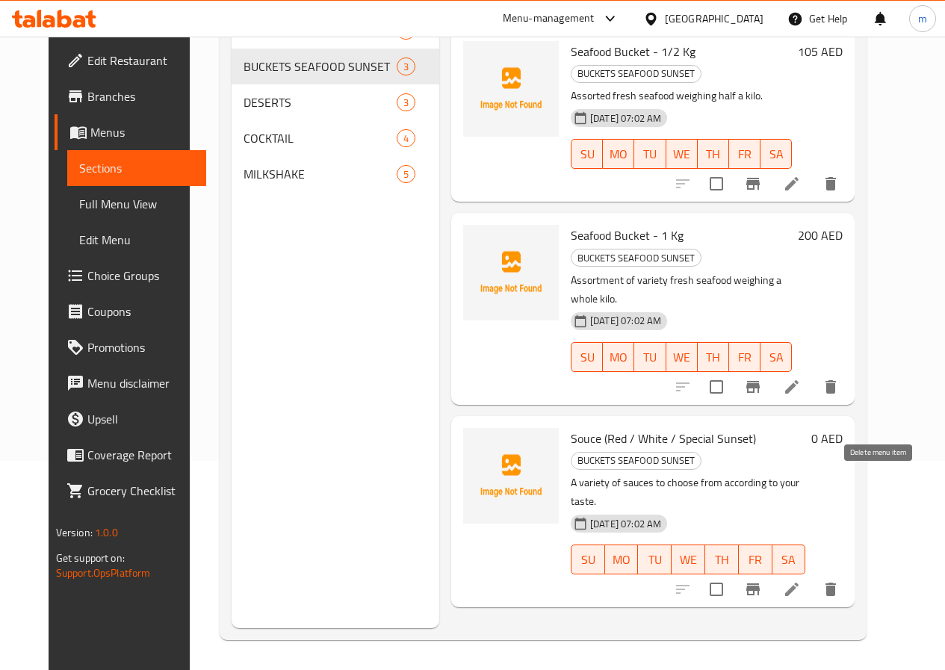
click at [839, 580] on icon "delete" at bounding box center [830, 589] width 18 height 18
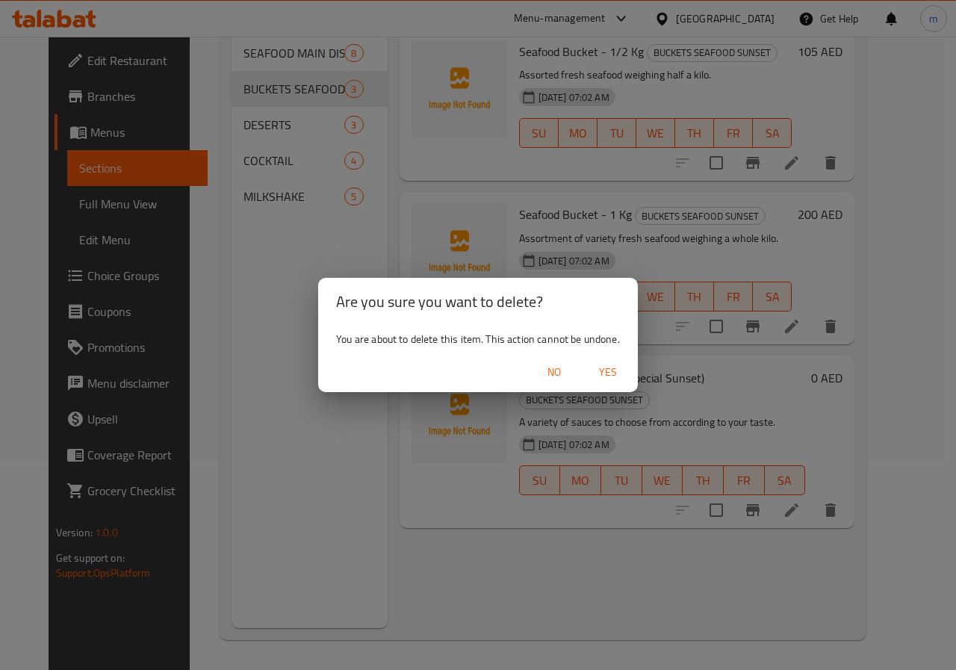
click at [470, 590] on div "Are you sure you want to delete? You are about to delete this item. This action…" at bounding box center [478, 335] width 956 height 670
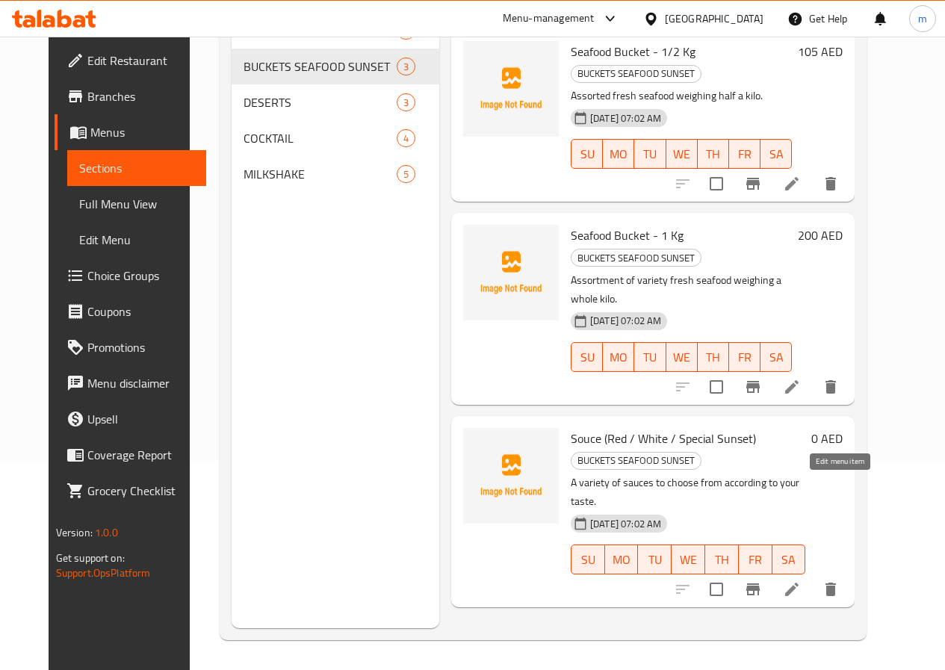
click at [800, 580] on icon at bounding box center [792, 589] width 18 height 18
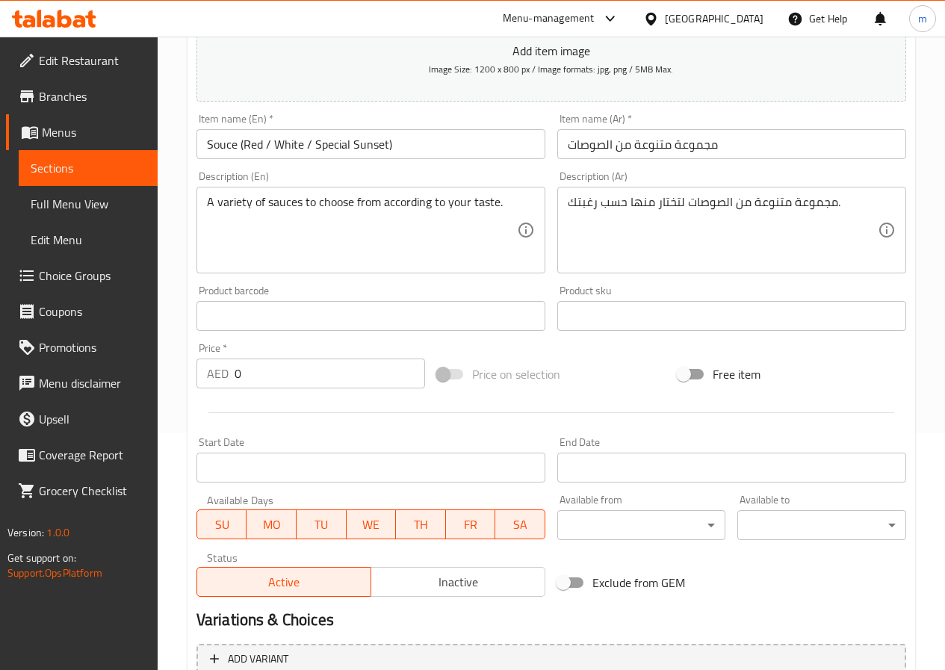
scroll to position [236, 0]
click at [78, 155] on link "Sections" at bounding box center [88, 168] width 139 height 36
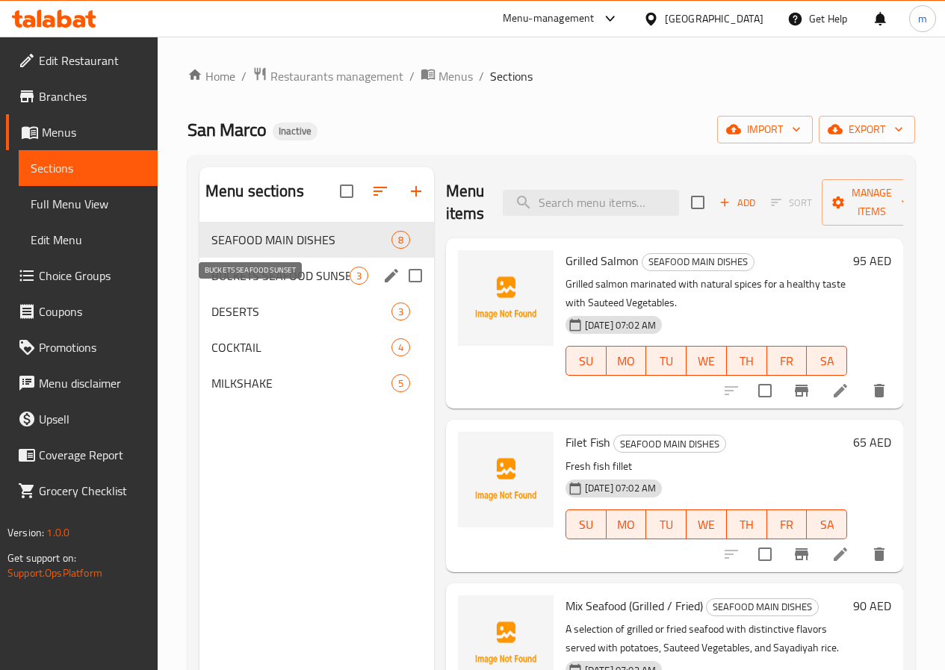
click at [267, 284] on span "BUCKETS SEAFOOD SUNSET" at bounding box center [280, 276] width 138 height 18
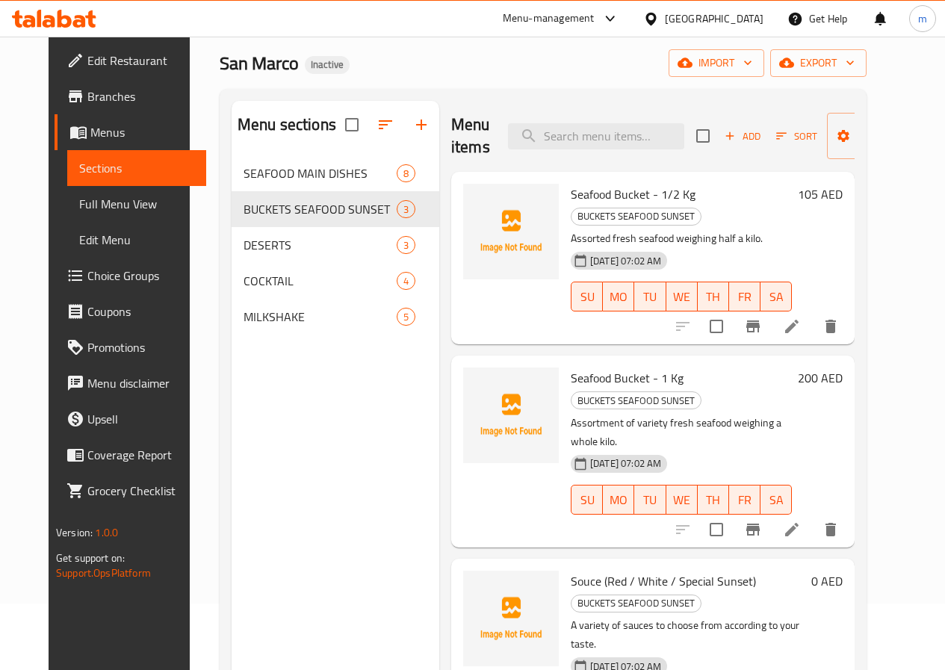
scroll to position [209, 0]
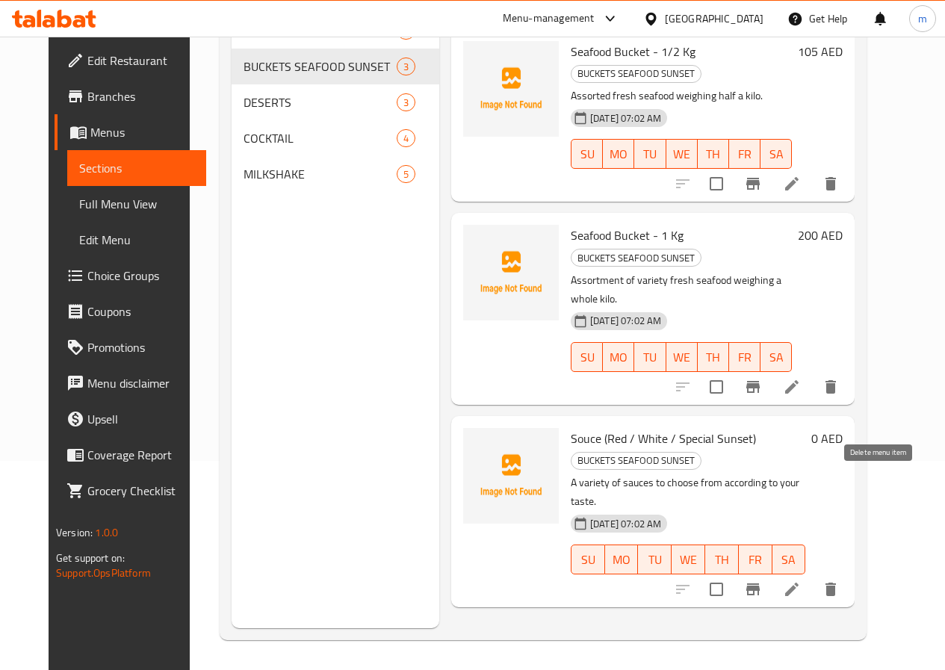
click at [839, 580] on icon "delete" at bounding box center [830, 589] width 18 height 18
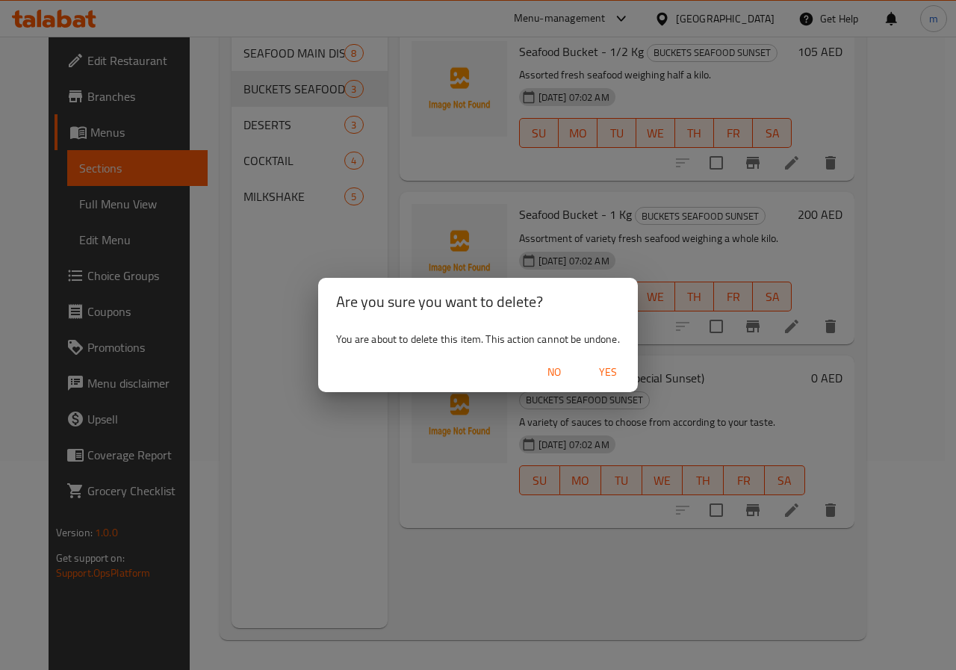
click at [603, 373] on span "Yes" at bounding box center [608, 372] width 36 height 19
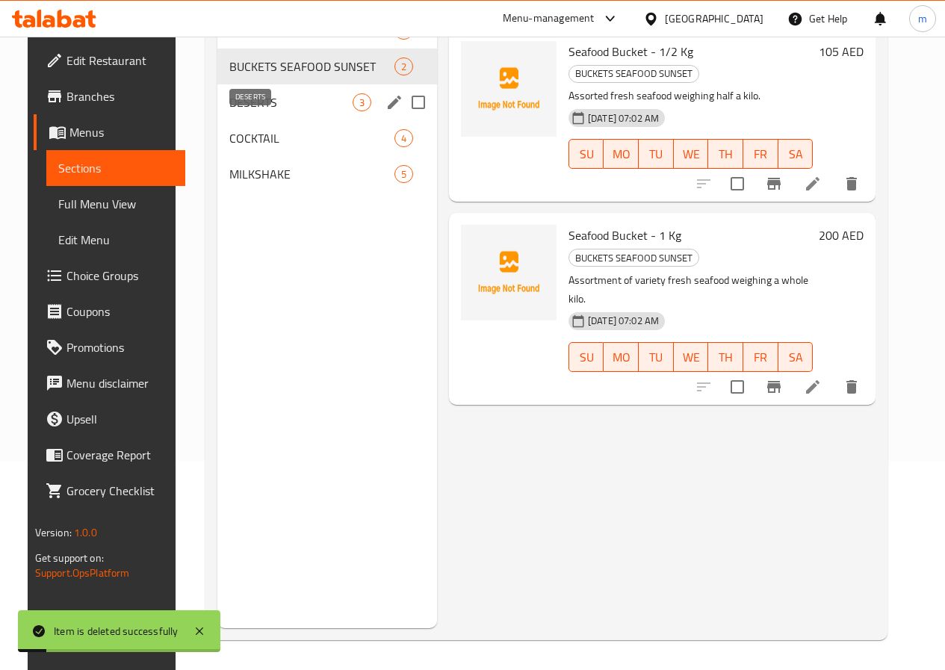
click at [275, 111] on span "DESERTS" at bounding box center [290, 102] width 123 height 18
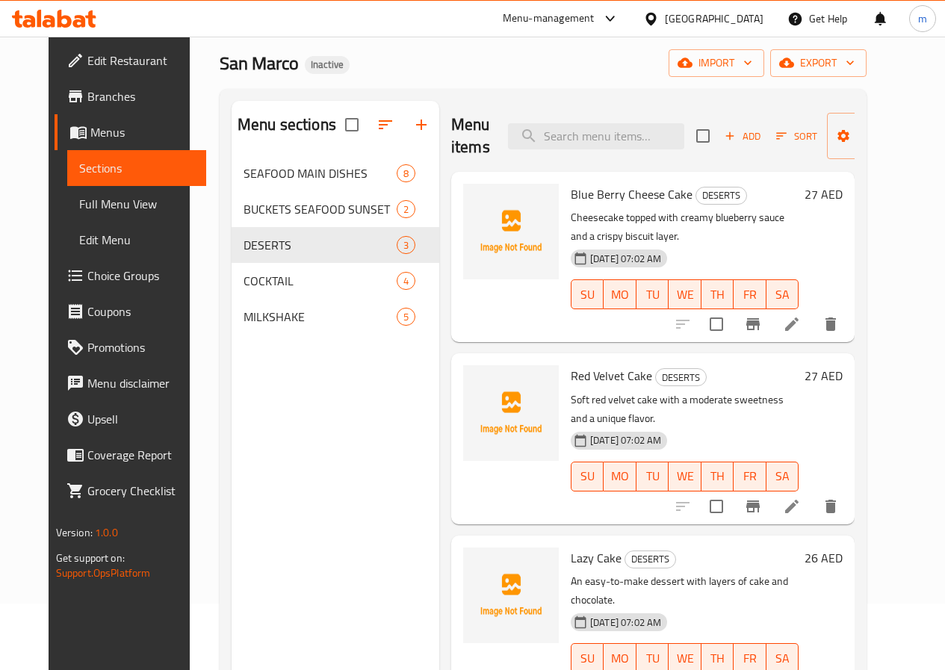
scroll to position [60, 0]
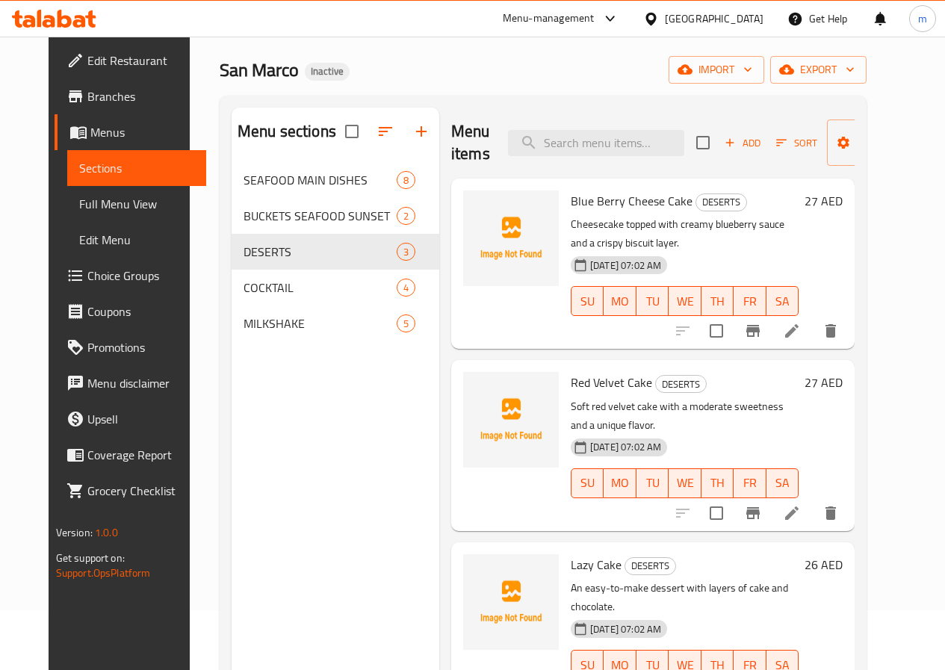
click at [798, 324] on icon at bounding box center [791, 330] width 13 height 13
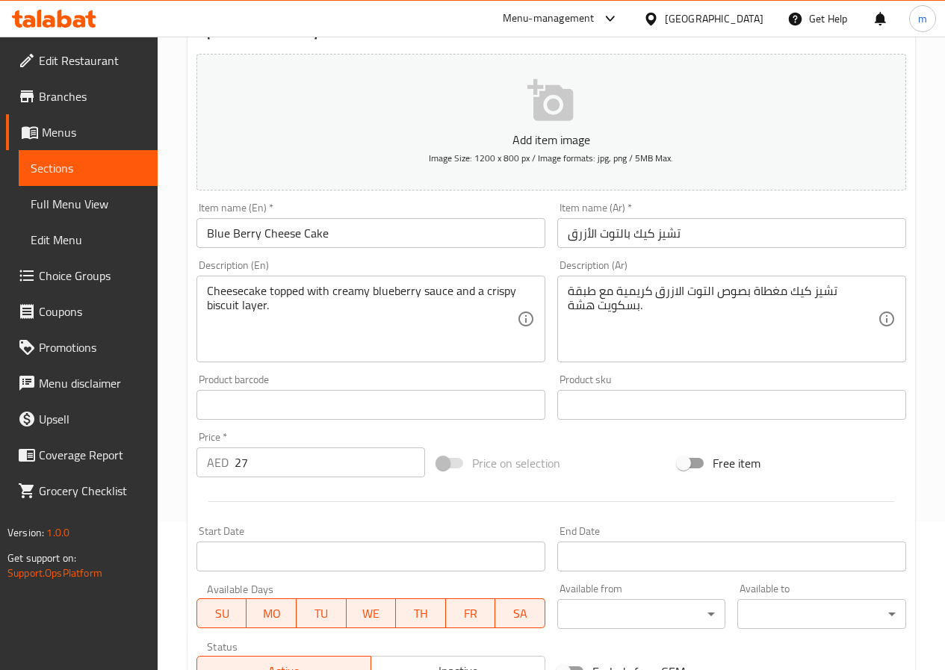
scroll to position [149, 0]
click at [104, 145] on link "Menus" at bounding box center [82, 132] width 152 height 36
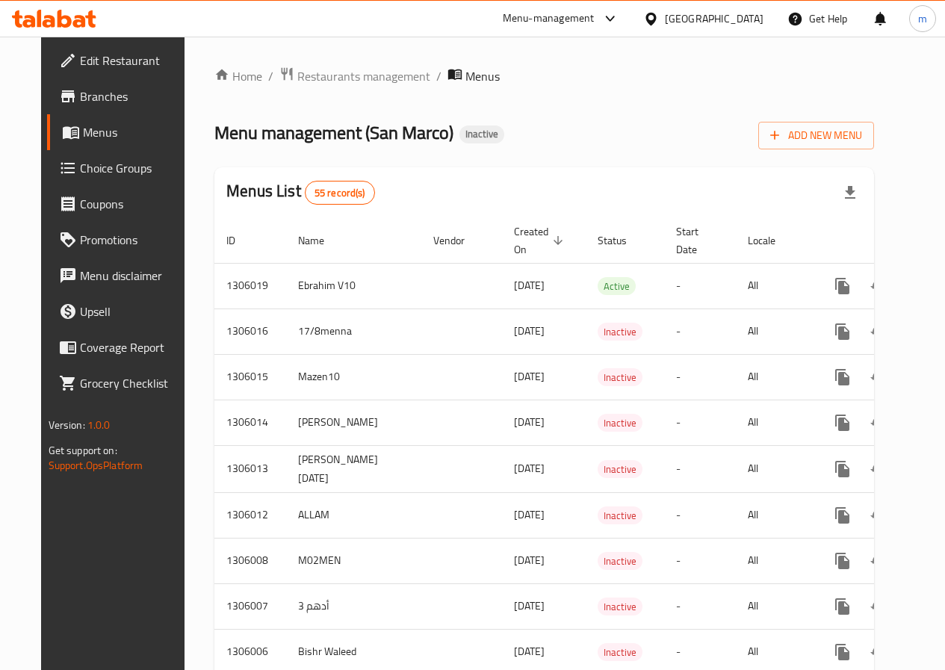
click at [82, 161] on span "Choice Groups" at bounding box center [133, 168] width 107 height 18
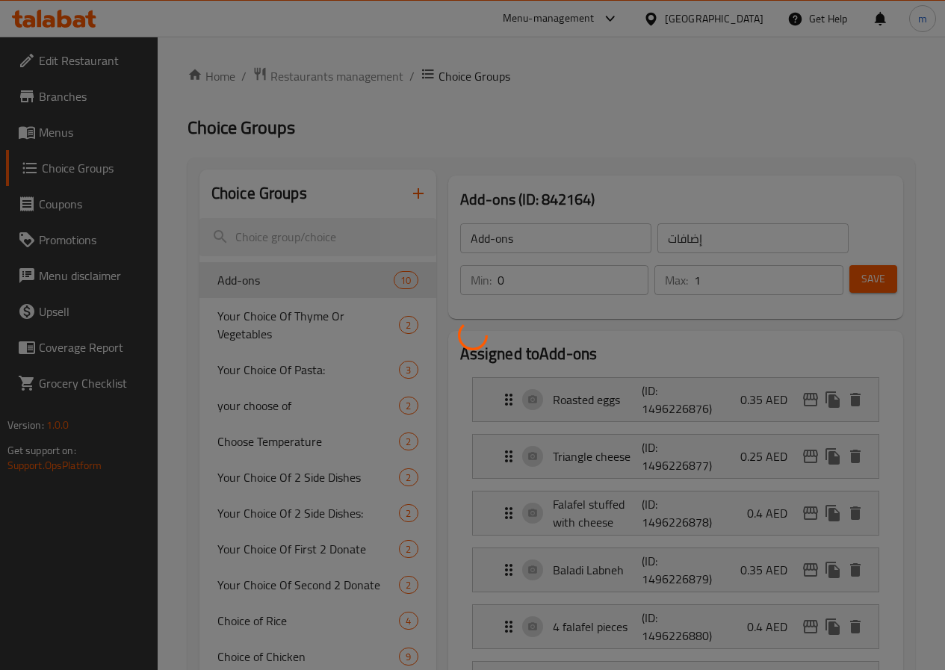
click at [88, 136] on div at bounding box center [472, 335] width 945 height 670
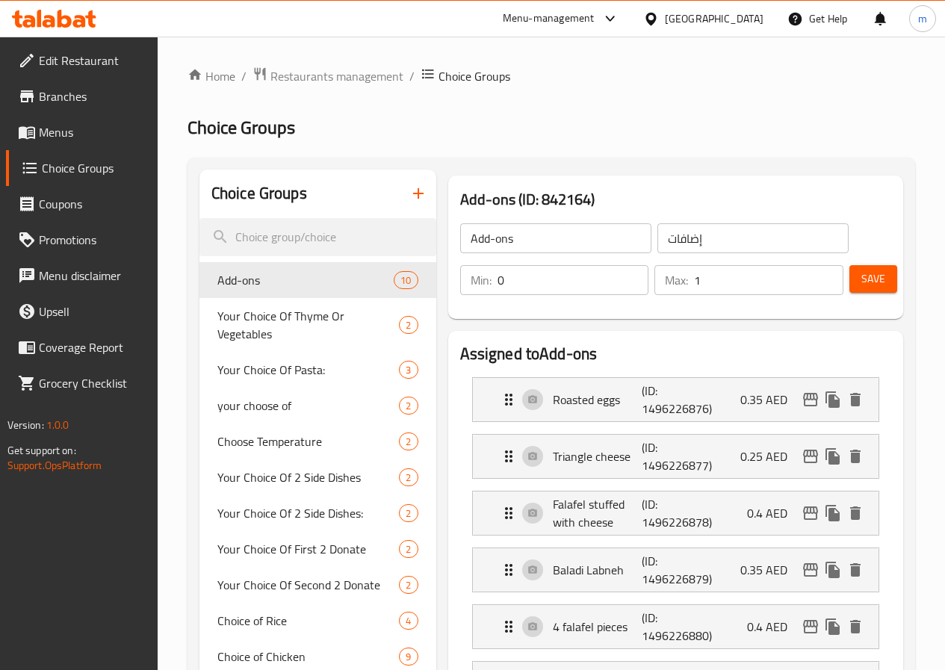
click at [88, 136] on span "Menus" at bounding box center [92, 132] width 107 height 18
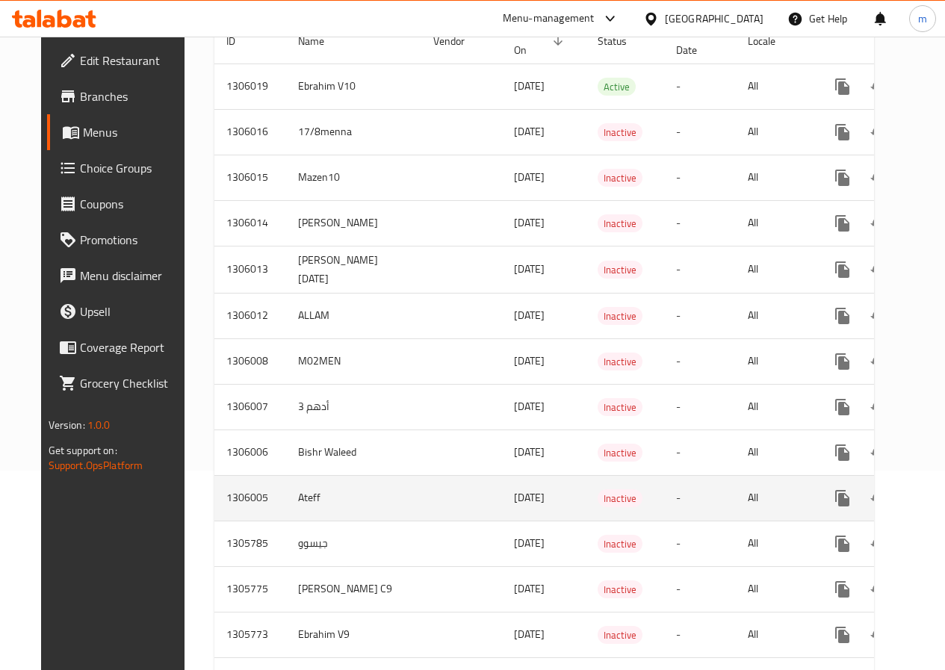
scroll to position [224, 0]
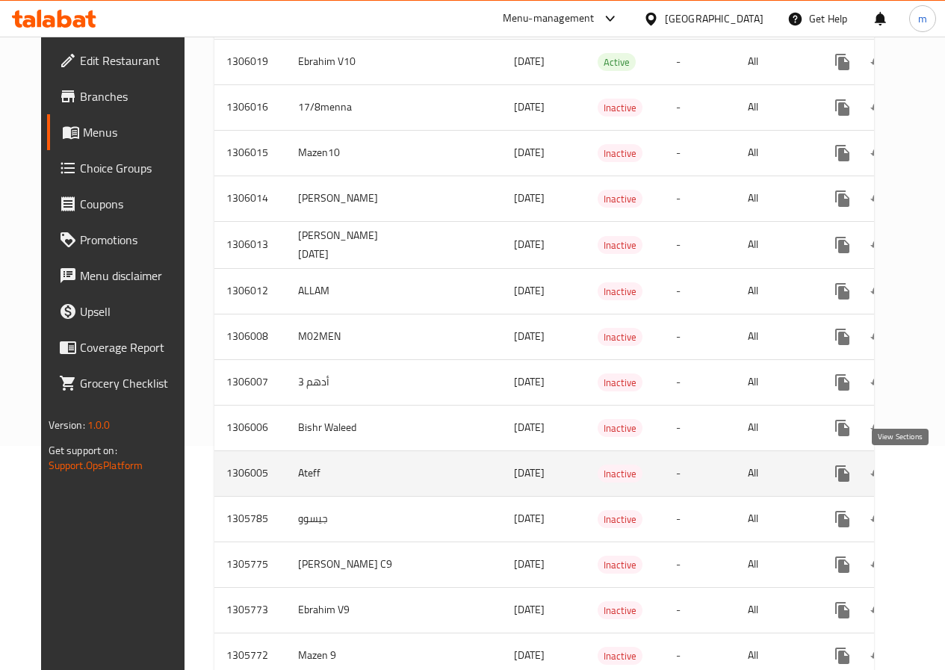
click at [941, 479] on icon "enhanced table" at bounding box center [950, 473] width 18 height 18
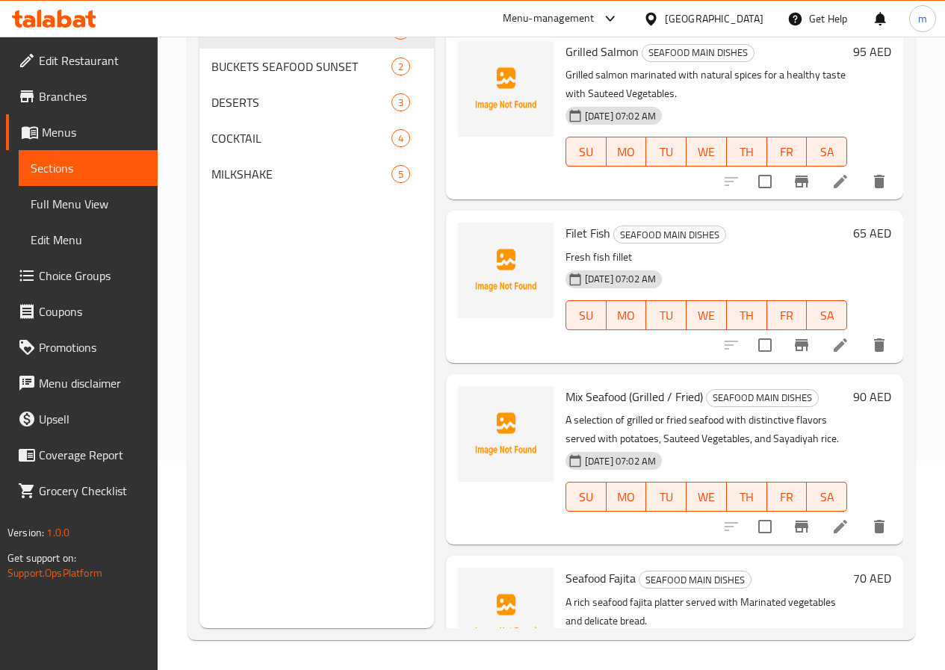
scroll to position [209, 0]
click at [277, 75] on span "BUCKETS SEAFOOD SUNSET" at bounding box center [280, 66] width 138 height 18
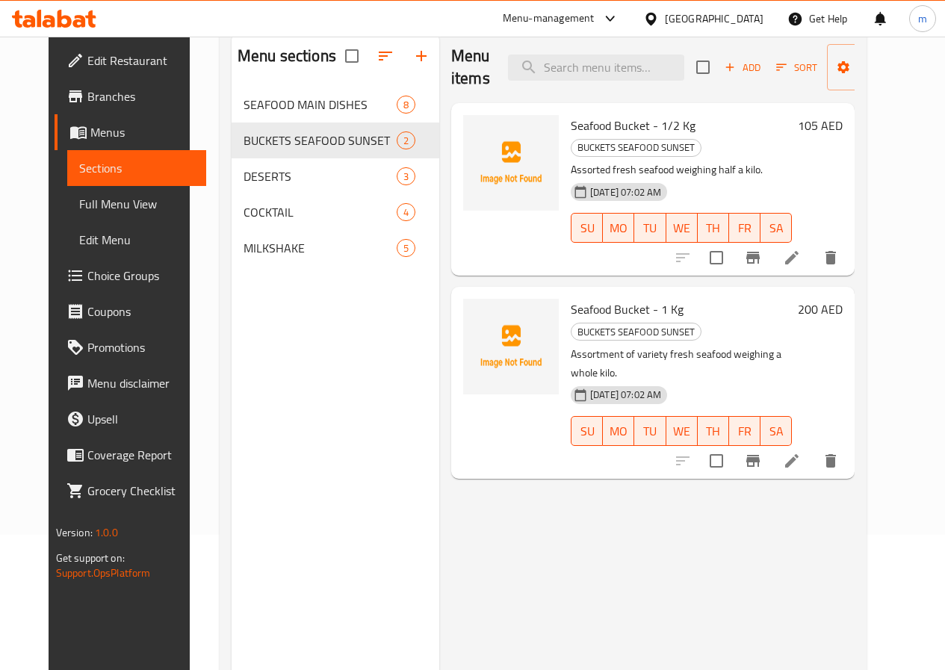
scroll to position [134, 0]
click at [800, 453] on icon at bounding box center [792, 462] width 18 height 18
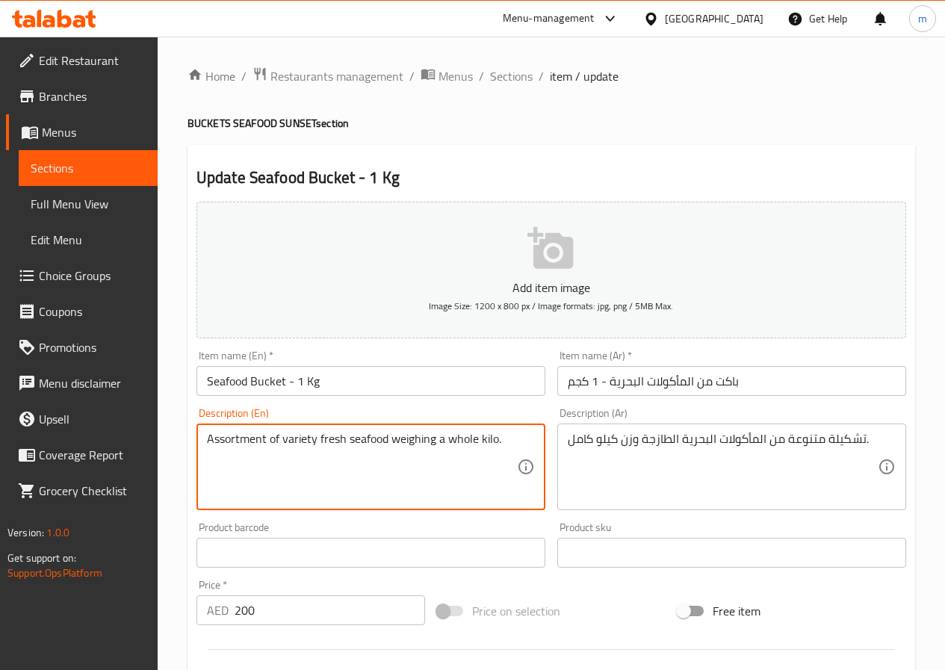
drag, startPoint x: 450, startPoint y: 438, endPoint x: 497, endPoint y: 438, distance: 47.0
click at [103, 162] on span "Sections" at bounding box center [88, 168] width 115 height 18
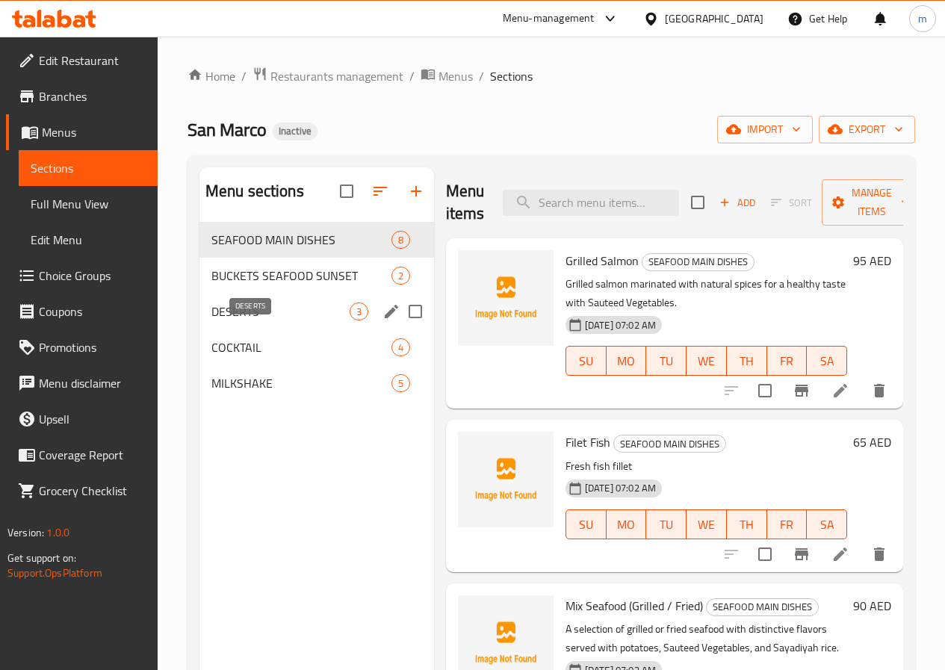
click at [273, 320] on span "DESERTS" at bounding box center [280, 311] width 138 height 18
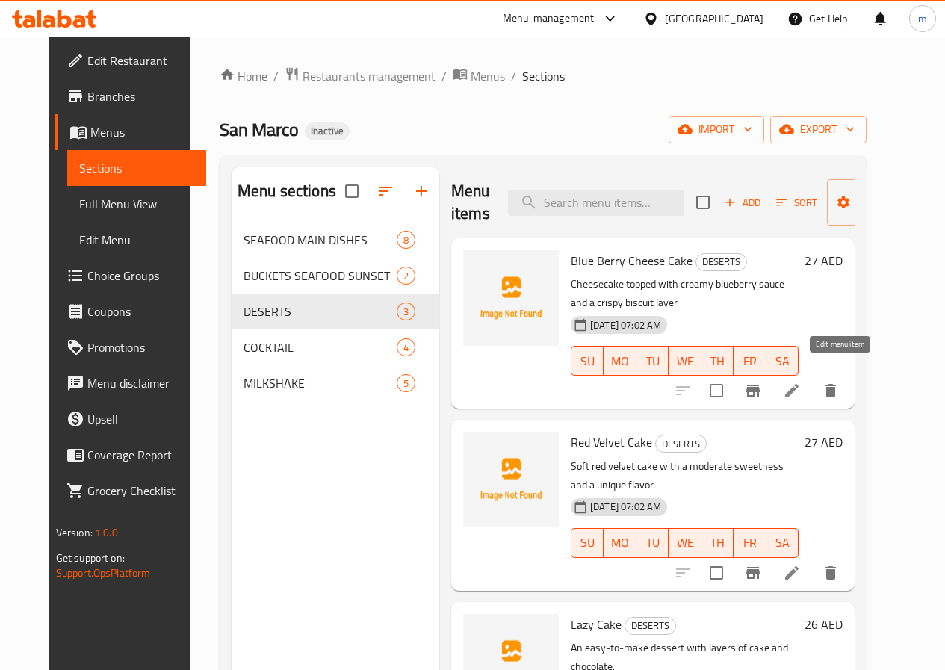
click at [800, 382] on icon at bounding box center [792, 391] width 18 height 18
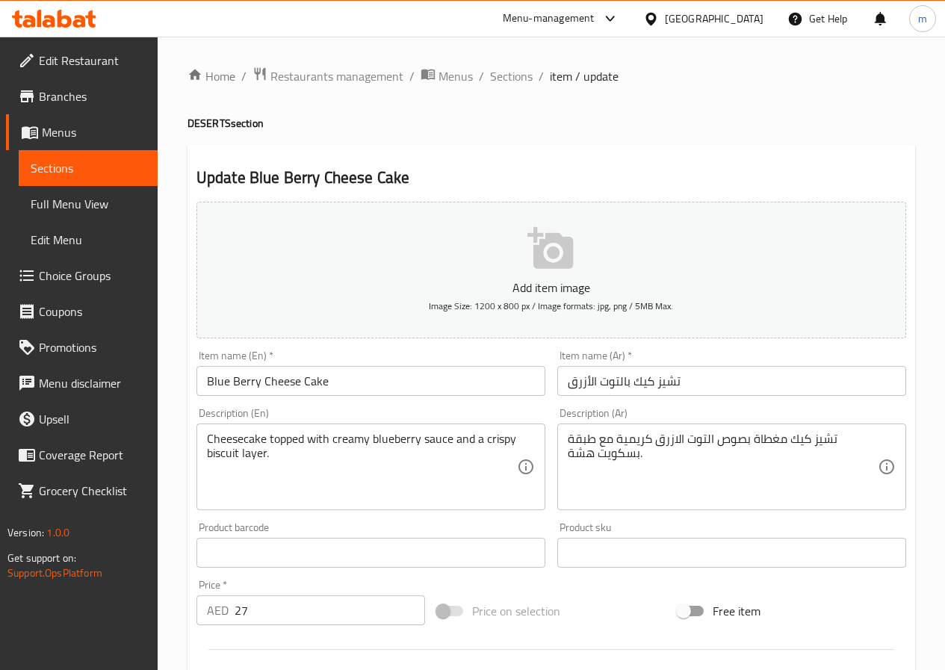
scroll to position [75, 0]
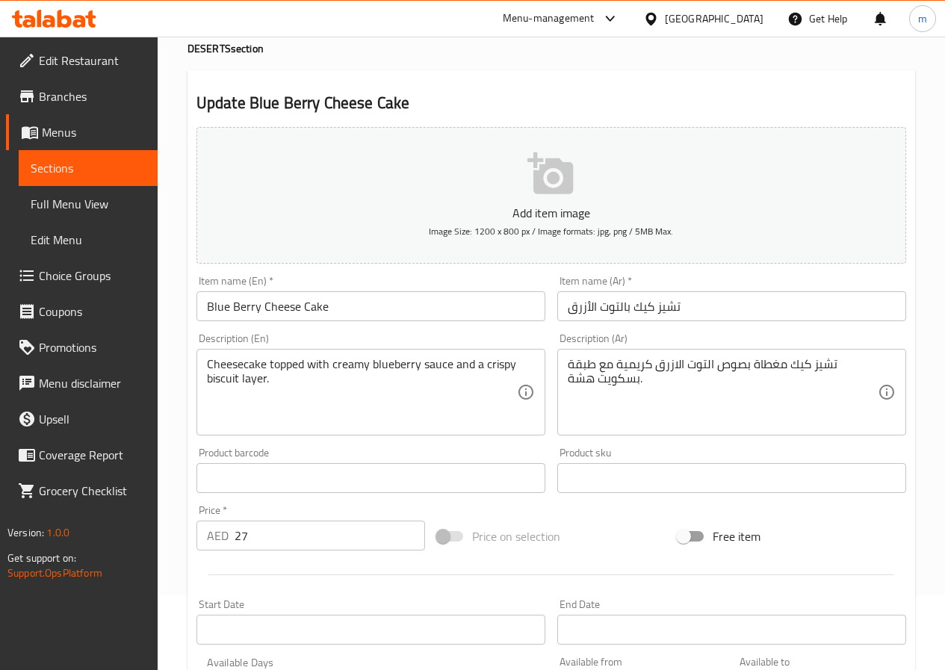
click at [68, 179] on link "Sections" at bounding box center [88, 168] width 139 height 36
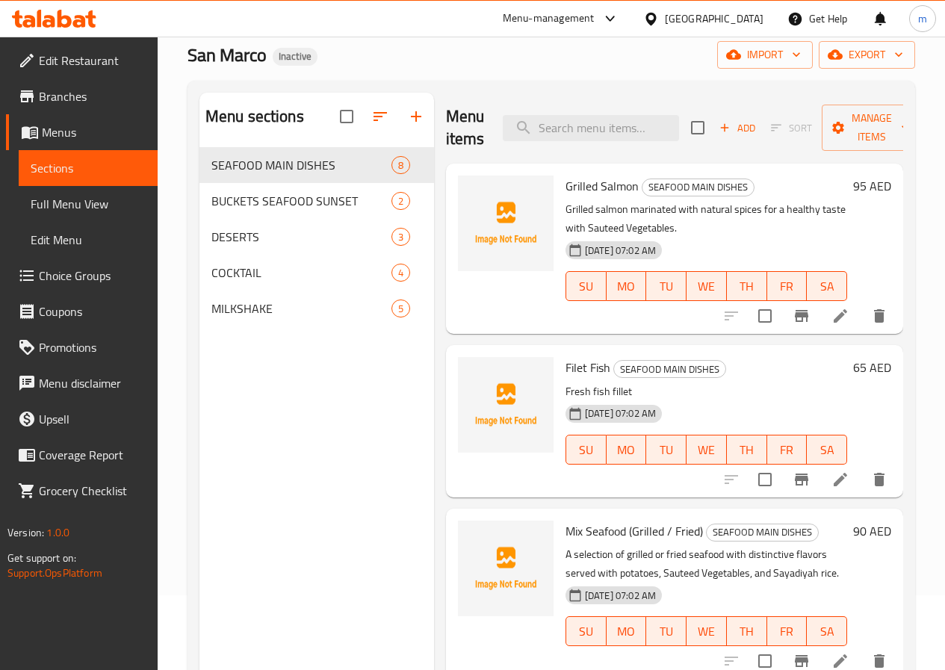
click at [279, 405] on div "Menu sections SEAFOOD MAIN DISHES 8 BUCKETS SEAFOOD SUNSET 2 DESERTS 3 COCKTAIL…" at bounding box center [316, 428] width 234 height 670
click at [382, 246] on icon "edit" at bounding box center [391, 237] width 18 height 18
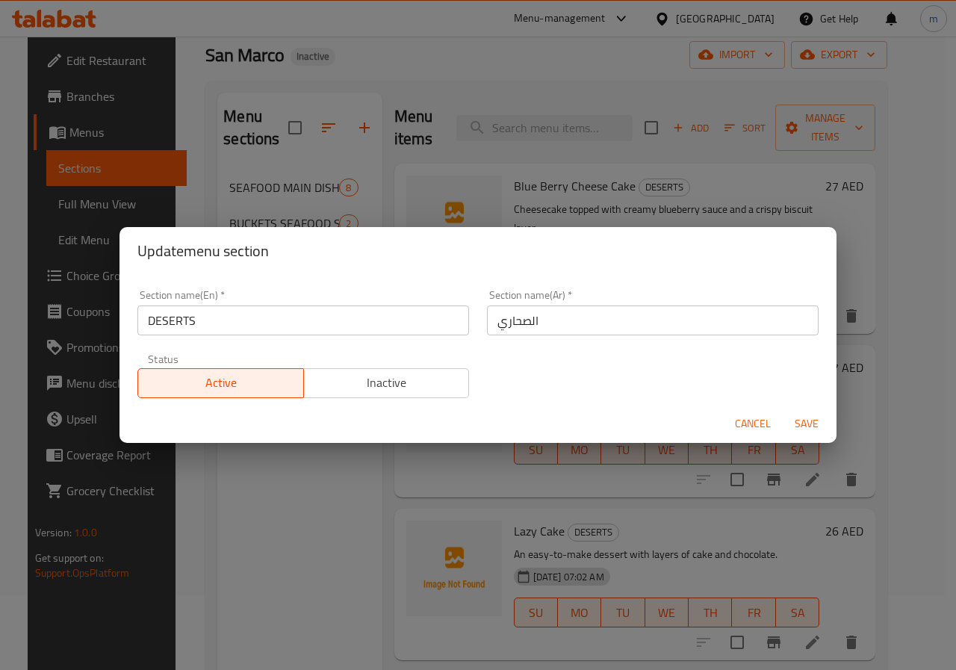
click at [214, 322] on input "DESERTS" at bounding box center [303, 320] width 332 height 30
paste input "esserts"
type input "Desserts"
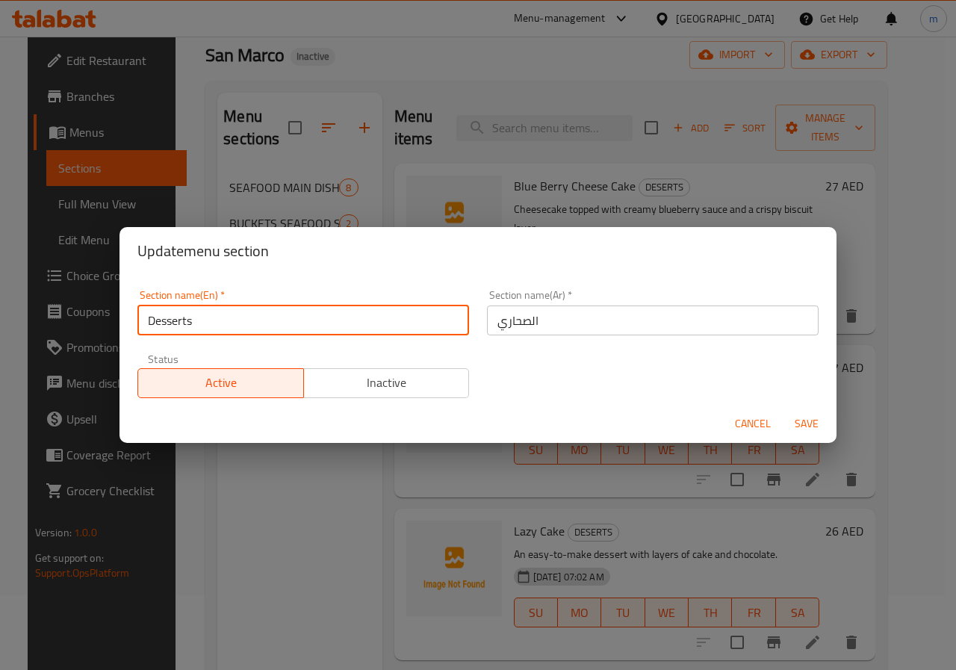
click at [529, 308] on input "الصحاري" at bounding box center [653, 320] width 332 height 30
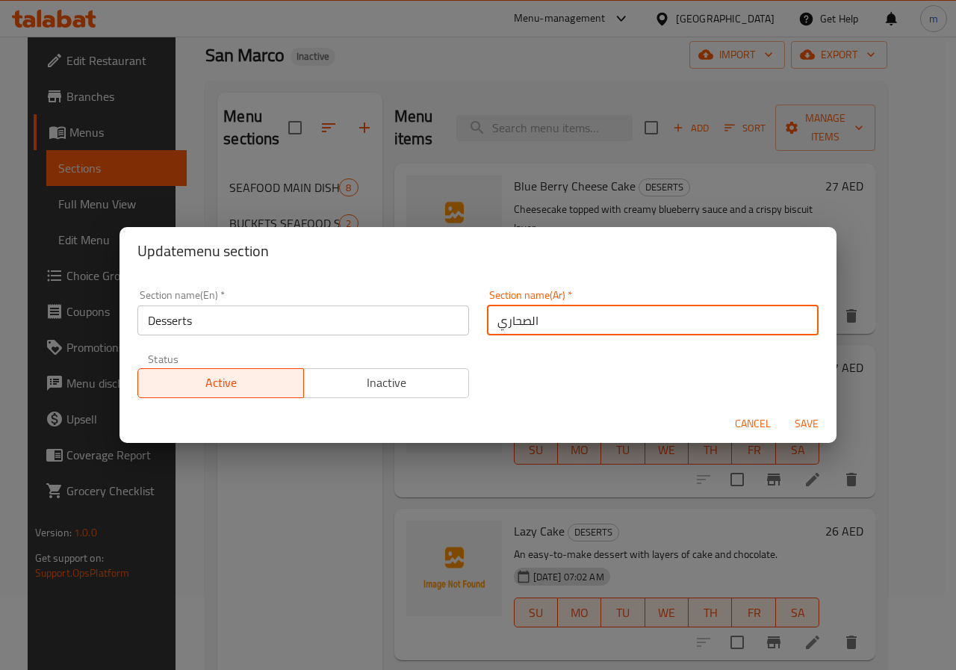
click at [529, 308] on input "الصحاري" at bounding box center [653, 320] width 332 height 30
type input "p"
type input "حلويات"
click at [811, 426] on span "Save" at bounding box center [807, 423] width 36 height 19
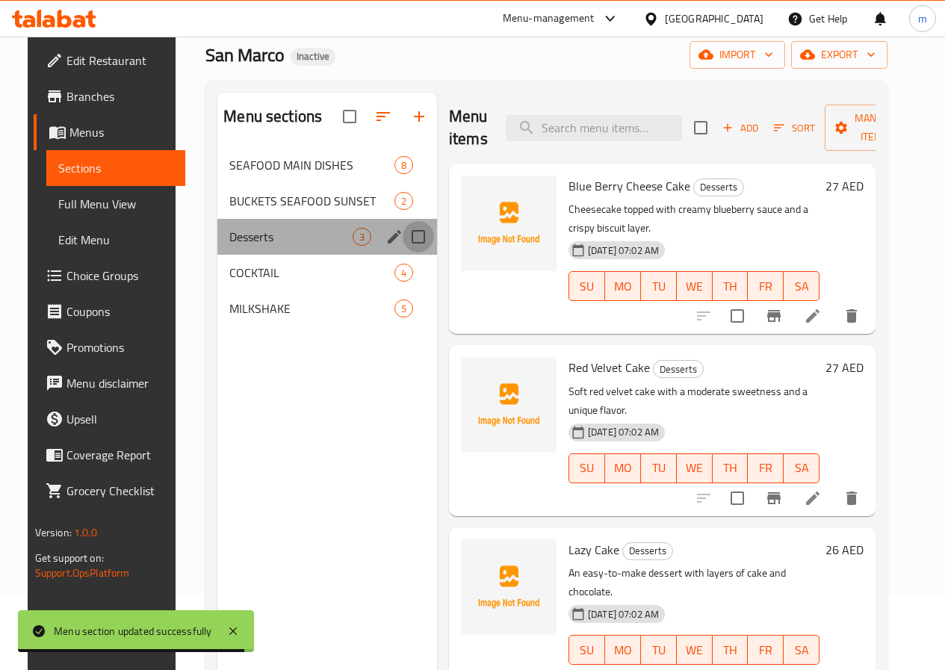
click at [402, 252] on input "Menu sections" at bounding box center [417, 236] width 31 height 31
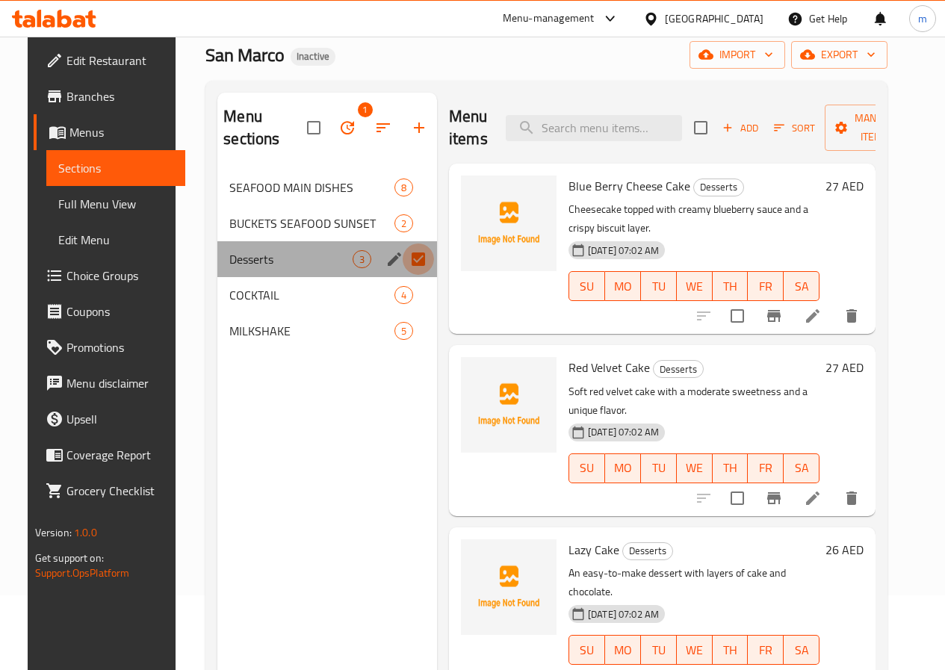
click at [402, 256] on input "Menu sections" at bounding box center [417, 258] width 31 height 31
checkbox input "false"
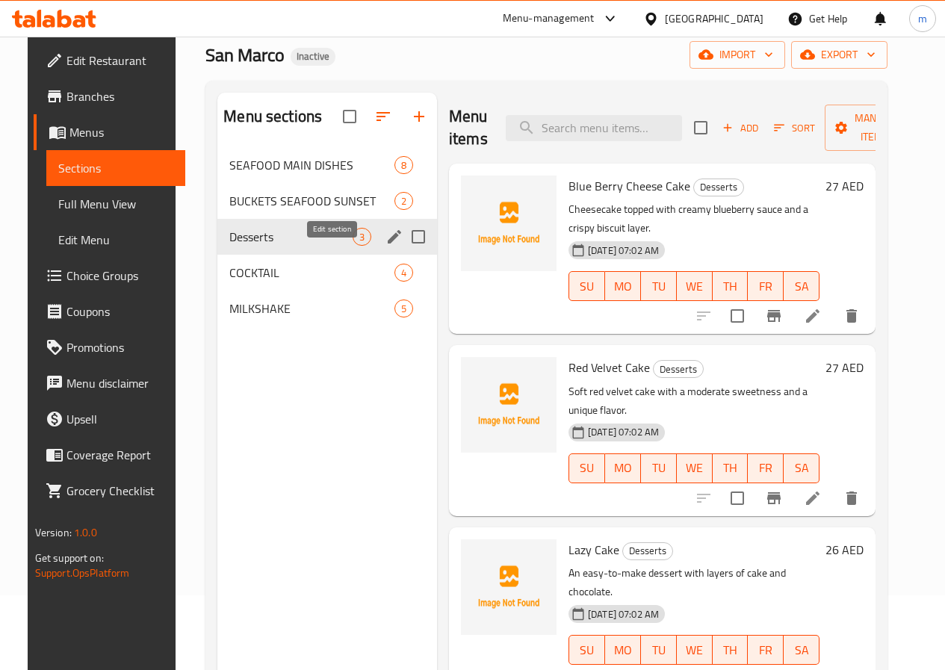
click at [388, 243] on icon "edit" at bounding box center [394, 236] width 13 height 13
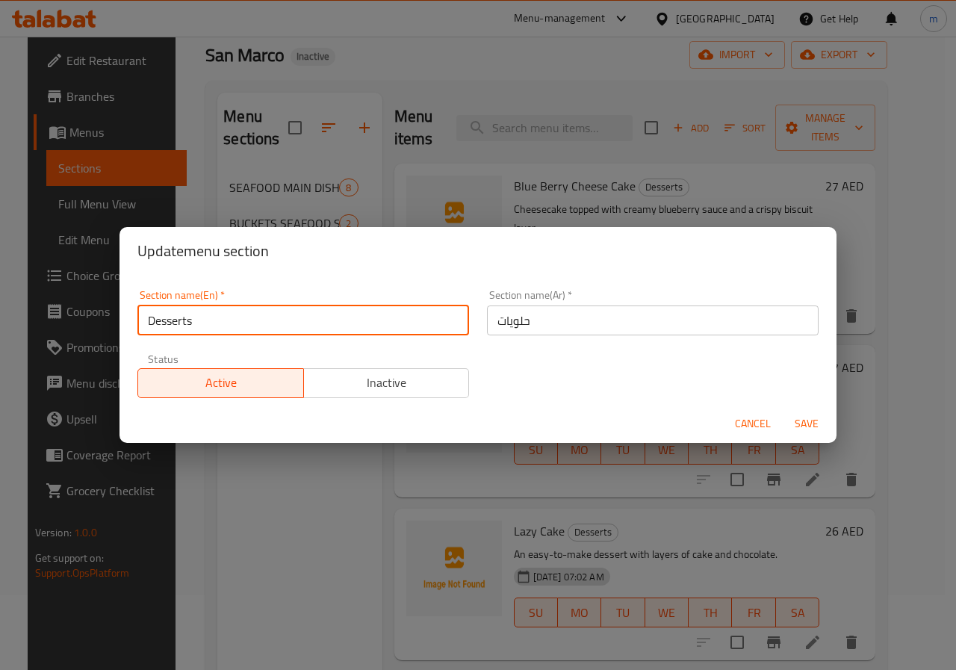
click at [285, 327] on input "Desserts" at bounding box center [303, 320] width 332 height 30
click at [175, 318] on input "DESSETS" at bounding box center [303, 320] width 332 height 30
click at [184, 314] on input "DESSETS" at bounding box center [303, 320] width 332 height 30
type input "DESSERTS"
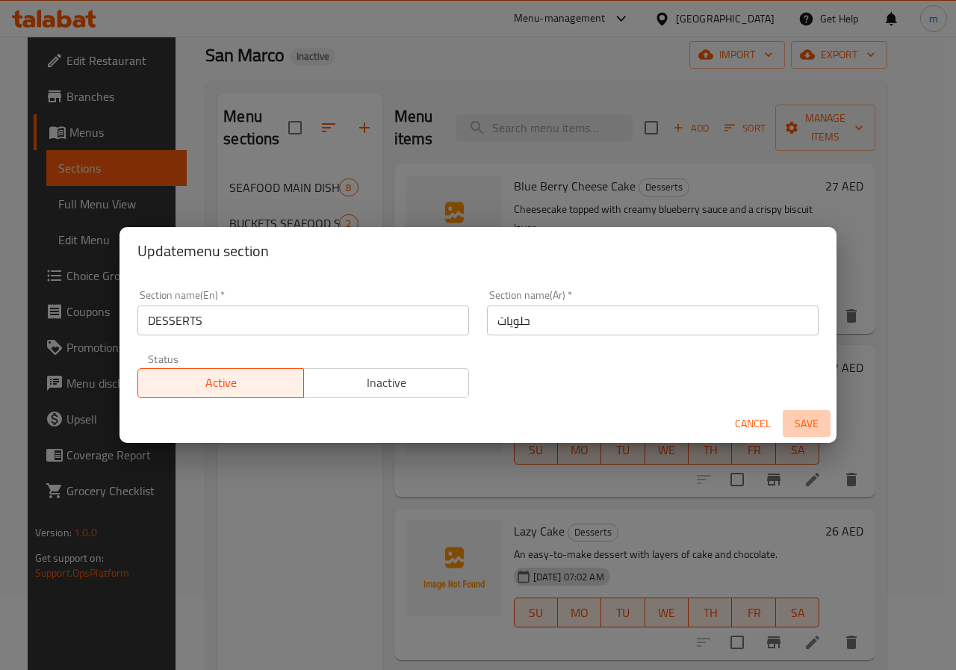
click at [818, 427] on span "Save" at bounding box center [807, 423] width 36 height 19
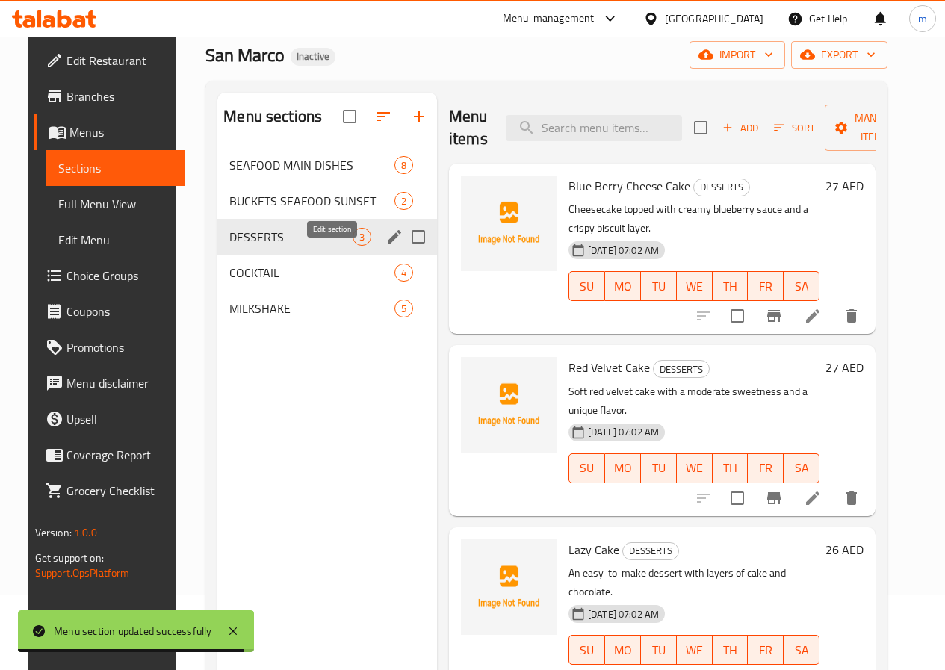
click at [385, 246] on icon "edit" at bounding box center [394, 237] width 18 height 18
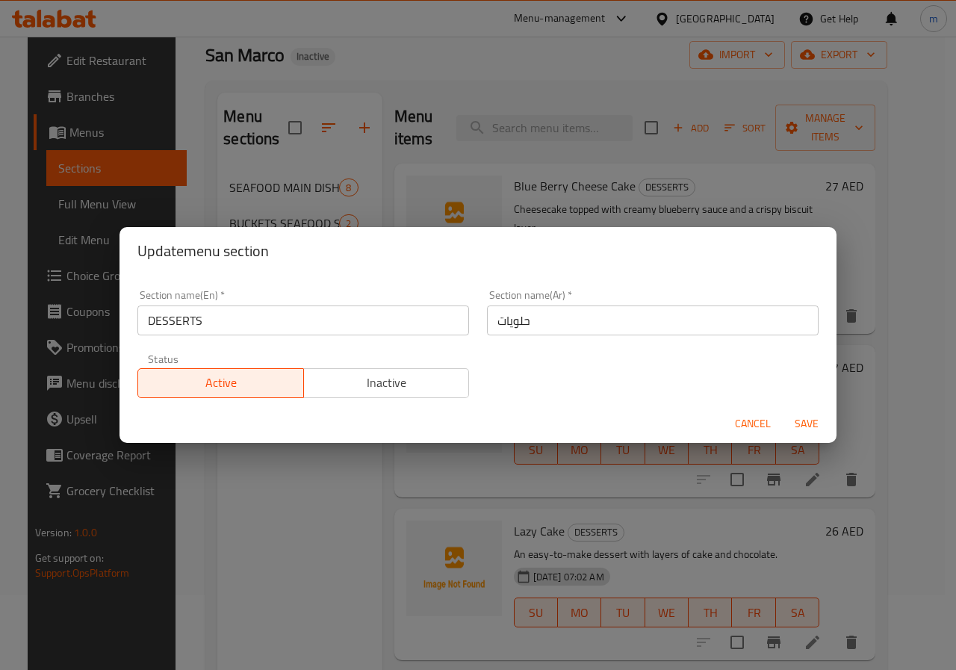
click at [593, 467] on div "Update menu section Section name(En)   * DESSERTS Section name(En) * Section na…" at bounding box center [478, 335] width 956 height 670
click at [768, 408] on div "Cancel Save" at bounding box center [477, 424] width 717 height 40
click at [756, 413] on button "Cancel" at bounding box center [753, 424] width 48 height 28
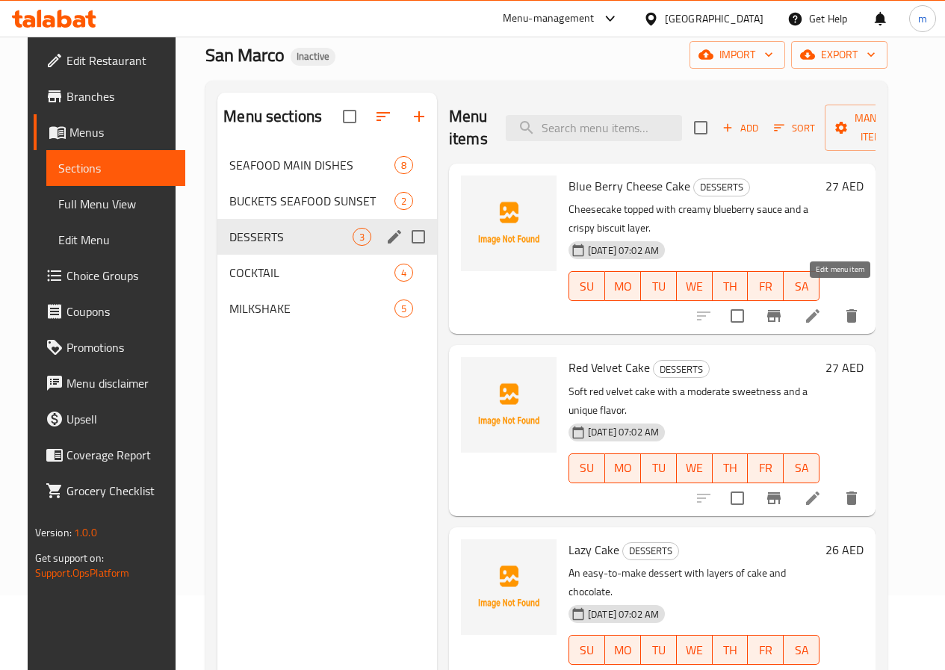
click at [819, 309] on icon at bounding box center [812, 315] width 13 height 13
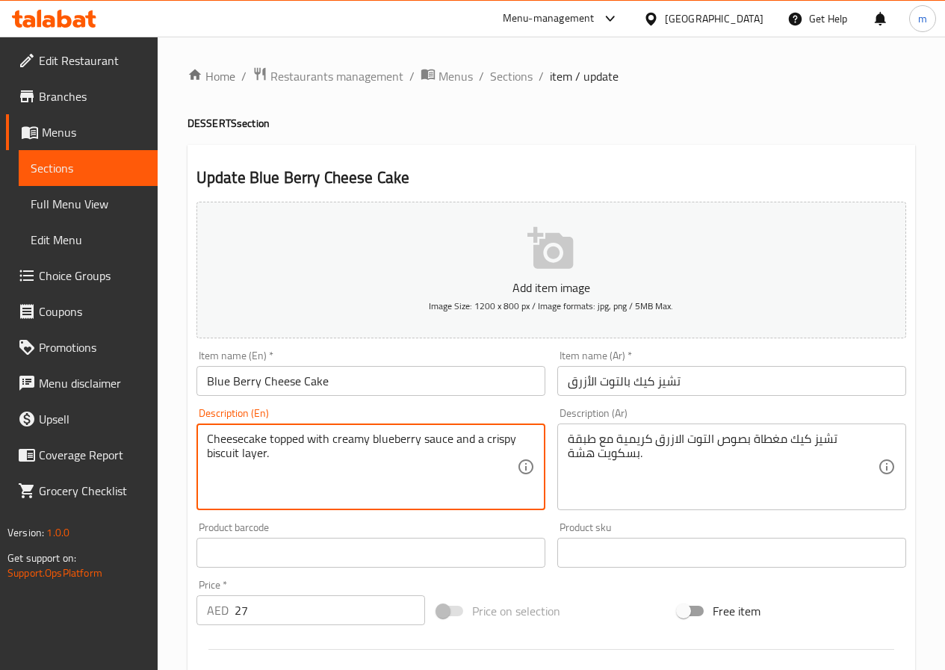
drag, startPoint x: 485, startPoint y: 440, endPoint x: 514, endPoint y: 437, distance: 29.3
drag, startPoint x: 483, startPoint y: 434, endPoint x: 513, endPoint y: 427, distance: 30.6
click at [513, 427] on div "Cheesecake topped with creamy blueberry sauce and a fluffy biscuit layer. Descr…" at bounding box center [370, 466] width 349 height 87
type textarea "Cheesecake topped with creamy blueberry sauce and a fluffy biscuit layer."
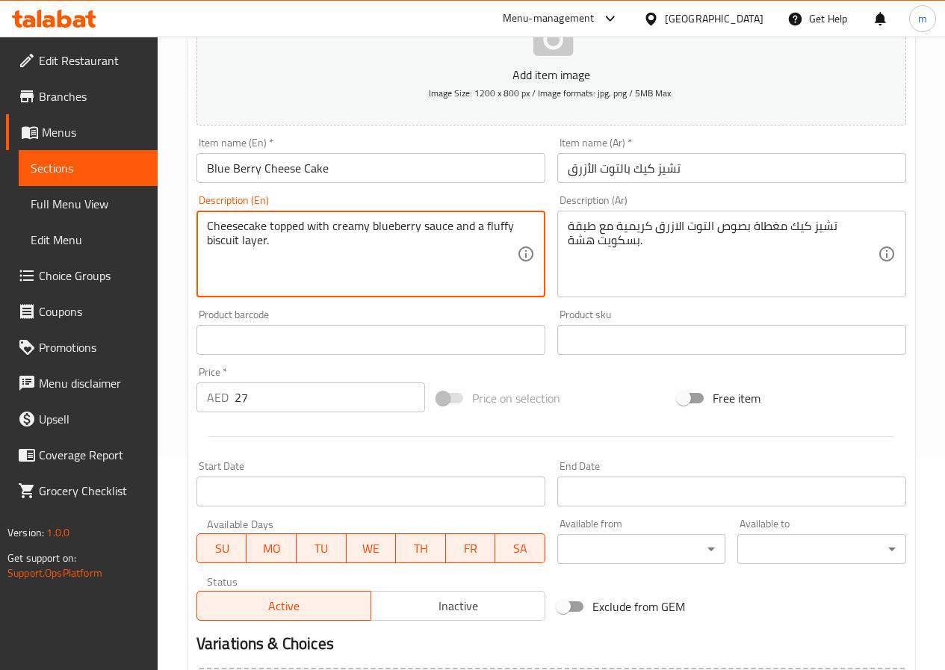
scroll to position [373, 0]
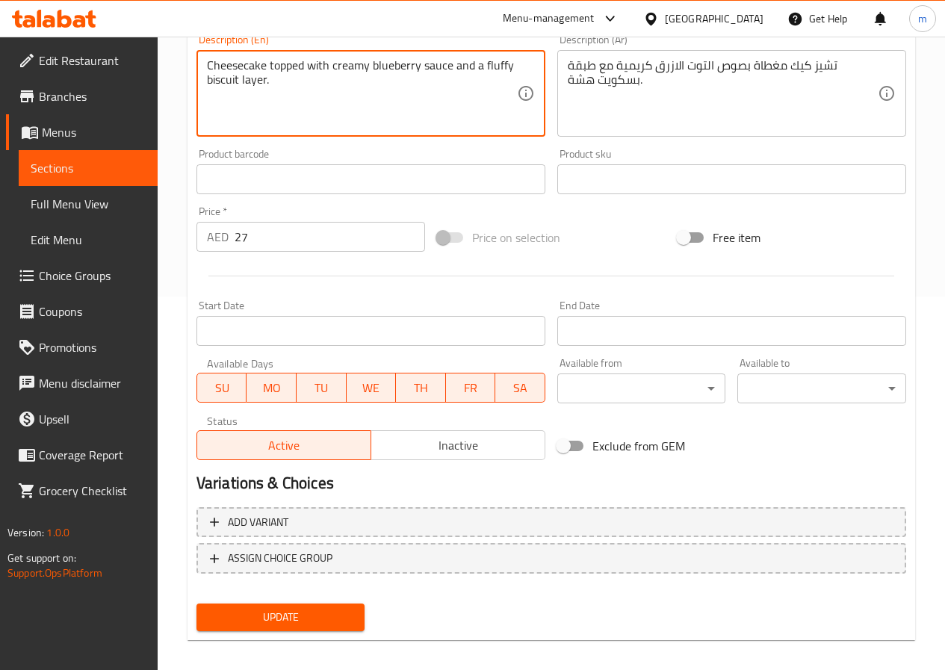
click at [323, 612] on span "Update" at bounding box center [280, 617] width 145 height 19
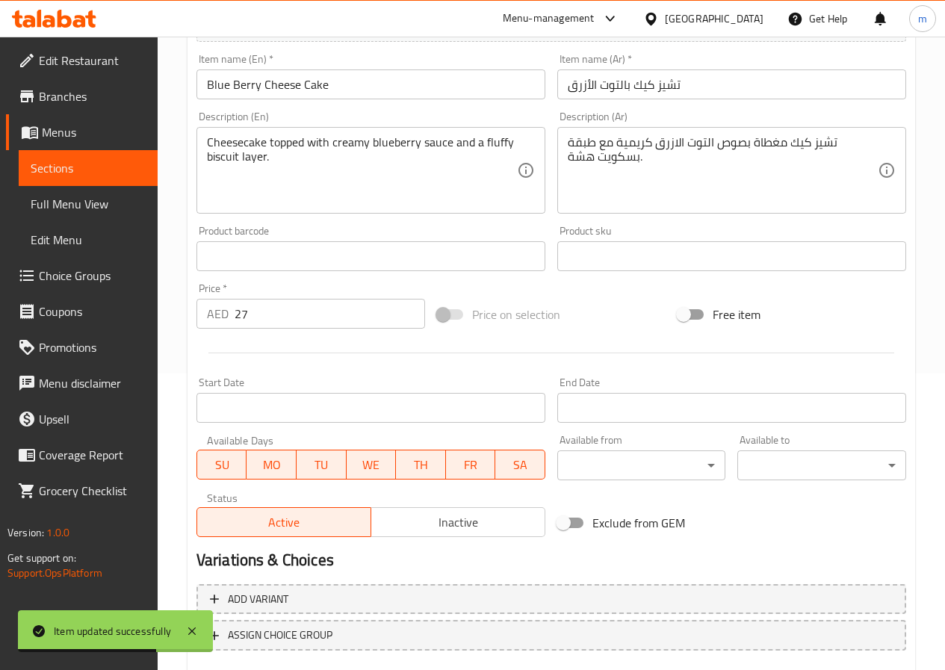
scroll to position [224, 0]
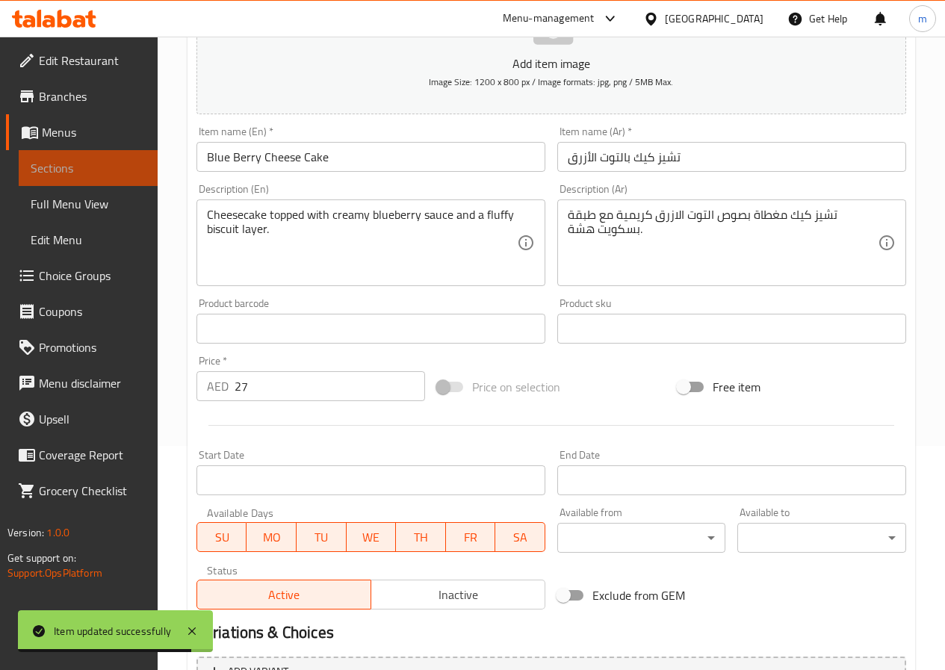
click at [98, 163] on span "Sections" at bounding box center [88, 168] width 115 height 18
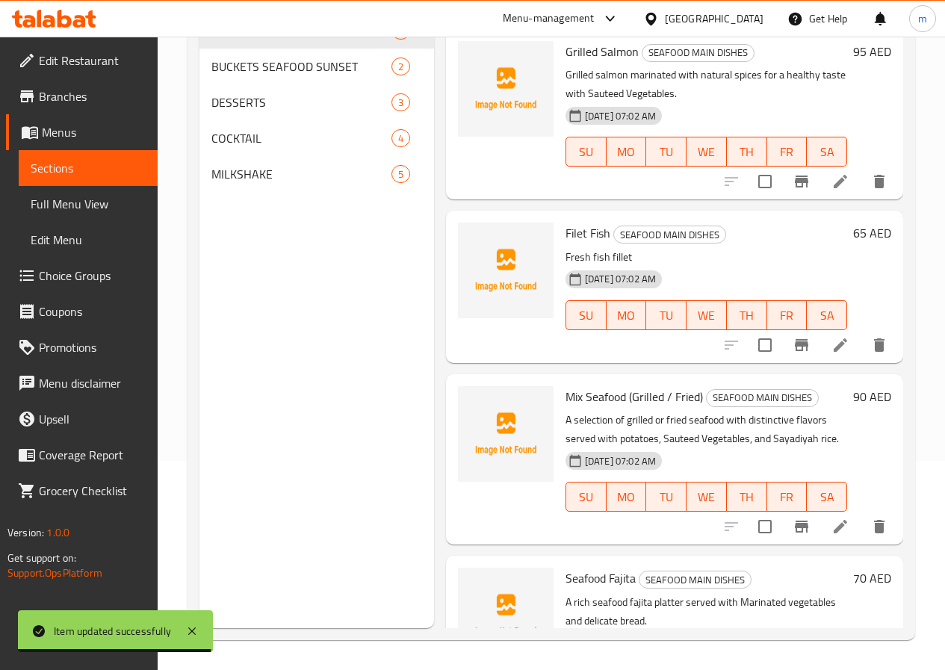
click at [833, 346] on icon at bounding box center [839, 344] width 13 height 13
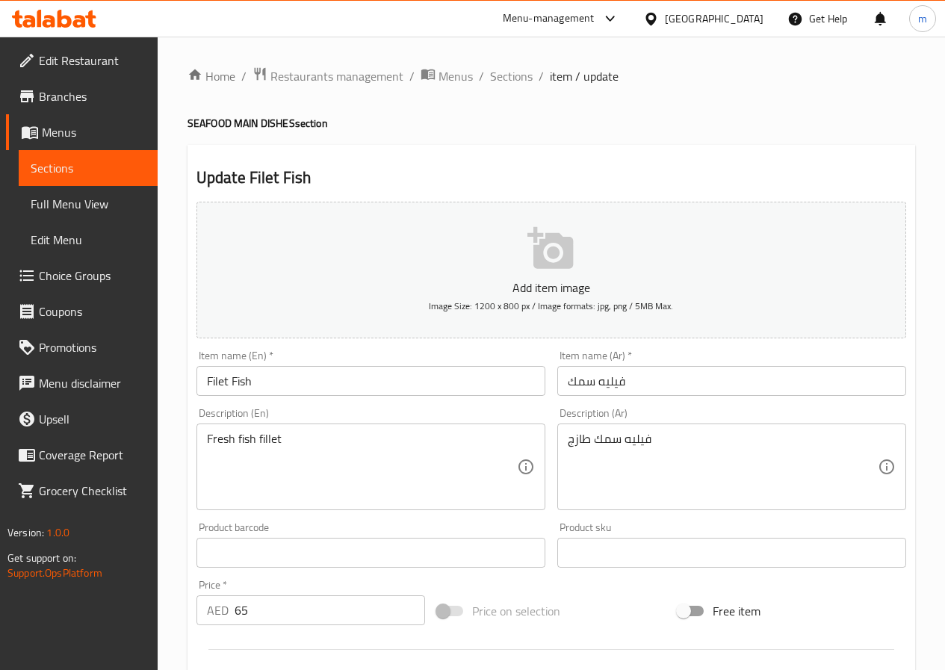
click at [97, 178] on link "Sections" at bounding box center [88, 168] width 139 height 36
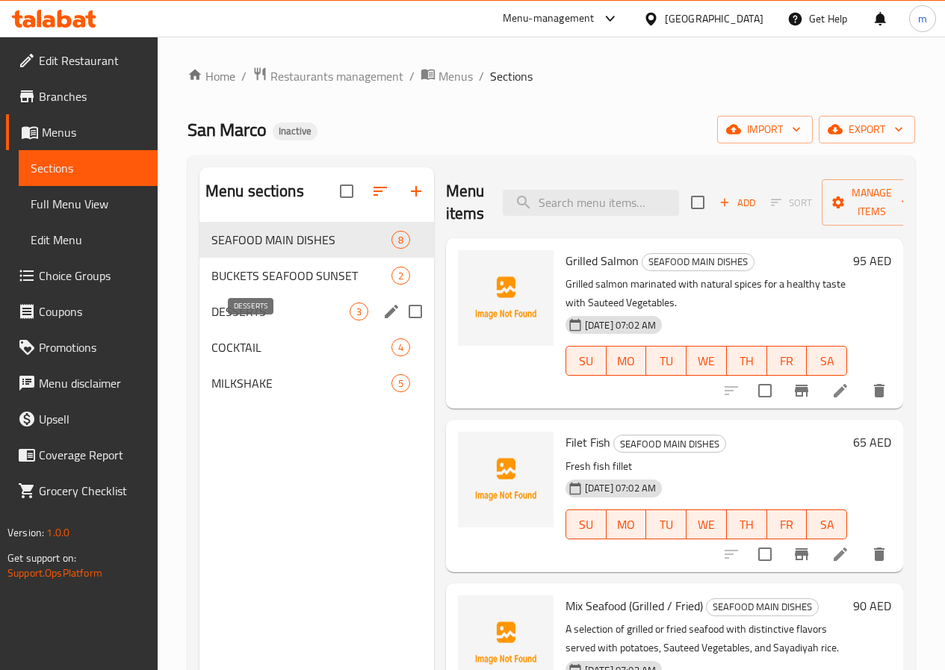
click at [260, 320] on span "DESSERTS" at bounding box center [280, 311] width 138 height 18
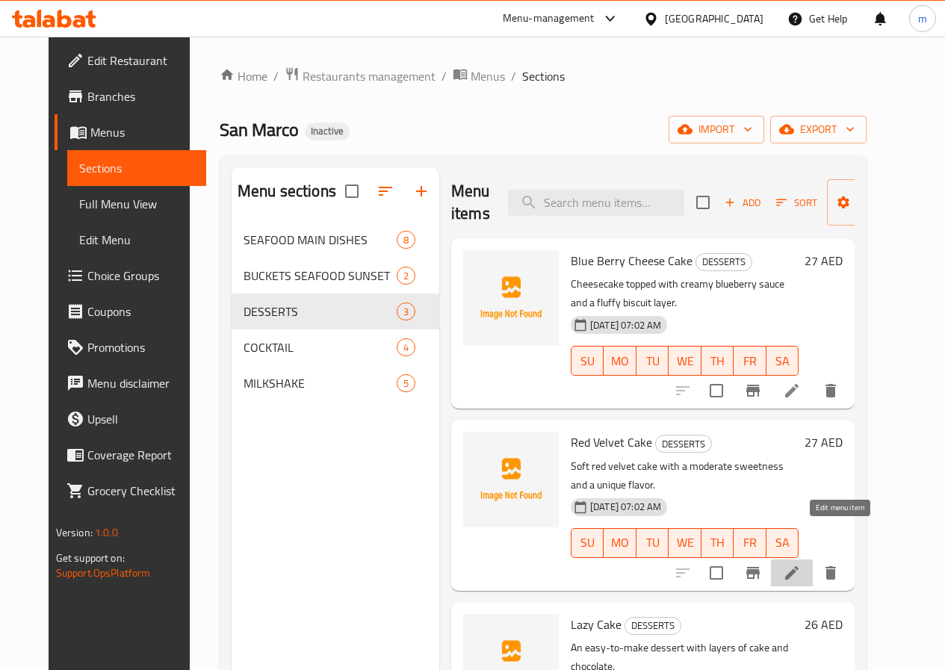
click at [800, 564] on icon at bounding box center [792, 573] width 18 height 18
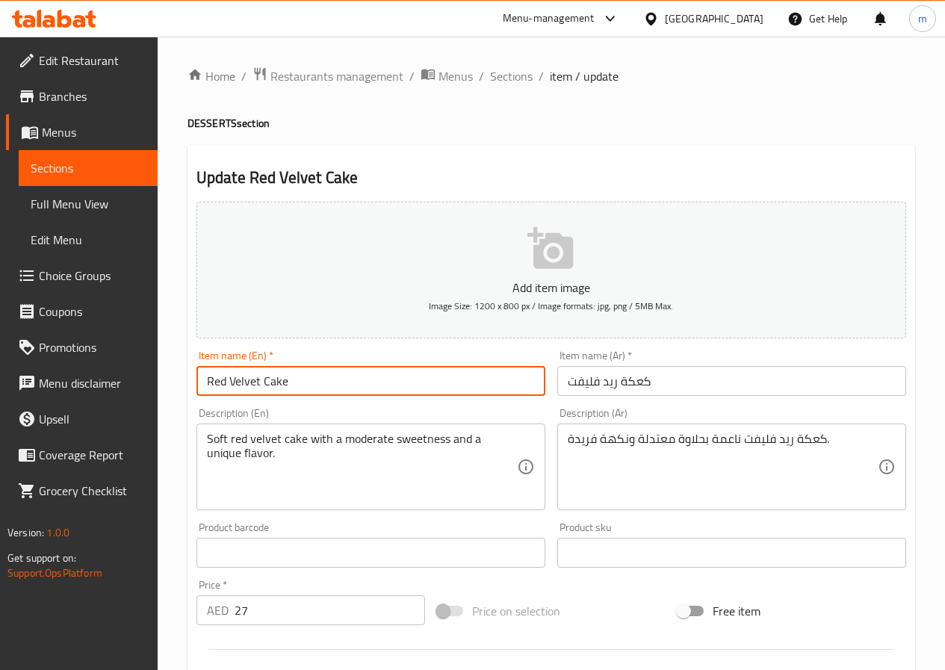
drag, startPoint x: 232, startPoint y: 376, endPoint x: 258, endPoint y: 376, distance: 26.1
click at [258, 376] on input "Red Velvet Cake" at bounding box center [370, 381] width 349 height 30
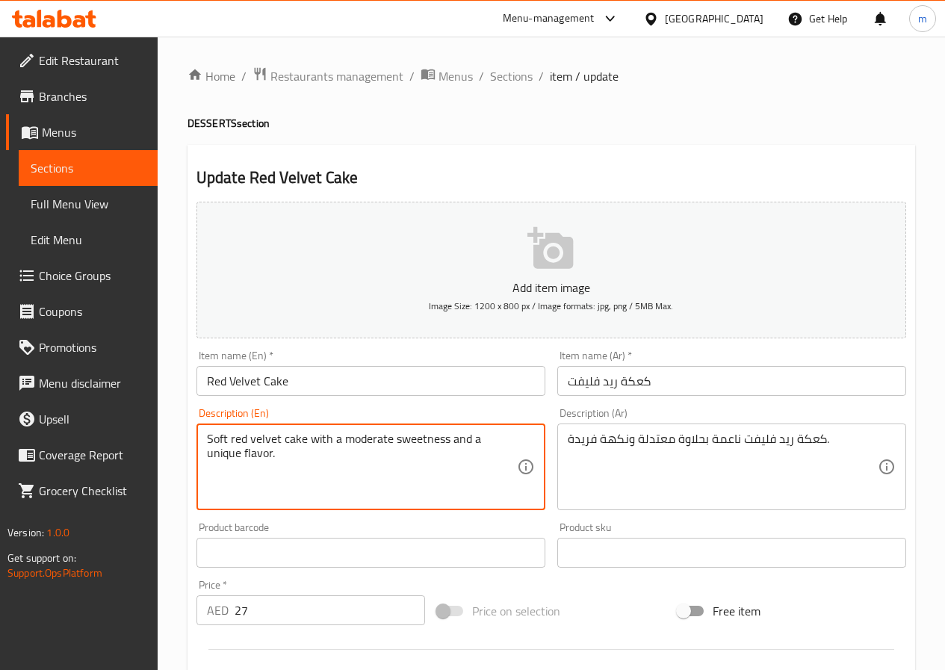
drag, startPoint x: 343, startPoint y: 440, endPoint x: 389, endPoint y: 432, distance: 47.0
drag, startPoint x: 396, startPoint y: 441, endPoint x: 457, endPoint y: 440, distance: 61.2
click at [457, 440] on textarea "Soft red velvet cake with a moderate sweetness and a unique flavor." at bounding box center [362, 467] width 310 height 71
click at [400, 444] on textarea "Soft red velvet cake with a moderate sweetness and a unique flavor." at bounding box center [362, 467] width 310 height 71
drag, startPoint x: 391, startPoint y: 444, endPoint x: 421, endPoint y: 438, distance: 31.2
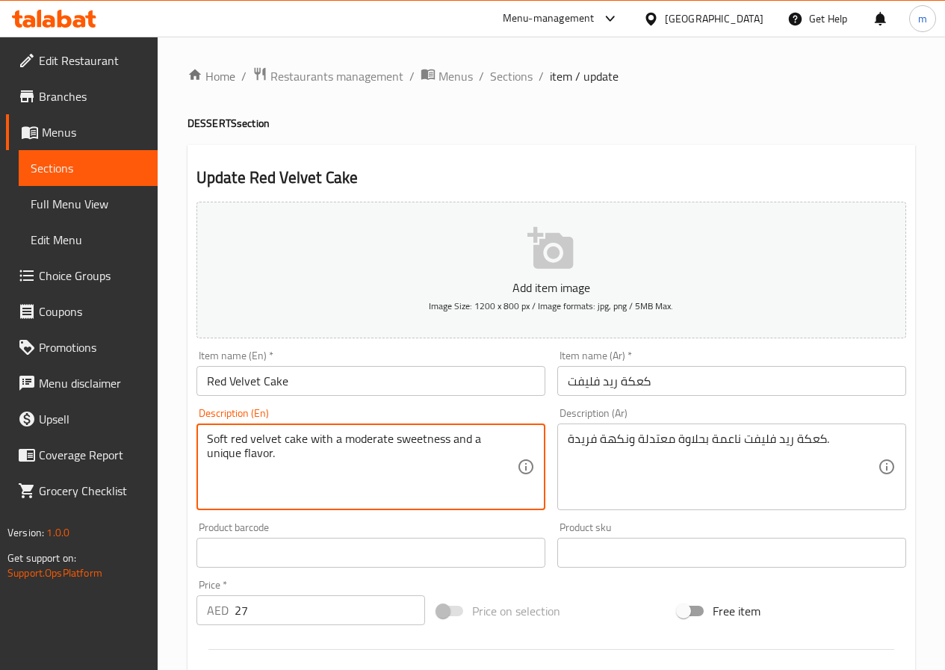
click at [421, 438] on textarea "Soft red velvet cake with a moderate sweetness and a unique flavor." at bounding box center [362, 467] width 310 height 71
click at [411, 439] on textarea "Soft red velvet cake with a moderate sweetness and a unique flavor." at bounding box center [362, 467] width 310 height 71
drag, startPoint x: 394, startPoint y: 441, endPoint x: 446, endPoint y: 438, distance: 51.6
click at [446, 438] on textarea "Soft red velvet cake with a moderate sweetness and a unique flavor." at bounding box center [362, 467] width 310 height 71
drag, startPoint x: 482, startPoint y: 437, endPoint x: 512, endPoint y: 438, distance: 29.9
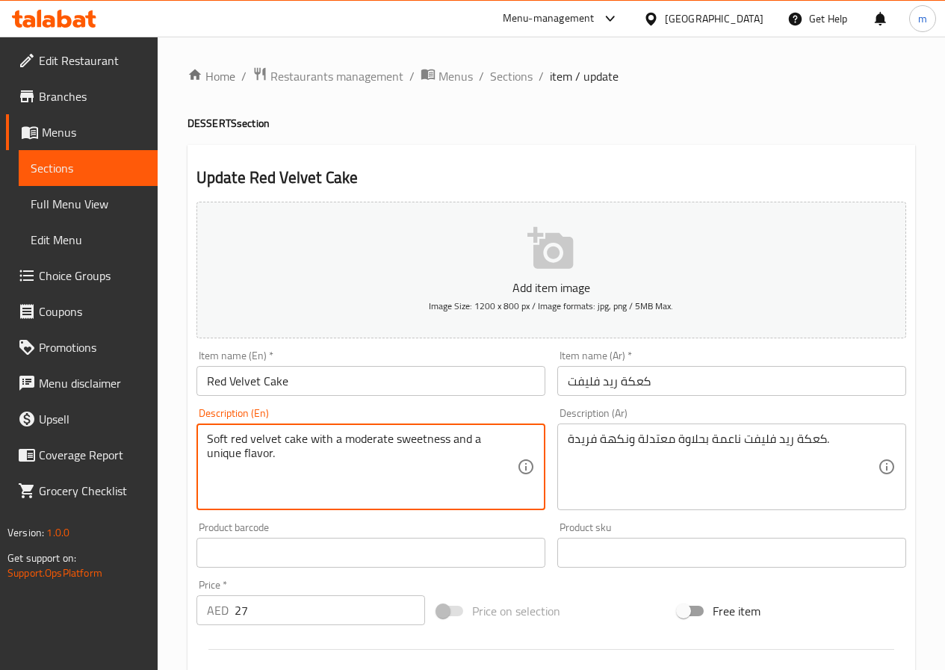
click at [512, 438] on textarea "Soft red velvet cake with a moderate sweetness and a unique flavor." at bounding box center [362, 467] width 310 height 71
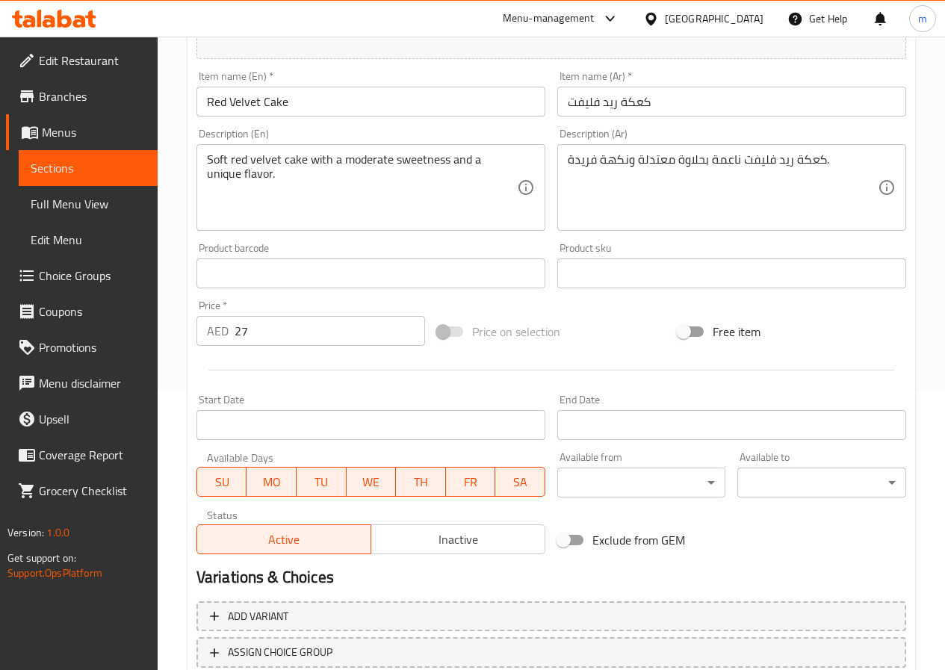
scroll to position [87, 0]
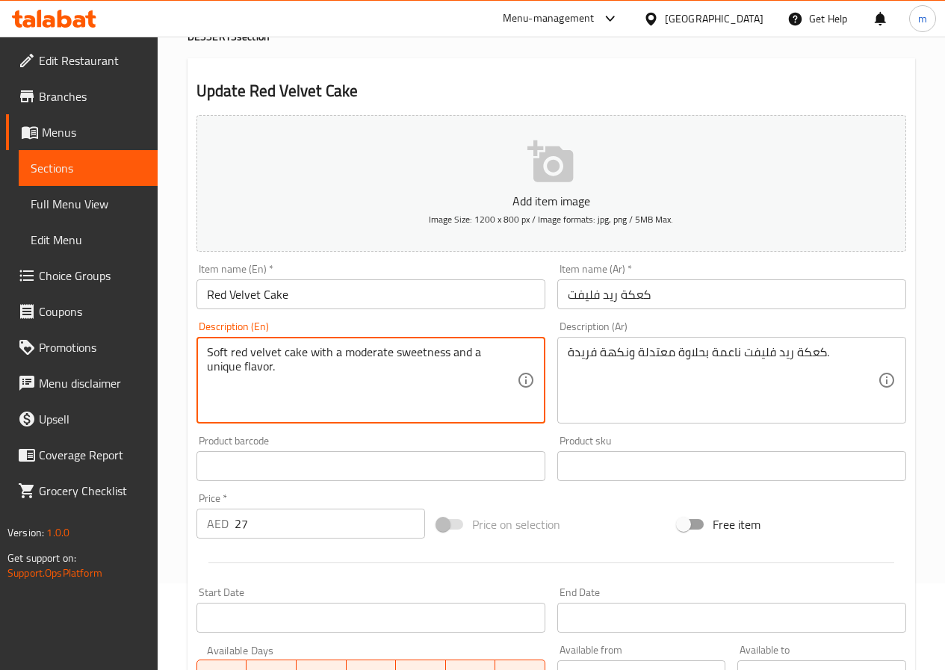
drag, startPoint x: 341, startPoint y: 357, endPoint x: 387, endPoint y: 353, distance: 45.7
click at [387, 353] on textarea "Soft red velvet cake with a moderate sweetness and a unique flavor." at bounding box center [362, 380] width 310 height 71
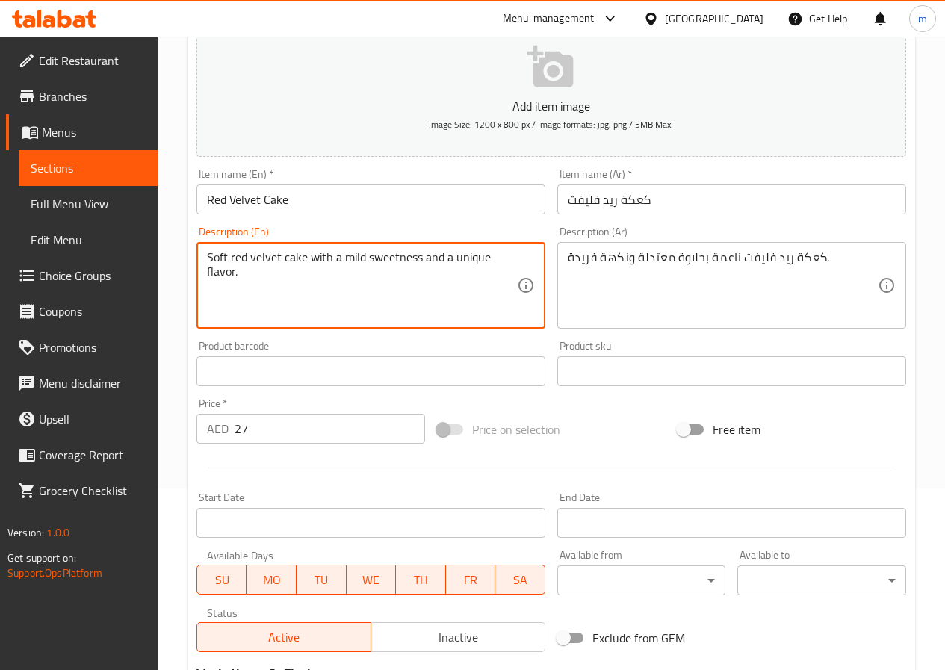
scroll to position [385, 0]
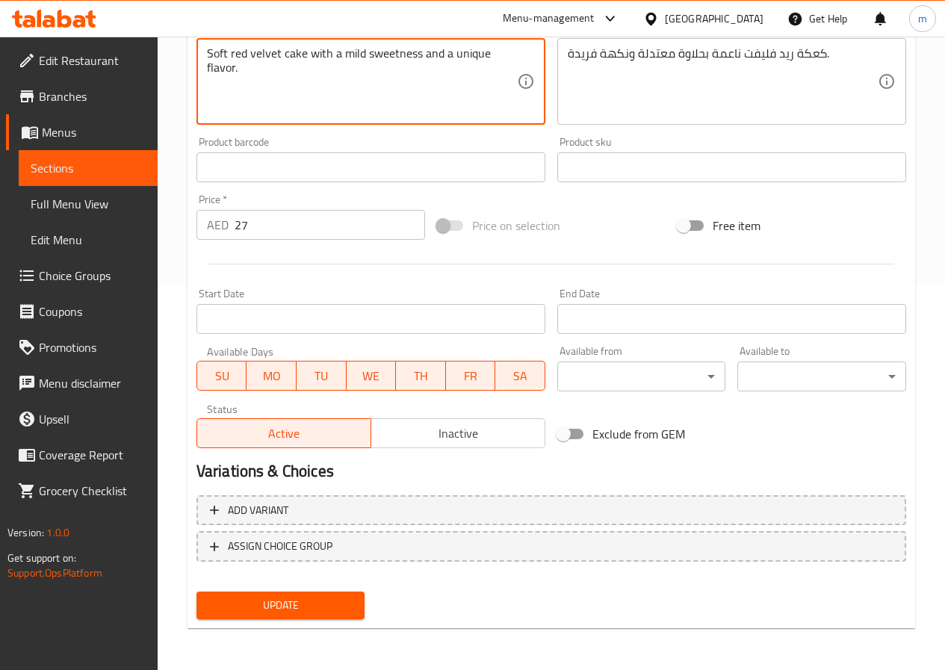
type textarea "Soft red velvet cake with a mild sweetness and a unique flavor."
click at [325, 607] on span "Update" at bounding box center [280, 605] width 145 height 19
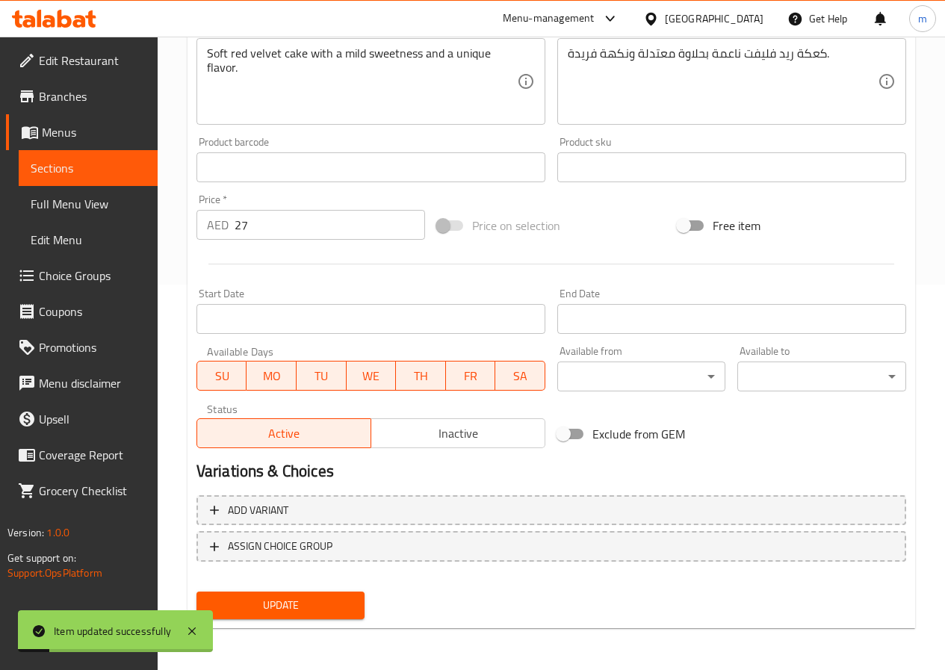
click at [81, 158] on link "Sections" at bounding box center [88, 168] width 139 height 36
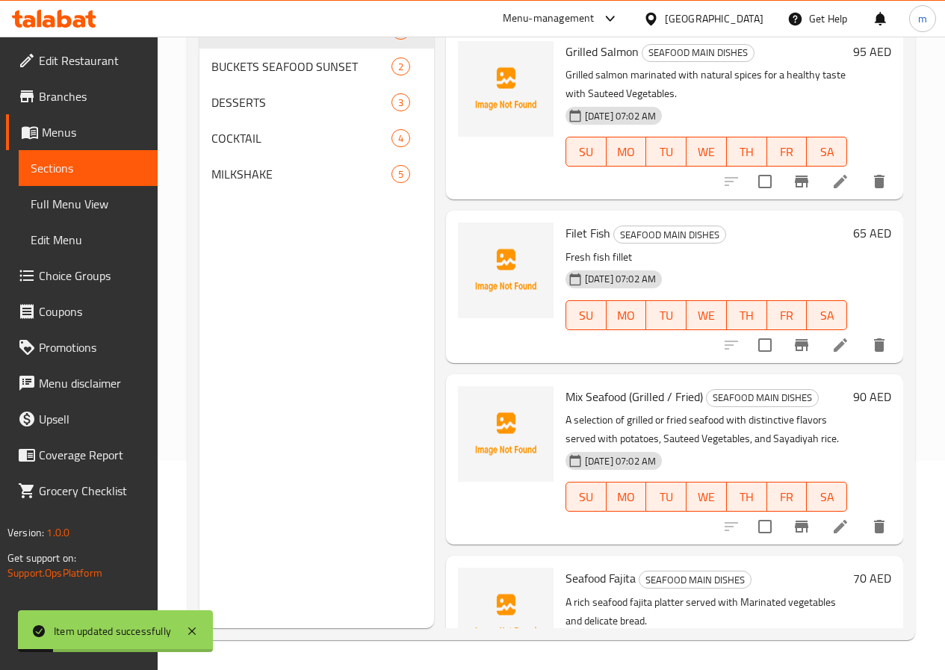
scroll to position [209, 0]
click at [258, 111] on span "DESSERTS" at bounding box center [280, 102] width 138 height 18
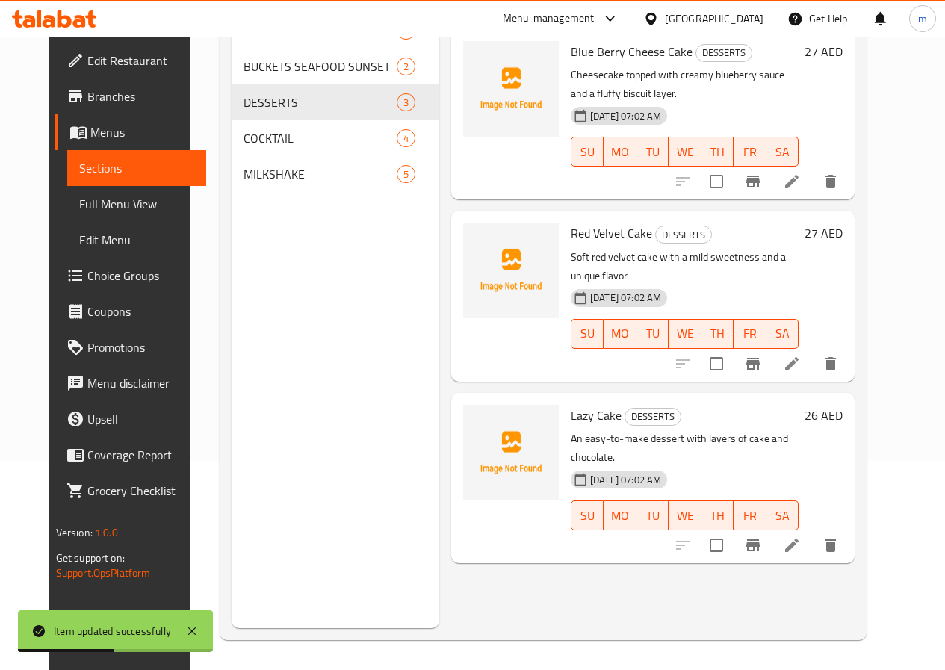
click at [800, 536] on icon at bounding box center [792, 545] width 18 height 18
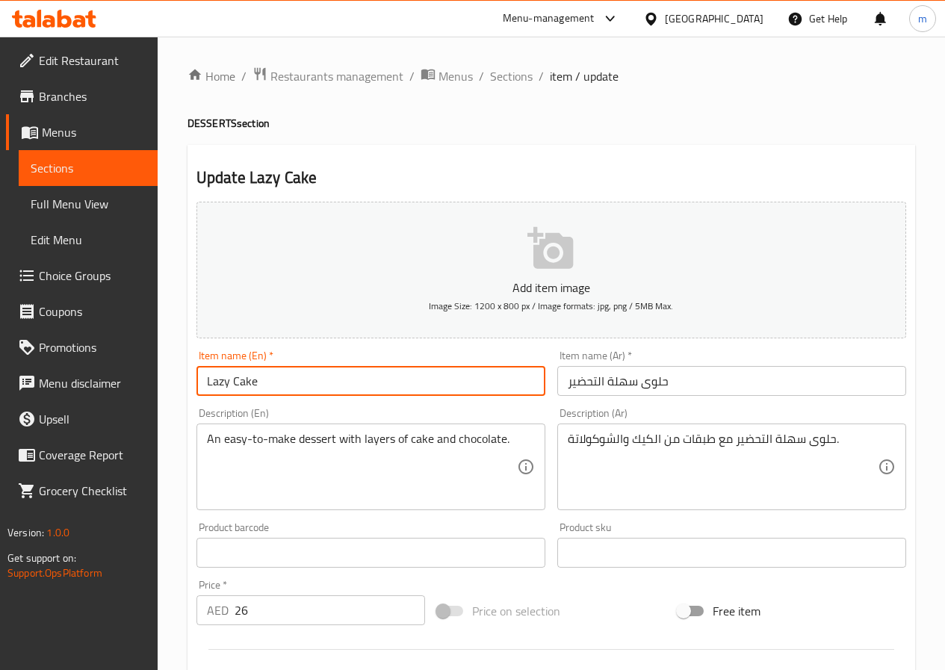
click at [226, 382] on input "Lazy Cake" at bounding box center [370, 381] width 349 height 30
drag, startPoint x: 228, startPoint y: 382, endPoint x: 161, endPoint y: 395, distance: 68.5
click at [161, 395] on div "Home / Restaurants management / Menus / Sections / item / update DESSERTS secti…" at bounding box center [551, 546] width 787 height 1019
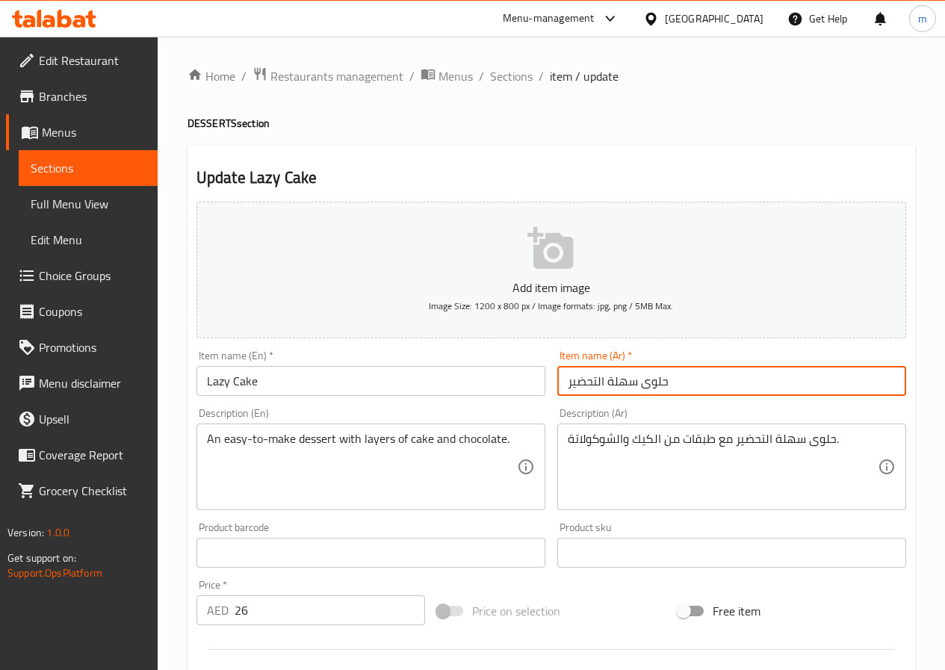
click at [666, 385] on input "حلوى سهلة التحضير" at bounding box center [731, 381] width 349 height 30
type input ";"
type input "كعكة ليزى"
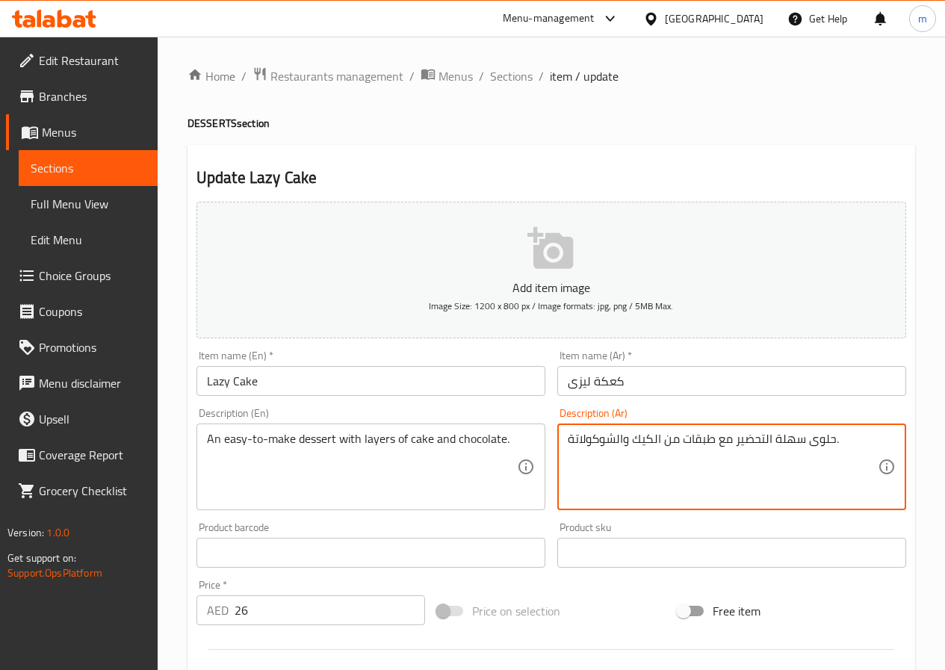
drag, startPoint x: 830, startPoint y: 435, endPoint x: 821, endPoint y: 438, distance: 9.2
click at [833, 435] on textarea "حلوى سهلة التحضير مع طبقات من الكيك والشوكولاتة." at bounding box center [722, 467] width 310 height 71
drag, startPoint x: 833, startPoint y: 435, endPoint x: 735, endPoint y: 443, distance: 98.8
click at [735, 443] on textarea "حلوى سهلة التحضير مع طبقات من الكيك والشوكولاتة." at bounding box center [722, 467] width 310 height 71
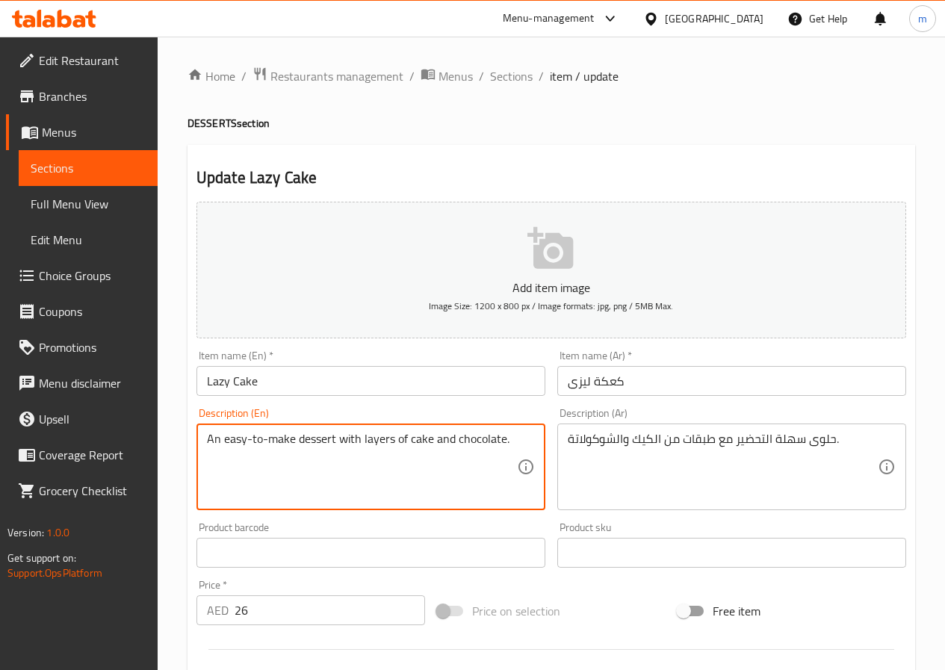
drag, startPoint x: 270, startPoint y: 438, endPoint x: 293, endPoint y: 433, distance: 24.5
paste textarea "prepar"
click at [250, 437] on textarea "An easy-to-prepare dessert with layers of cake and chocolate." at bounding box center [362, 467] width 310 height 71
drag, startPoint x: 259, startPoint y: 439, endPoint x: 267, endPoint y: 438, distance: 8.3
click at [267, 438] on textarea "An easy to-prepare dessert with layers of cake and chocolate." at bounding box center [362, 467] width 310 height 71
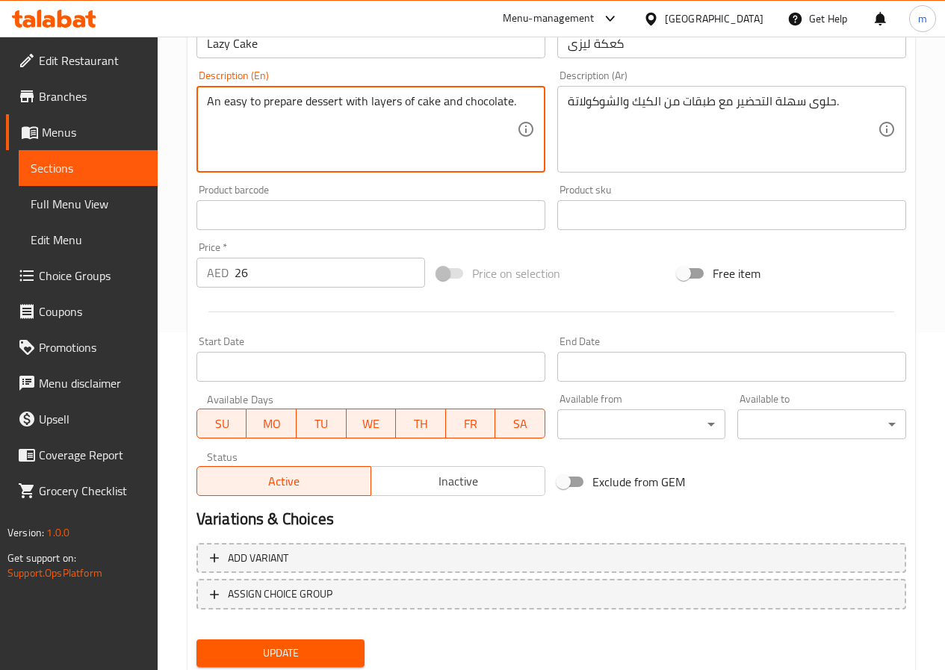
scroll to position [373, 0]
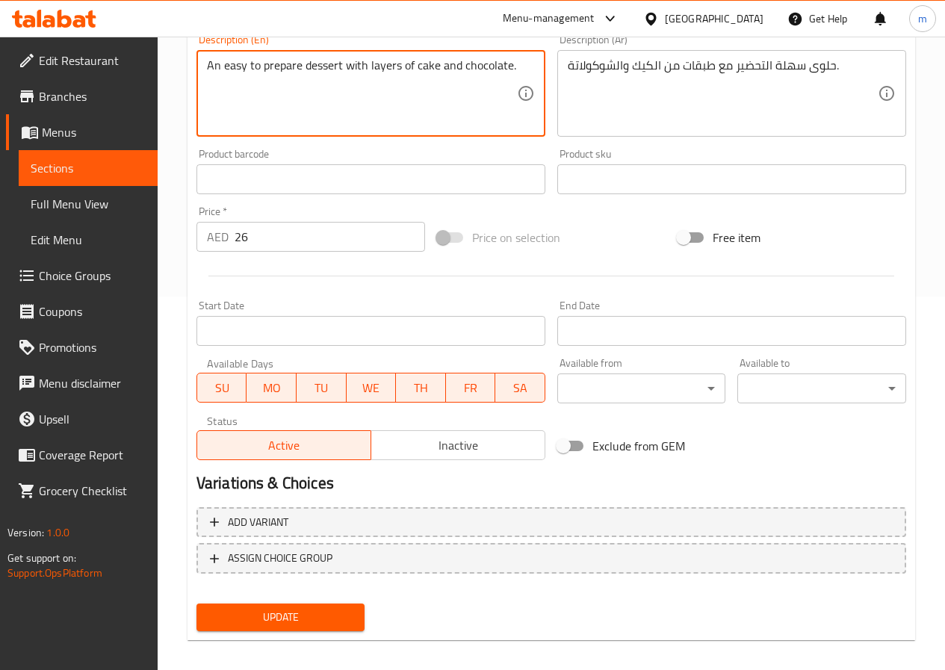
type textarea "An easy to prepare dessert with layers of cake and chocolate."
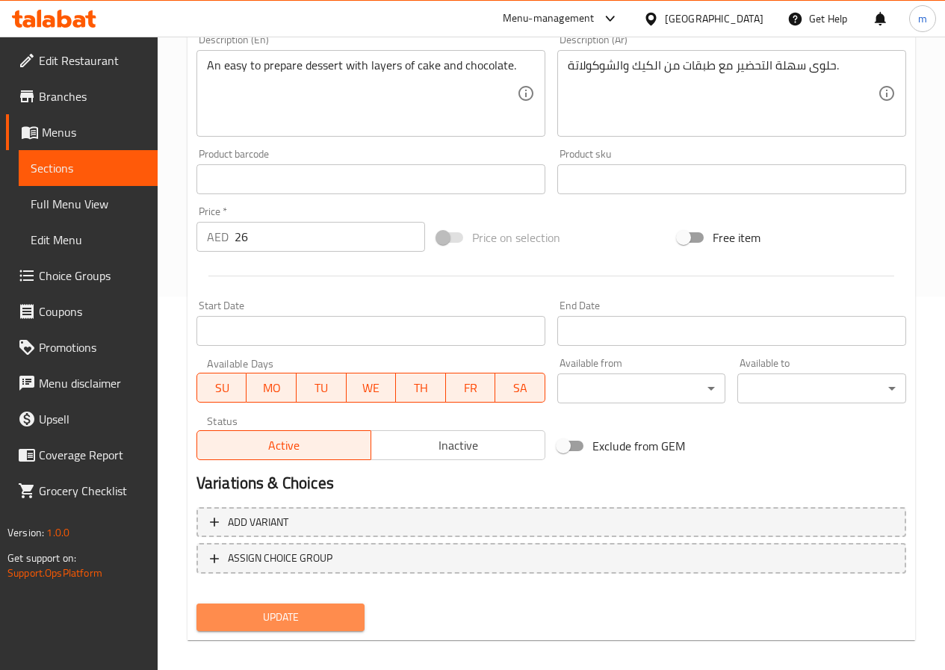
click at [307, 620] on span "Update" at bounding box center [280, 617] width 145 height 19
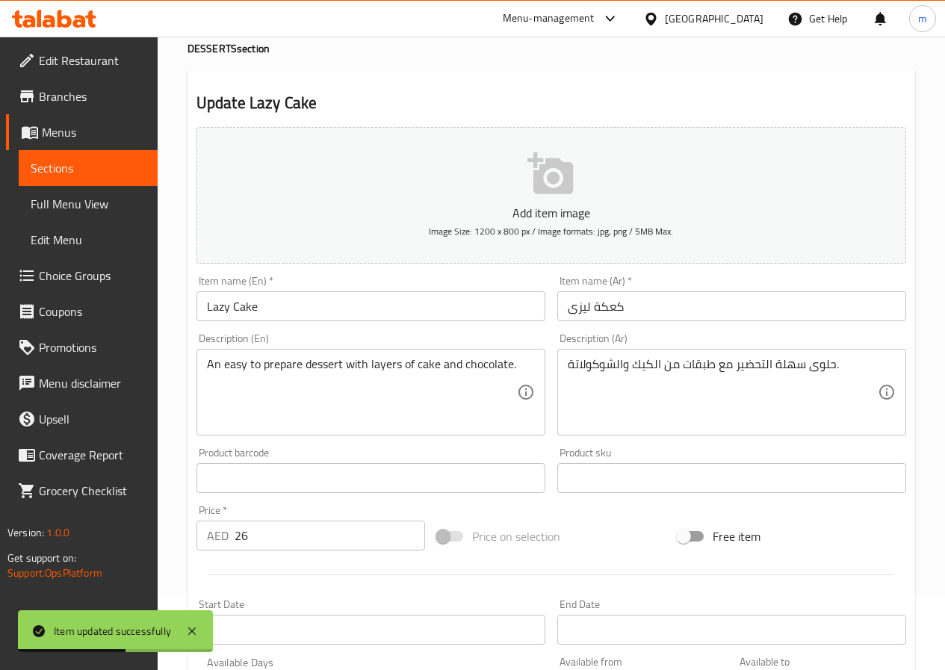
scroll to position [0, 0]
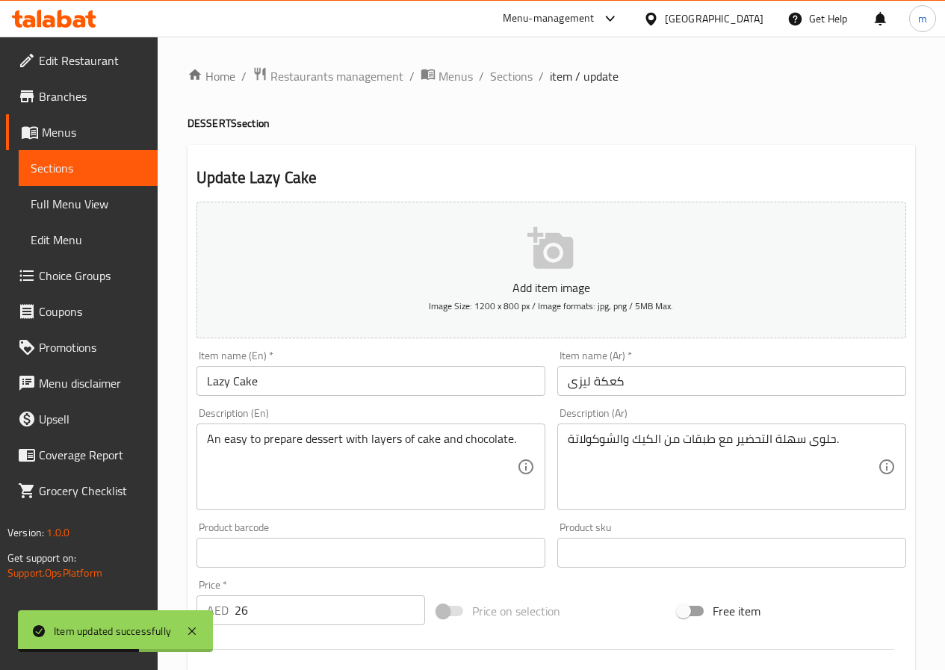
click at [64, 175] on span "Sections" at bounding box center [88, 168] width 115 height 18
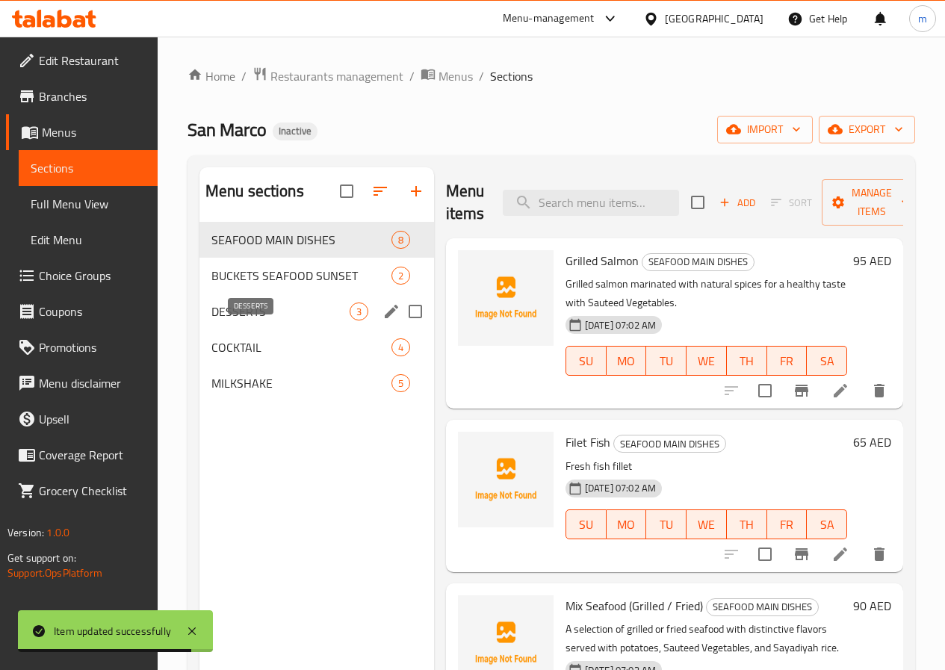
click at [280, 320] on span "DESSERTS" at bounding box center [280, 311] width 138 height 18
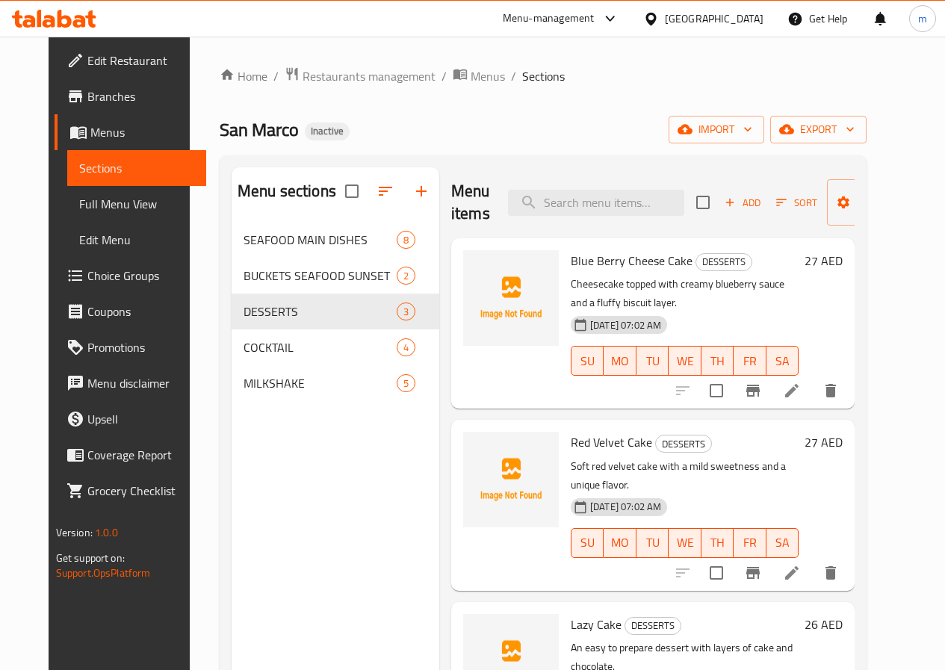
scroll to position [75, 0]
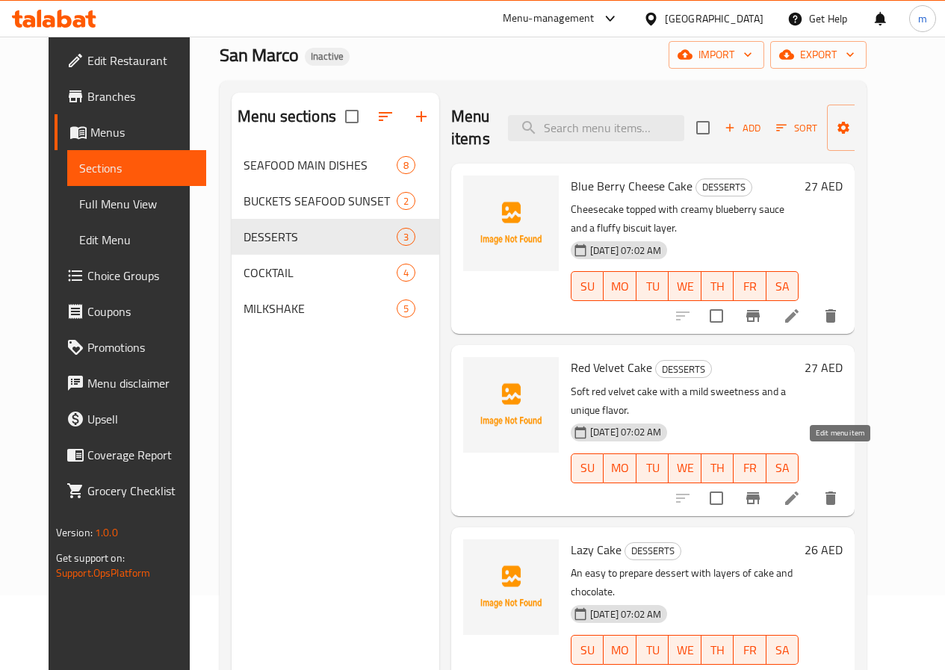
click at [800, 489] on icon at bounding box center [792, 498] width 18 height 18
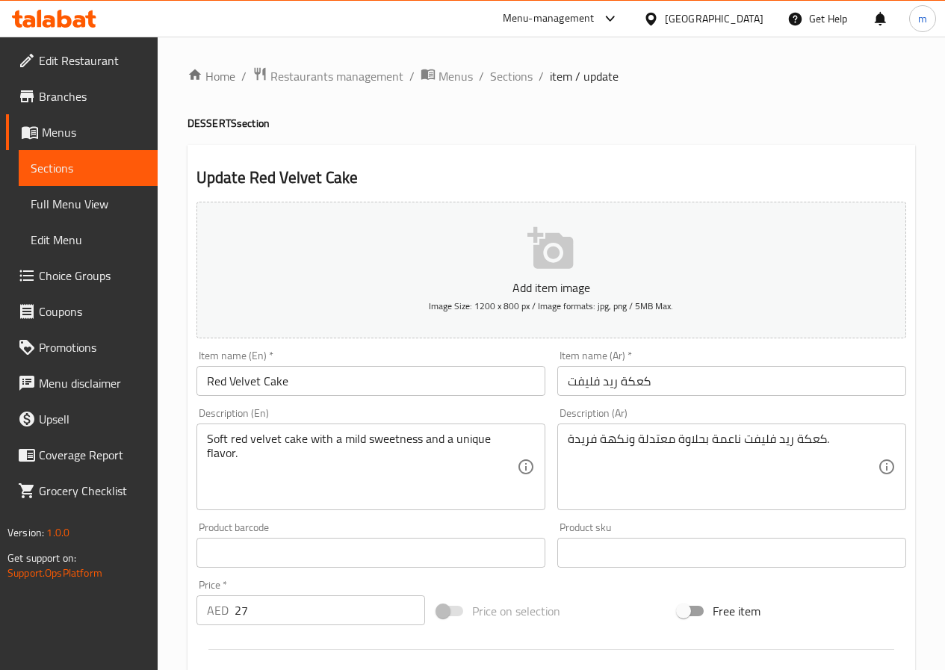
click at [90, 169] on span "Sections" at bounding box center [88, 168] width 115 height 18
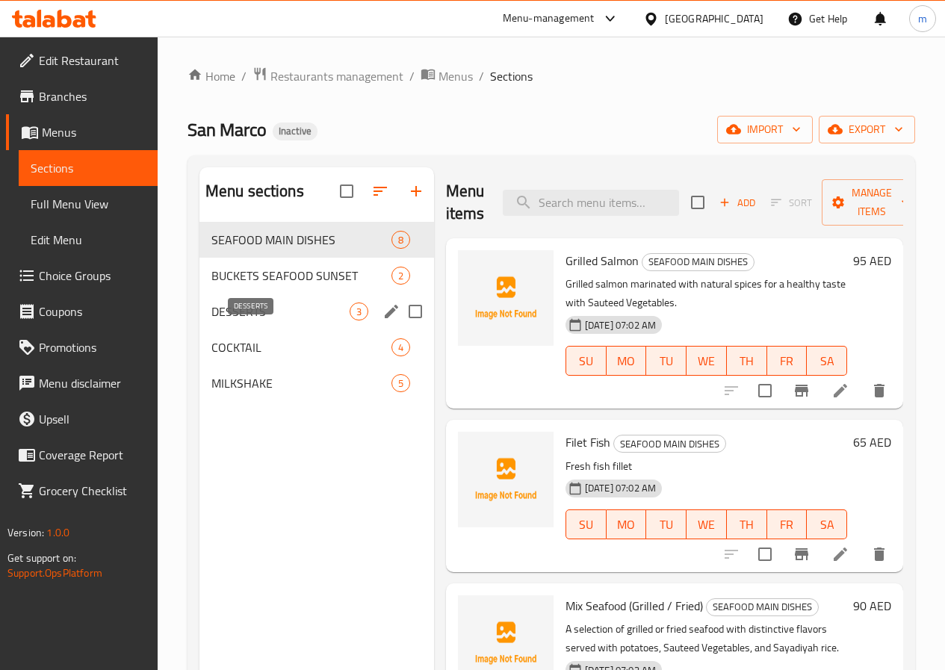
click at [257, 320] on span "DESSERTS" at bounding box center [280, 311] width 138 height 18
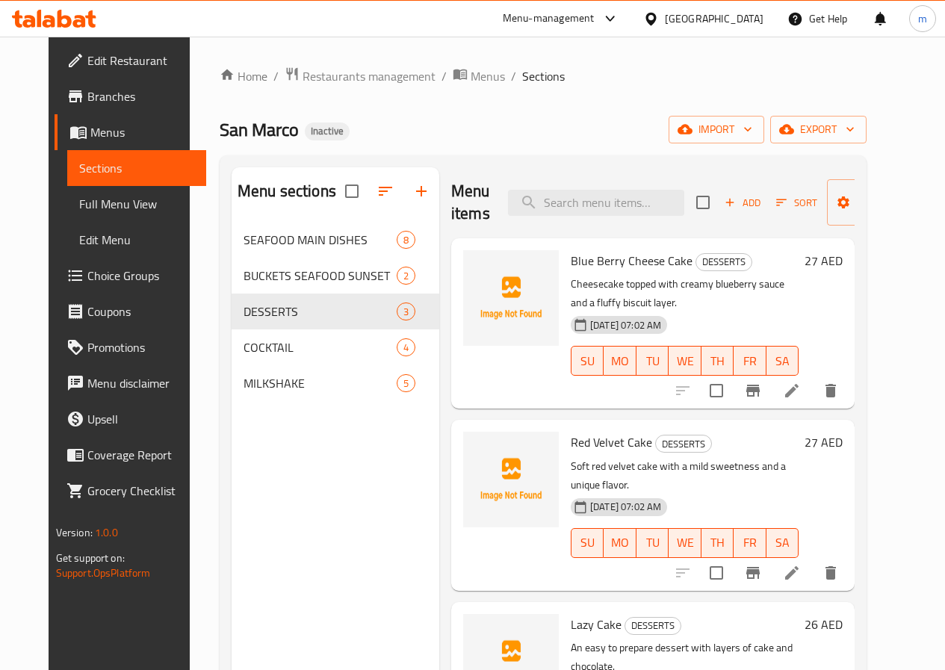
click at [812, 377] on li at bounding box center [792, 390] width 42 height 27
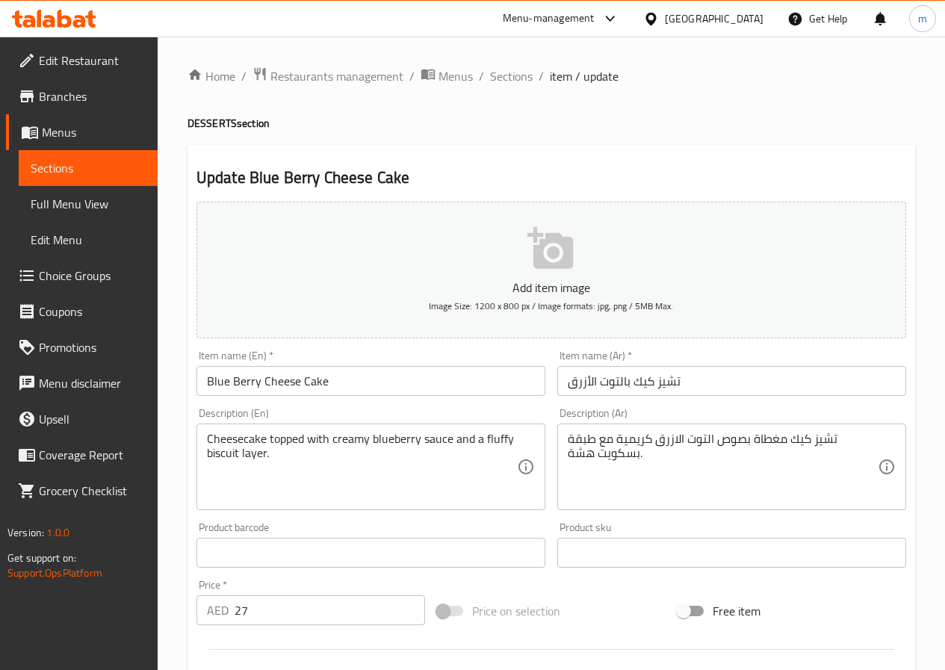
click at [69, 170] on span "Sections" at bounding box center [88, 168] width 115 height 18
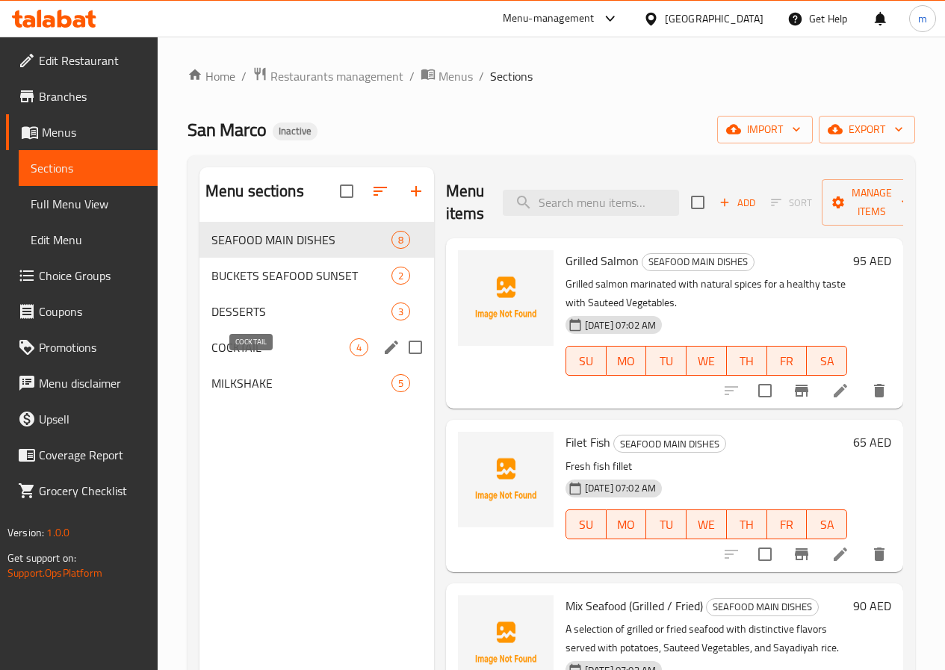
click at [267, 356] on span "COCKTAIL" at bounding box center [280, 347] width 138 height 18
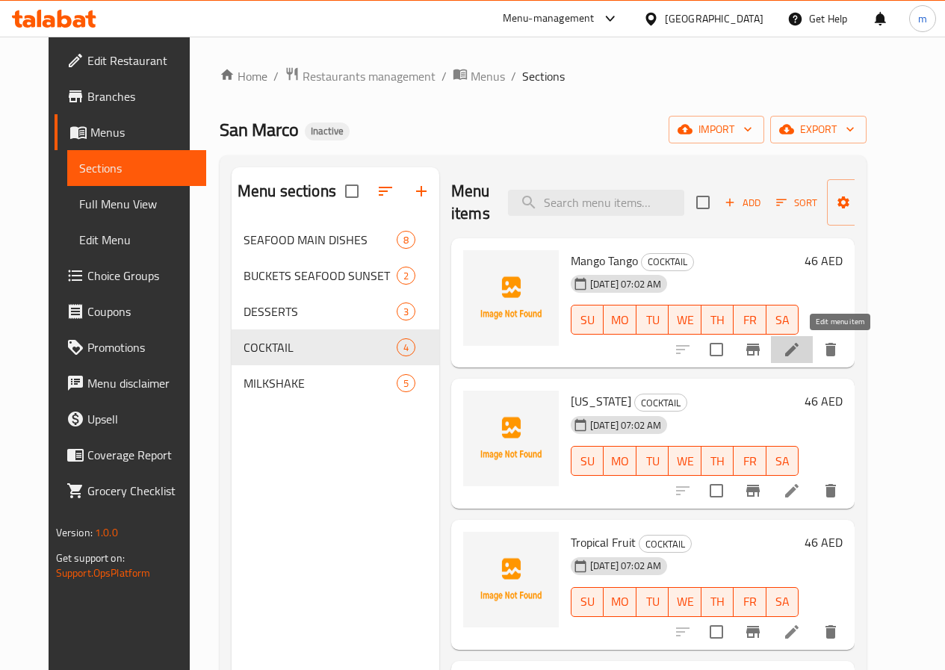
click at [798, 352] on icon at bounding box center [791, 349] width 13 height 13
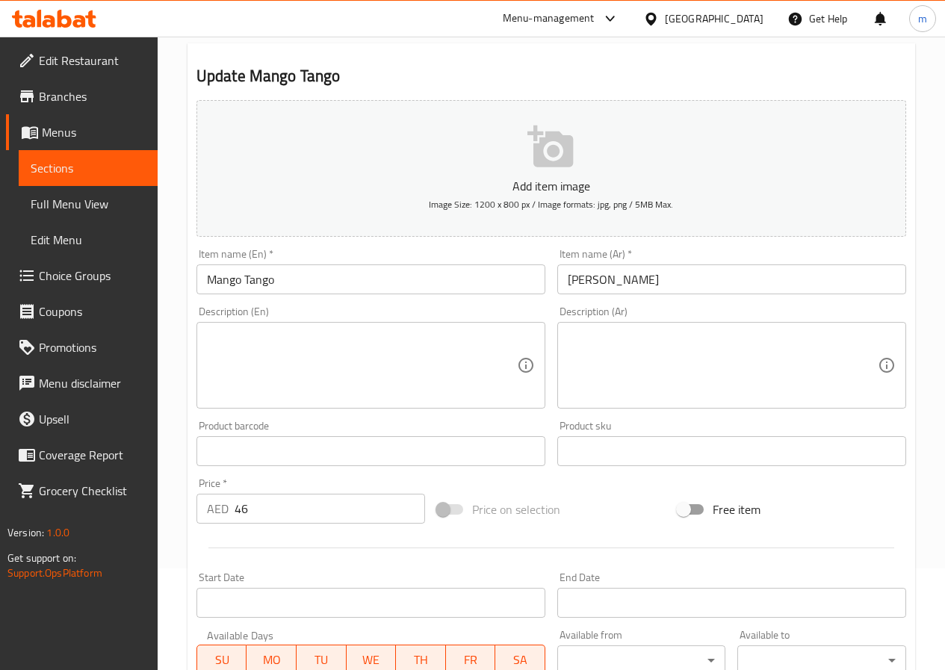
scroll to position [149, 0]
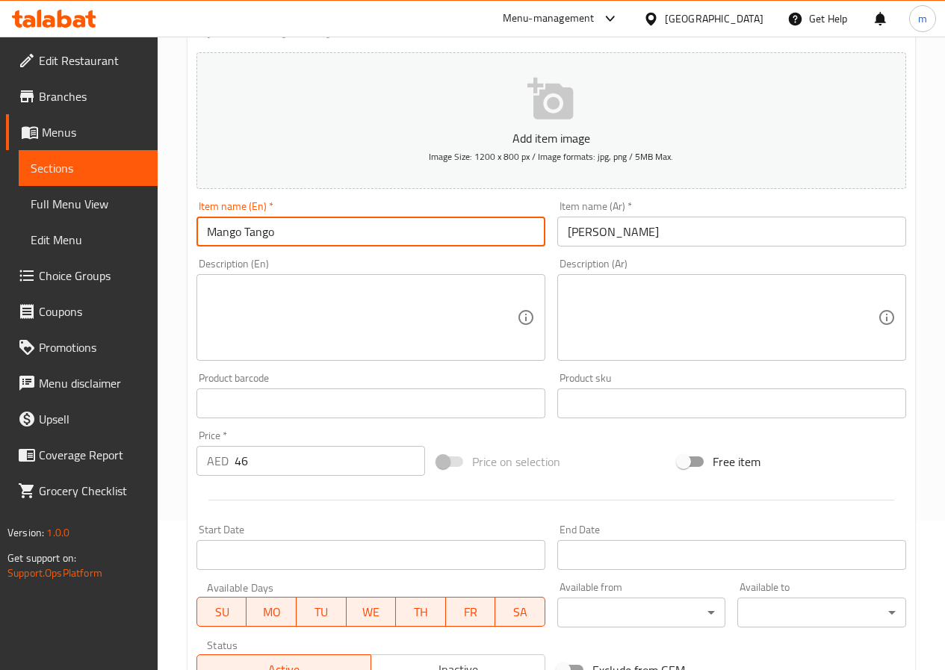
click at [249, 228] on input "Mango Tango" at bounding box center [370, 232] width 349 height 30
drag, startPoint x: 246, startPoint y: 228, endPoint x: 281, endPoint y: 224, distance: 34.6
click at [281, 224] on input "Mango Tango" at bounding box center [370, 232] width 349 height 30
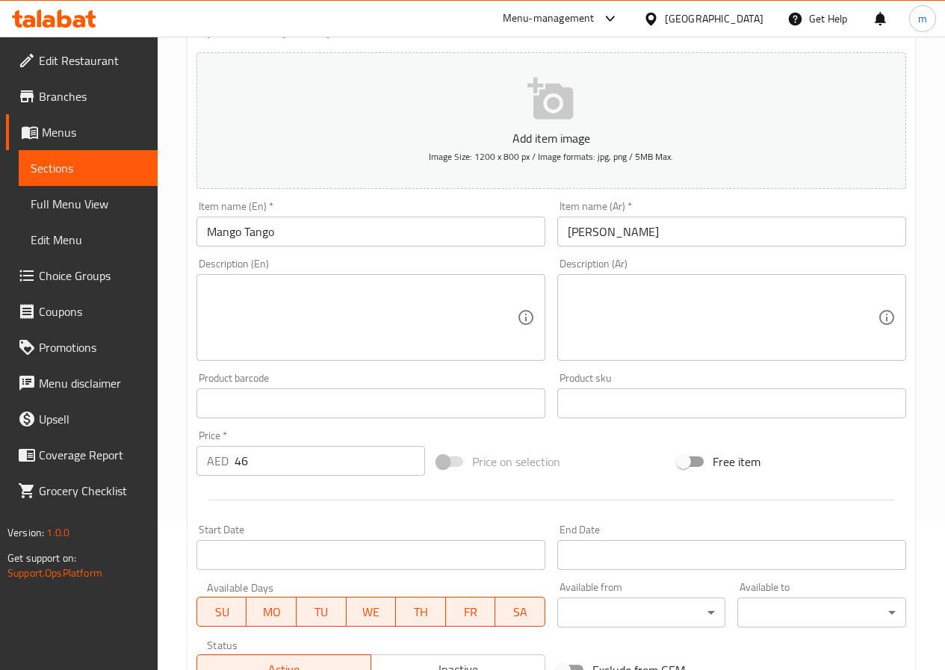
drag, startPoint x: 69, startPoint y: 171, endPoint x: 98, endPoint y: 217, distance: 54.7
click at [69, 171] on span "Sections" at bounding box center [88, 168] width 115 height 18
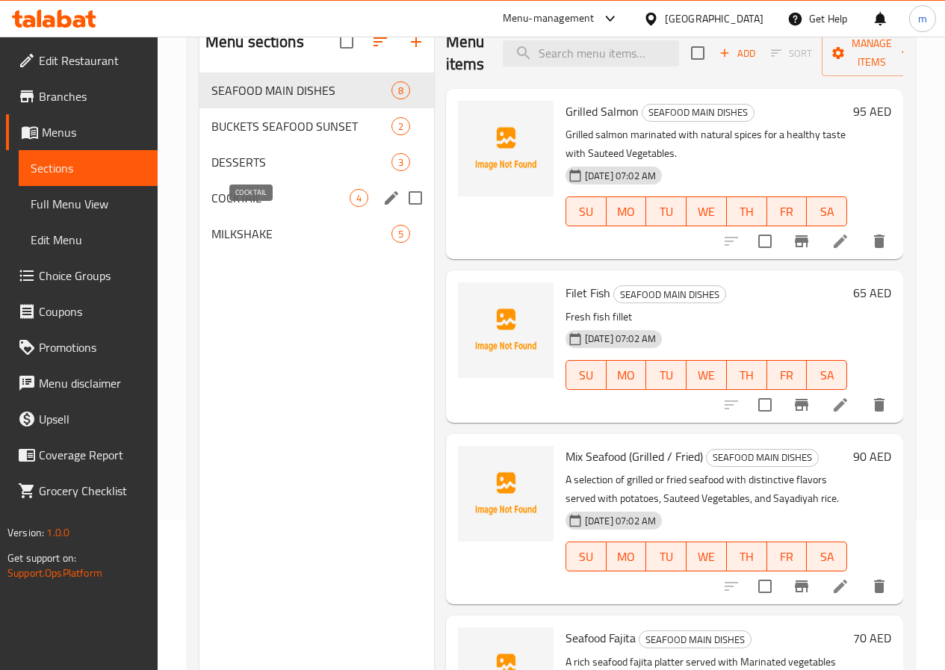
click at [250, 207] on span "COCKTAIL" at bounding box center [280, 198] width 138 height 18
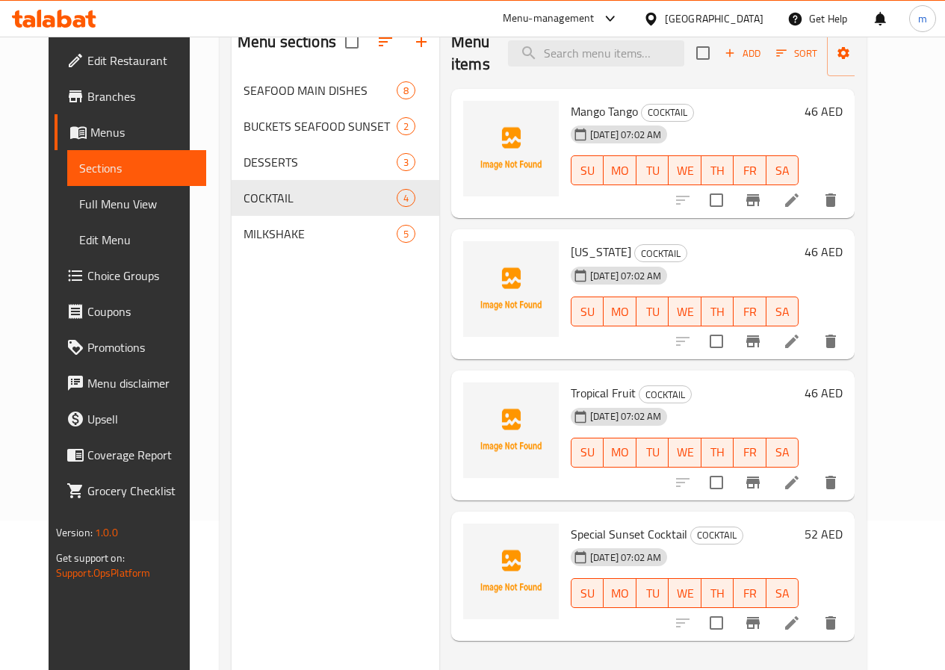
click at [79, 201] on span "Full Menu View" at bounding box center [136, 204] width 115 height 18
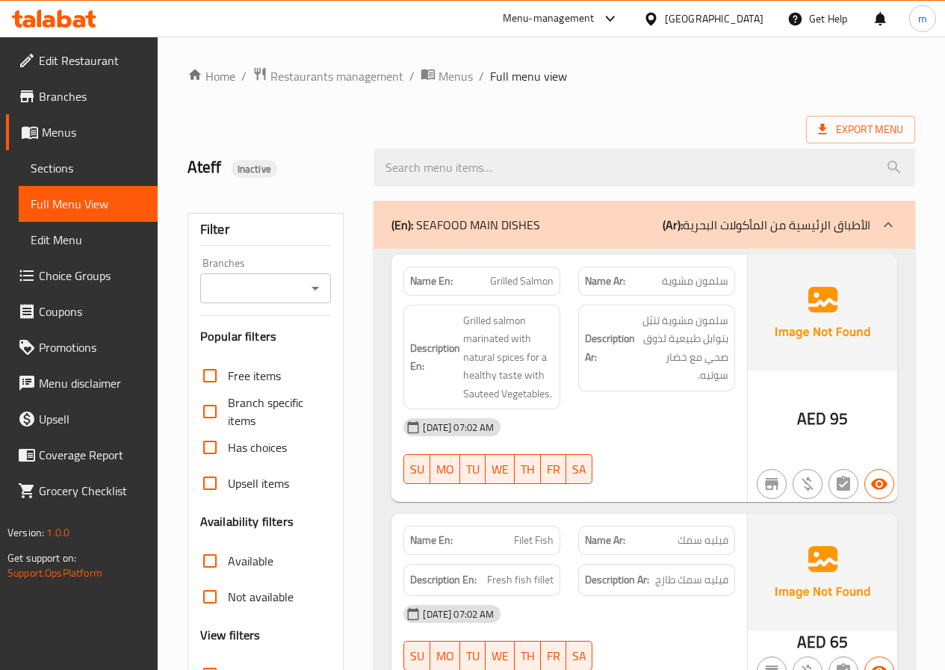
drag, startPoint x: 877, startPoint y: 223, endPoint x: 905, endPoint y: 253, distance: 40.7
click at [879, 223] on div at bounding box center [888, 225] width 36 height 36
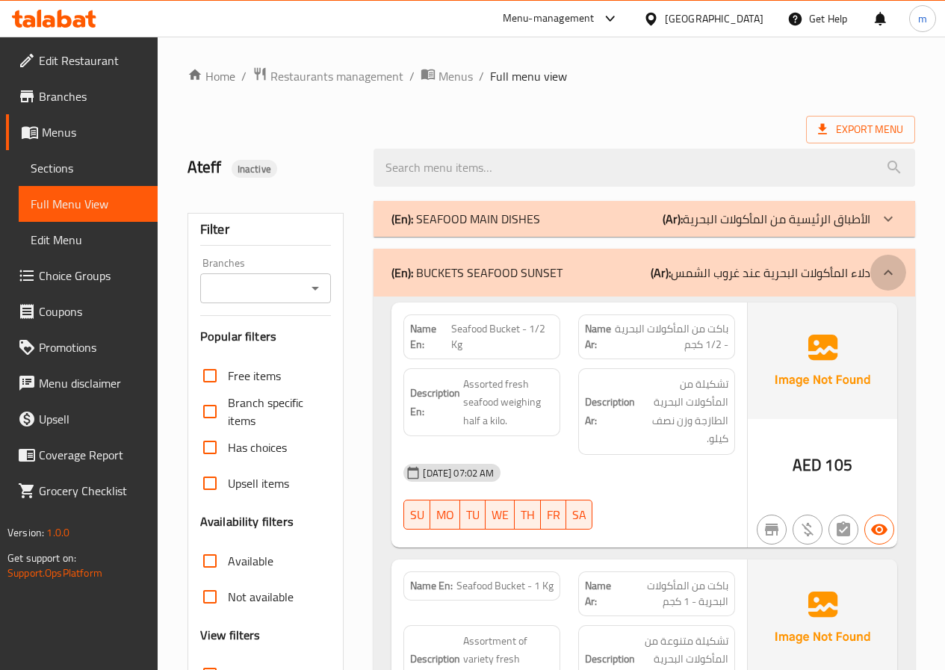
click at [892, 278] on icon at bounding box center [888, 273] width 18 height 18
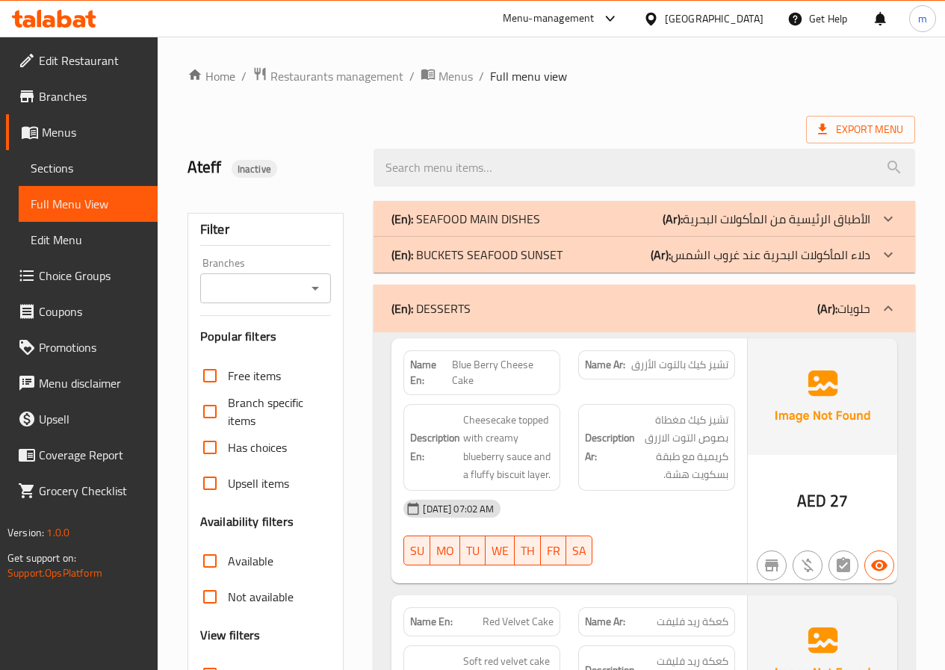
click at [889, 308] on icon at bounding box center [888, 308] width 18 height 18
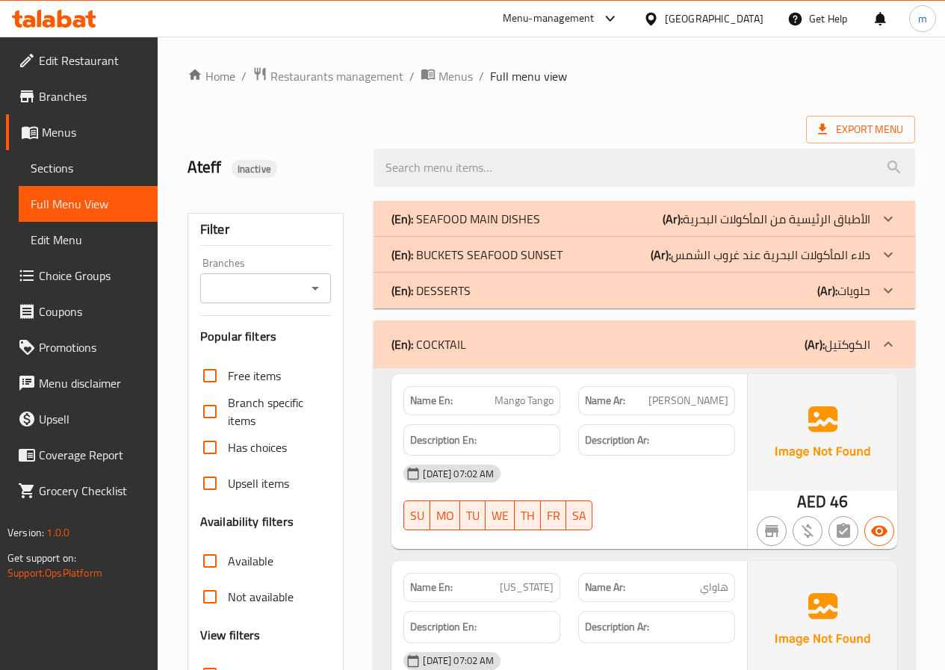
click at [885, 344] on icon at bounding box center [887, 343] width 9 height 5
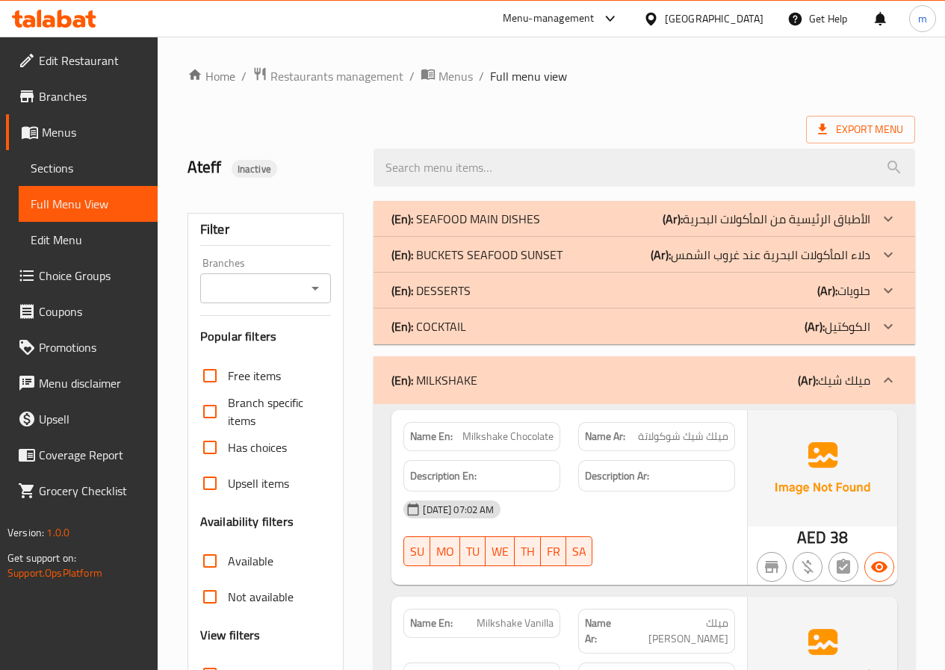
click at [894, 380] on icon at bounding box center [888, 380] width 18 height 18
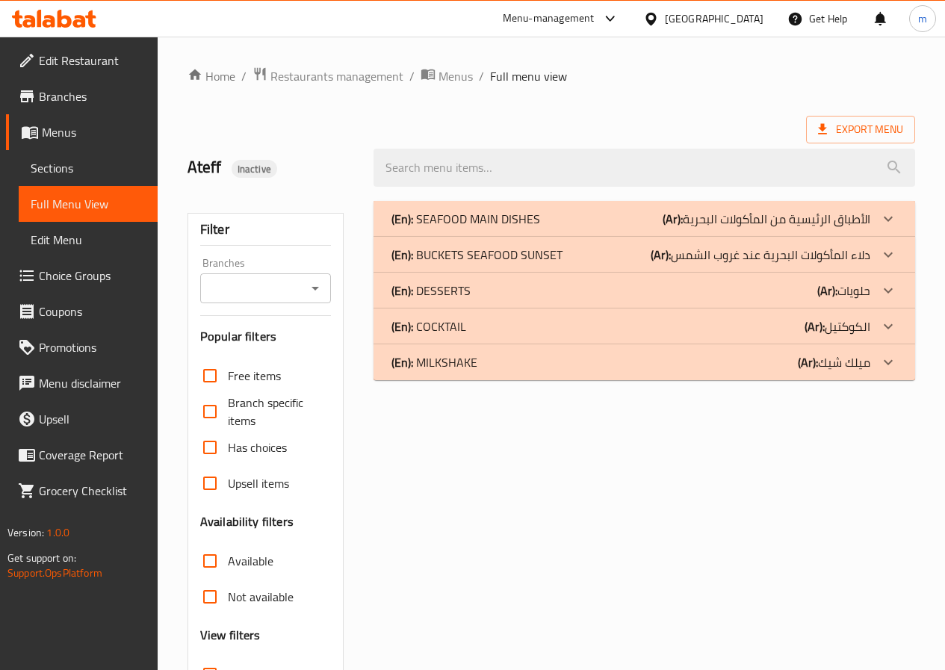
click at [892, 228] on icon at bounding box center [888, 219] width 18 height 18
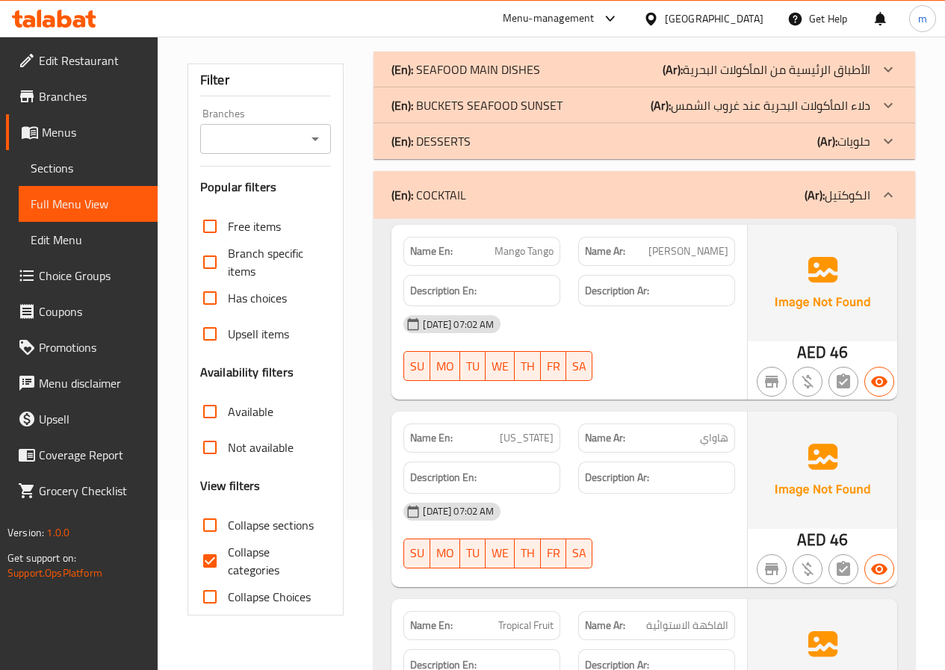
scroll to position [224, 0]
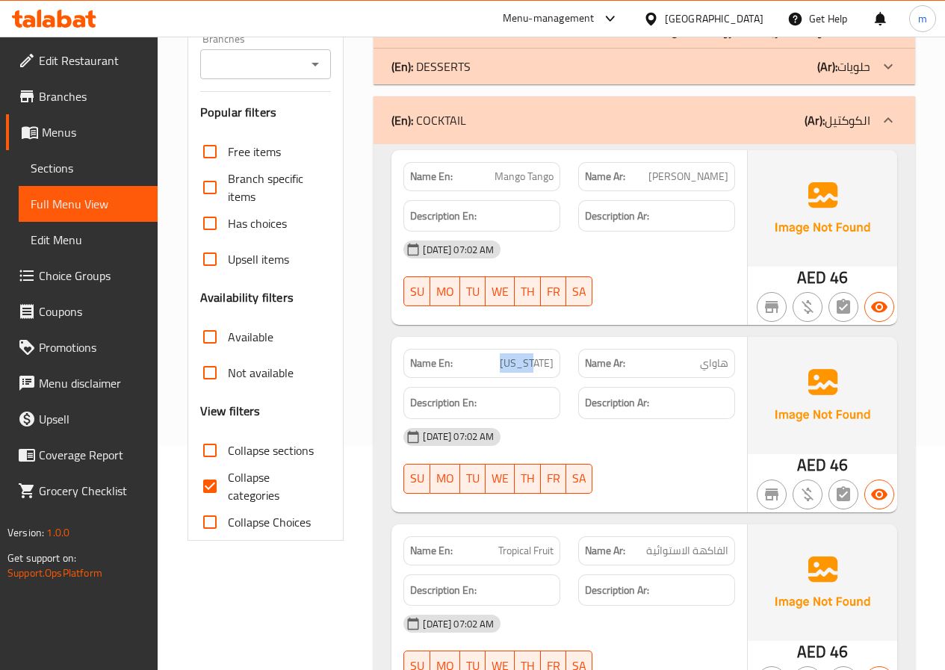
drag, startPoint x: 514, startPoint y: 364, endPoint x: 556, endPoint y: 361, distance: 41.9
click at [556, 361] on div "Name En: [US_STATE]" at bounding box center [481, 363] width 157 height 29
copy span "[US_STATE]"
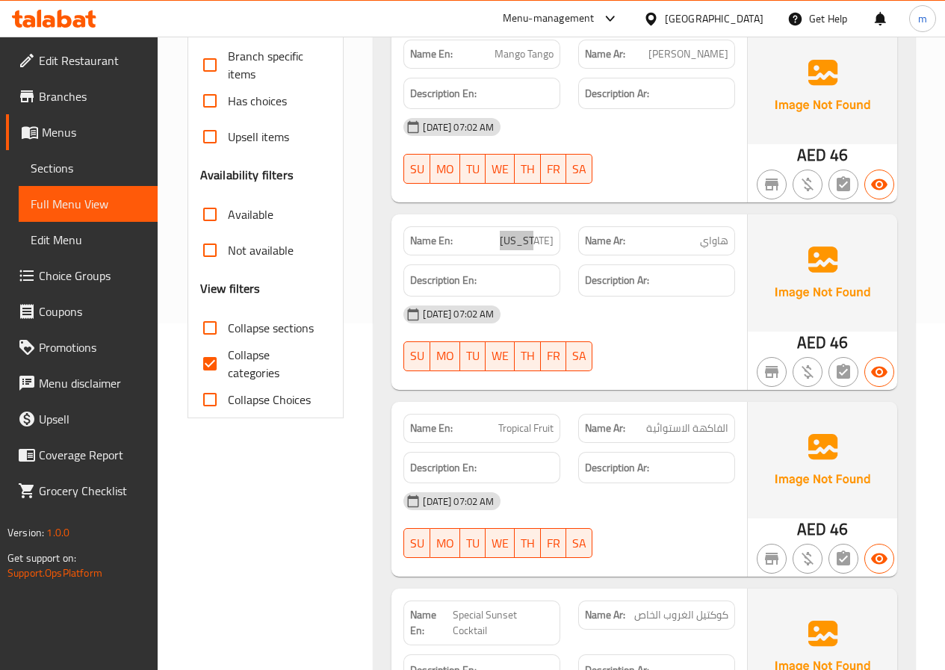
scroll to position [373, 0]
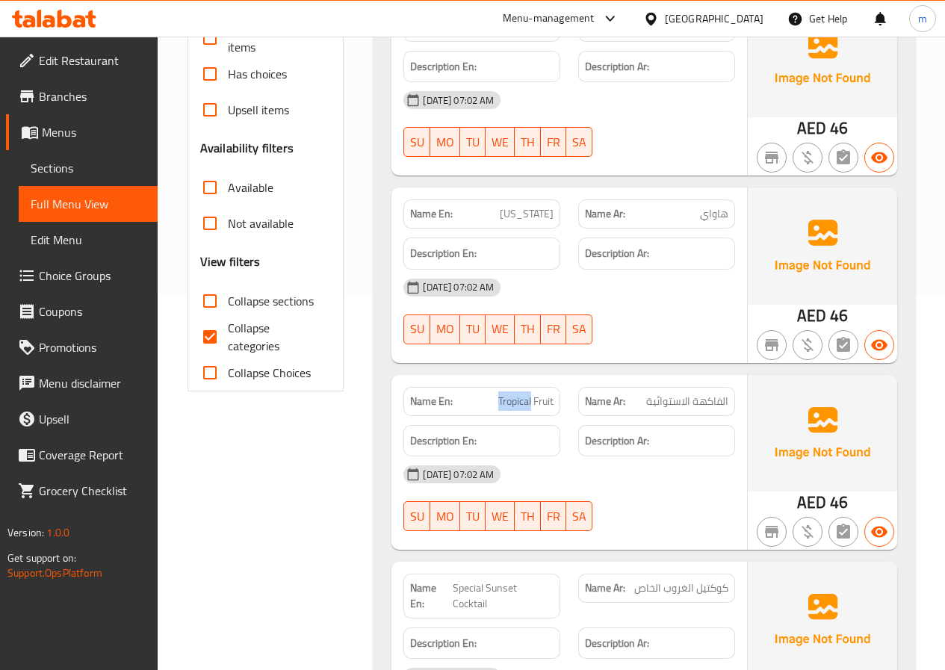
drag, startPoint x: 491, startPoint y: 403, endPoint x: 530, endPoint y: 397, distance: 39.4
click at [530, 397] on p "Name En: Tropical Fruit" at bounding box center [481, 402] width 143 height 16
copy span "Tropical"
